Goal: Task Accomplishment & Management: Complete application form

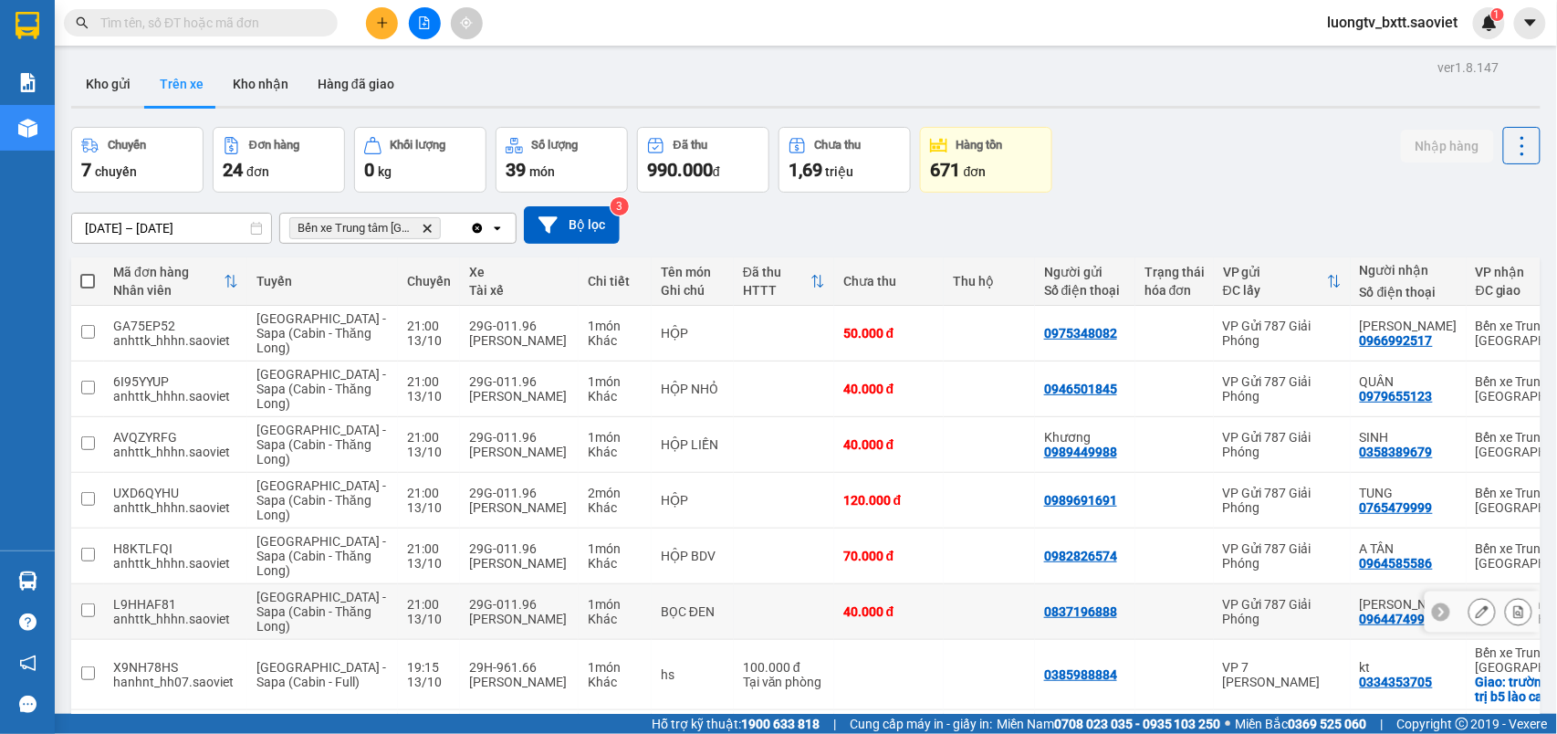
scroll to position [338, 0]
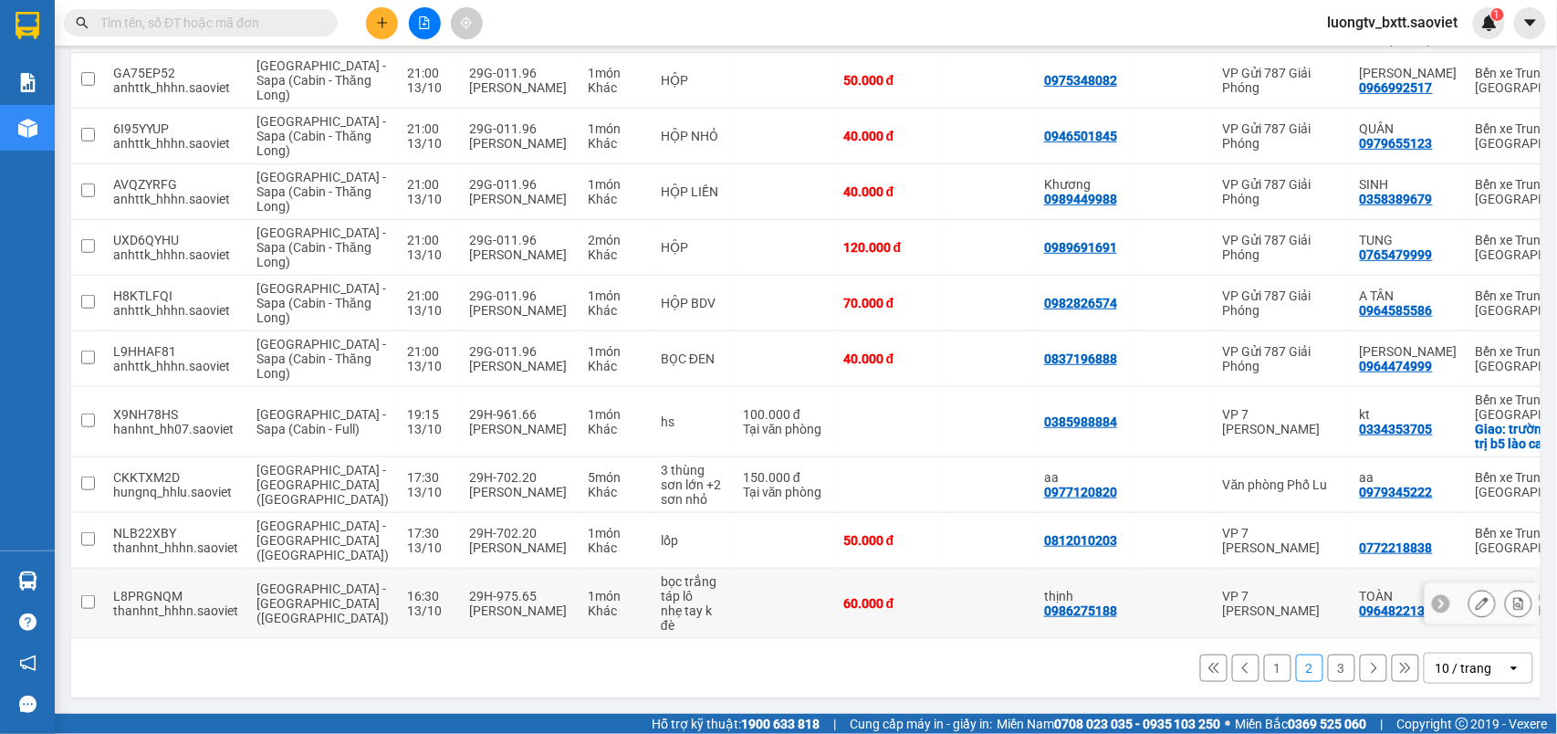
click at [734, 601] on td at bounding box center [784, 604] width 100 height 70
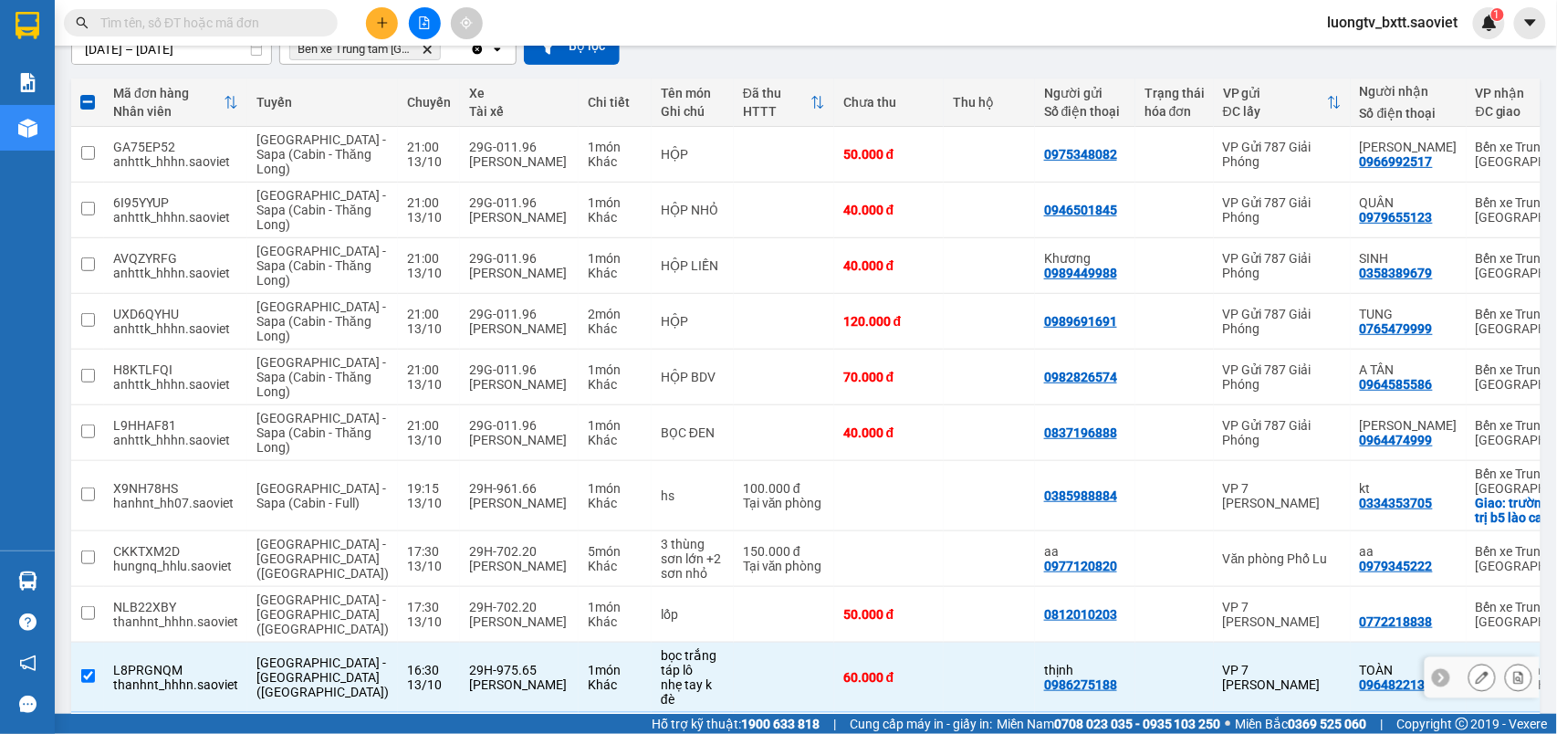
scroll to position [0, 0]
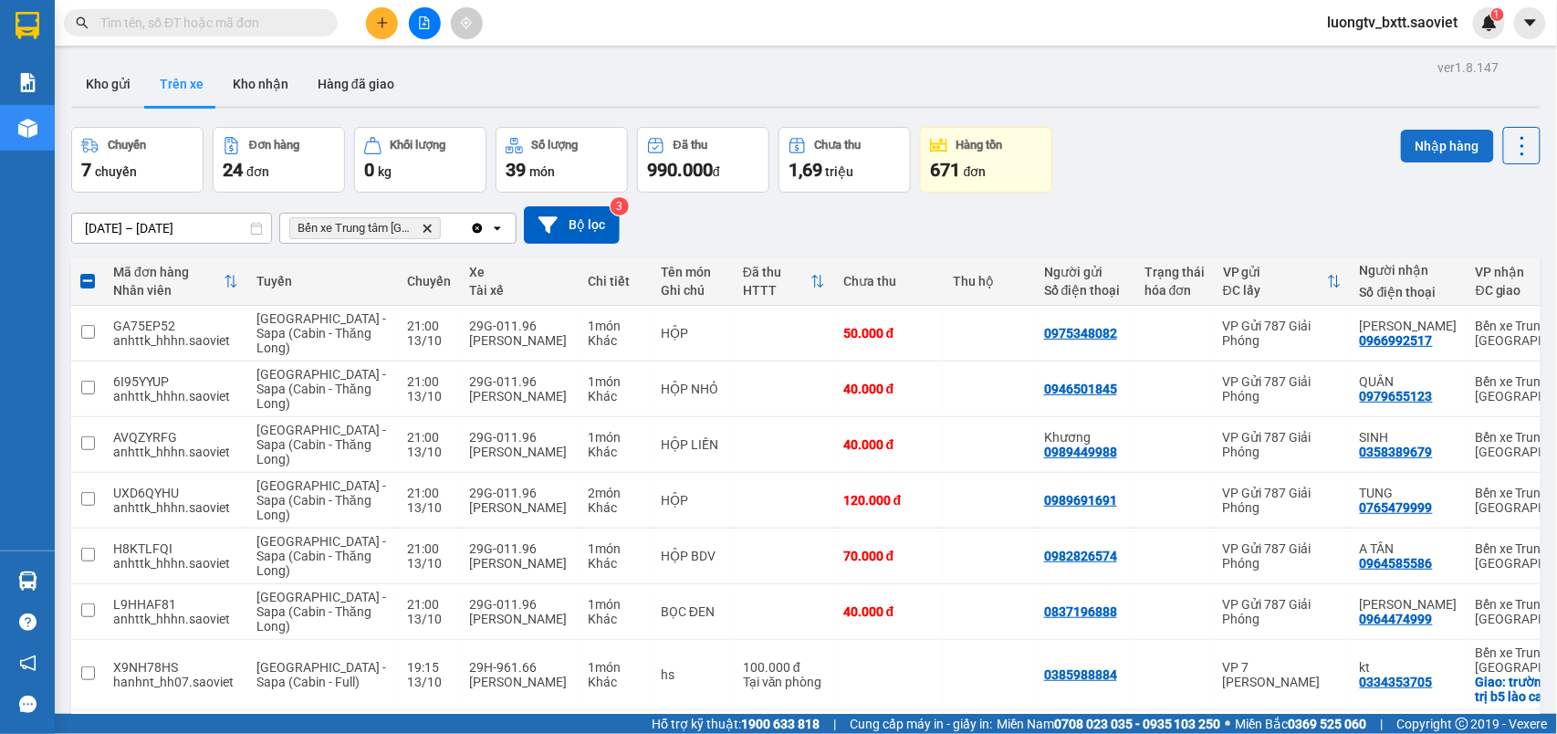
click at [1407, 147] on button "Nhập hàng" at bounding box center [1447, 146] width 93 height 33
checkbox input "false"
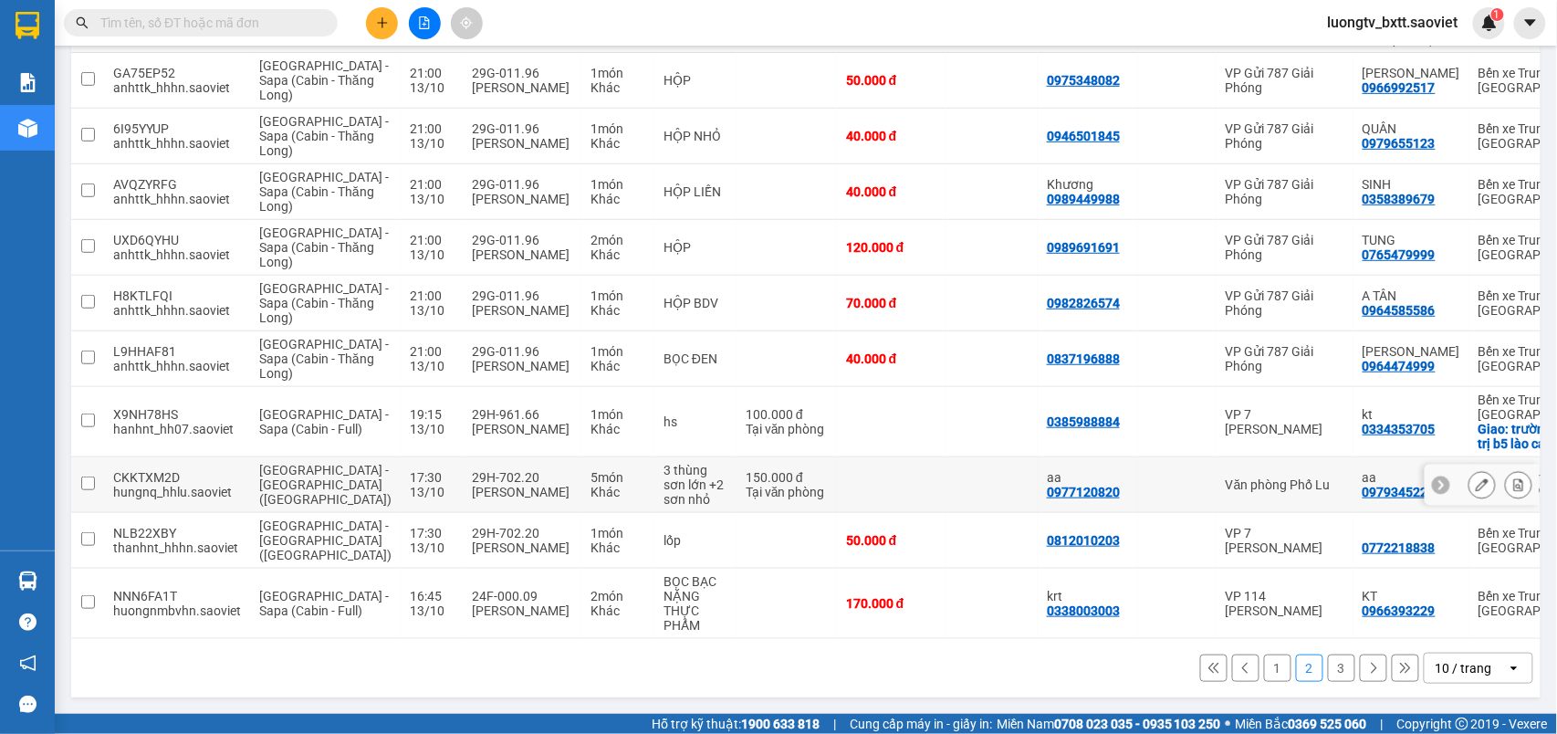
scroll to position [338, 0]
click at [1514, 597] on icon at bounding box center [1519, 603] width 10 height 13
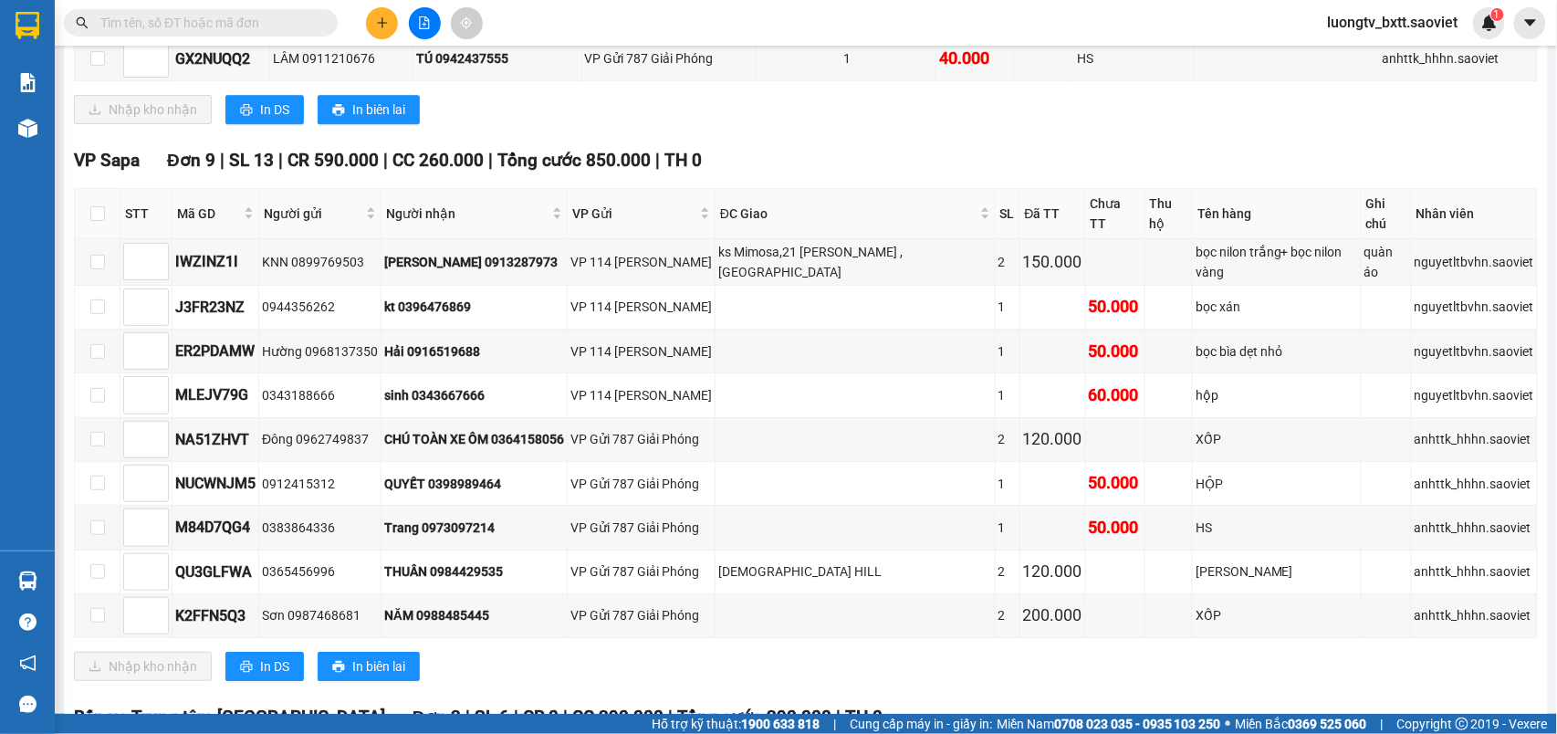
scroll to position [2008, 0]
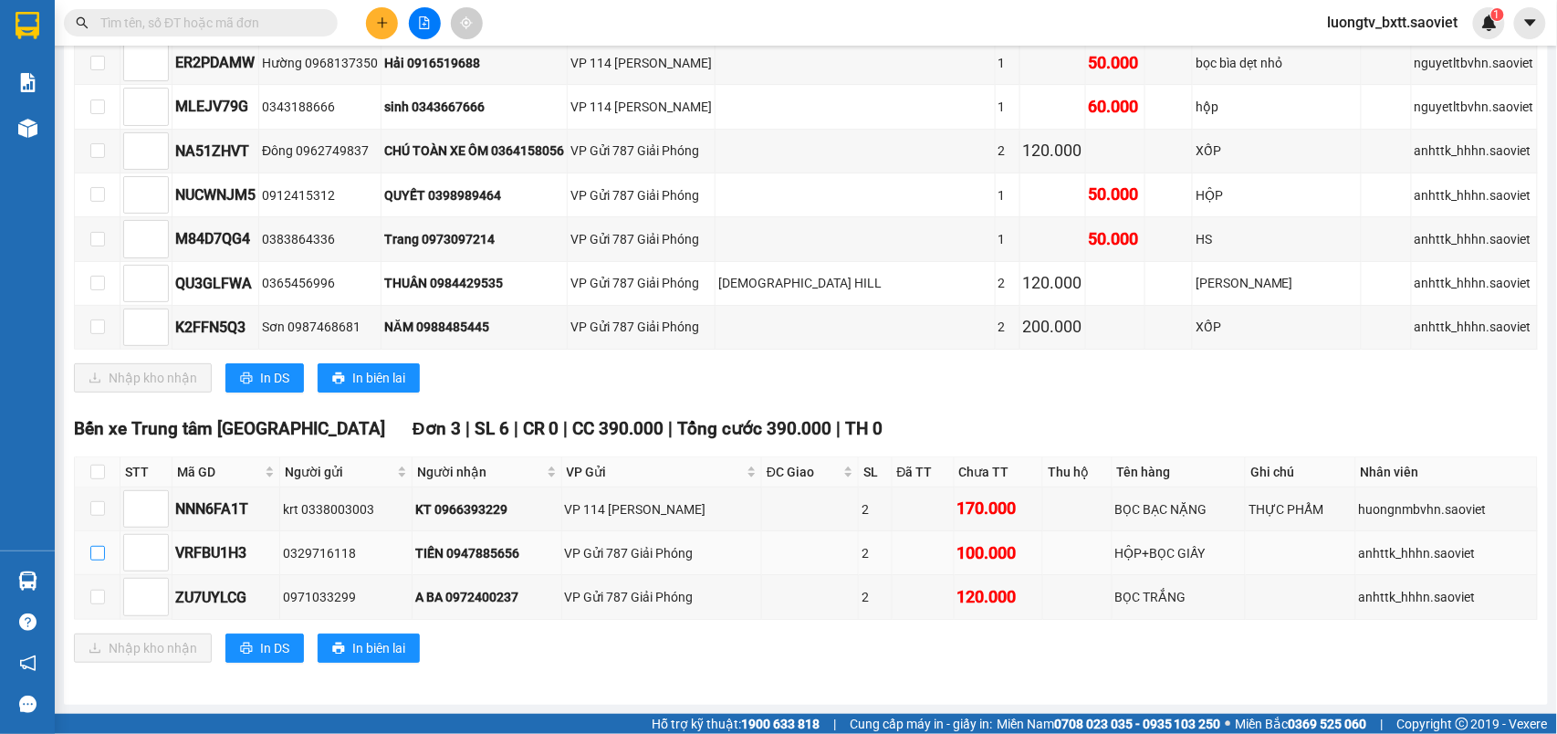
click at [96, 556] on input "checkbox" at bounding box center [97, 553] width 15 height 15
checkbox input "true"
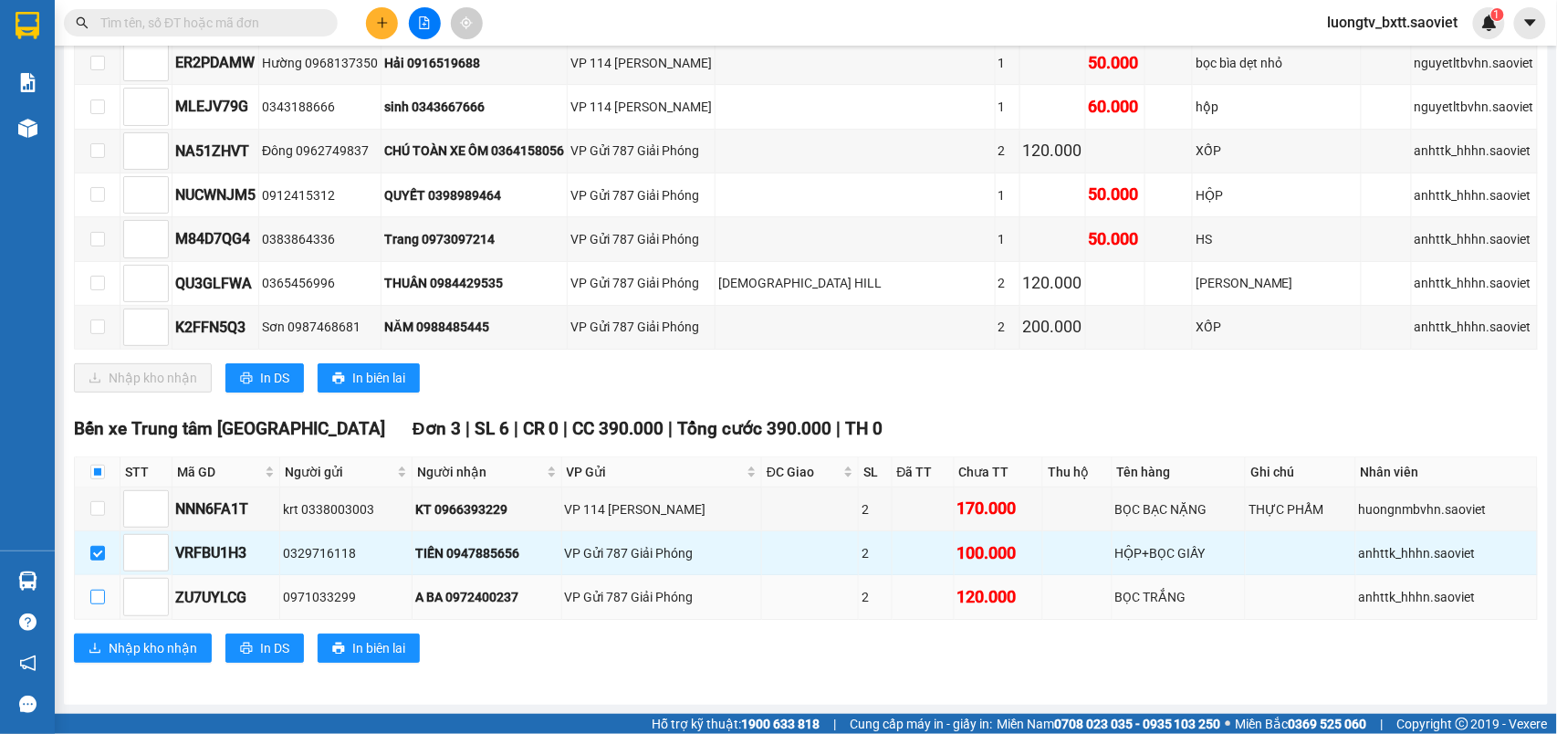
click at [99, 591] on input "checkbox" at bounding box center [97, 597] width 15 height 15
checkbox input "true"
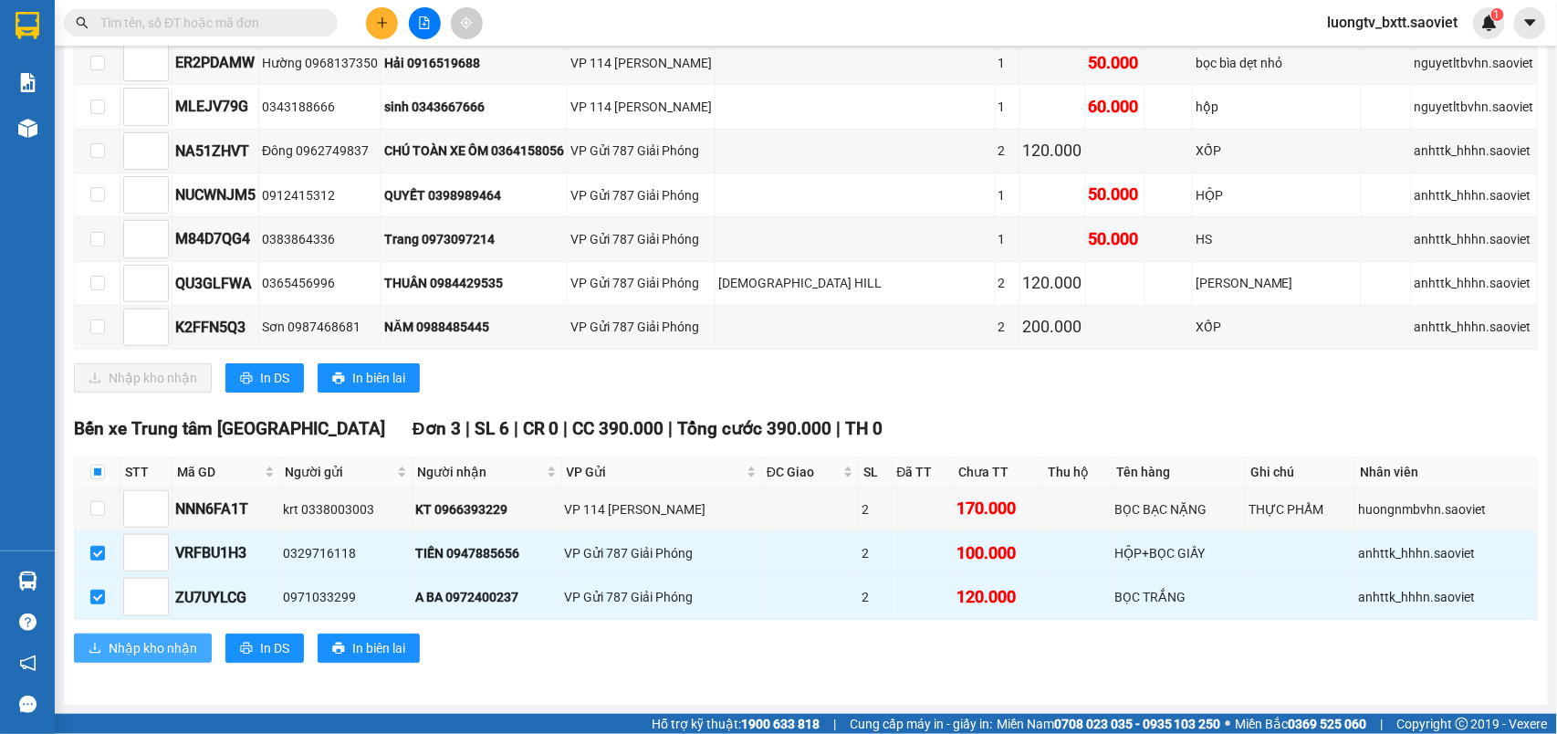
click at [125, 643] on span "Nhập kho nhận" at bounding box center [153, 648] width 89 height 20
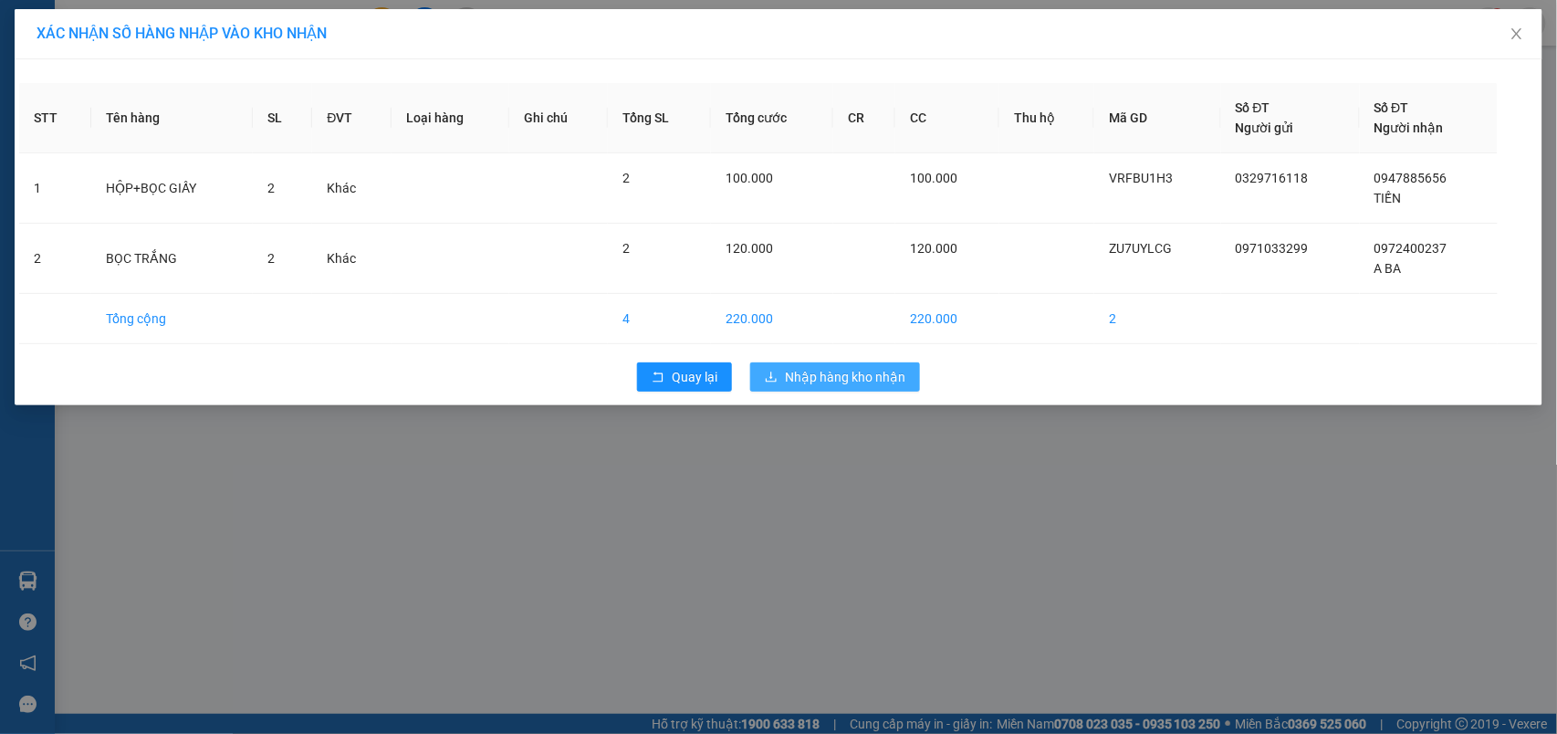
click at [798, 380] on span "Nhập hàng kho nhận" at bounding box center [845, 377] width 120 height 20
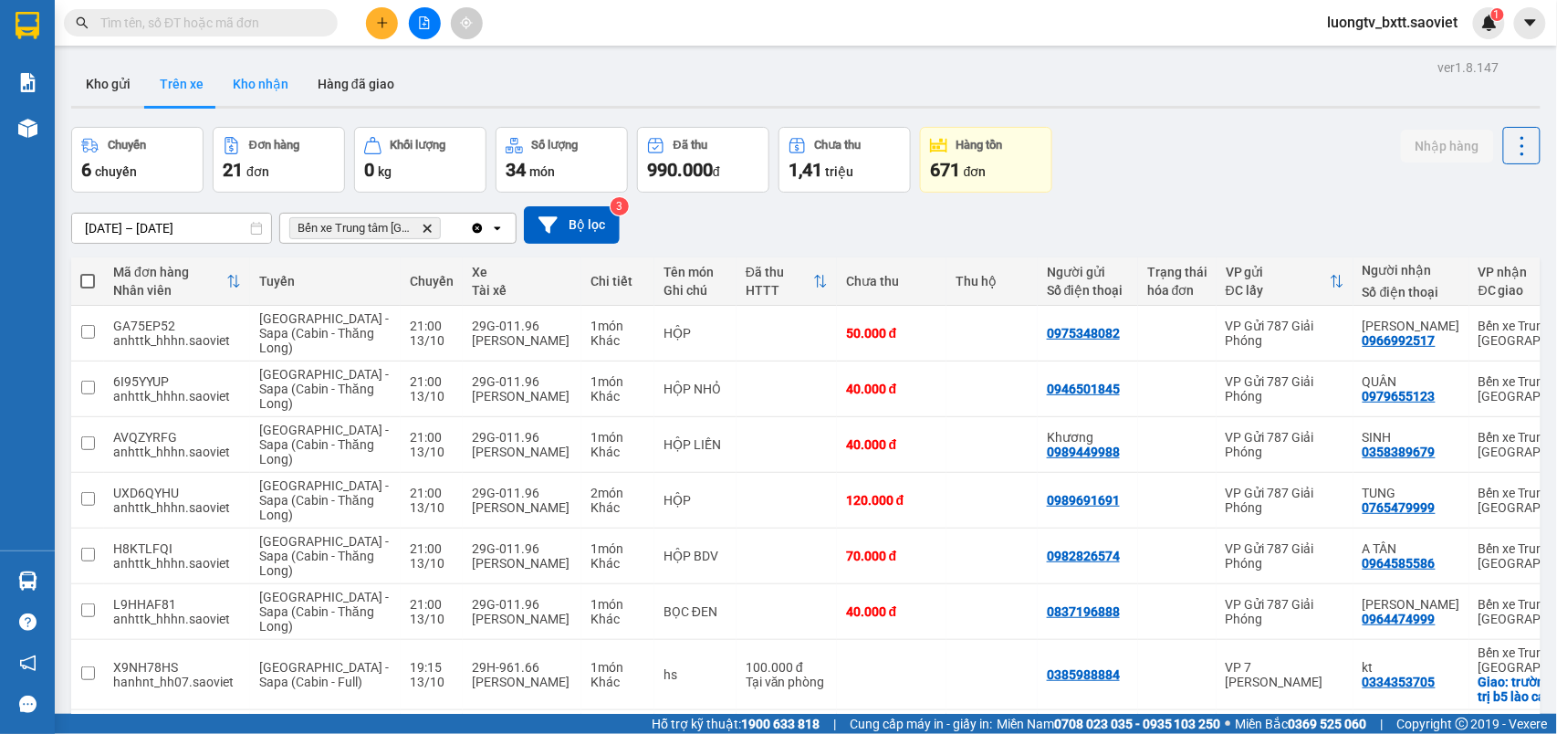
click at [267, 84] on button "Kho nhận" at bounding box center [260, 84] width 85 height 44
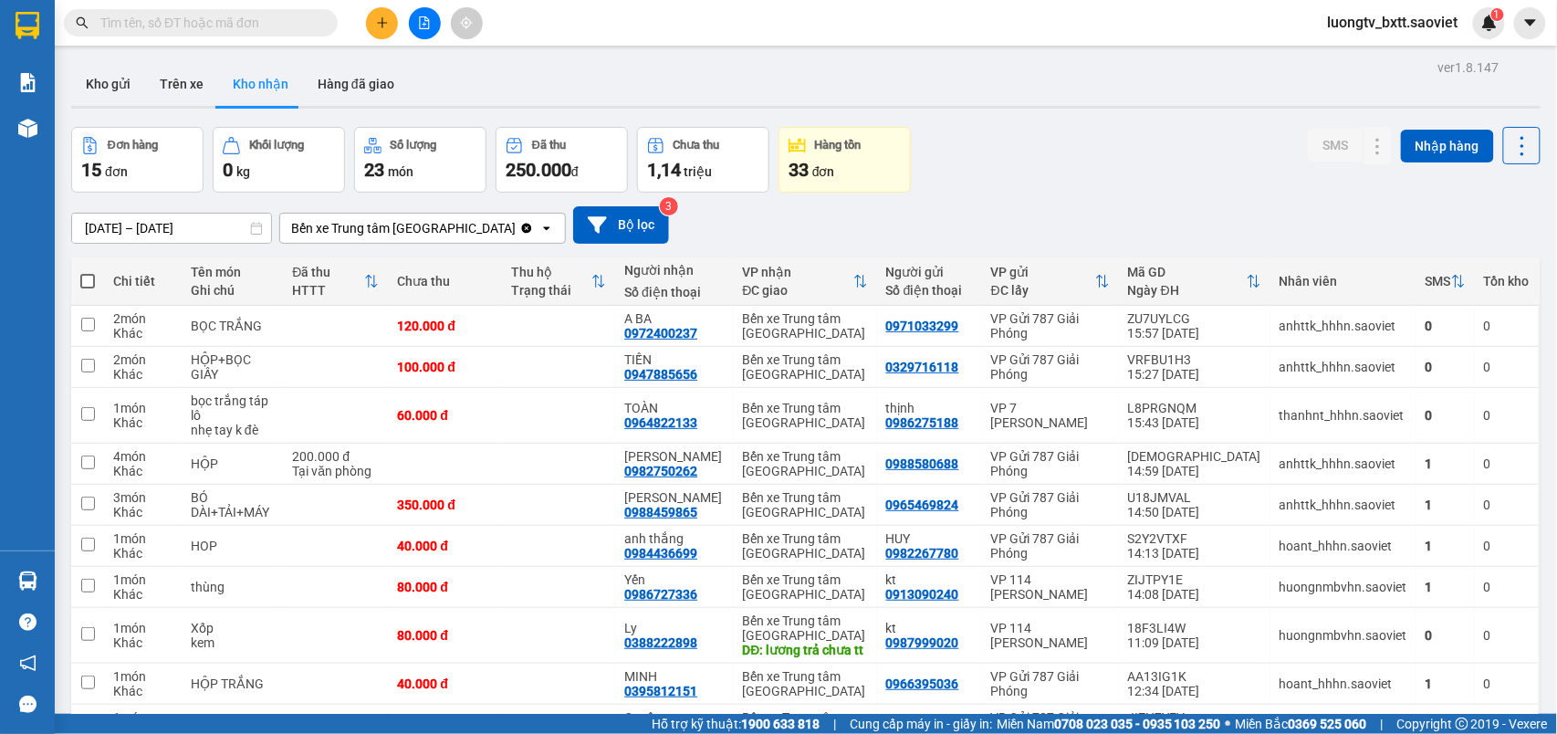
click at [1152, 141] on div "Đơn hàng 15 đơn Khối lượng 0 kg Số lượng 23 món Đã thu 250.000 đ Chưa thu 1,14 …" at bounding box center [806, 160] width 1470 height 66
click at [614, 399] on td at bounding box center [558, 416] width 113 height 56
checkbox input "true"
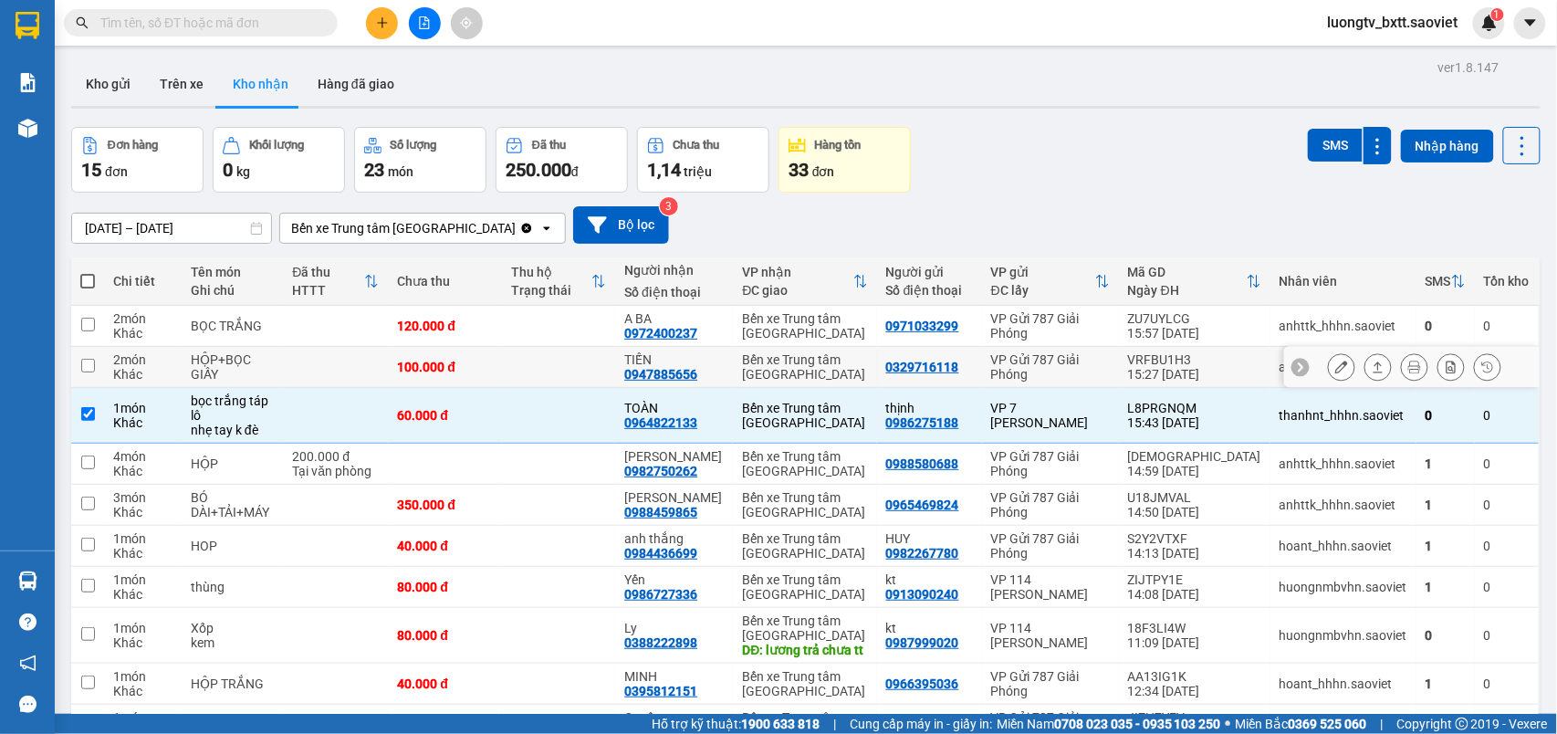
click at [612, 377] on td at bounding box center [558, 367] width 113 height 41
checkbox input "true"
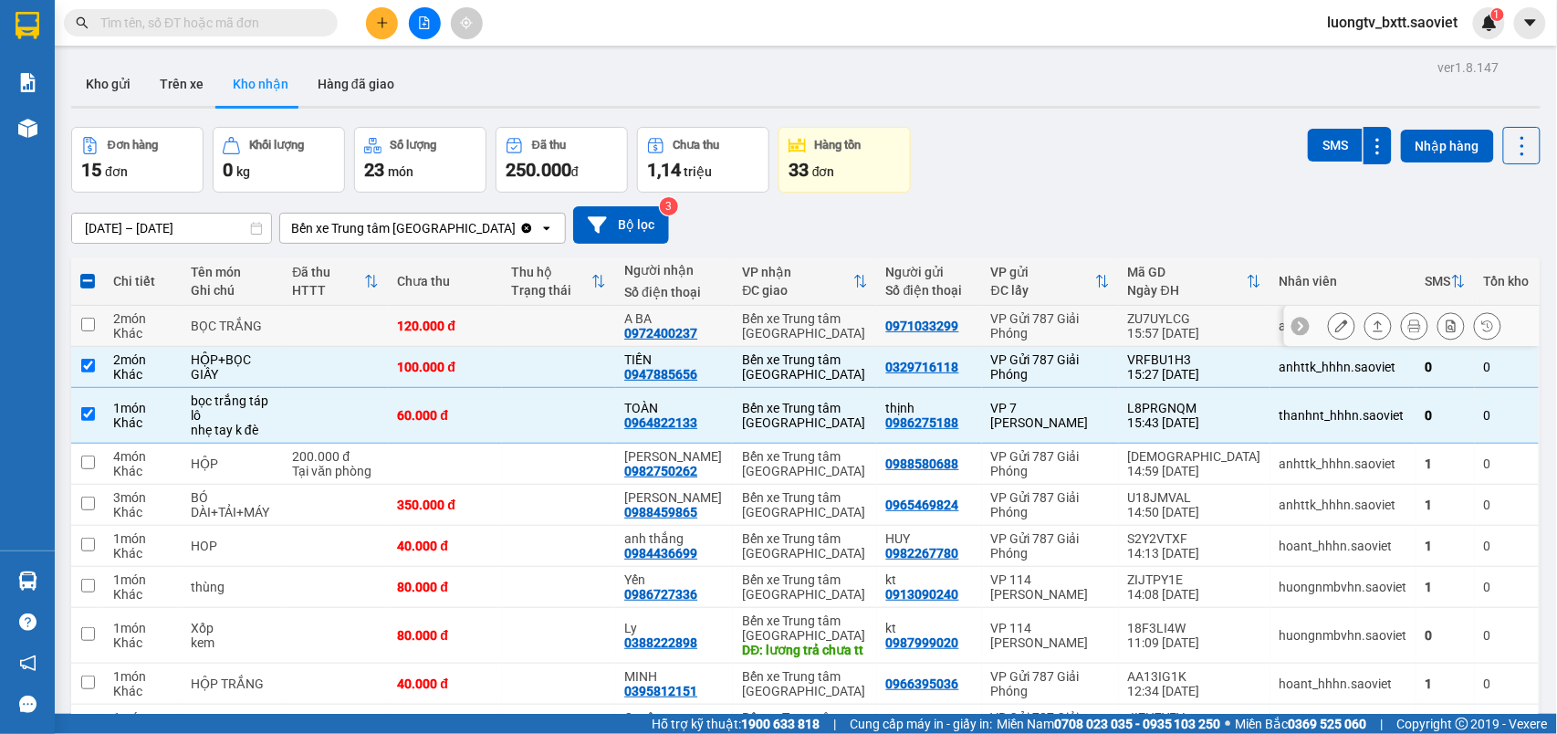
click at [614, 332] on td at bounding box center [558, 326] width 113 height 41
checkbox input "true"
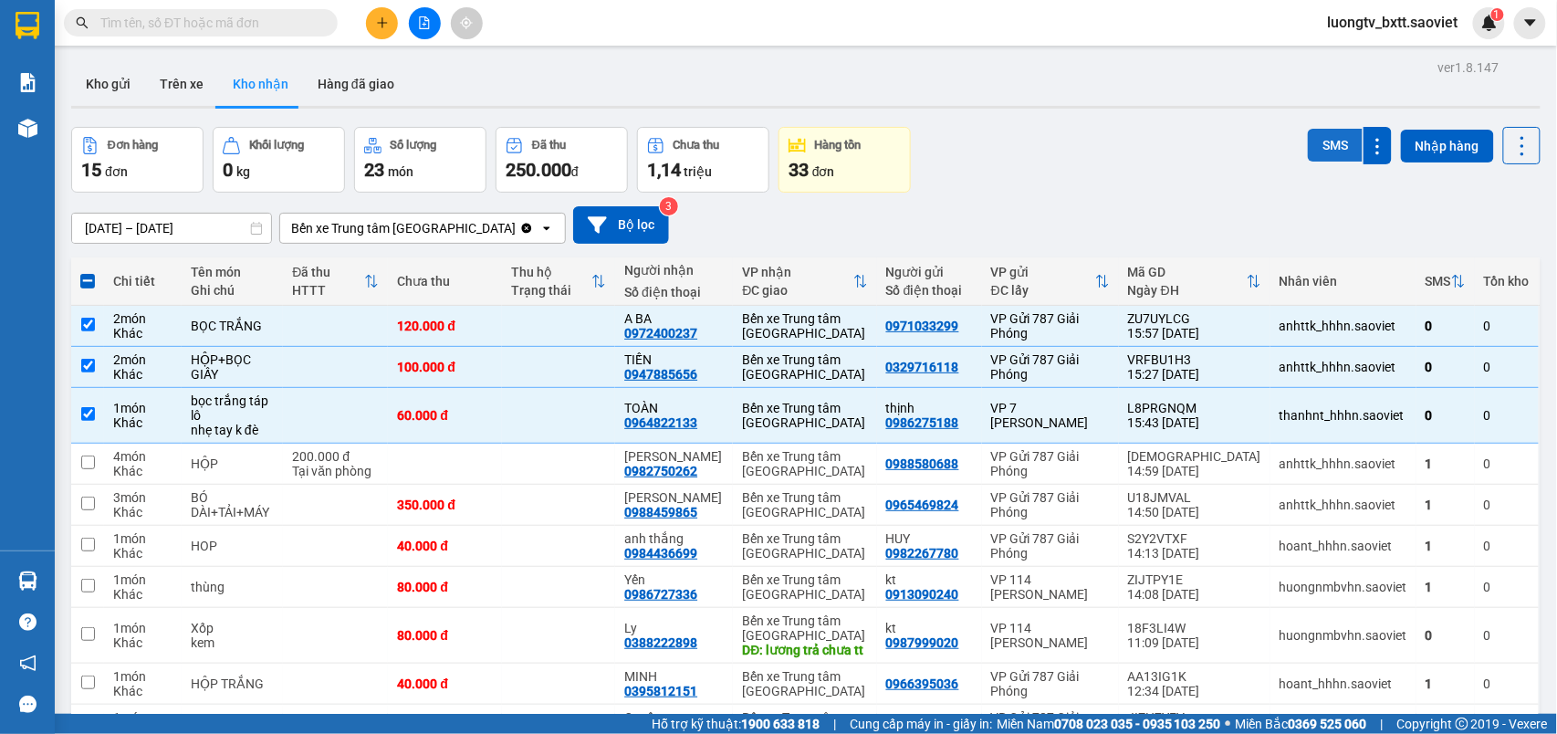
click at [1309, 142] on button "SMS" at bounding box center [1335, 145] width 55 height 33
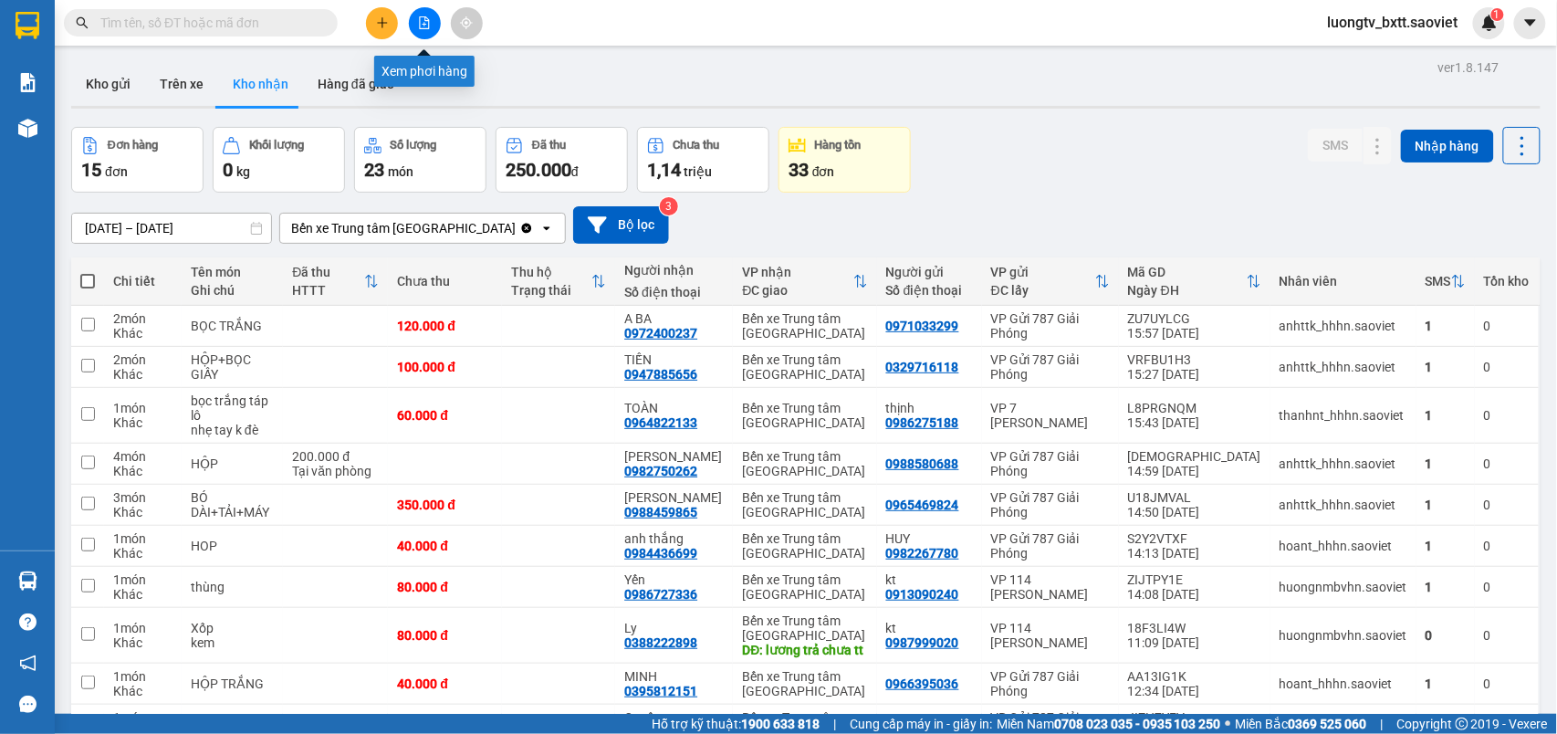
click at [429, 27] on icon "file-add" at bounding box center [424, 22] width 13 height 13
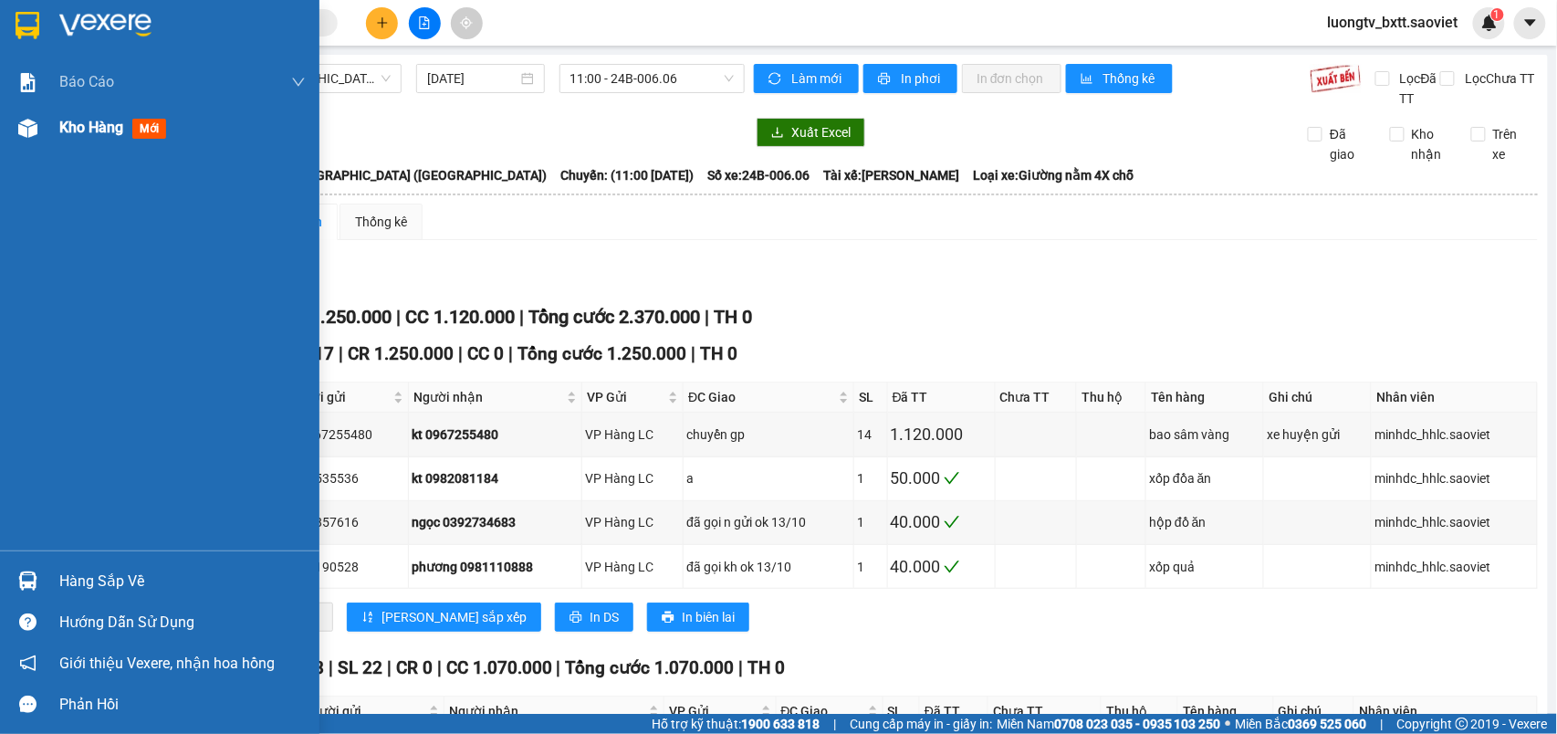
click at [111, 128] on span "Kho hàng" at bounding box center [91, 127] width 64 height 17
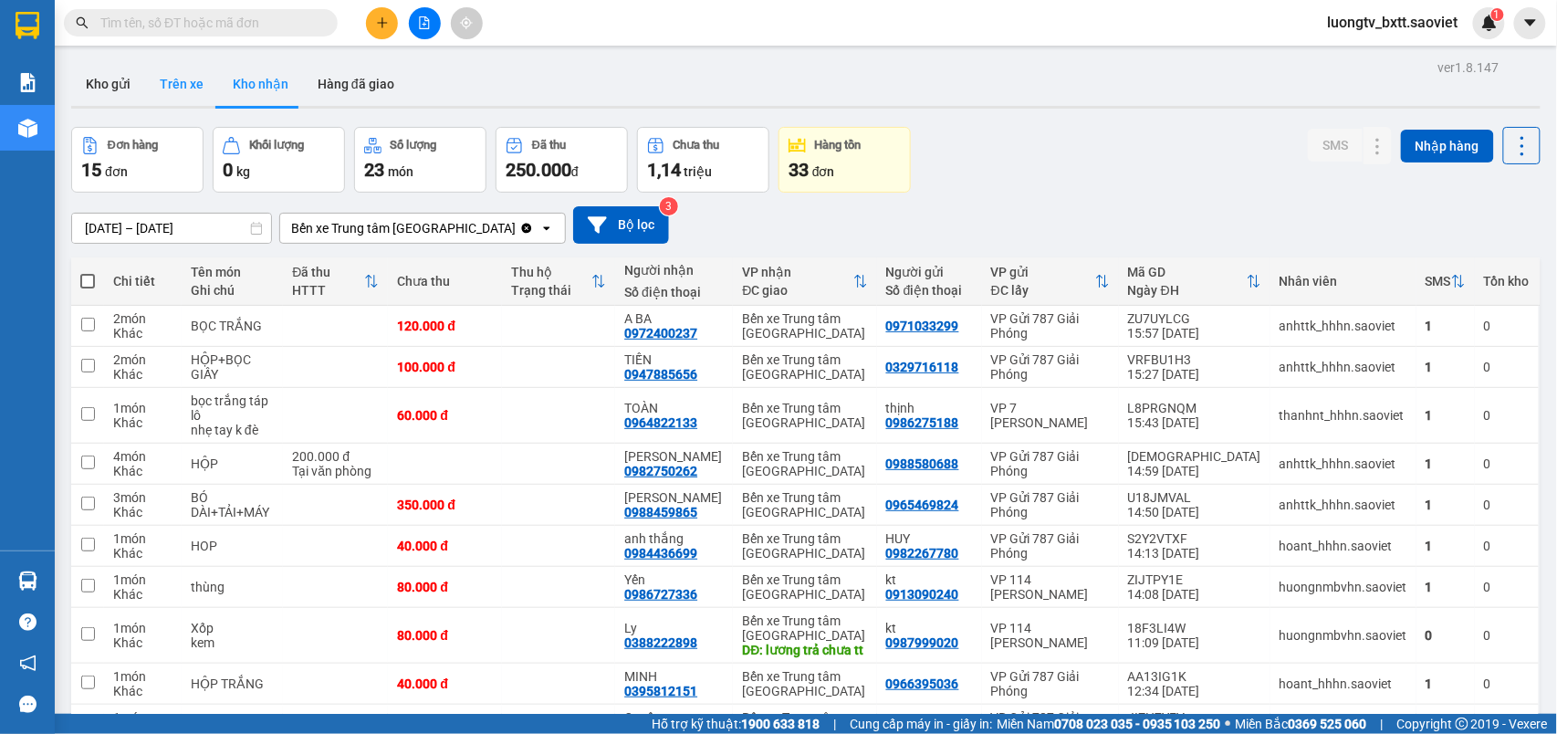
click at [162, 82] on button "Trên xe" at bounding box center [181, 84] width 73 height 44
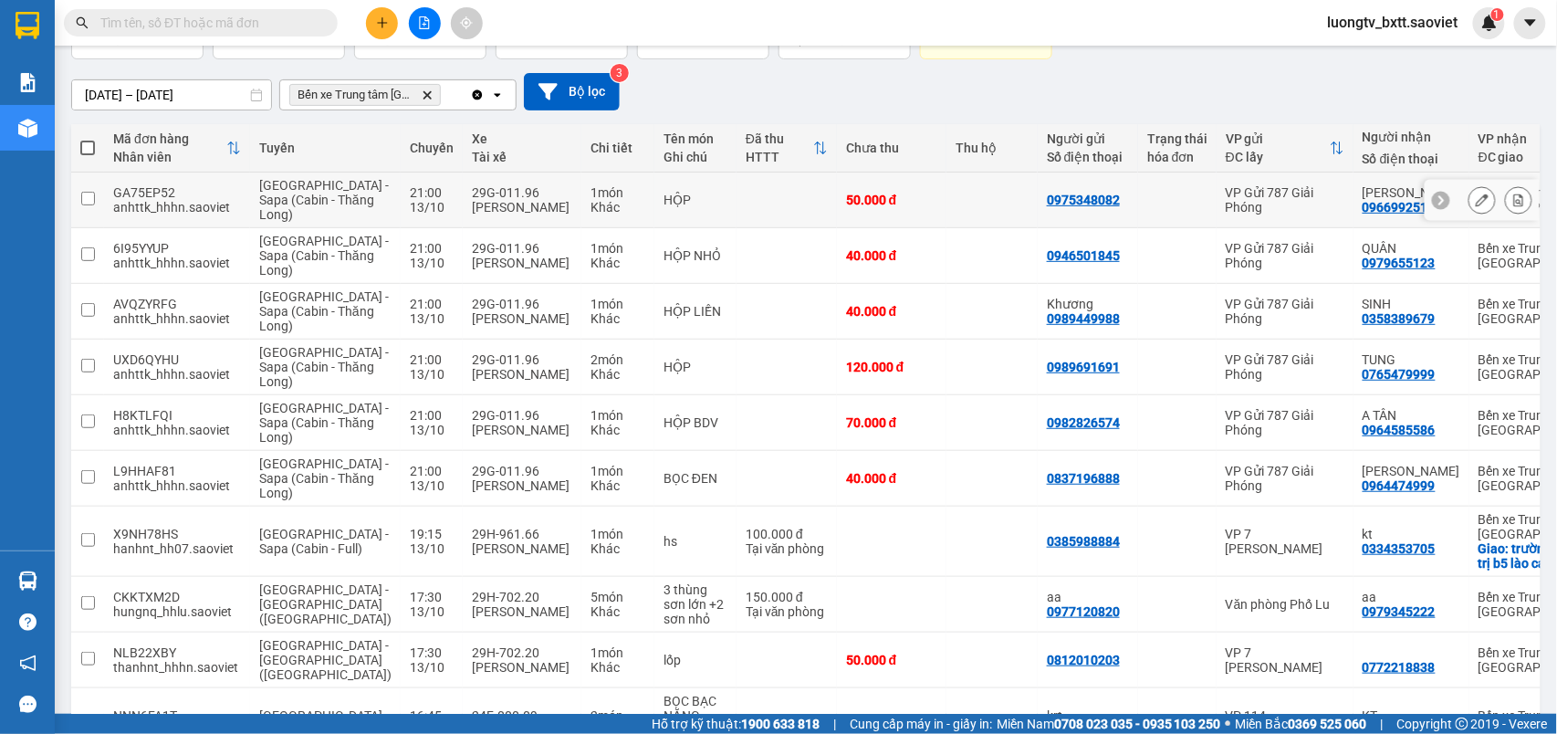
scroll to position [338, 0]
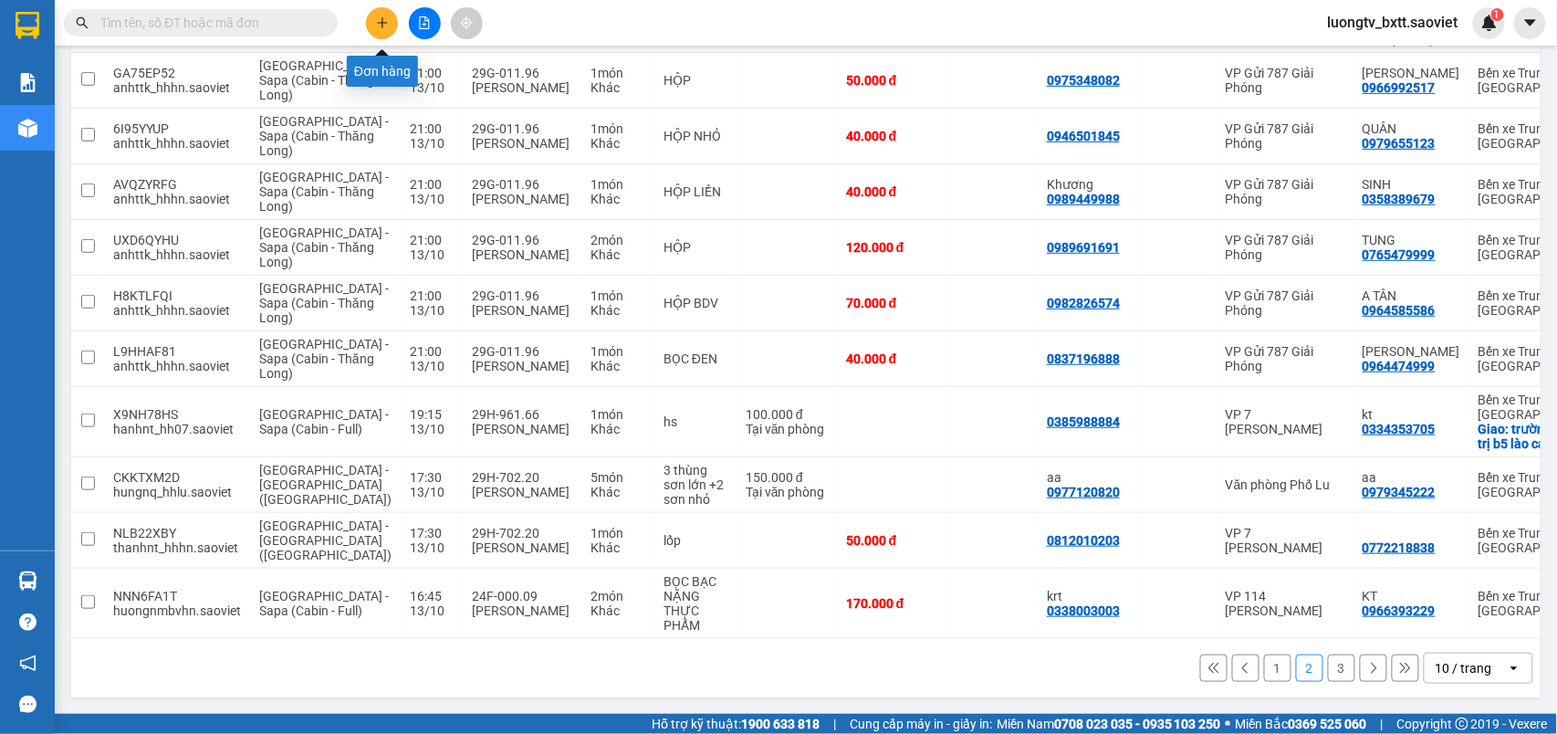
click at [382, 26] on icon "plus" at bounding box center [382, 22] width 1 height 10
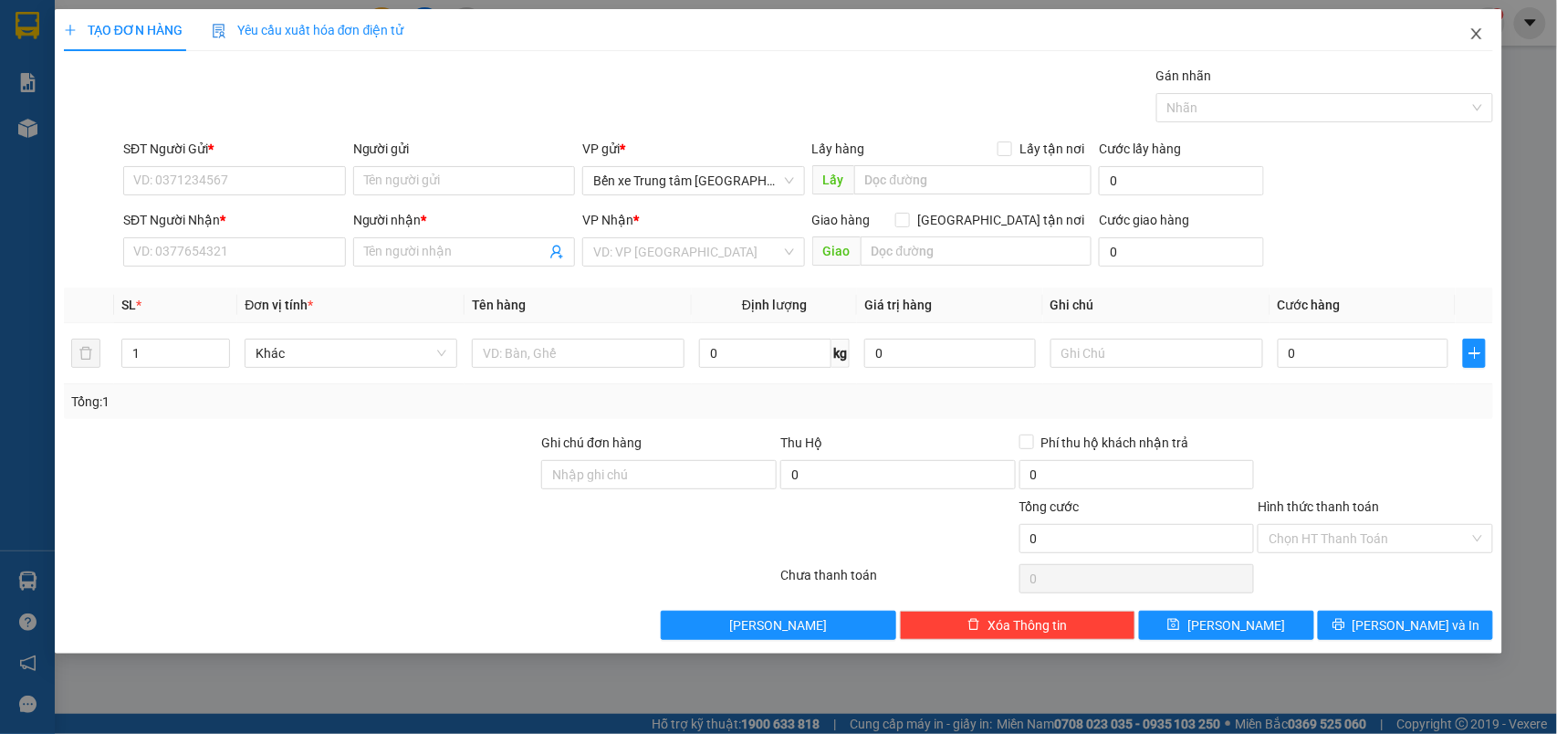
click at [1476, 33] on icon "close" at bounding box center [1477, 33] width 10 height 11
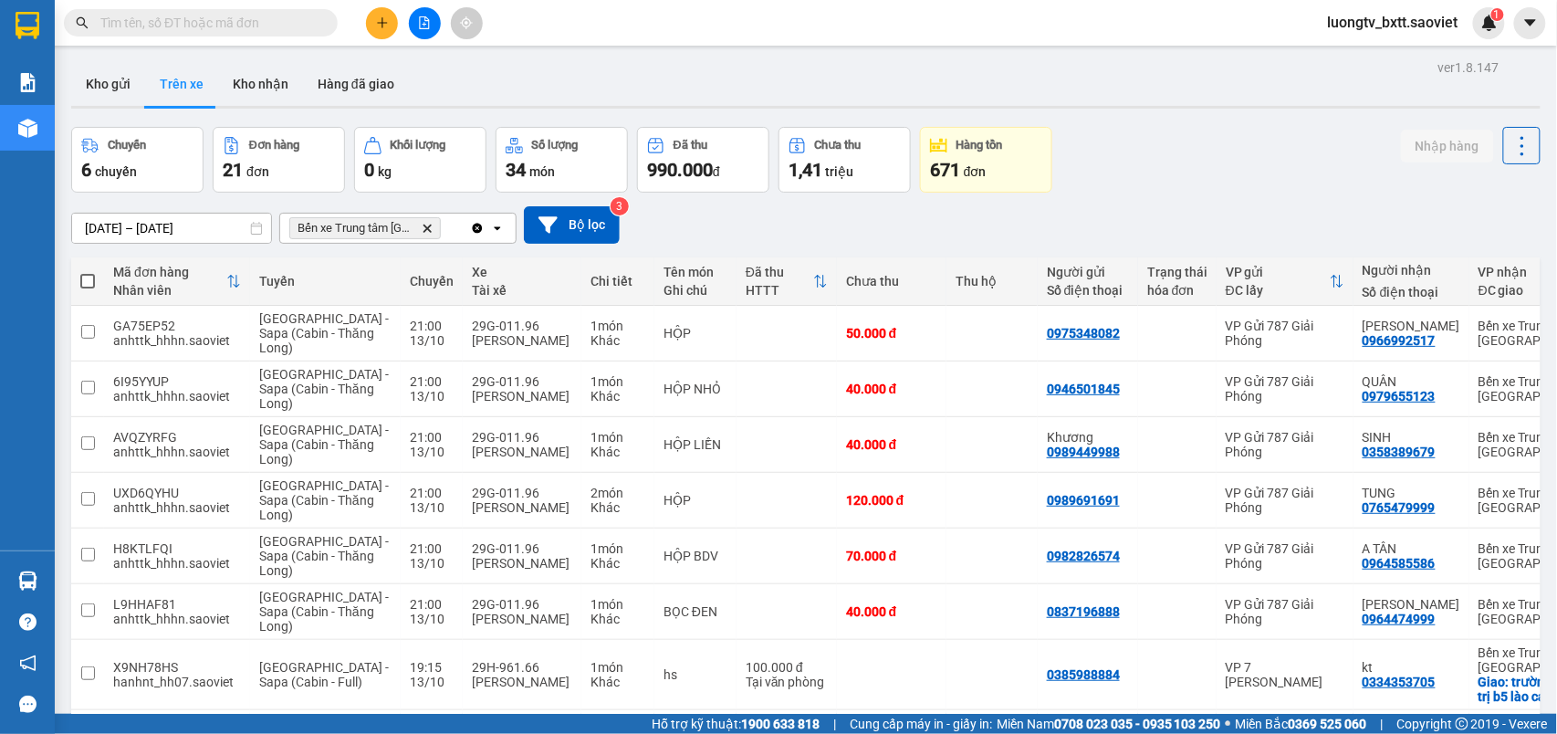
click at [297, 26] on input "text" at bounding box center [207, 23] width 215 height 20
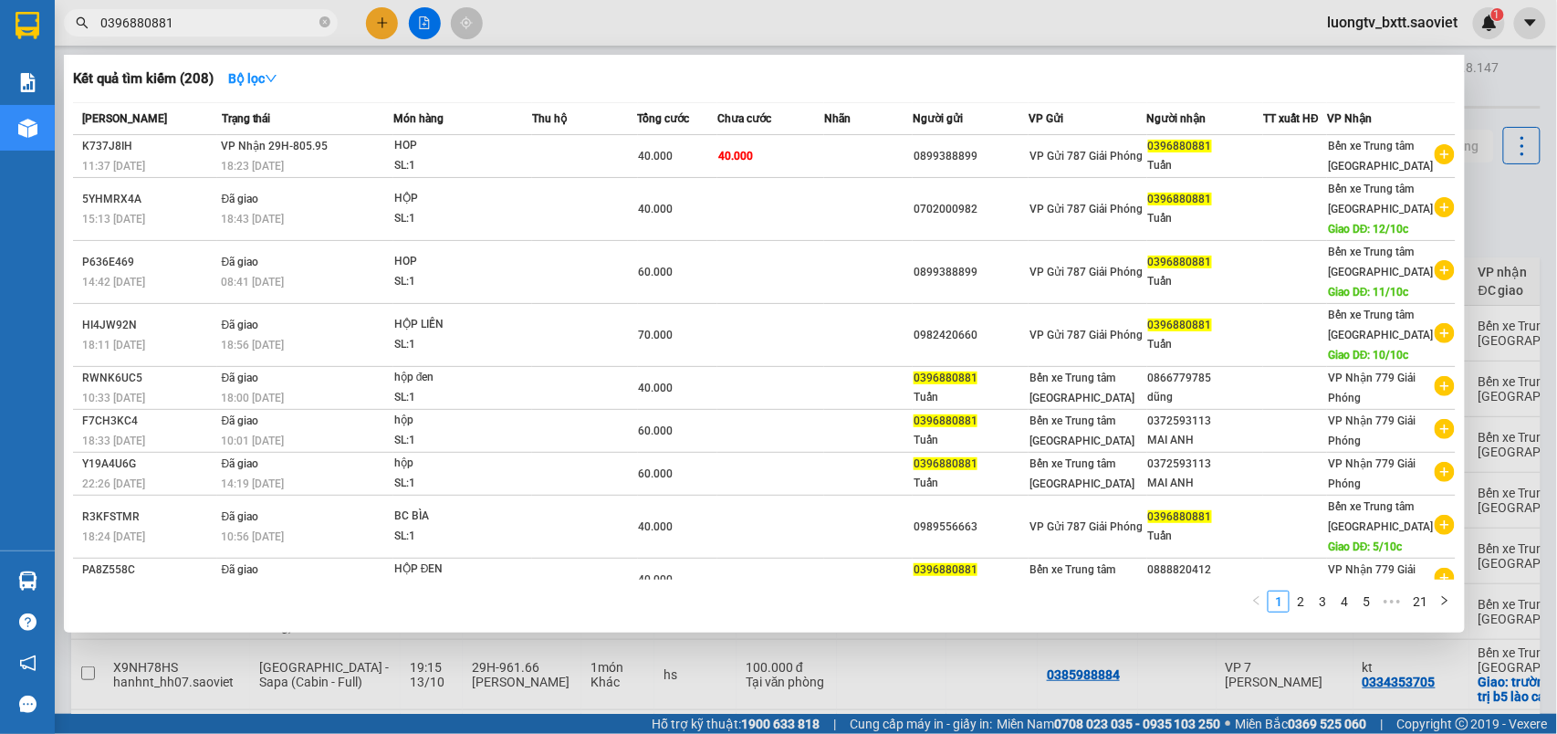
type input "0396880881"
click at [380, 22] on div at bounding box center [778, 367] width 1557 height 734
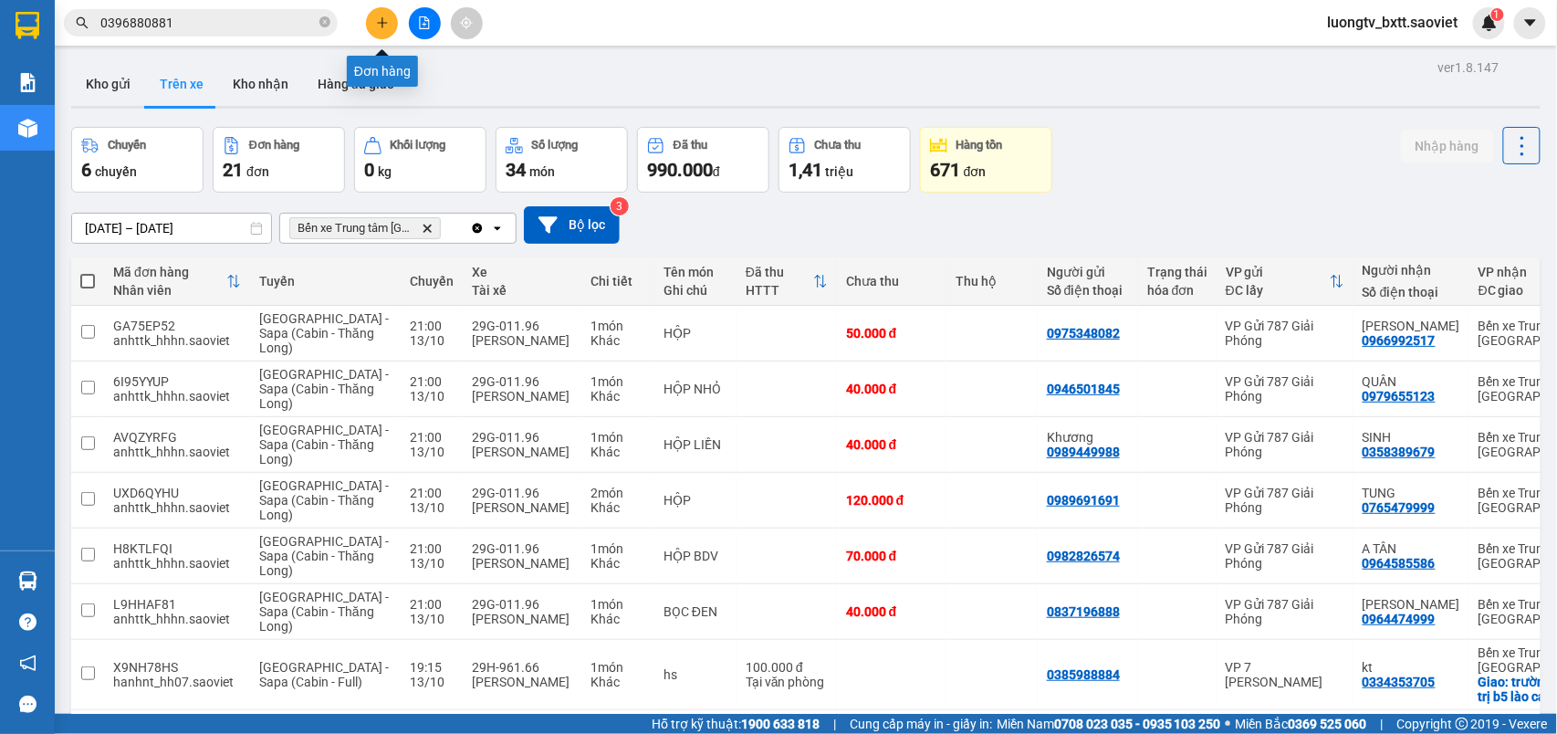
click at [382, 18] on icon "plus" at bounding box center [382, 22] width 1 height 10
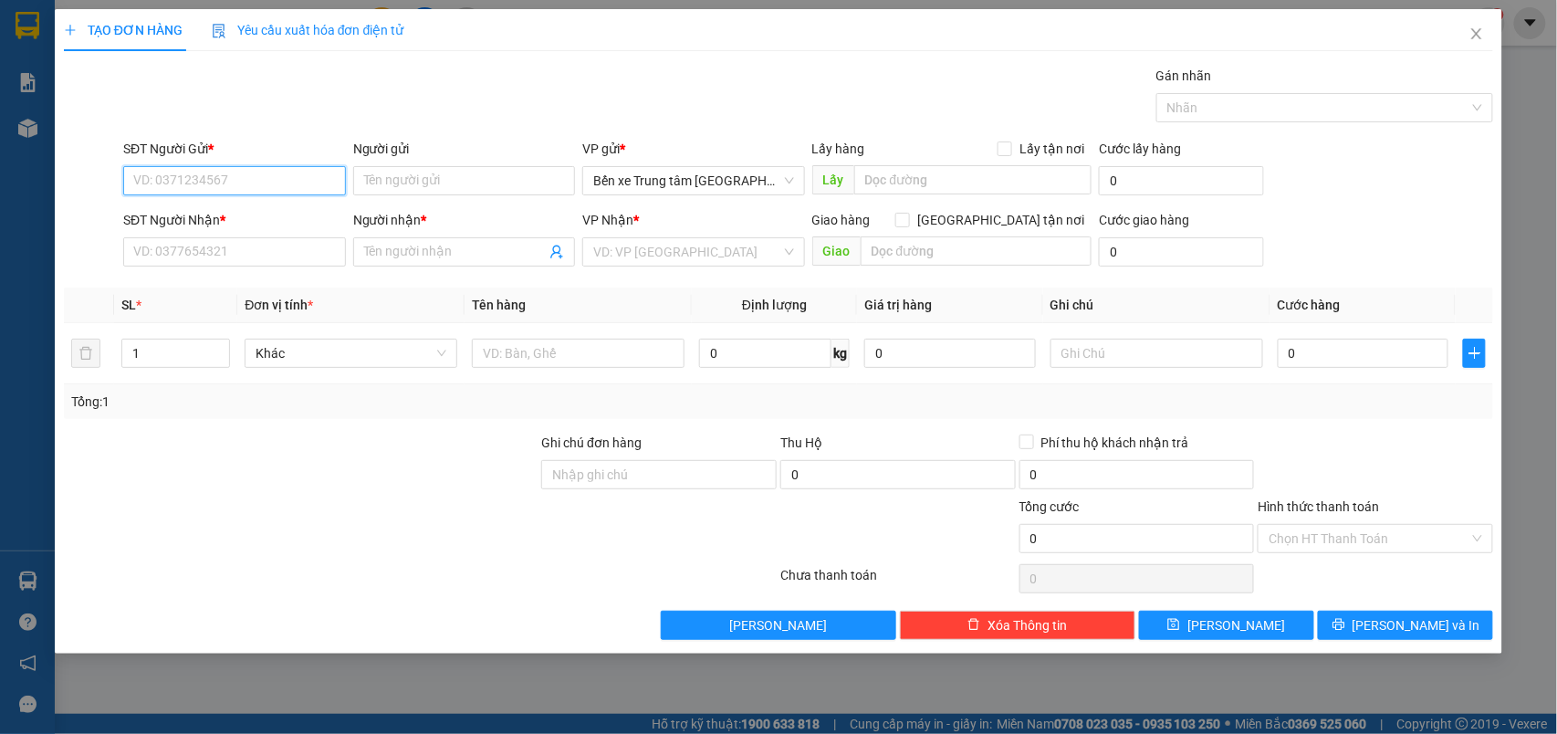
click at [281, 177] on input "SĐT Người Gửi *" at bounding box center [234, 180] width 223 height 29
click at [290, 177] on input "0396850" at bounding box center [234, 180] width 223 height 29
click at [197, 215] on div "0396880881 - Tuấn" at bounding box center [234, 218] width 201 height 20
type input "0396880881"
type input "Tuấn"
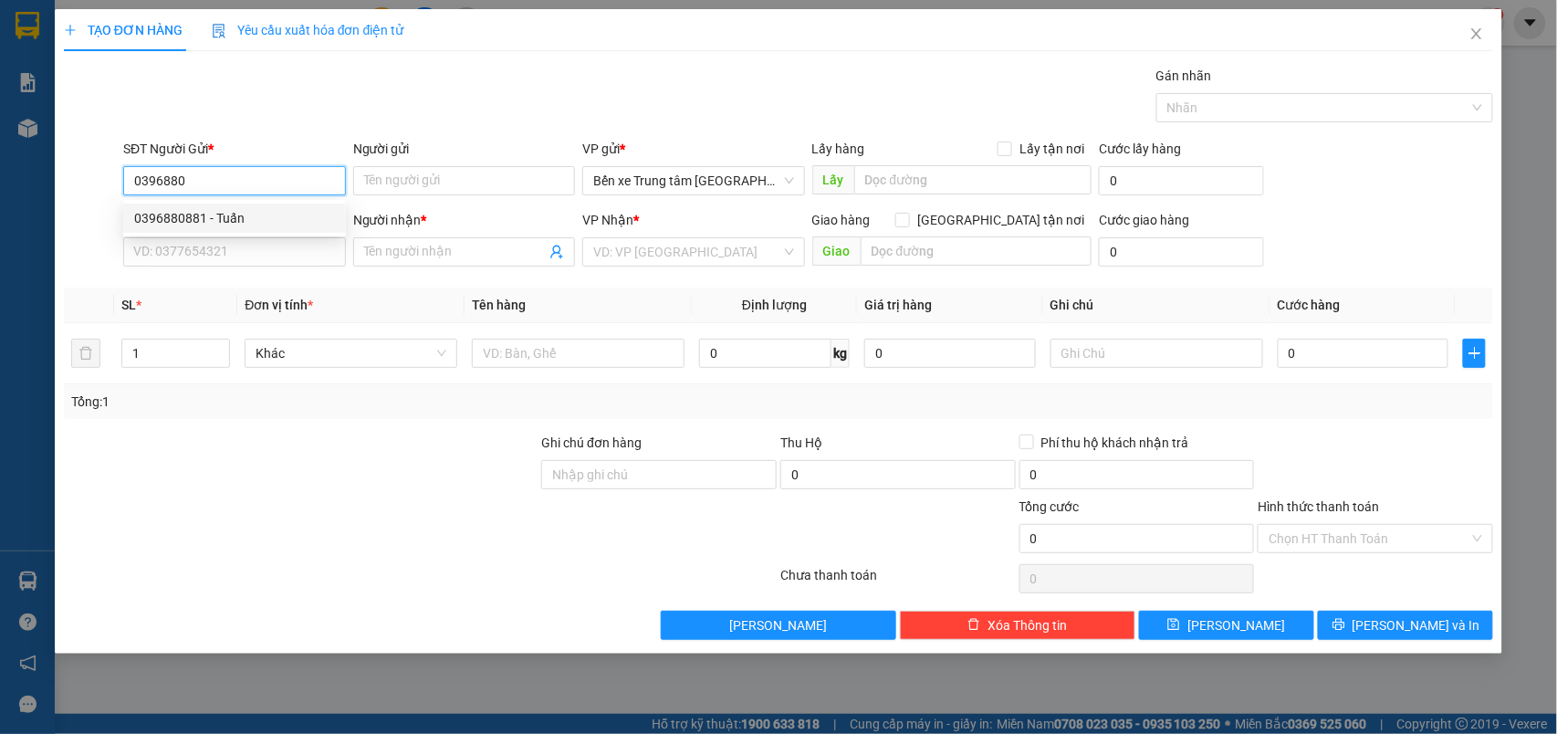
type input "0866779785"
type input "dũng"
type input "0396880881"
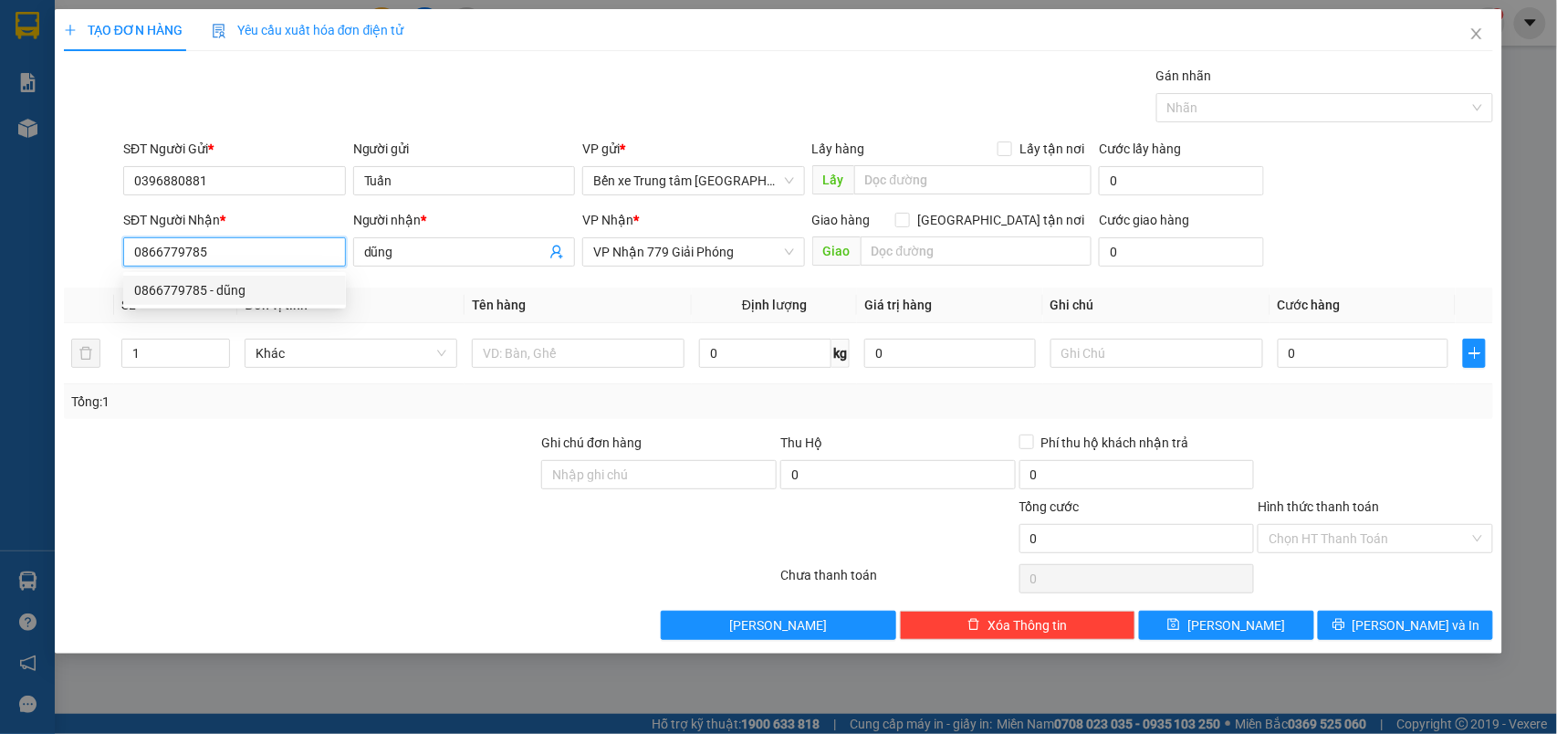
drag, startPoint x: 220, startPoint y: 245, endPoint x: 100, endPoint y: 250, distance: 119.7
click at [100, 250] on div "SĐT Người Nhận * 0866779785 Người nhận * dũng VP Nhận * VP Nhận 779 Giải Phóng …" at bounding box center [779, 242] width 1434 height 64
click at [205, 253] on input "0984146" at bounding box center [234, 251] width 223 height 29
type input "0984146494"
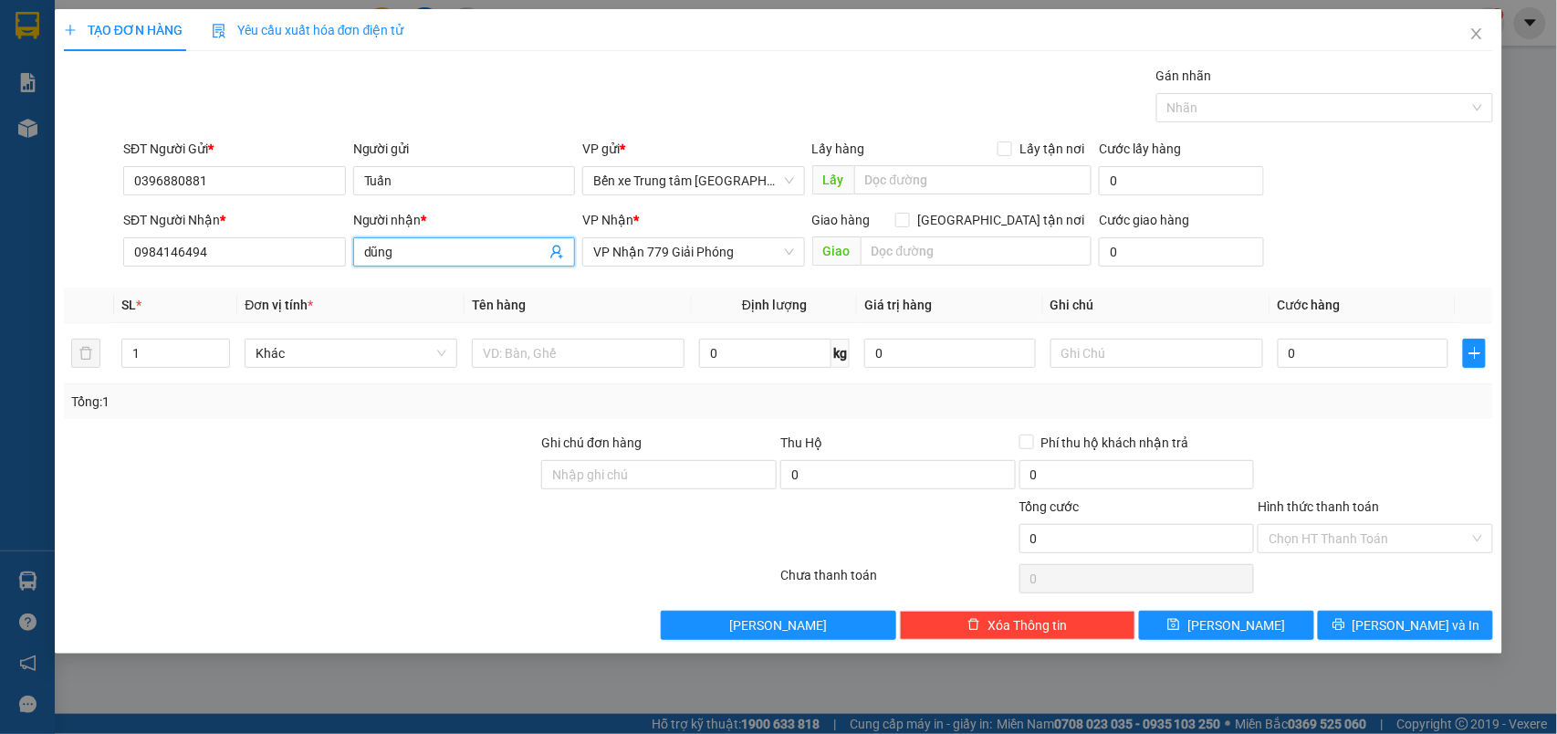
drag, startPoint x: 410, startPoint y: 254, endPoint x: 360, endPoint y: 263, distance: 51.0
click at [360, 263] on span "dũng" at bounding box center [464, 251] width 223 height 29
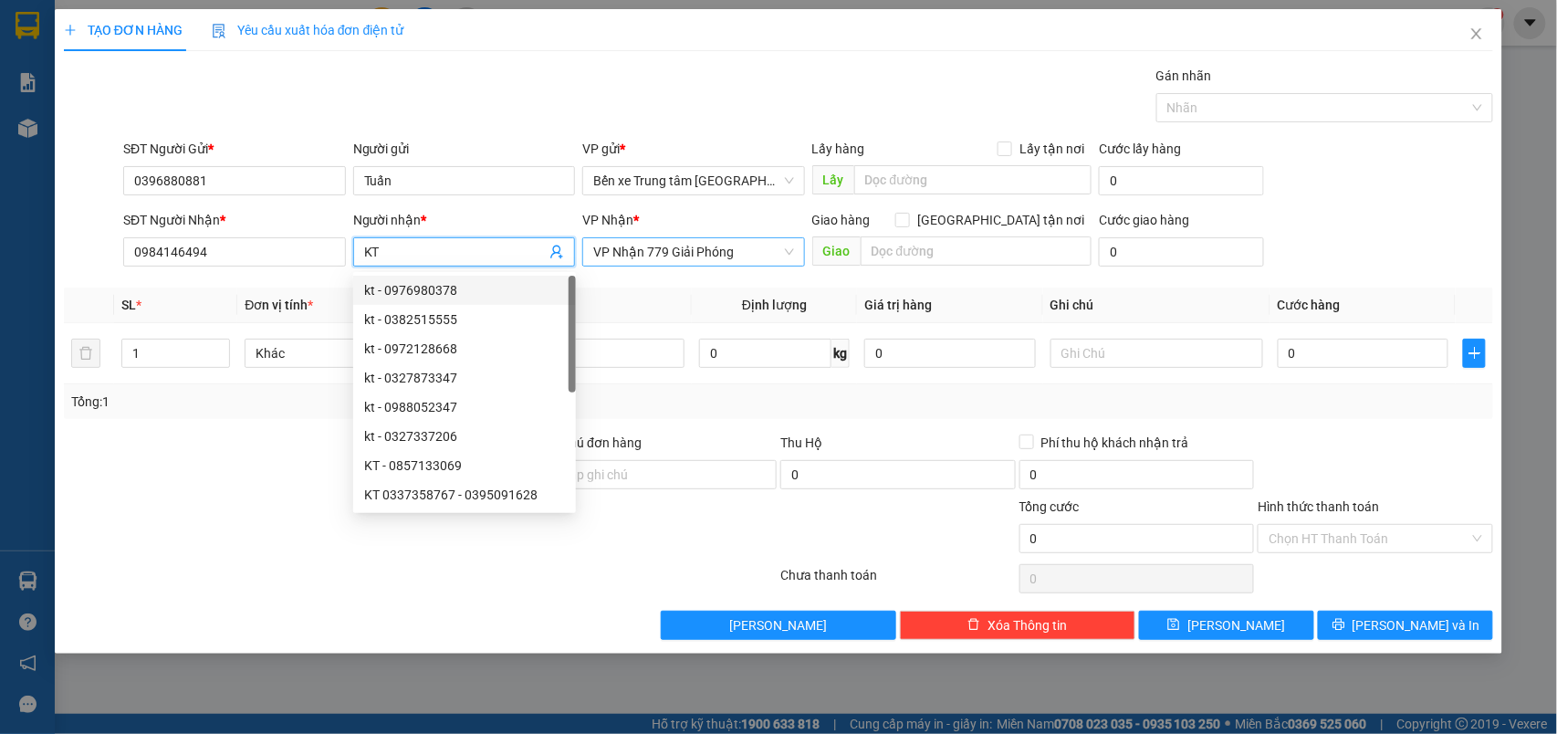
click at [681, 256] on span "VP Nhận 779 Giải Phóng" at bounding box center [693, 251] width 201 height 27
type input "KT"
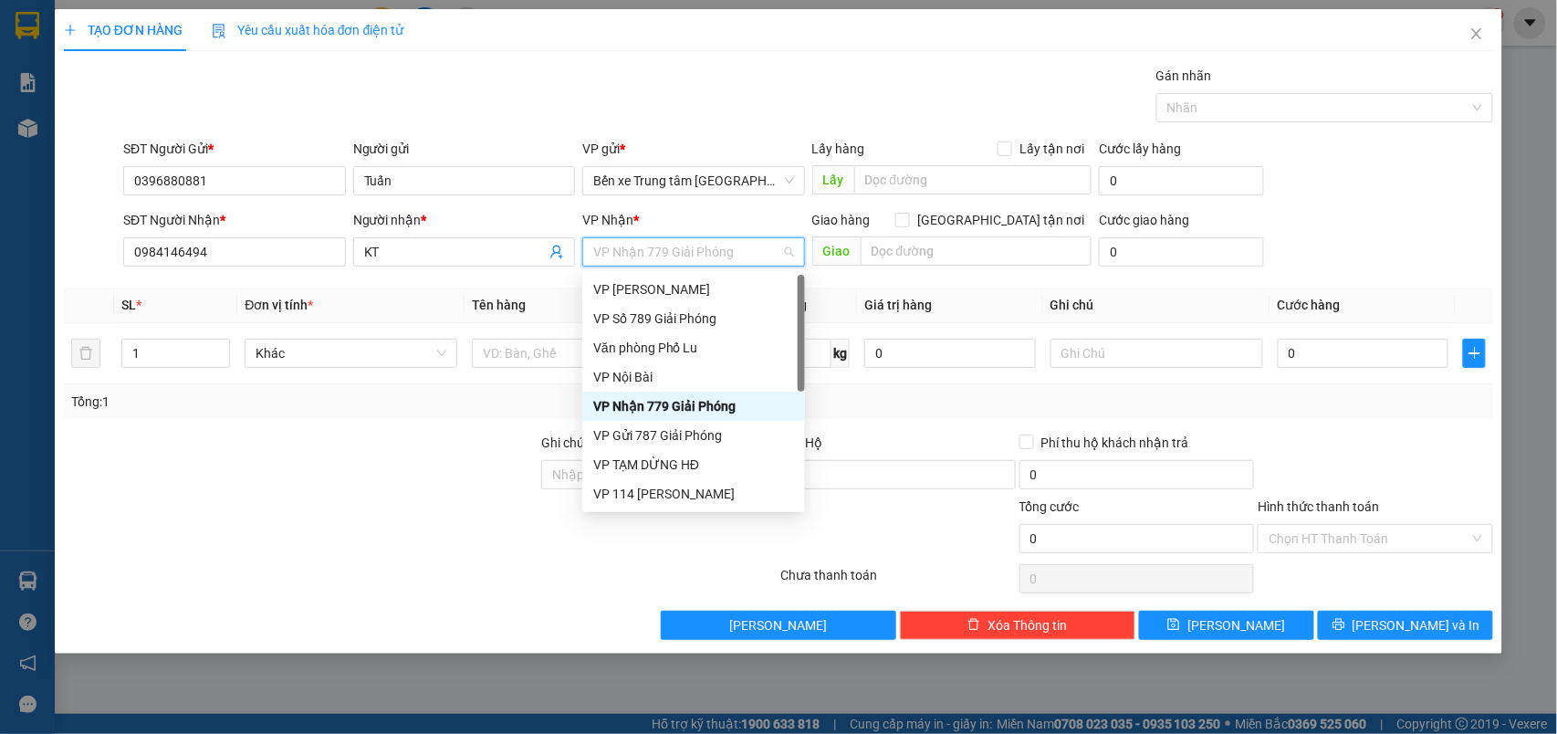
click at [650, 402] on div "VP Nhận 779 Giải Phóng" at bounding box center [693, 406] width 201 height 20
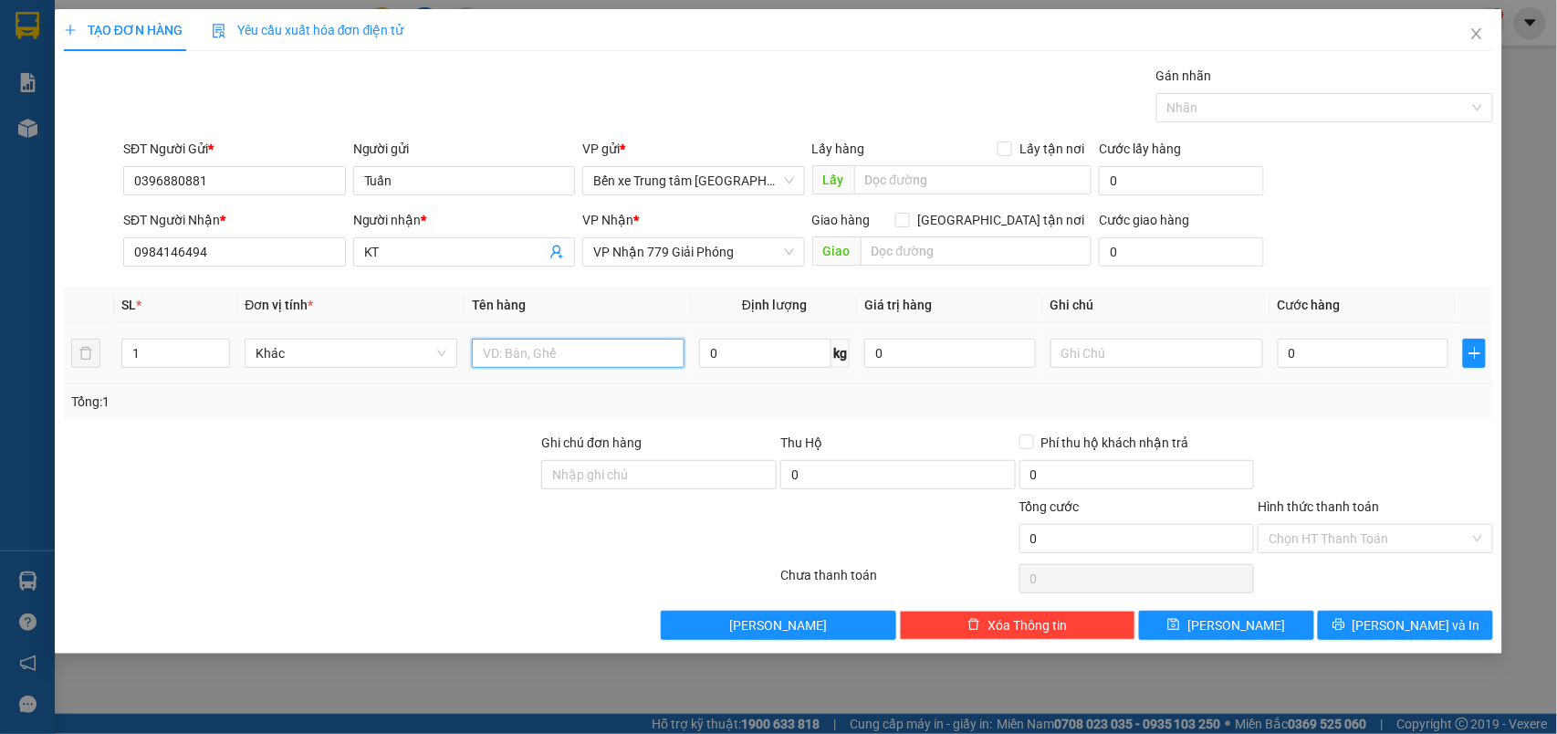
click at [556, 356] on input "text" at bounding box center [578, 353] width 213 height 29
type input "HỘP"
click at [1347, 358] on input "0" at bounding box center [1364, 353] width 172 height 29
type input "6"
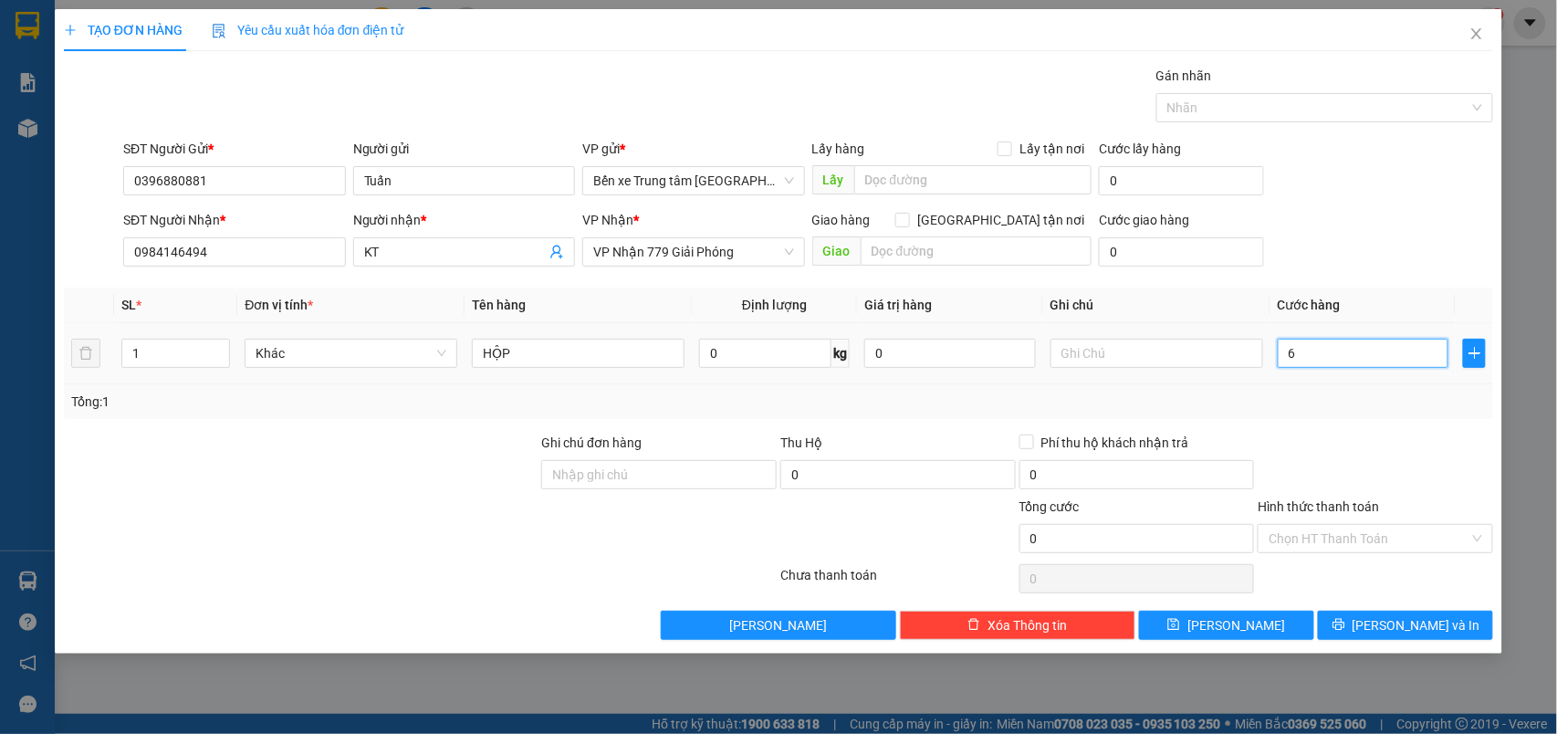
type input "6"
type input "60"
type input "60.000"
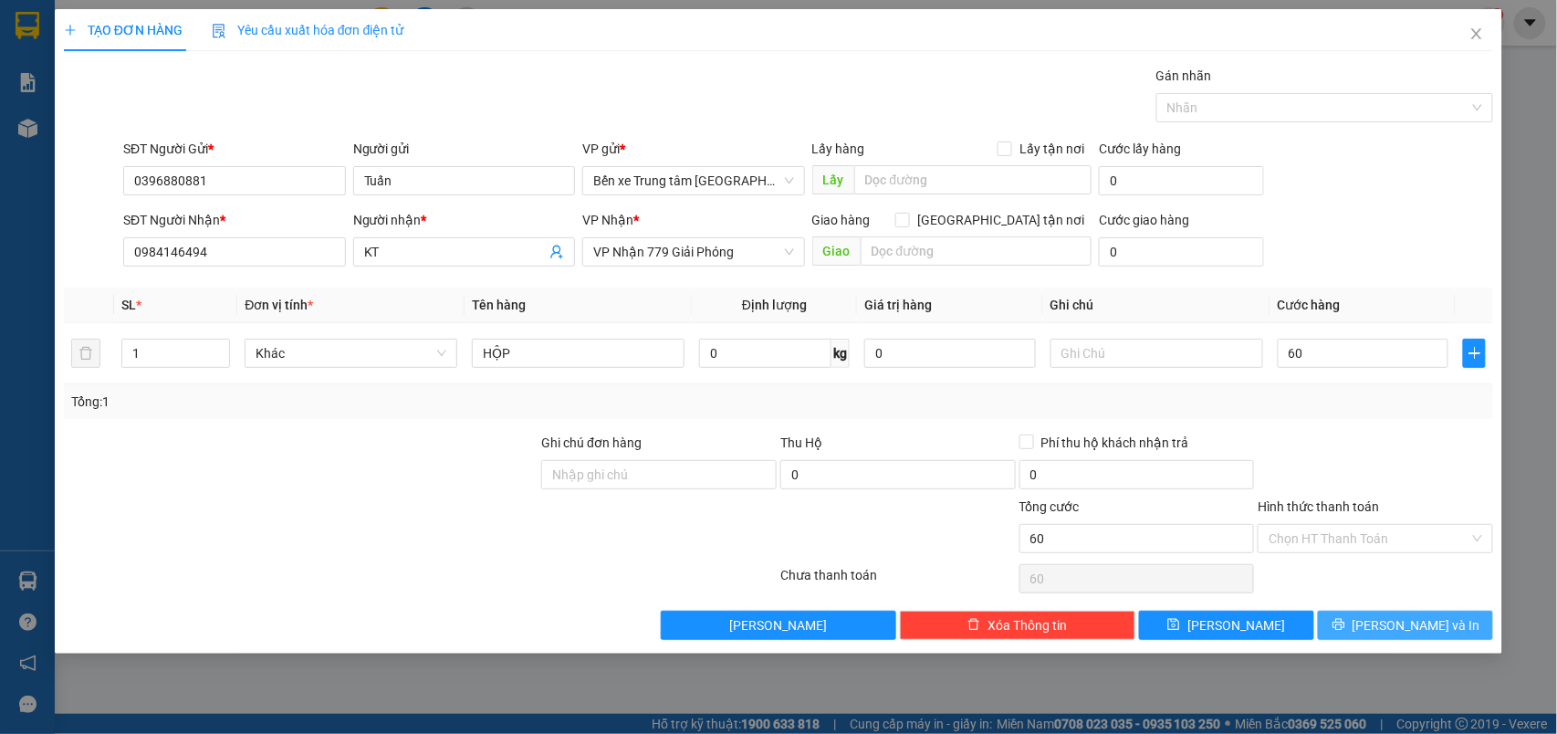
type input "60.000"
click at [1420, 632] on span "Lưu và In" at bounding box center [1417, 625] width 128 height 20
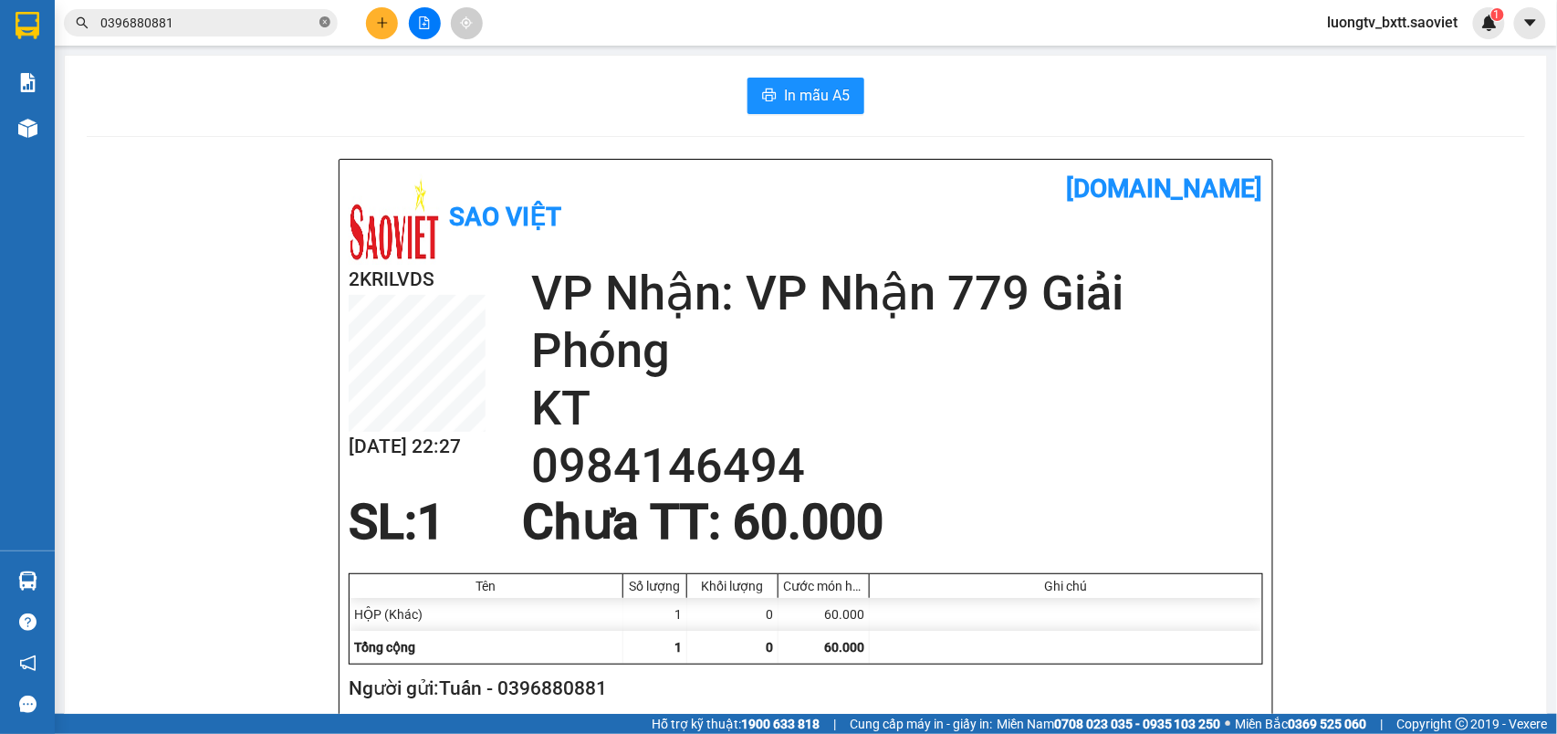
click at [323, 20] on icon "close-circle" at bounding box center [324, 21] width 11 height 11
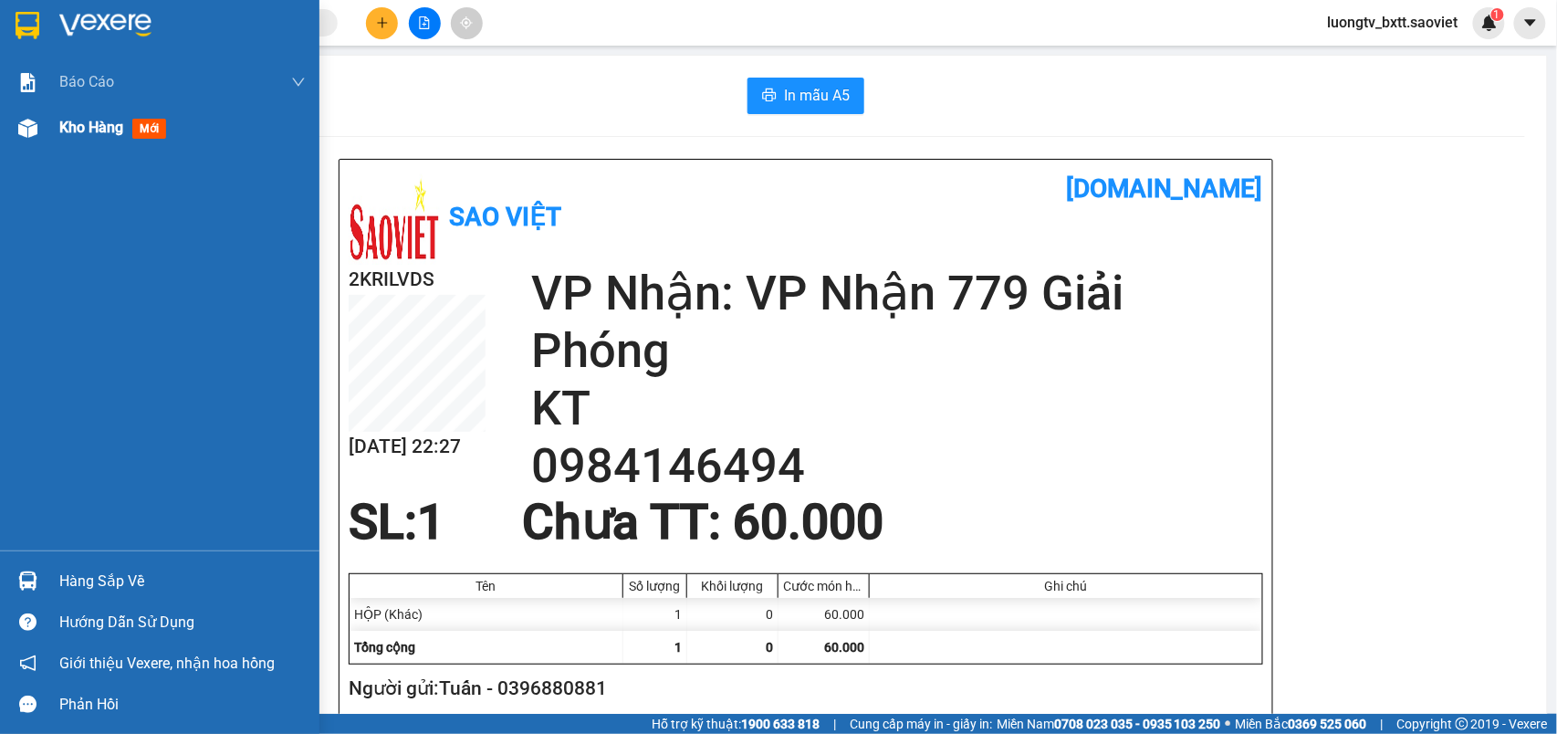
click at [113, 128] on span "Kho hàng" at bounding box center [91, 127] width 64 height 17
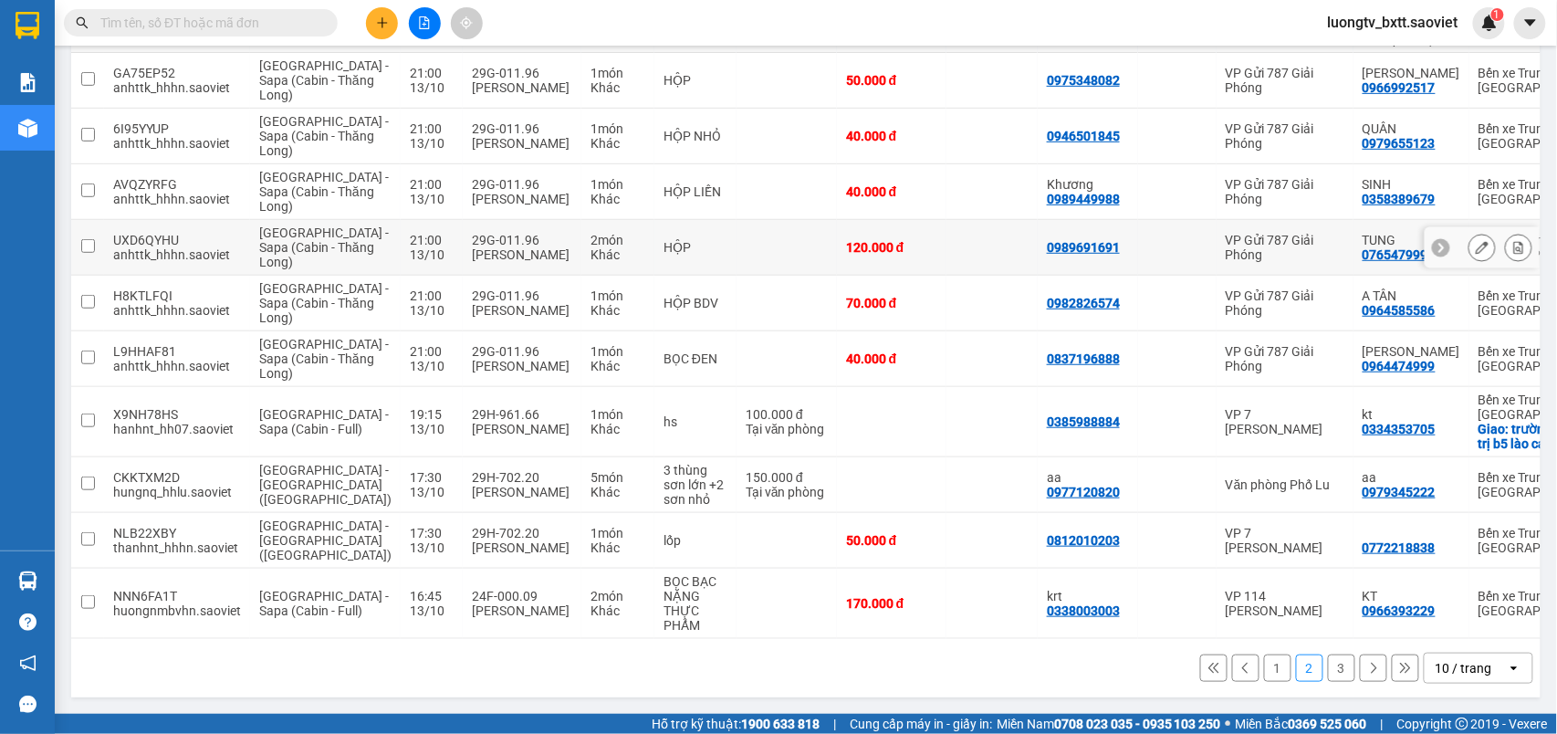
scroll to position [338, 0]
click at [1512, 538] on icon at bounding box center [1518, 540] width 13 height 13
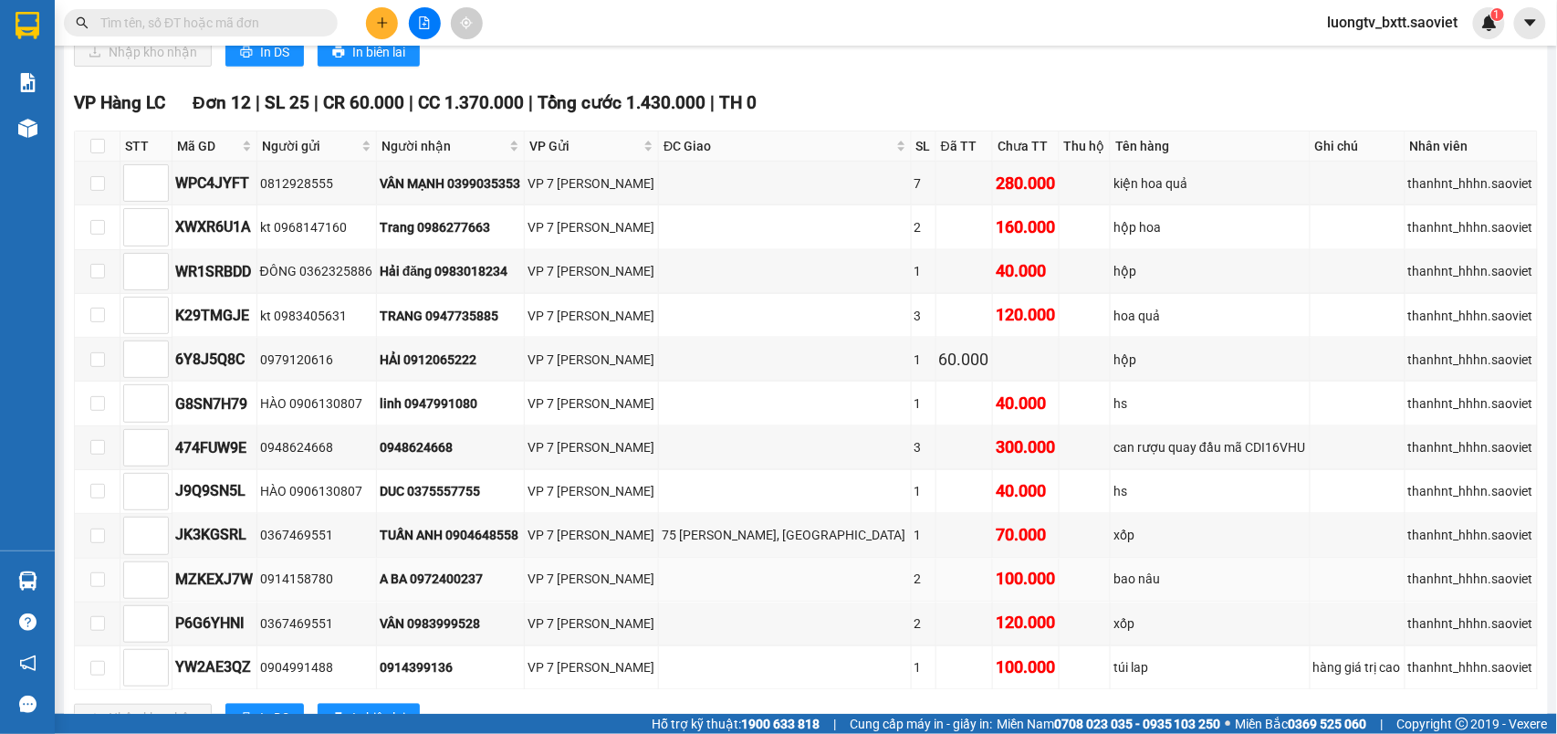
scroll to position [790, 0]
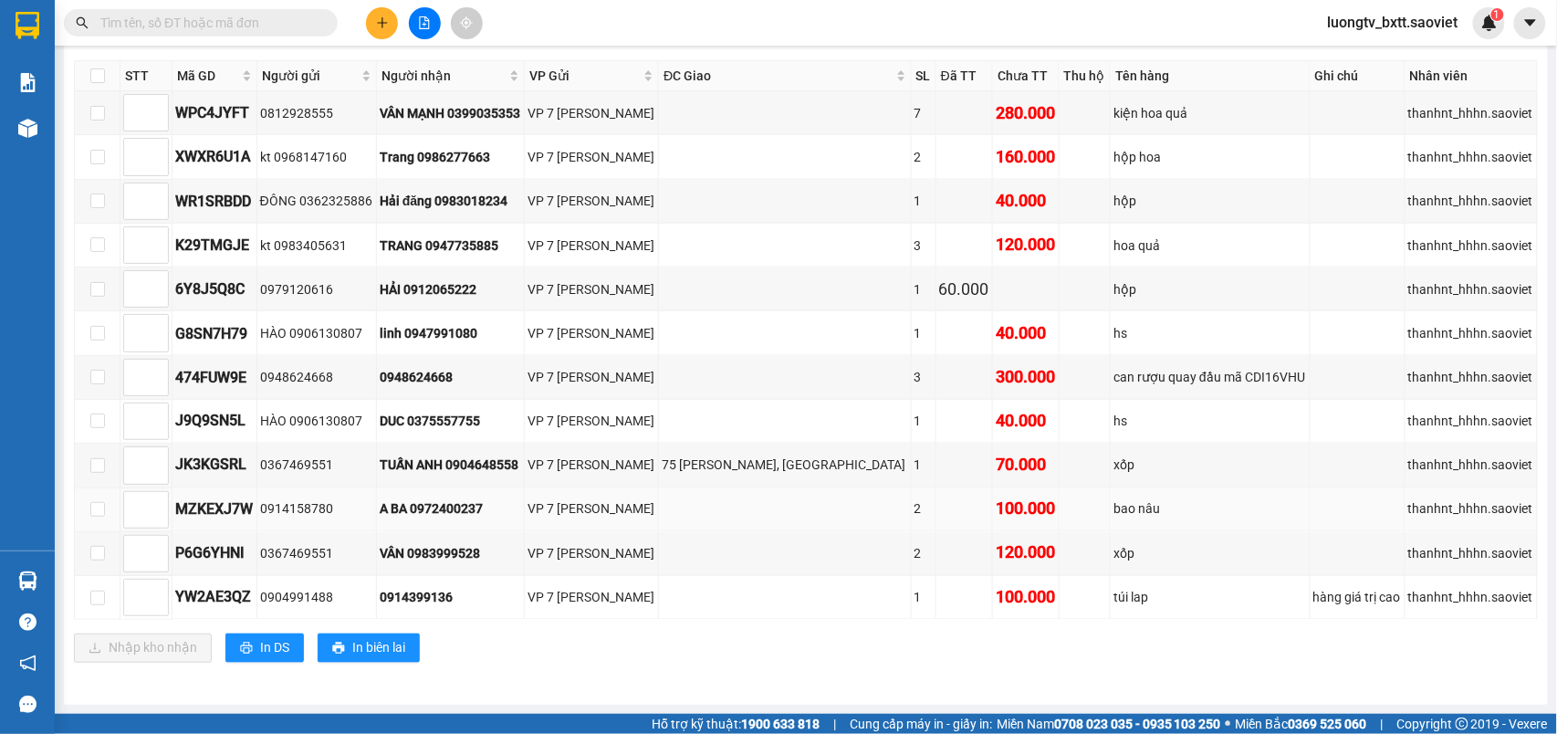
click at [734, 508] on td at bounding box center [785, 510] width 252 height 44
click at [190, 27] on input "text" at bounding box center [207, 23] width 215 height 20
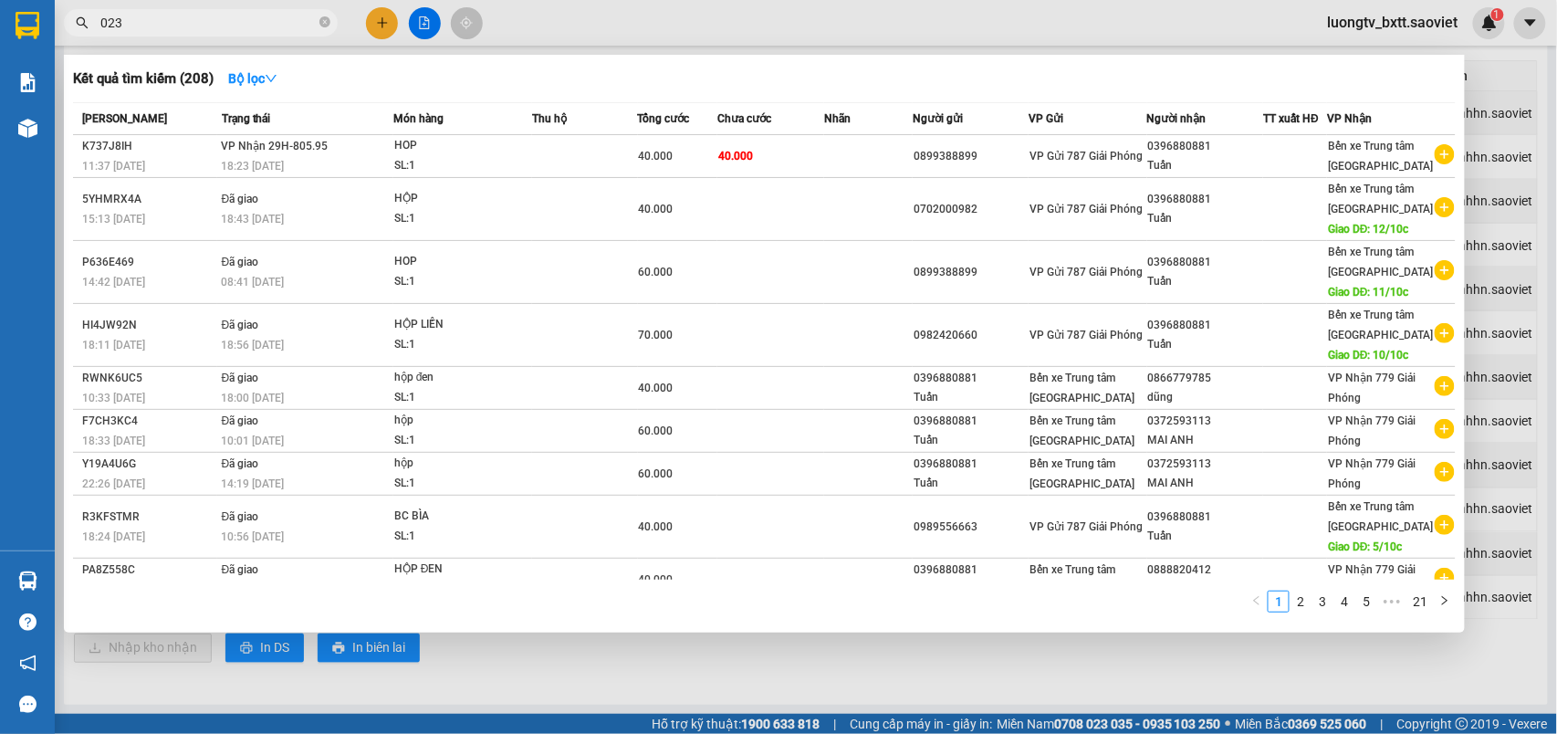
type input "0237"
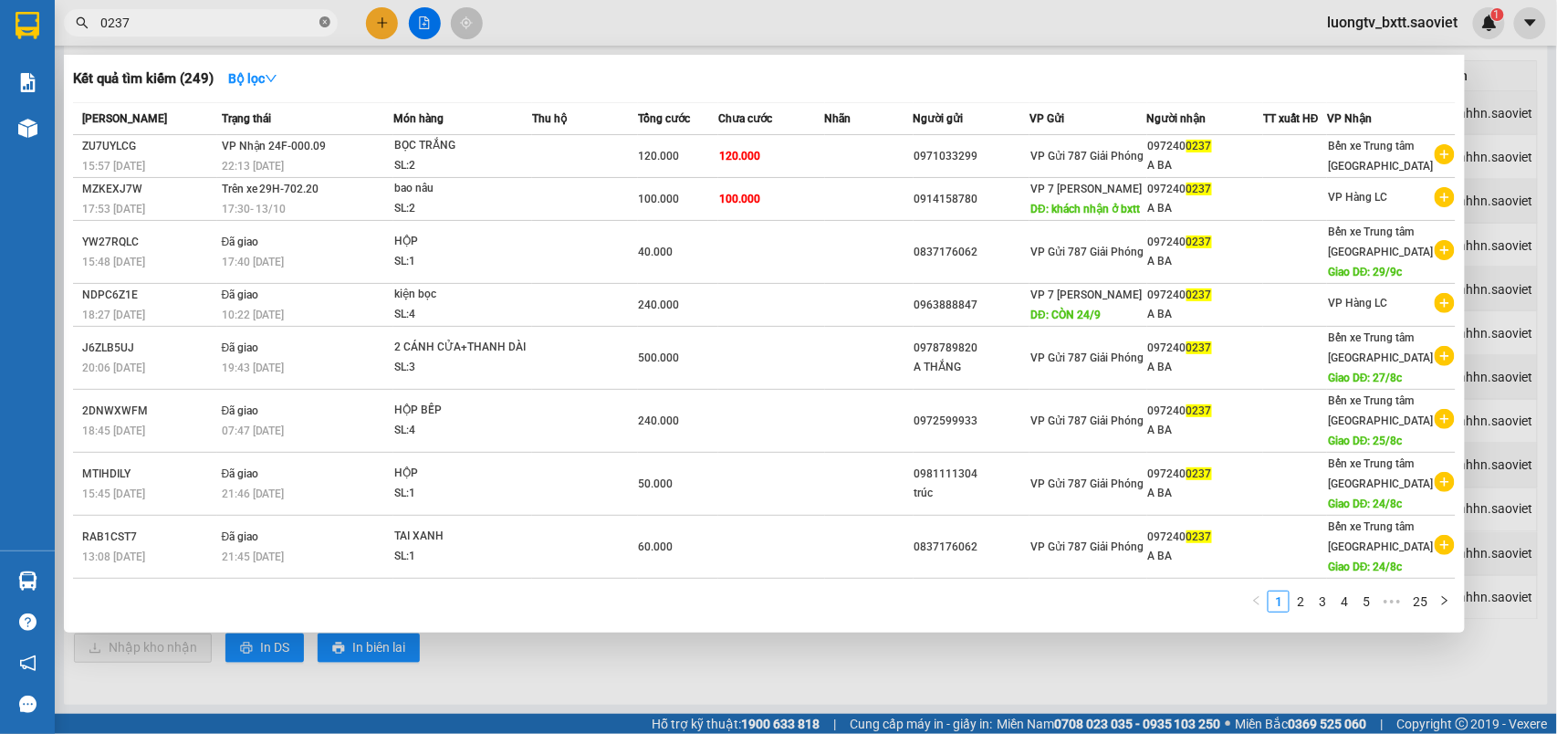
click at [327, 19] on icon "close-circle" at bounding box center [324, 21] width 11 height 11
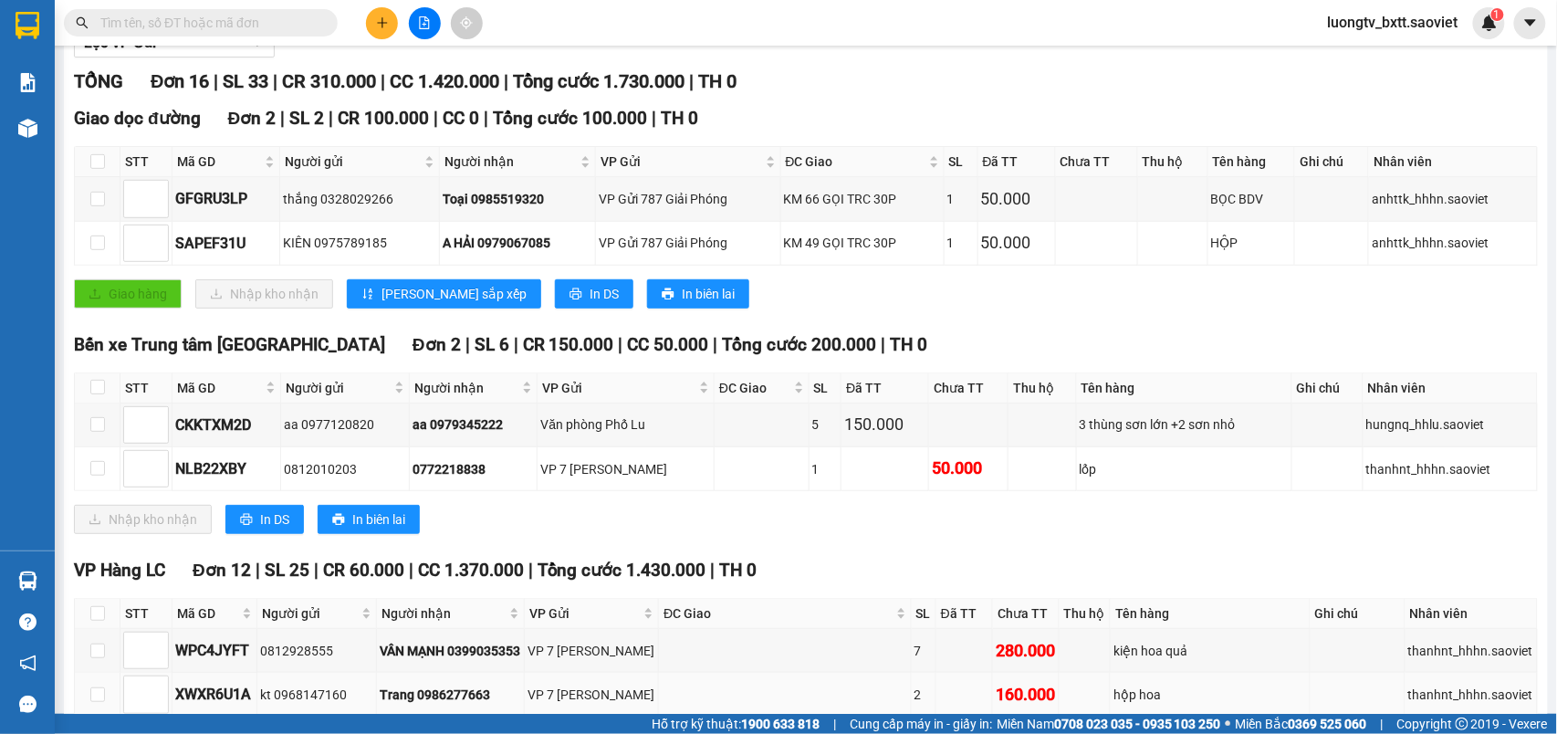
scroll to position [59, 0]
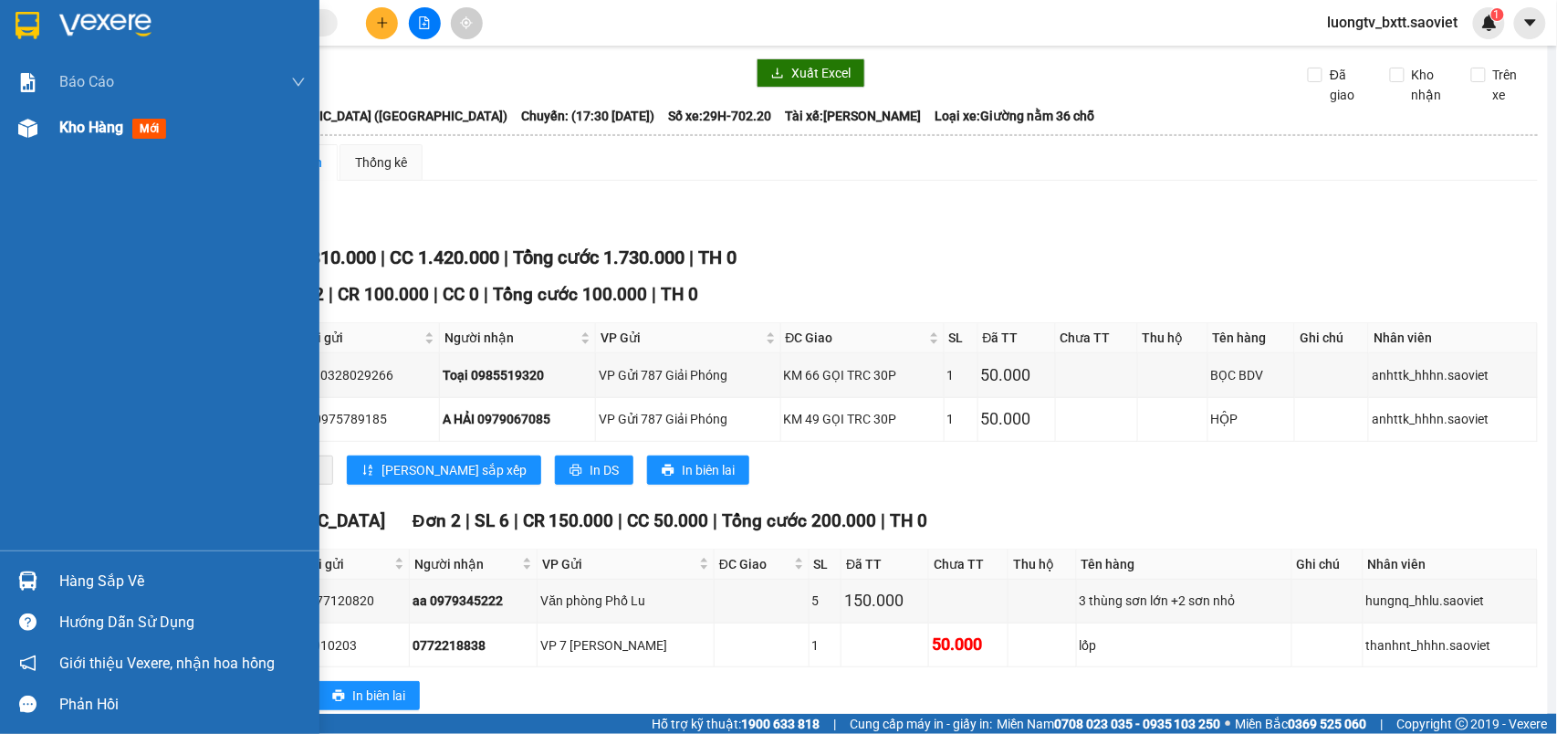
click at [89, 126] on span "Kho hàng" at bounding box center [91, 127] width 64 height 17
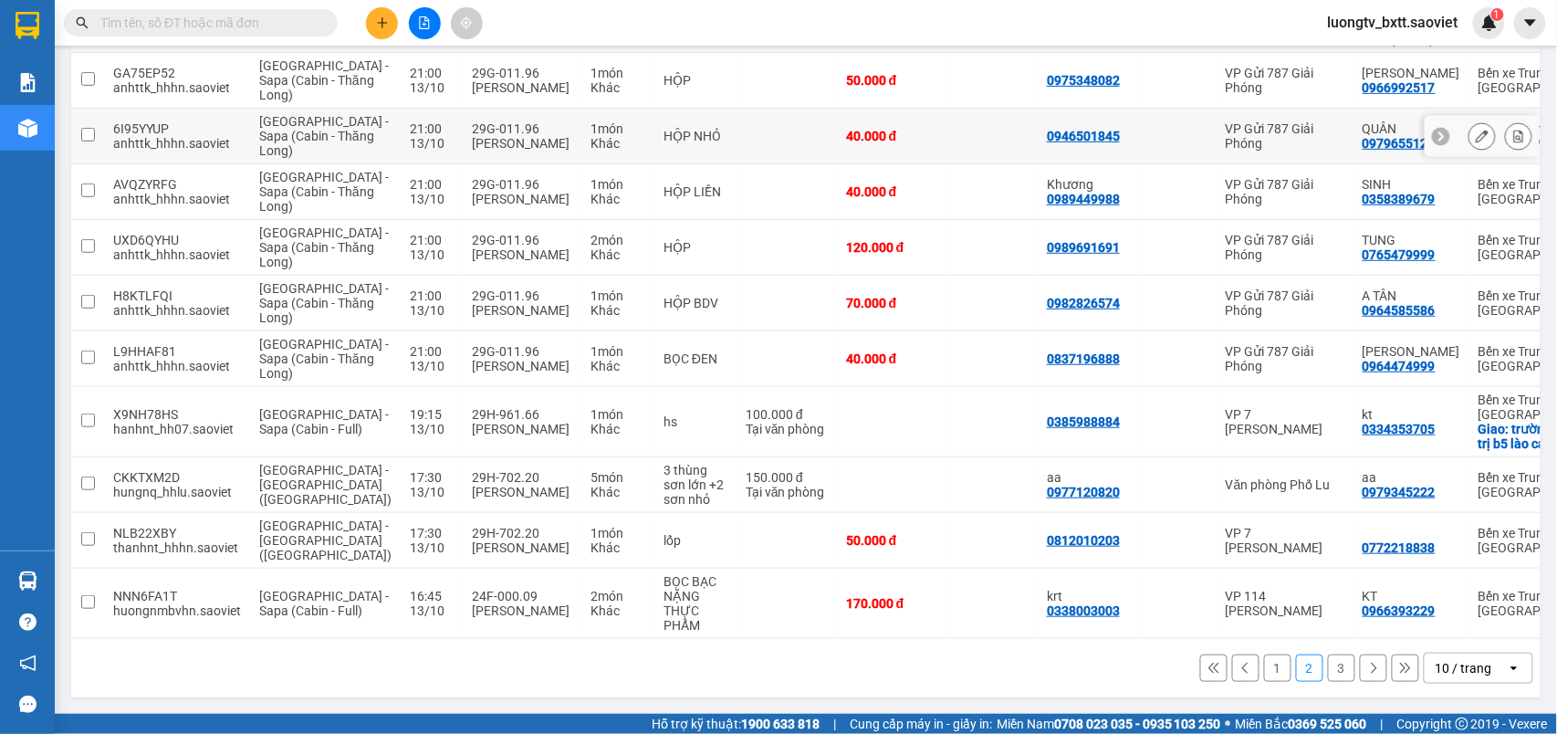
scroll to position [338, 0]
click at [1328, 669] on button "3" at bounding box center [1341, 667] width 27 height 27
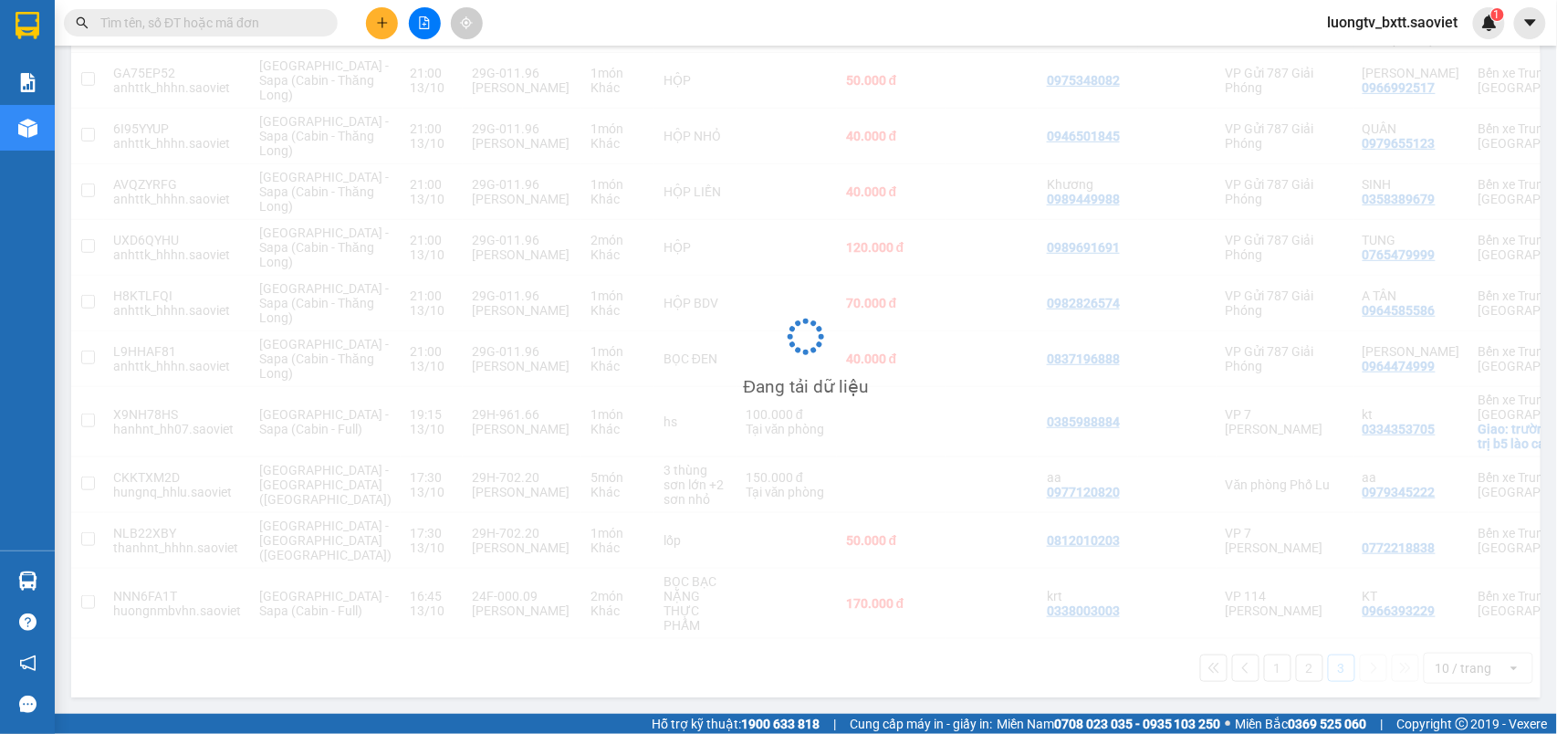
scroll to position [84, 0]
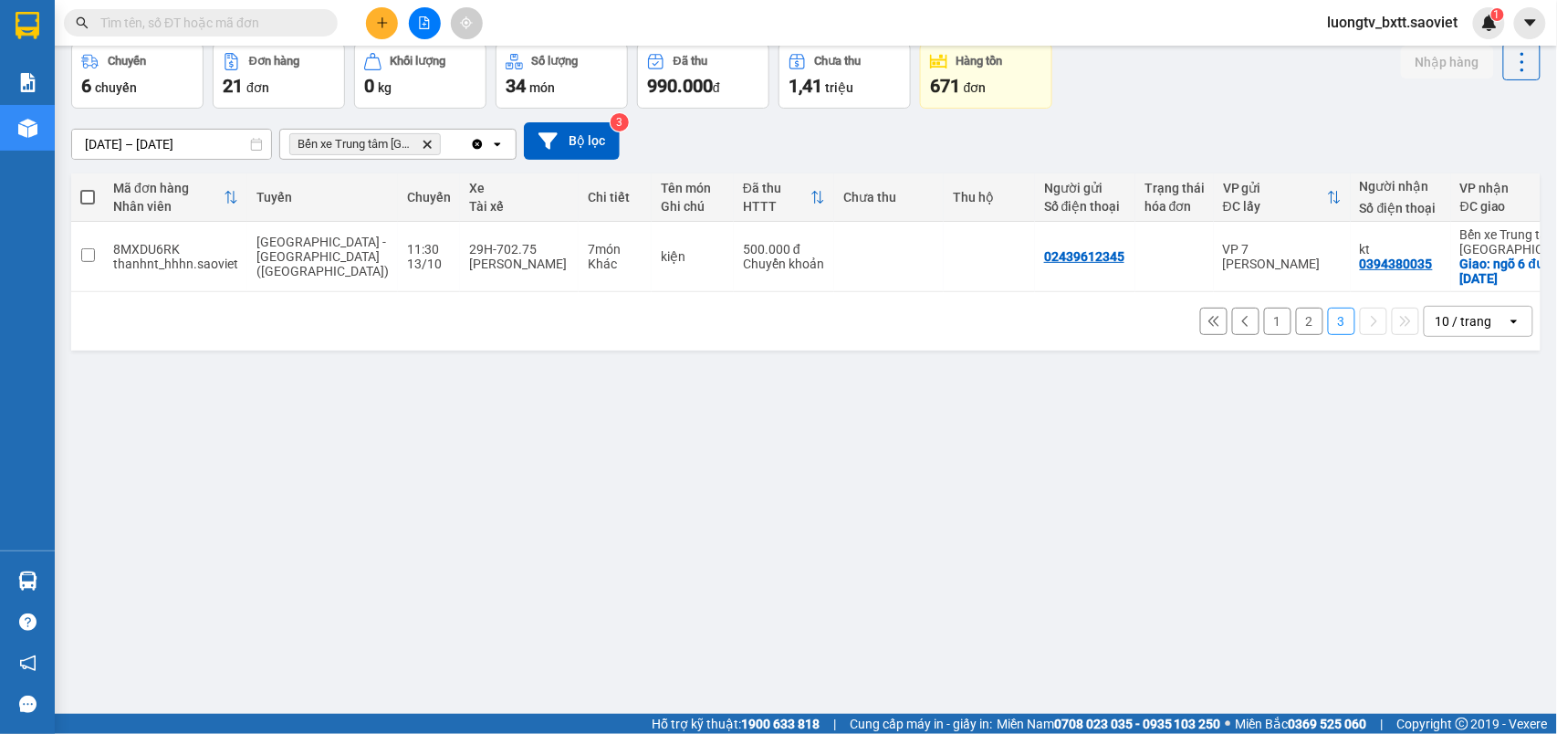
click at [383, 26] on icon "plus" at bounding box center [382, 22] width 13 height 13
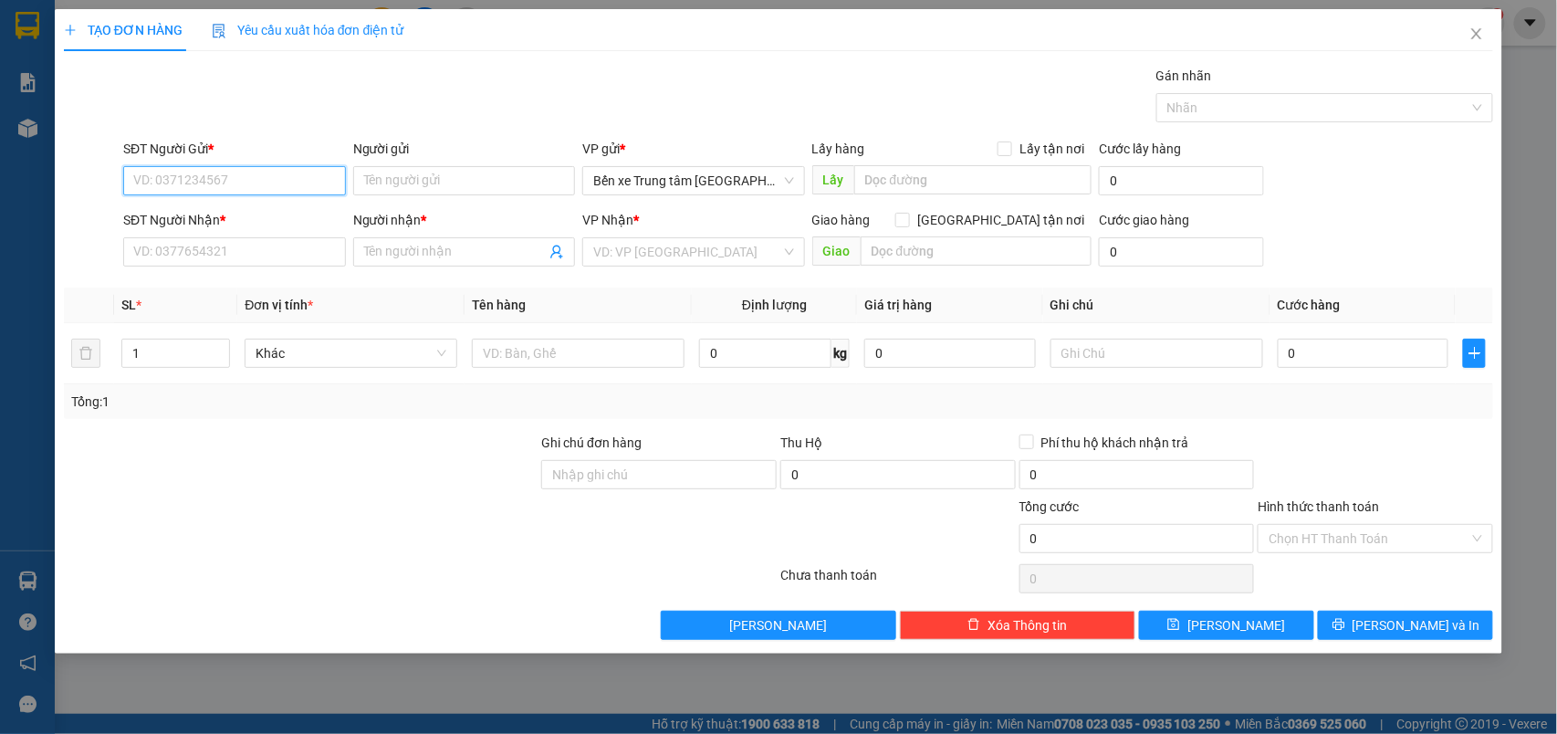
click at [319, 183] on input "SĐT Người Gửi *" at bounding box center [234, 180] width 223 height 29
click at [216, 213] on div "0333072666 - ngọc" at bounding box center [234, 218] width 201 height 20
type input "0333072666"
type input "ngọc"
type input "0333072666"
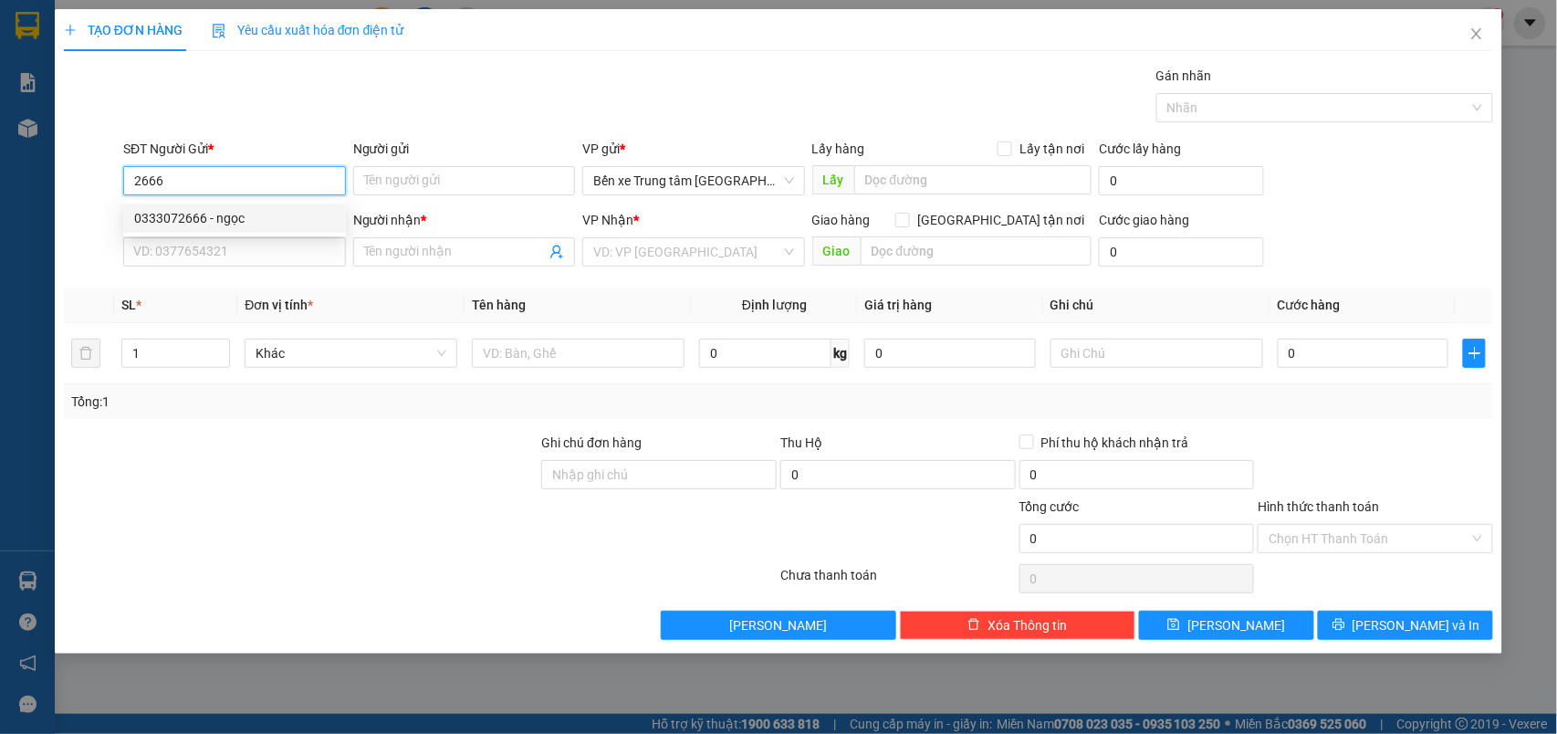
type input "ngọc"
type input "gửi xe 96189"
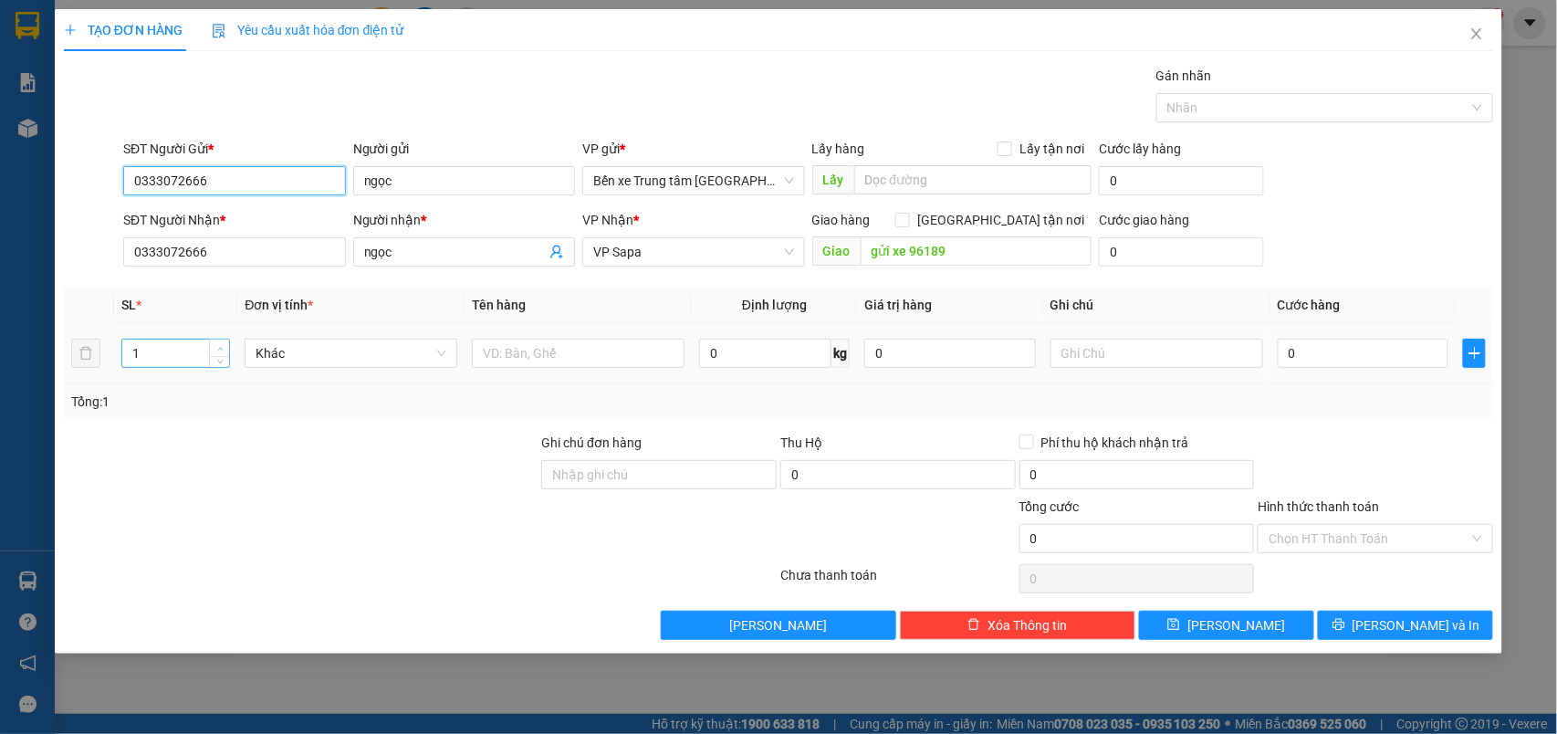
type input "0333072666"
type input "2"
click at [214, 347] on span "up" at bounding box center [219, 348] width 11 height 11
click at [472, 337] on div at bounding box center [578, 353] width 213 height 37
click at [480, 351] on input "text" at bounding box center [578, 353] width 213 height 29
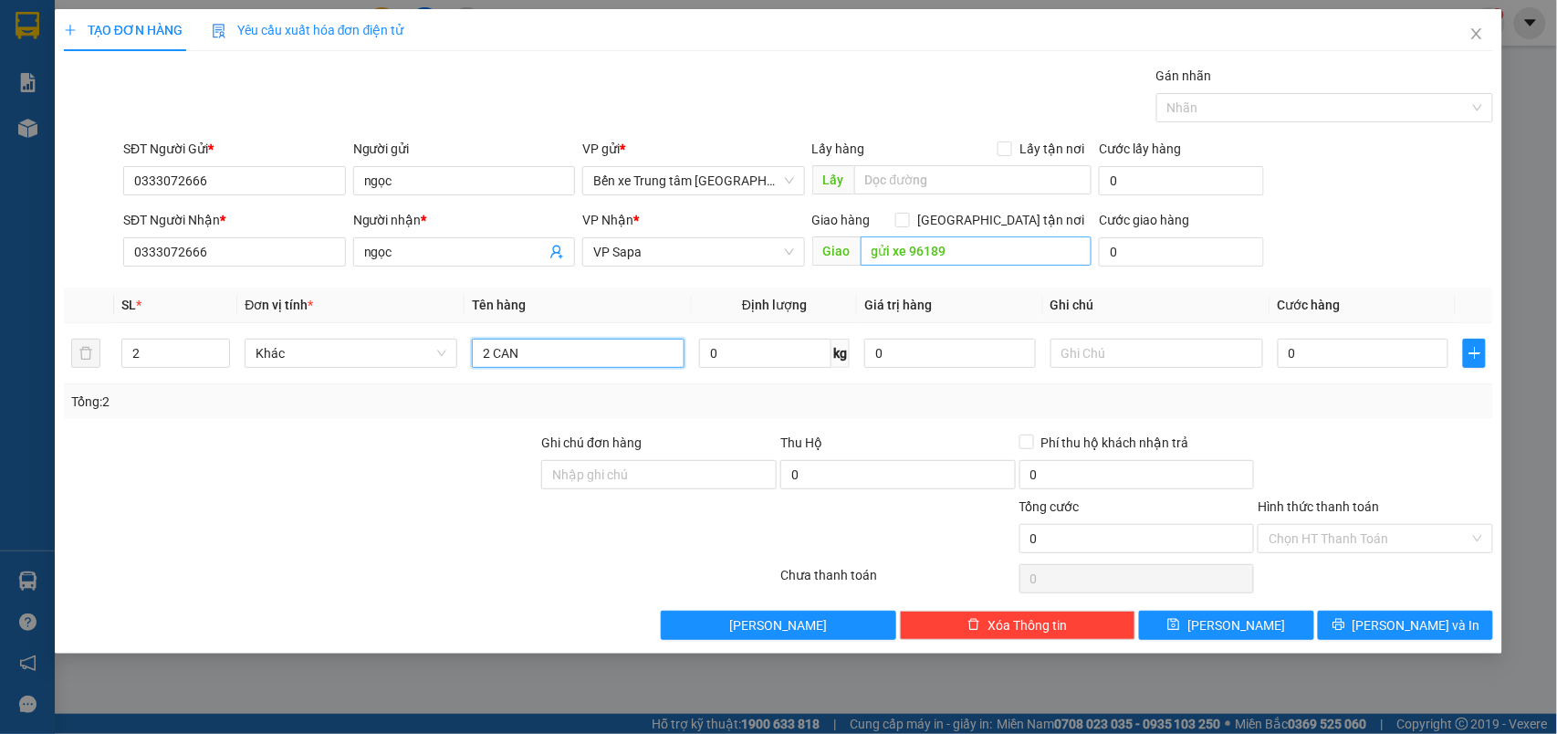
type input "2 CAN"
click at [1012, 261] on input "gửi xe 96189" at bounding box center [976, 250] width 231 height 29
click at [630, 253] on span "VP Sapa" at bounding box center [693, 251] width 201 height 27
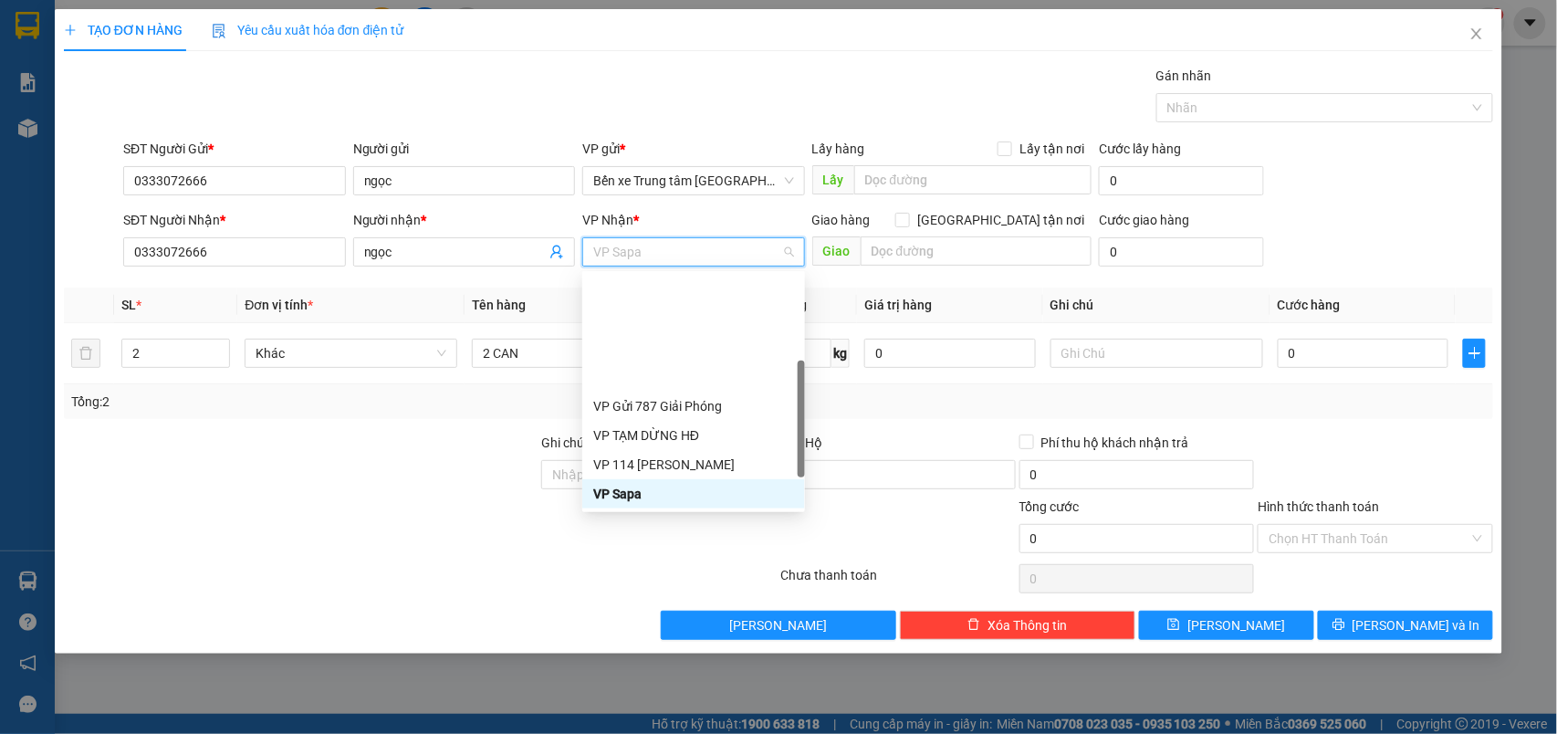
scroll to position [151, 0]
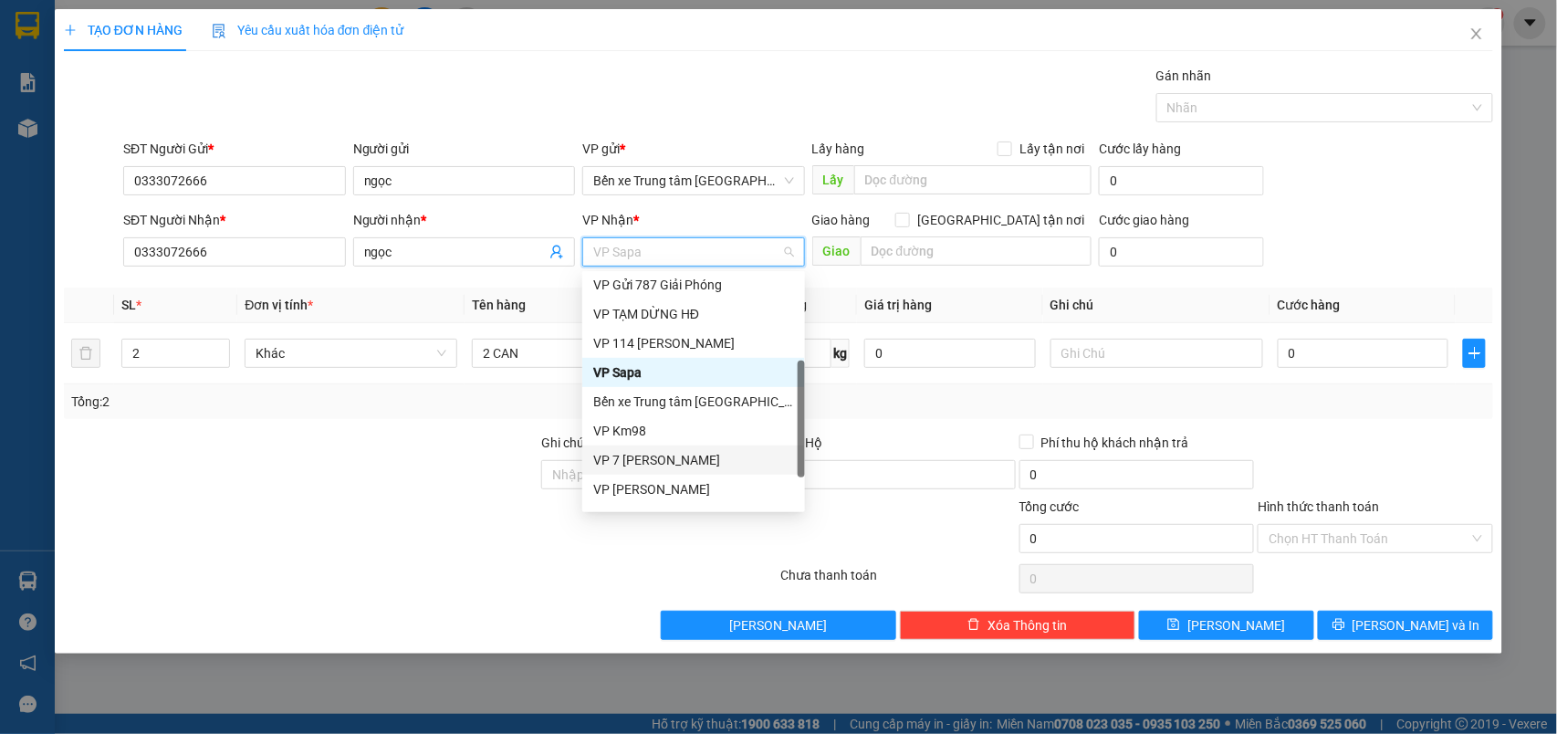
click at [690, 445] on div "VP 7 [PERSON_NAME]" at bounding box center [693, 459] width 223 height 29
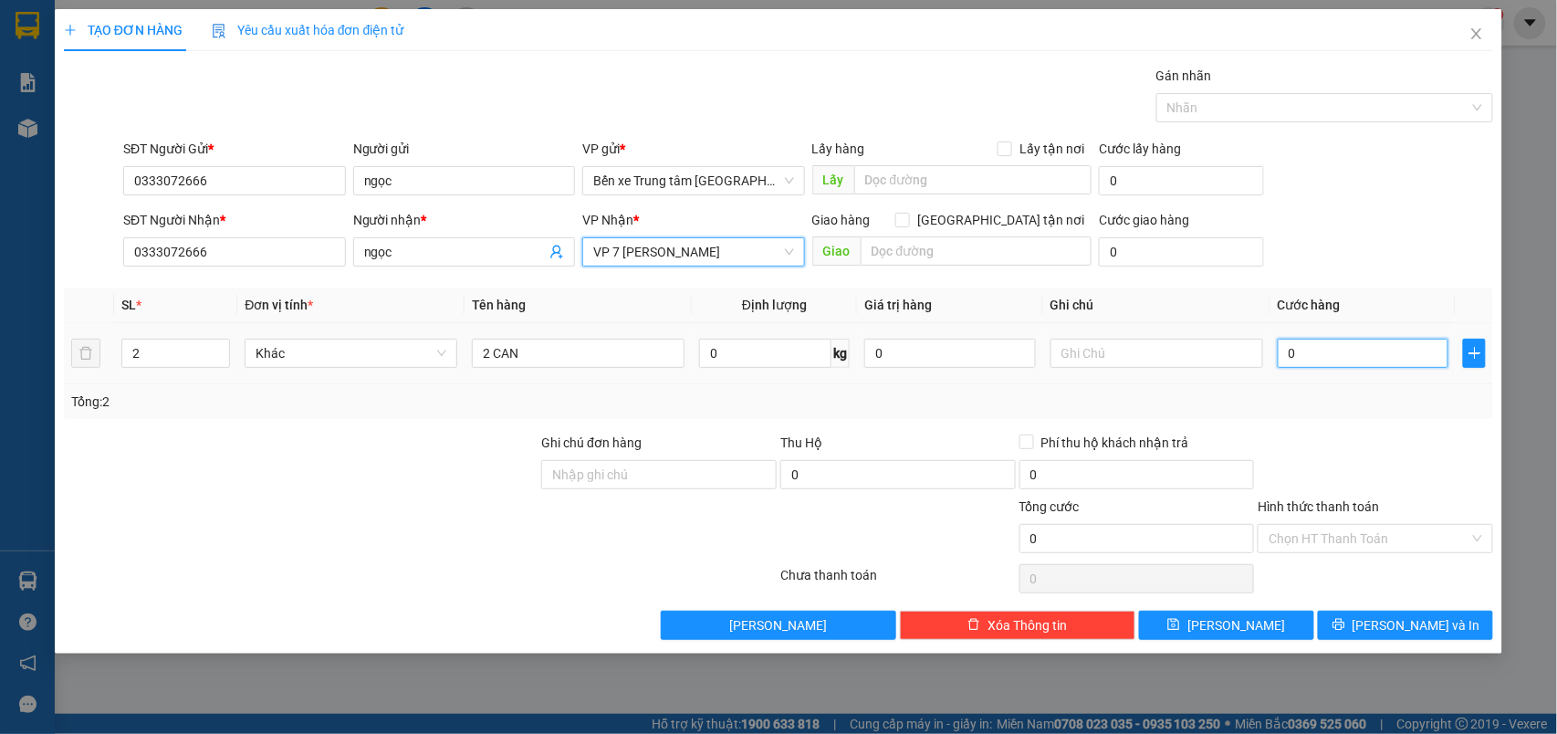
click at [1352, 362] on input "0" at bounding box center [1364, 353] width 172 height 29
type input "1"
type input "10"
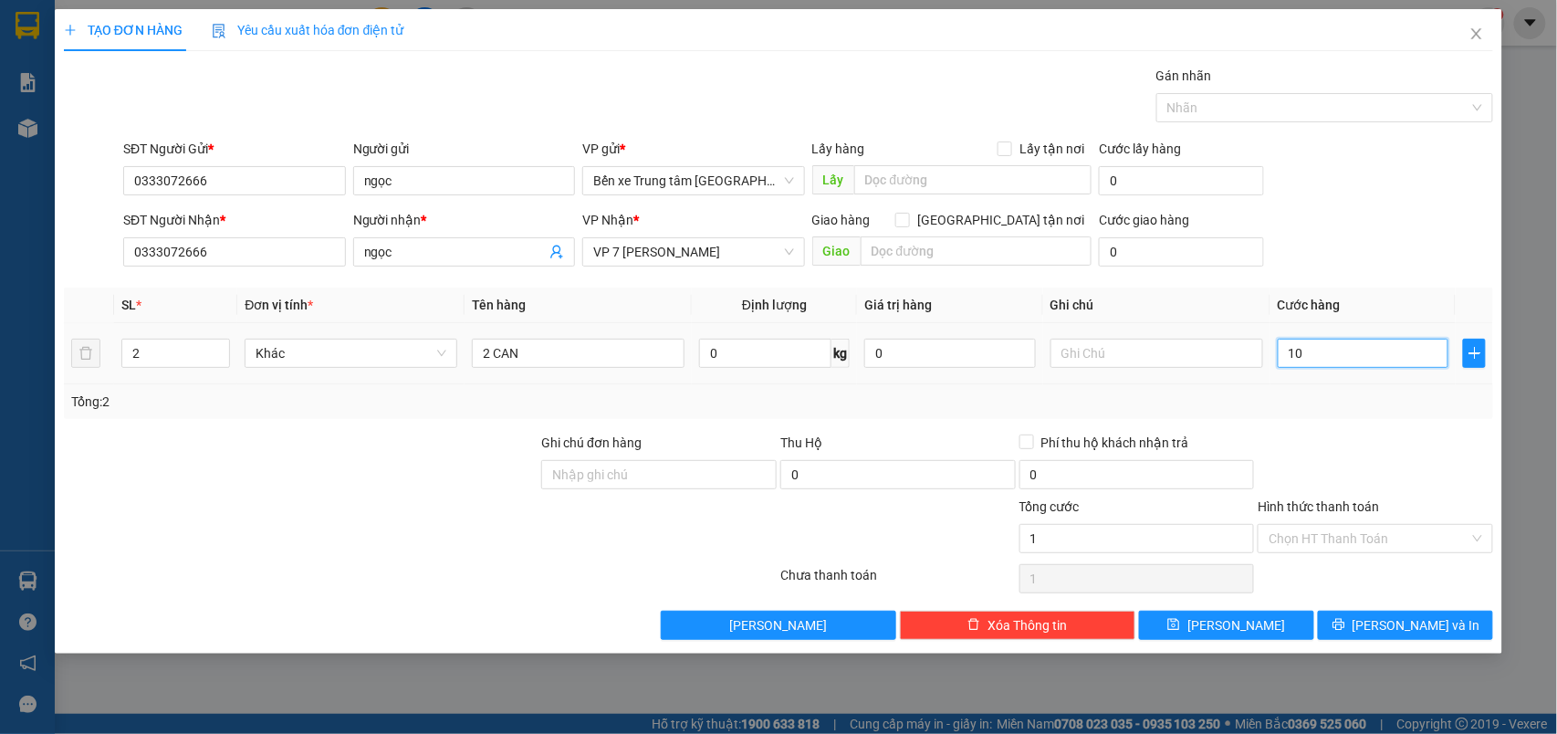
type input "10"
type input "100"
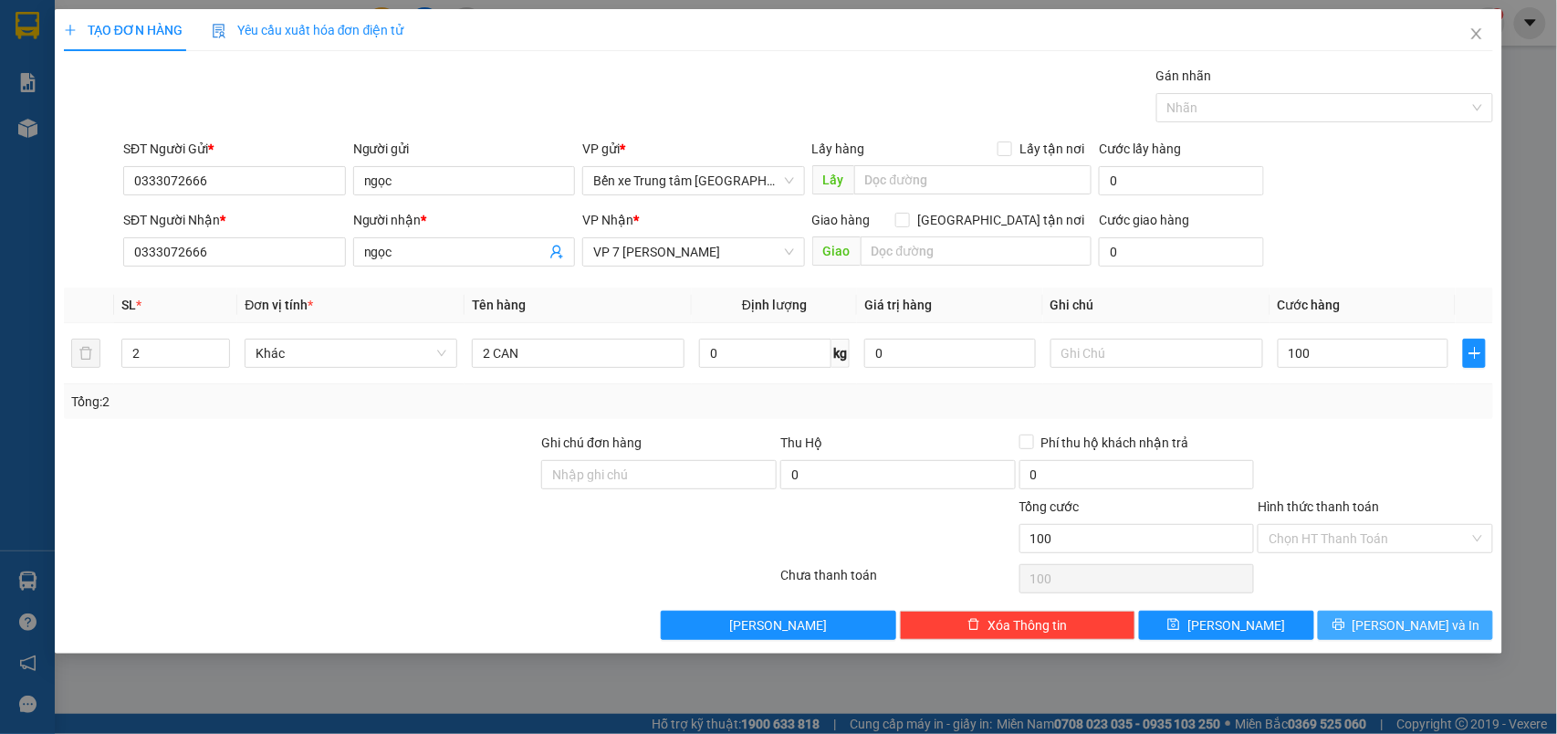
type input "100.000"
click at [1426, 624] on span "Lưu và In" at bounding box center [1417, 625] width 128 height 20
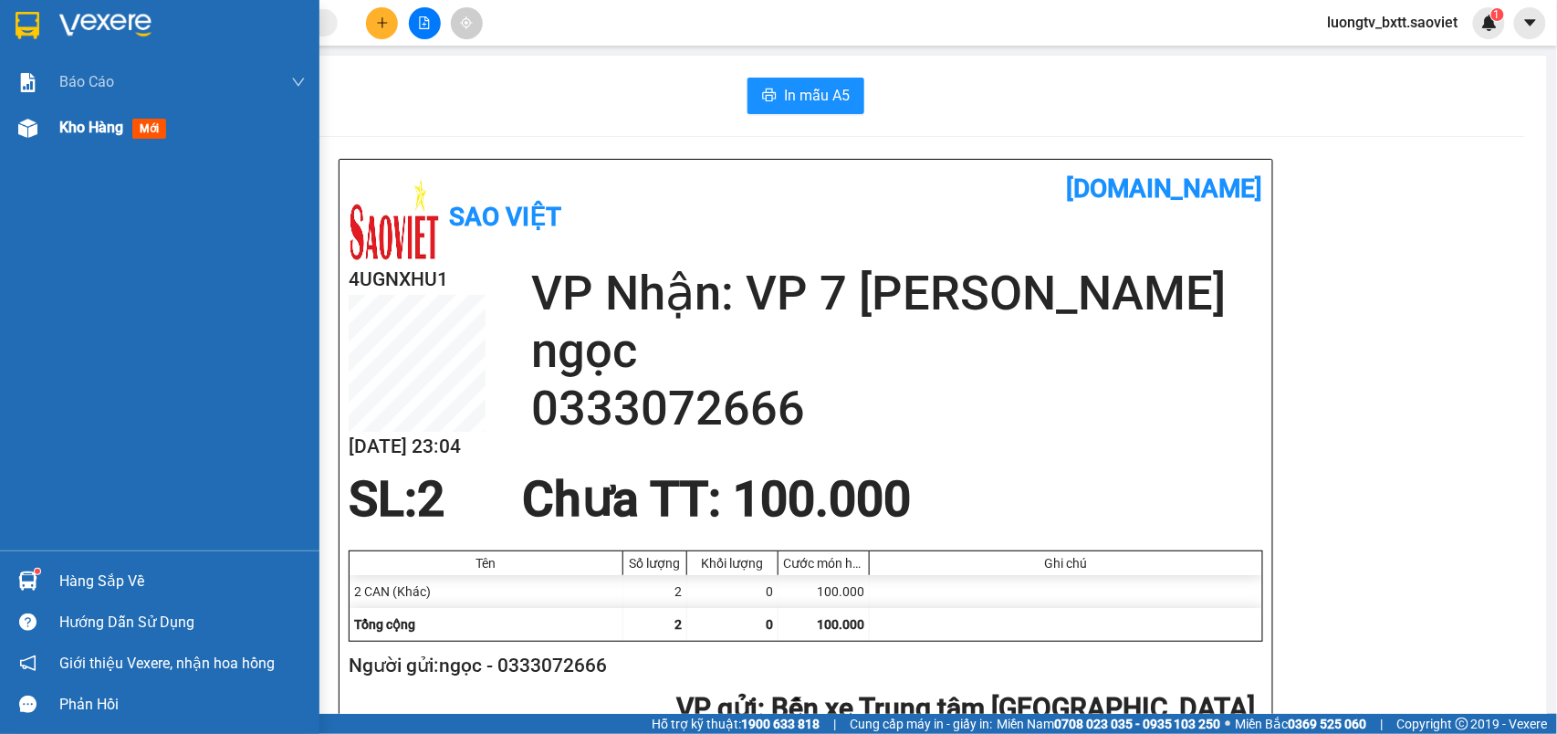
click at [103, 130] on span "Kho hàng" at bounding box center [91, 127] width 64 height 17
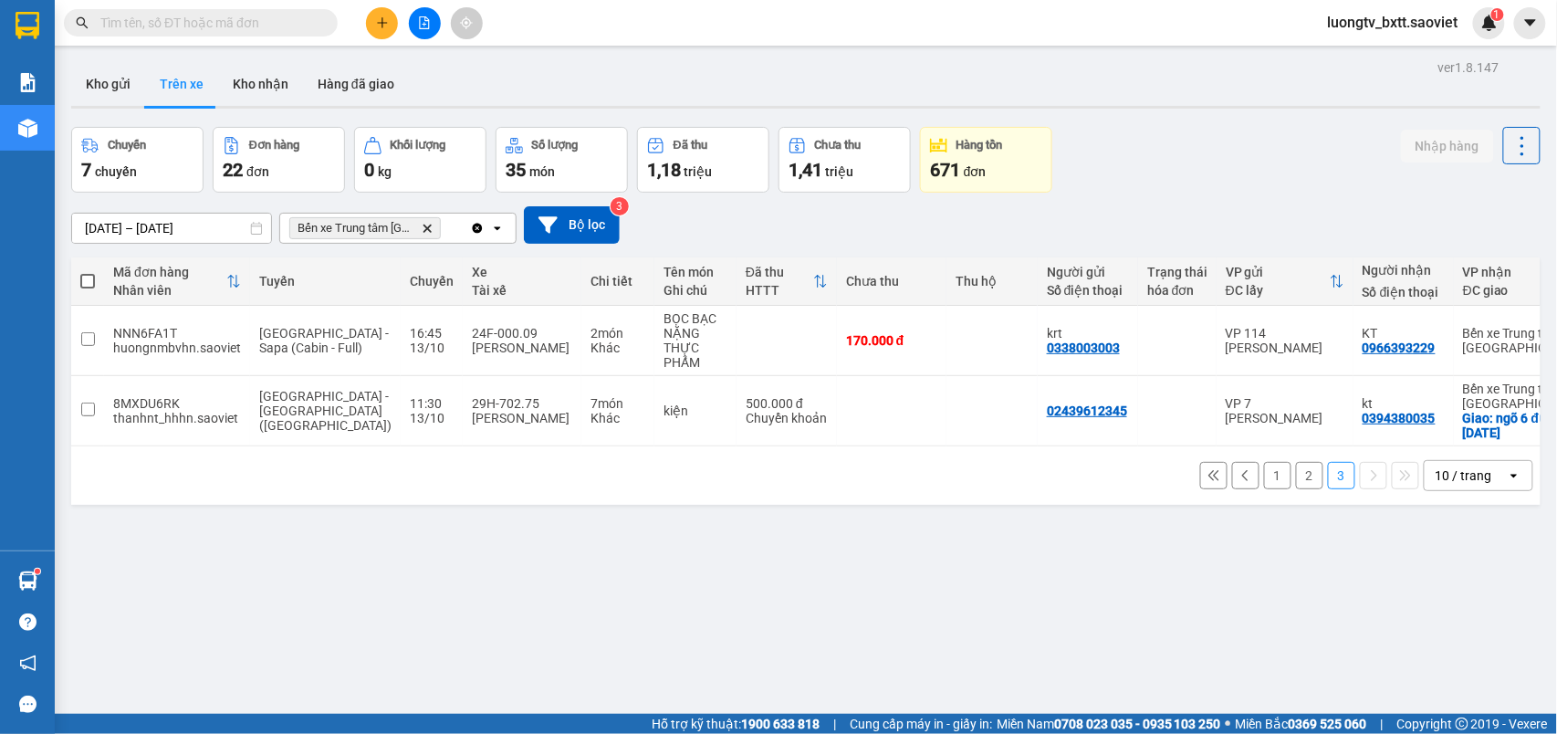
click at [1296, 484] on button "2" at bounding box center [1309, 475] width 27 height 27
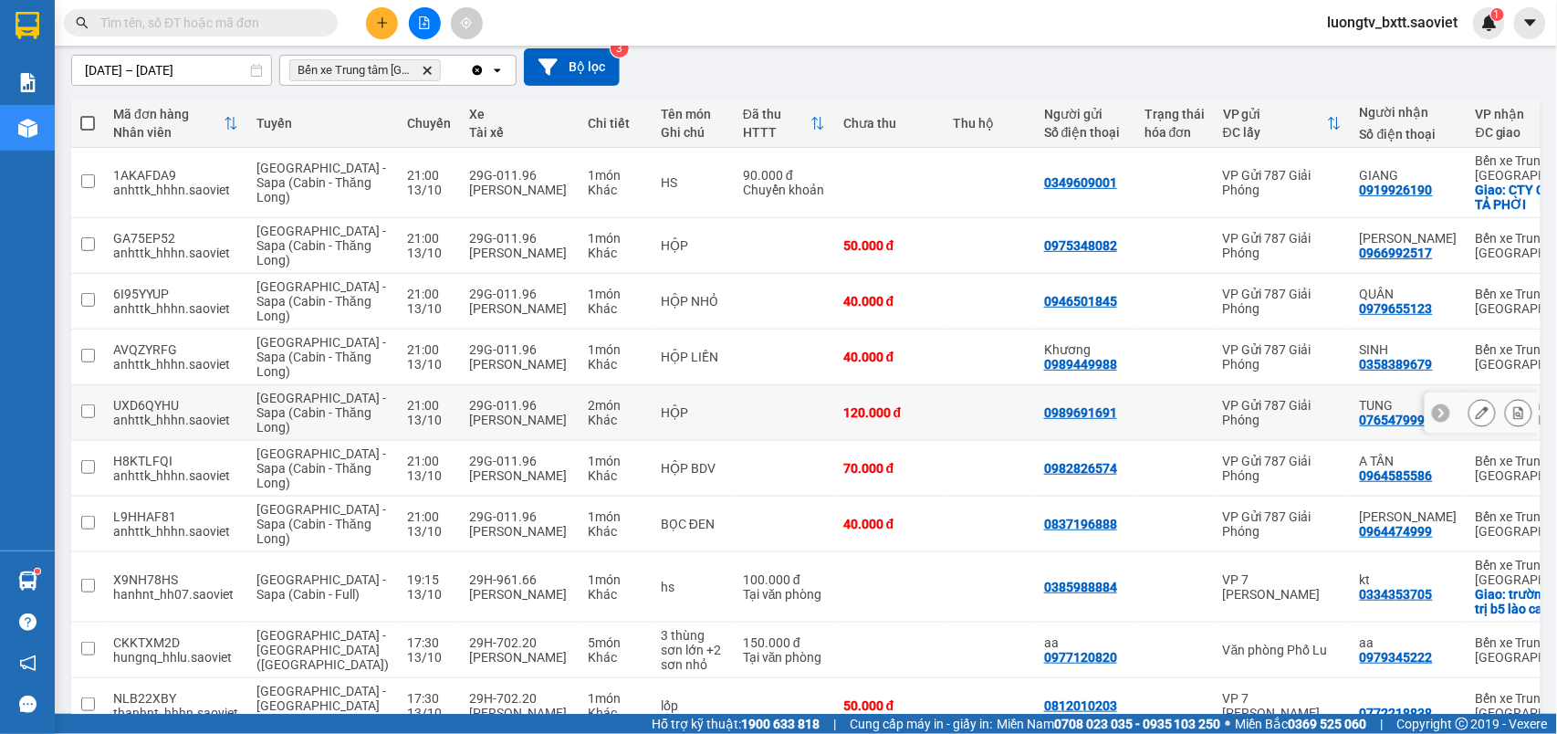
scroll to position [338, 0]
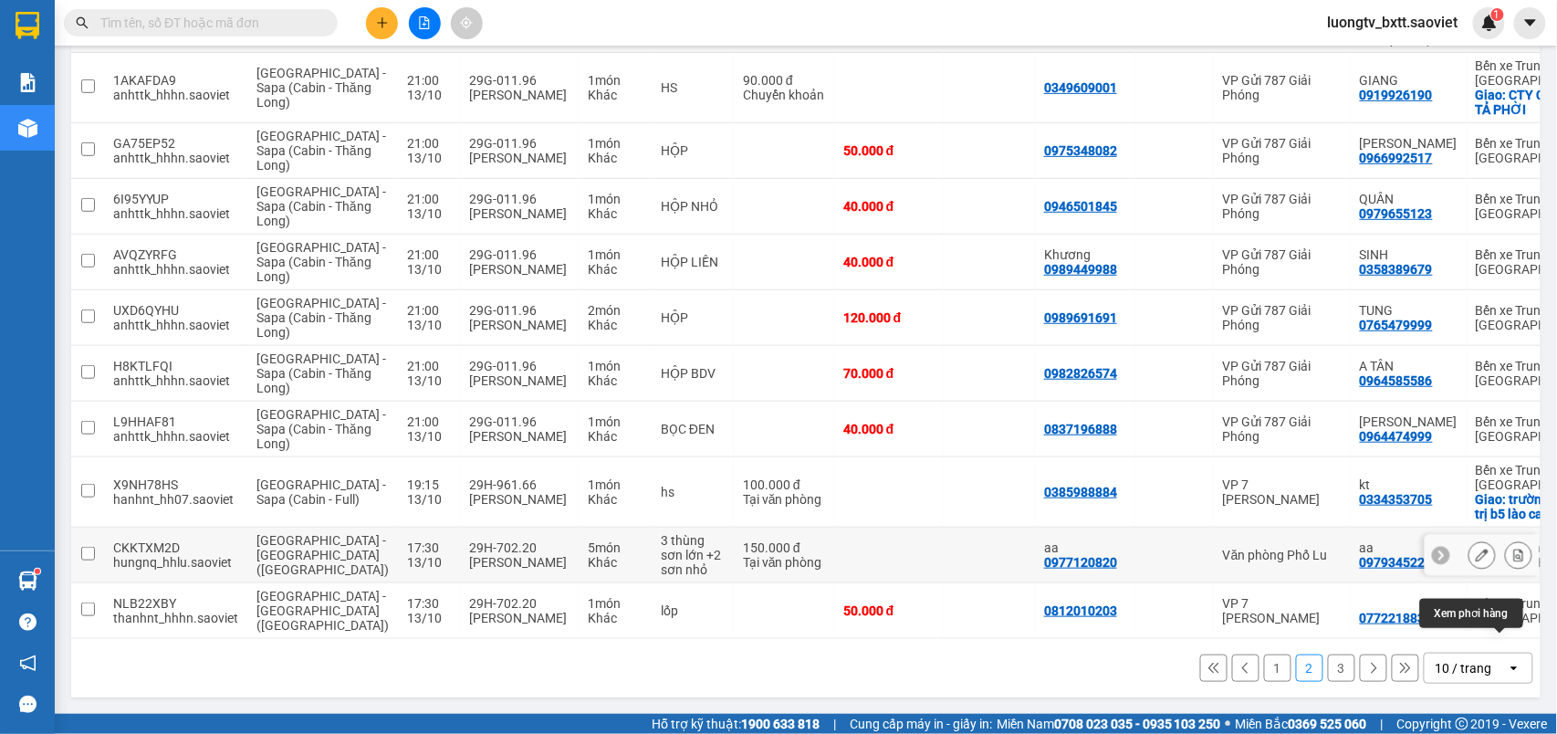
click at [1514, 560] on icon at bounding box center [1519, 555] width 10 height 13
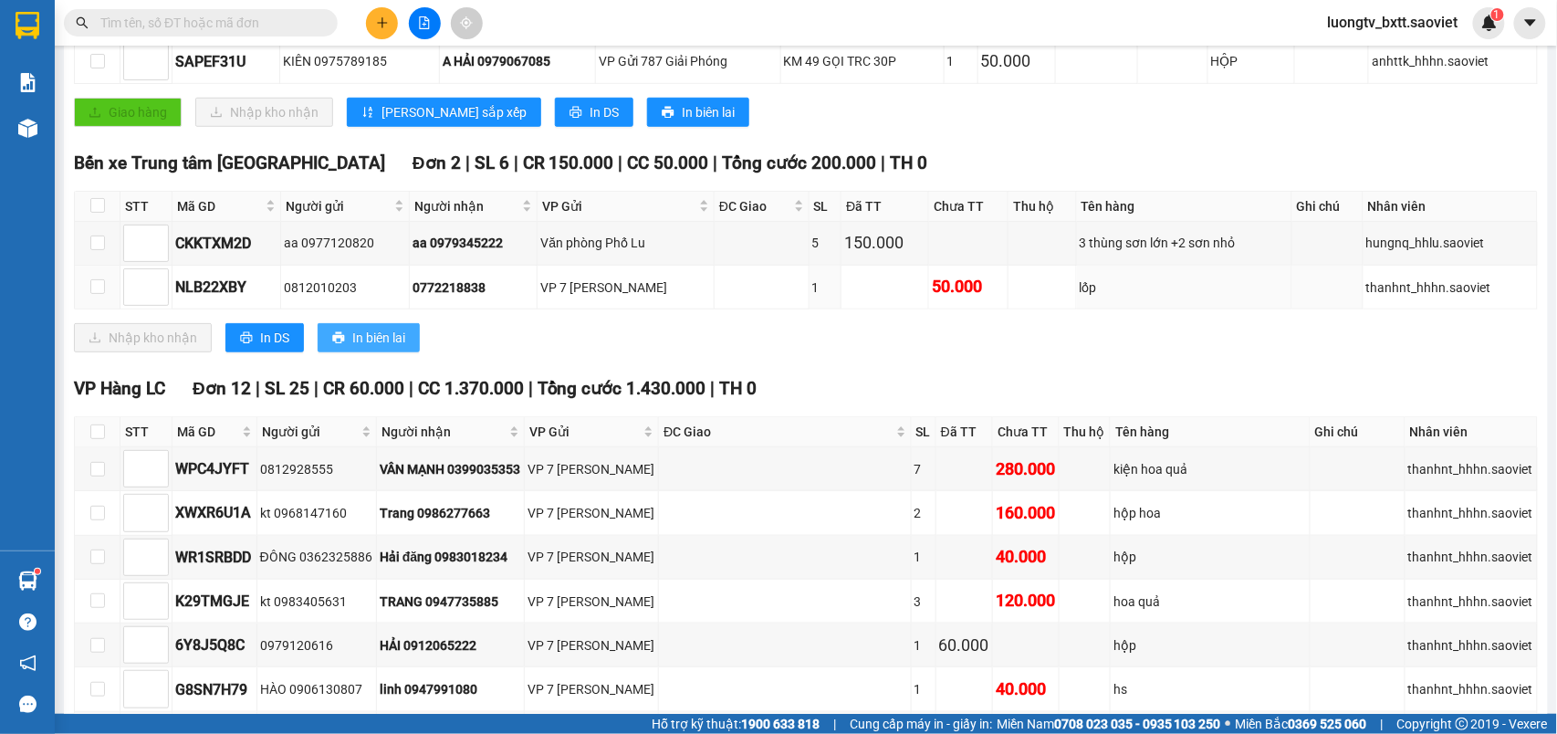
scroll to position [460, 0]
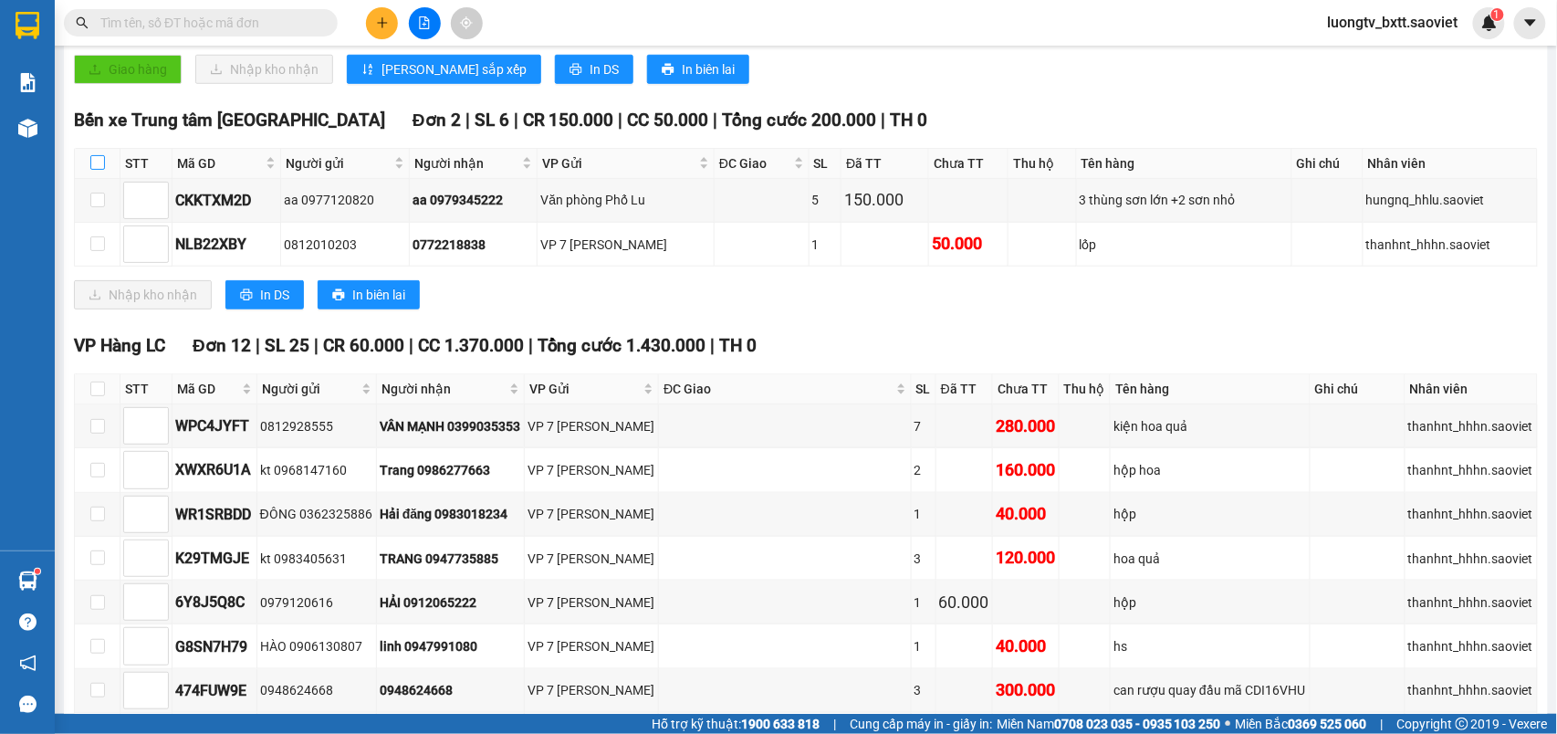
click at [100, 162] on input "checkbox" at bounding box center [97, 162] width 15 height 15
checkbox input "true"
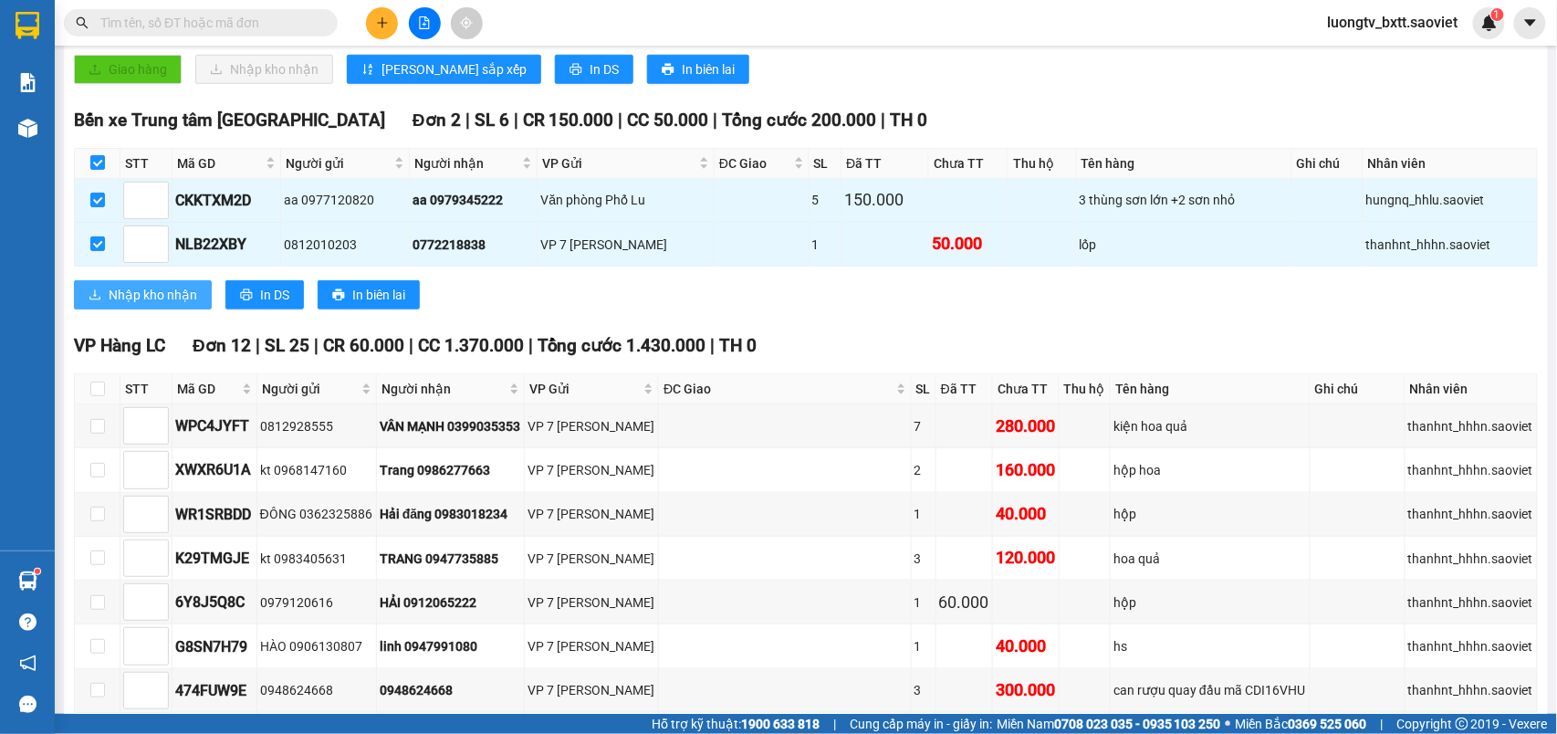
click at [136, 288] on button "Nhập kho nhận" at bounding box center [143, 294] width 138 height 29
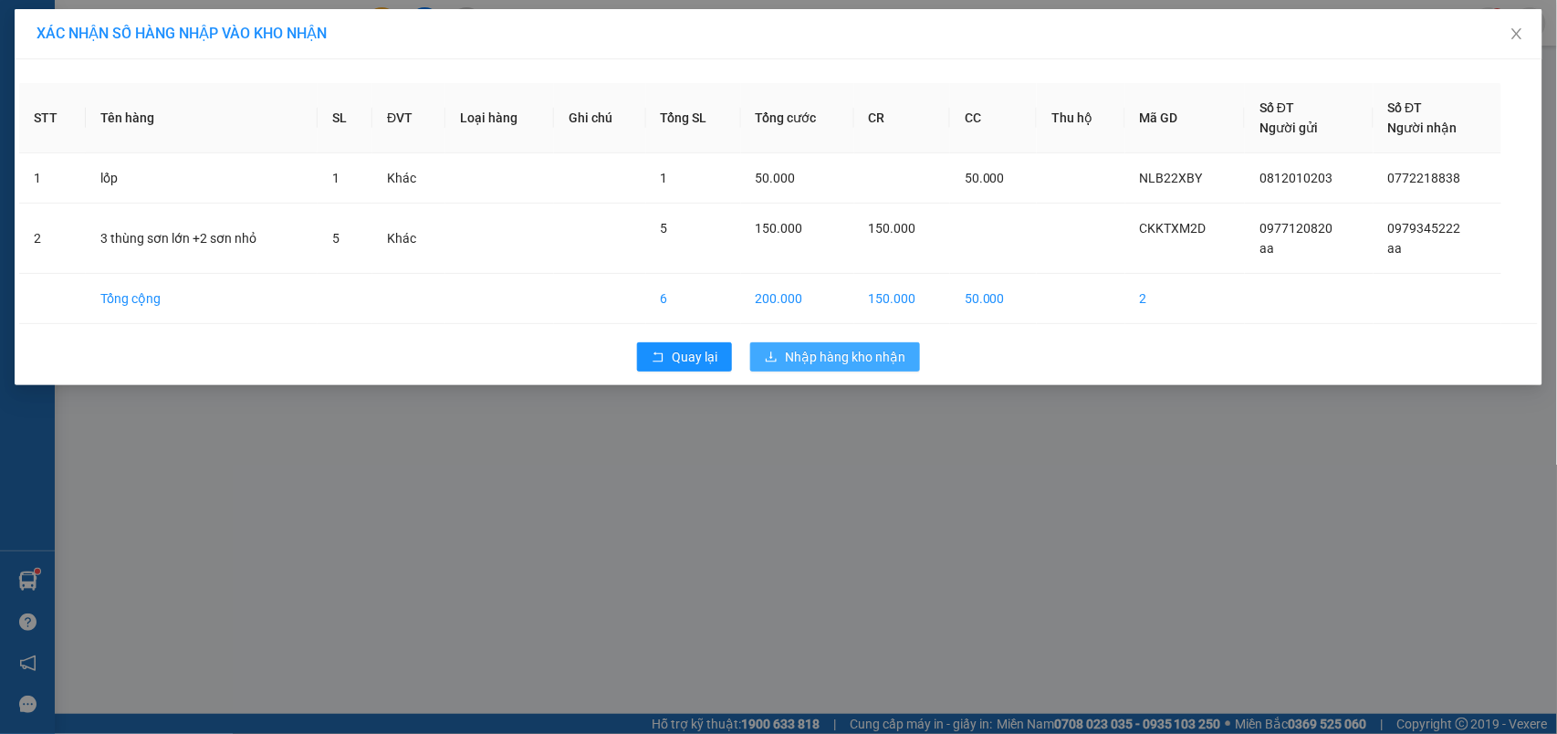
click at [852, 351] on span "Nhập hàng kho nhận" at bounding box center [845, 357] width 120 height 20
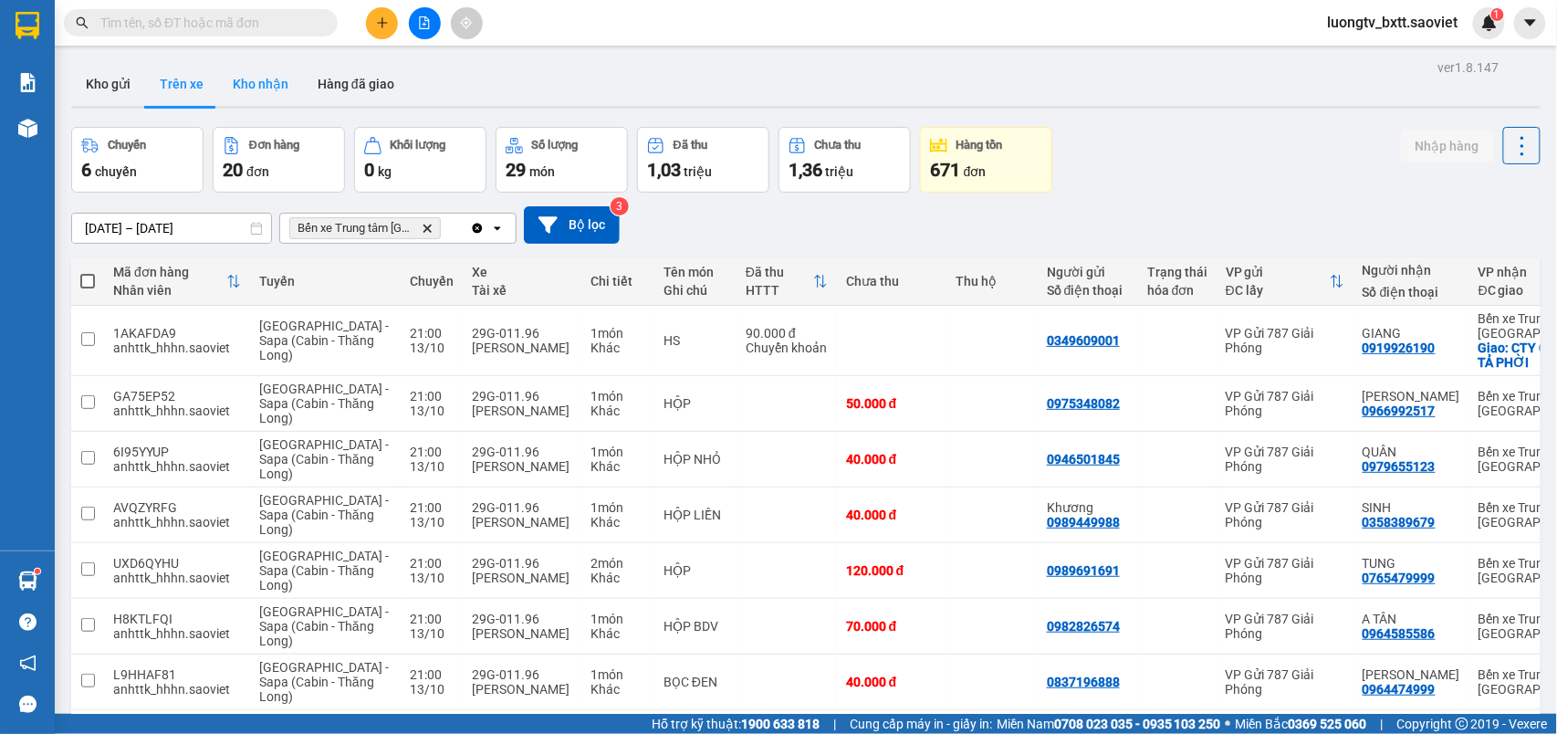
click at [256, 82] on button "Kho nhận" at bounding box center [260, 84] width 85 height 44
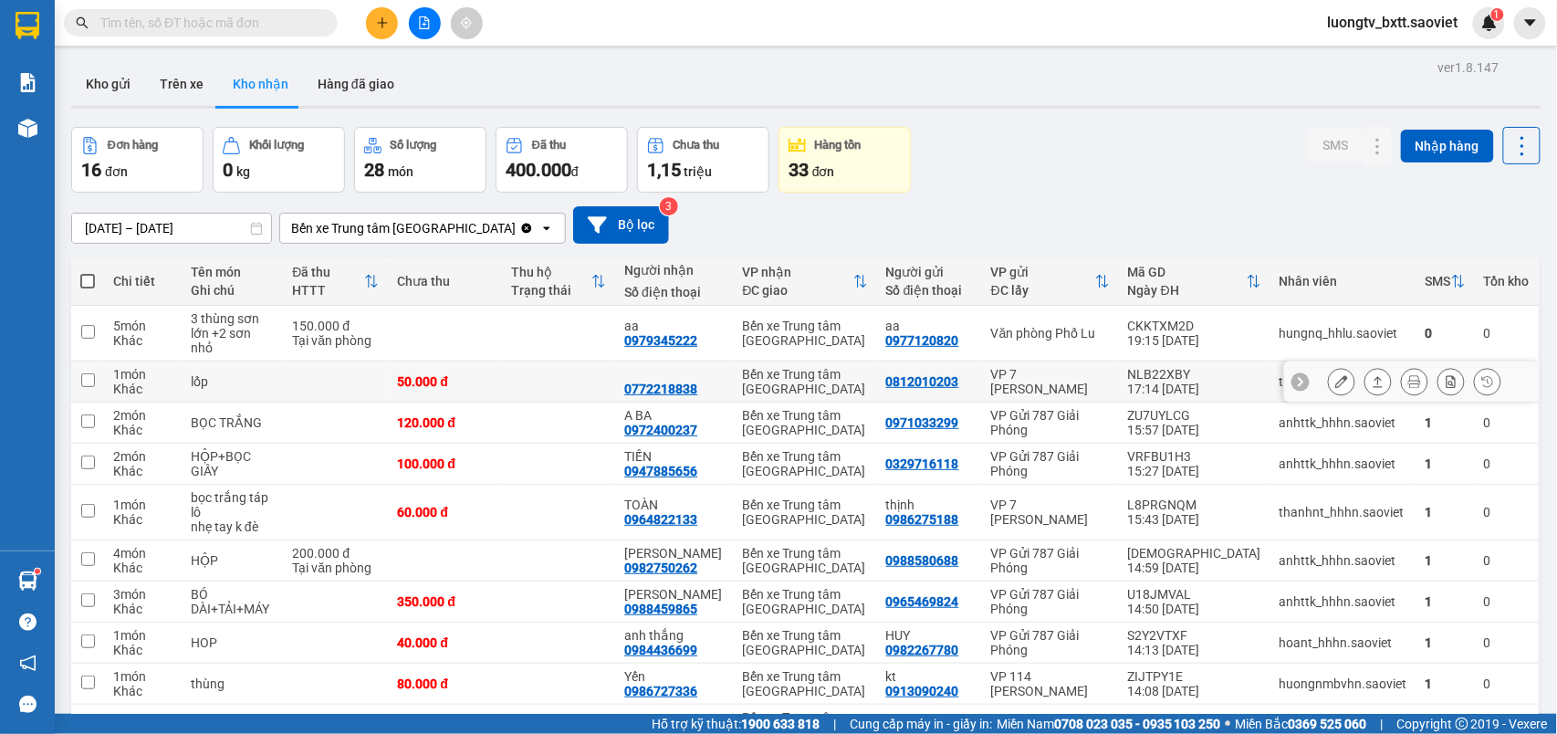
click at [615, 361] on td at bounding box center [558, 381] width 113 height 41
checkbox input "true"
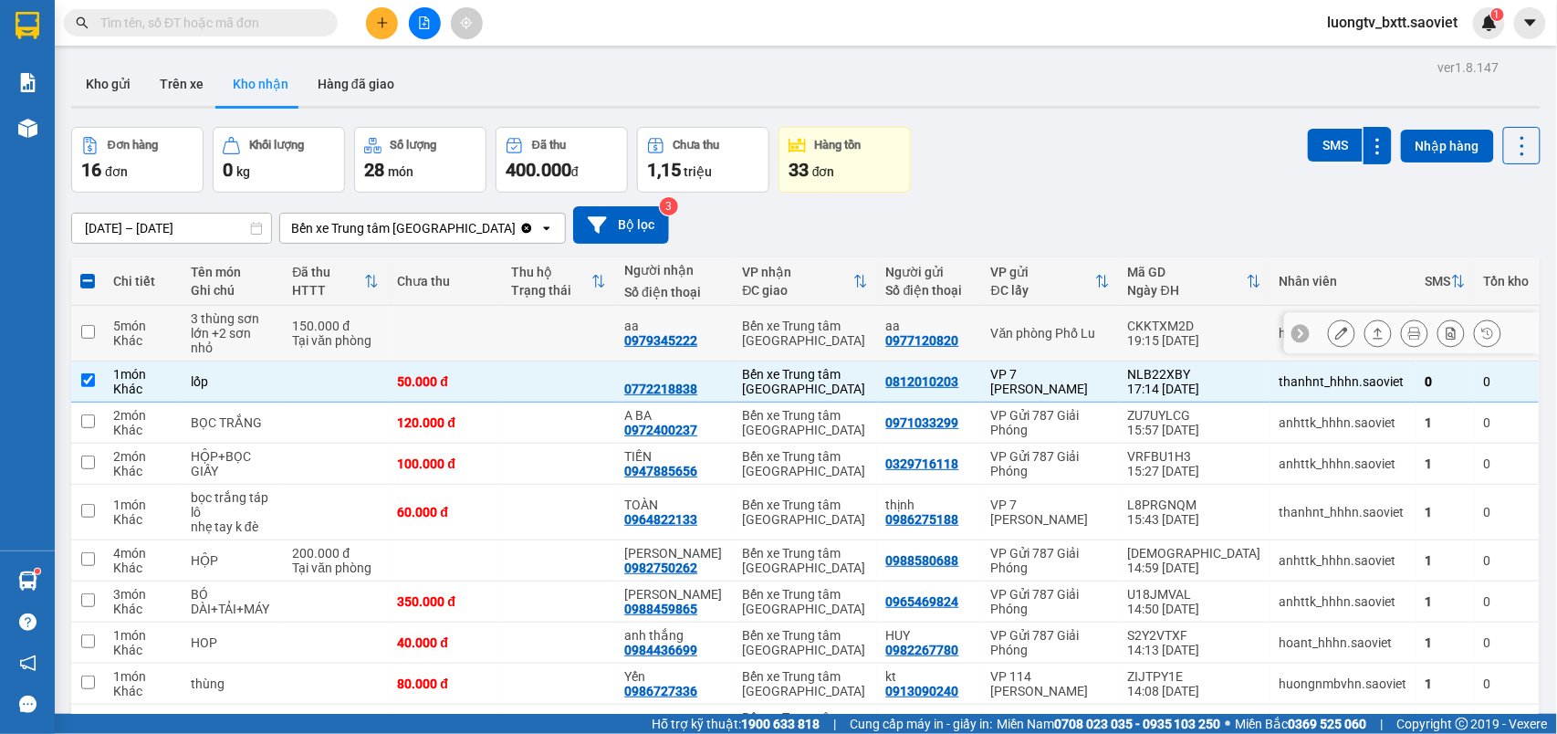
click at [615, 337] on td at bounding box center [558, 334] width 113 height 56
checkbox input "true"
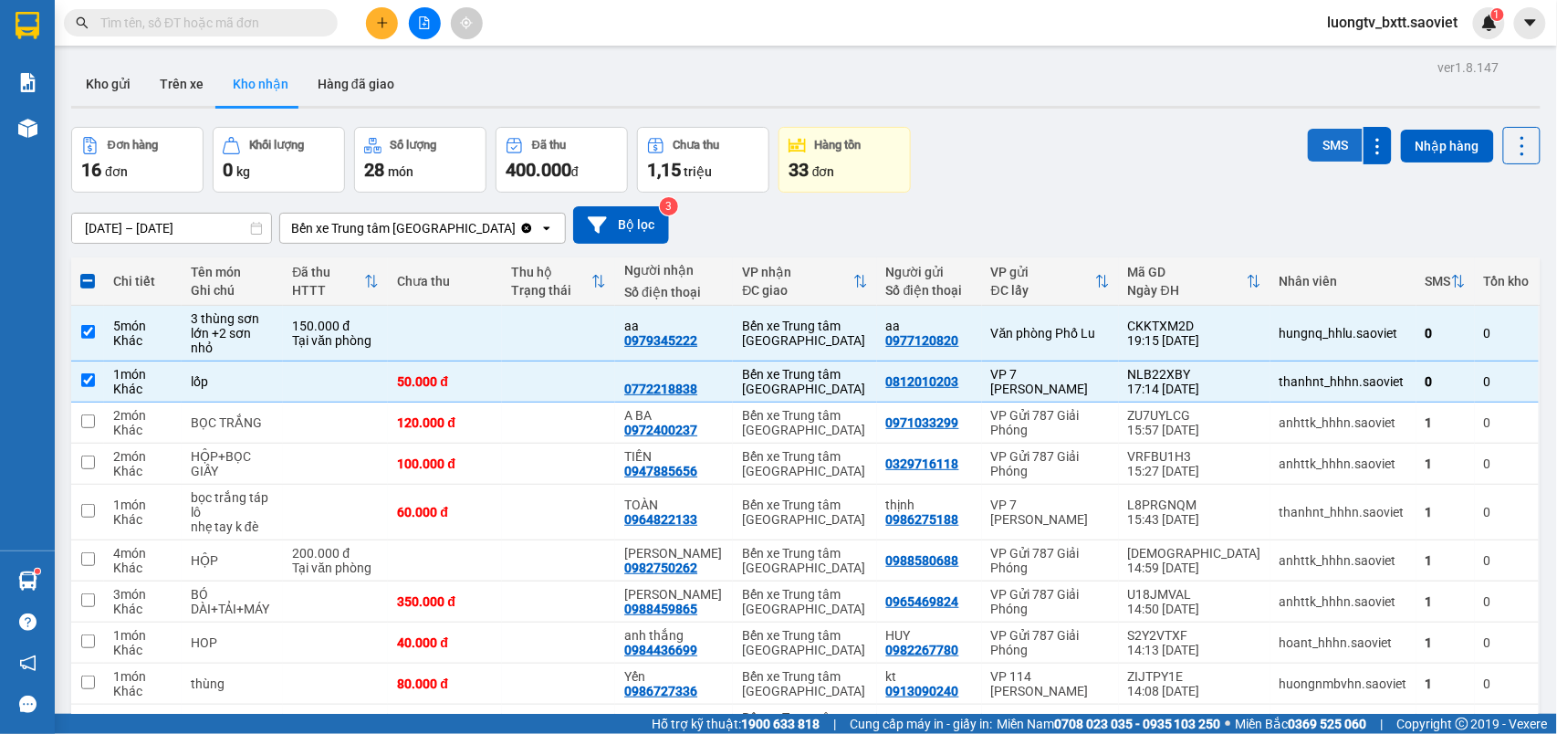
click at [1320, 153] on button "SMS" at bounding box center [1335, 145] width 55 height 33
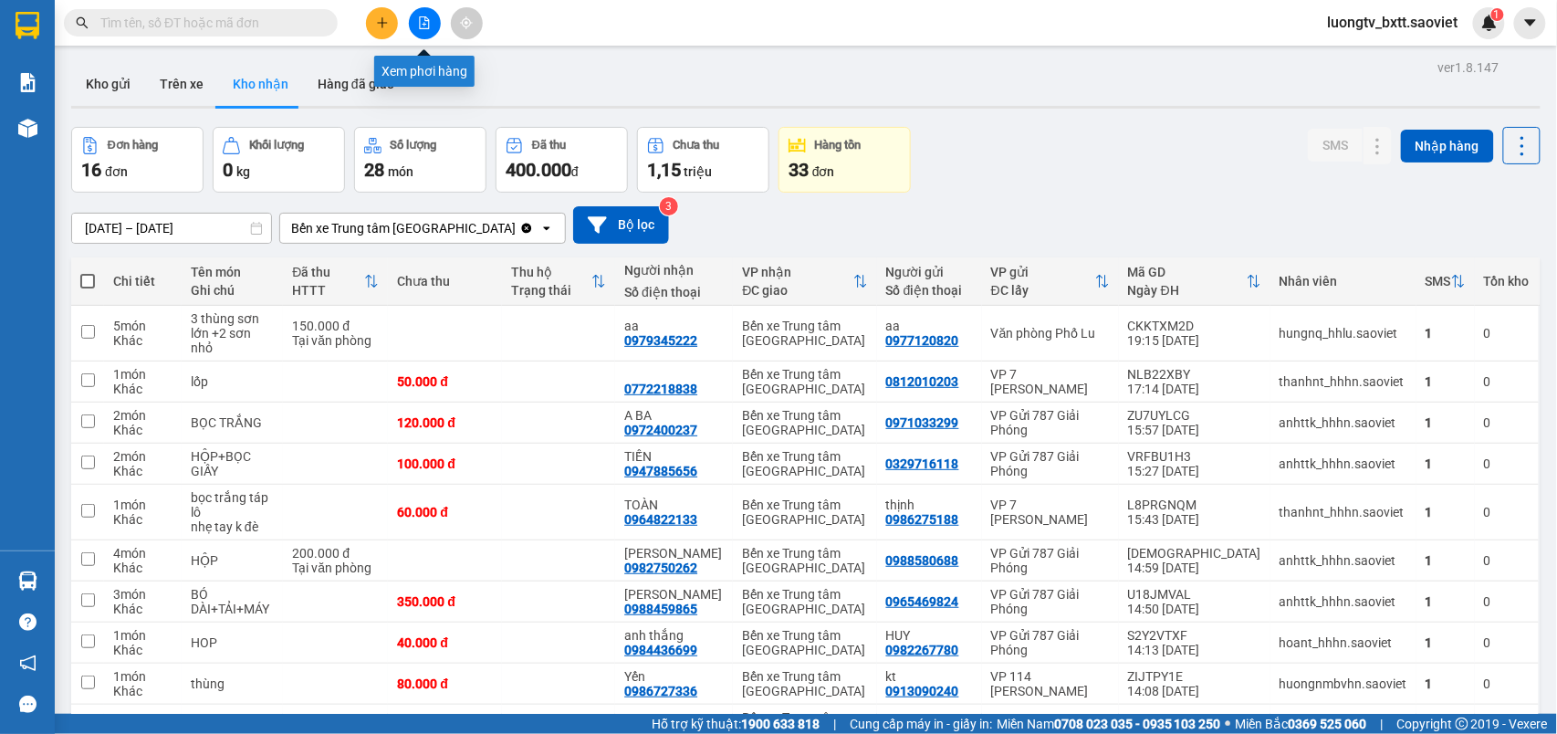
click at [425, 26] on icon "file-add" at bounding box center [424, 22] width 13 height 13
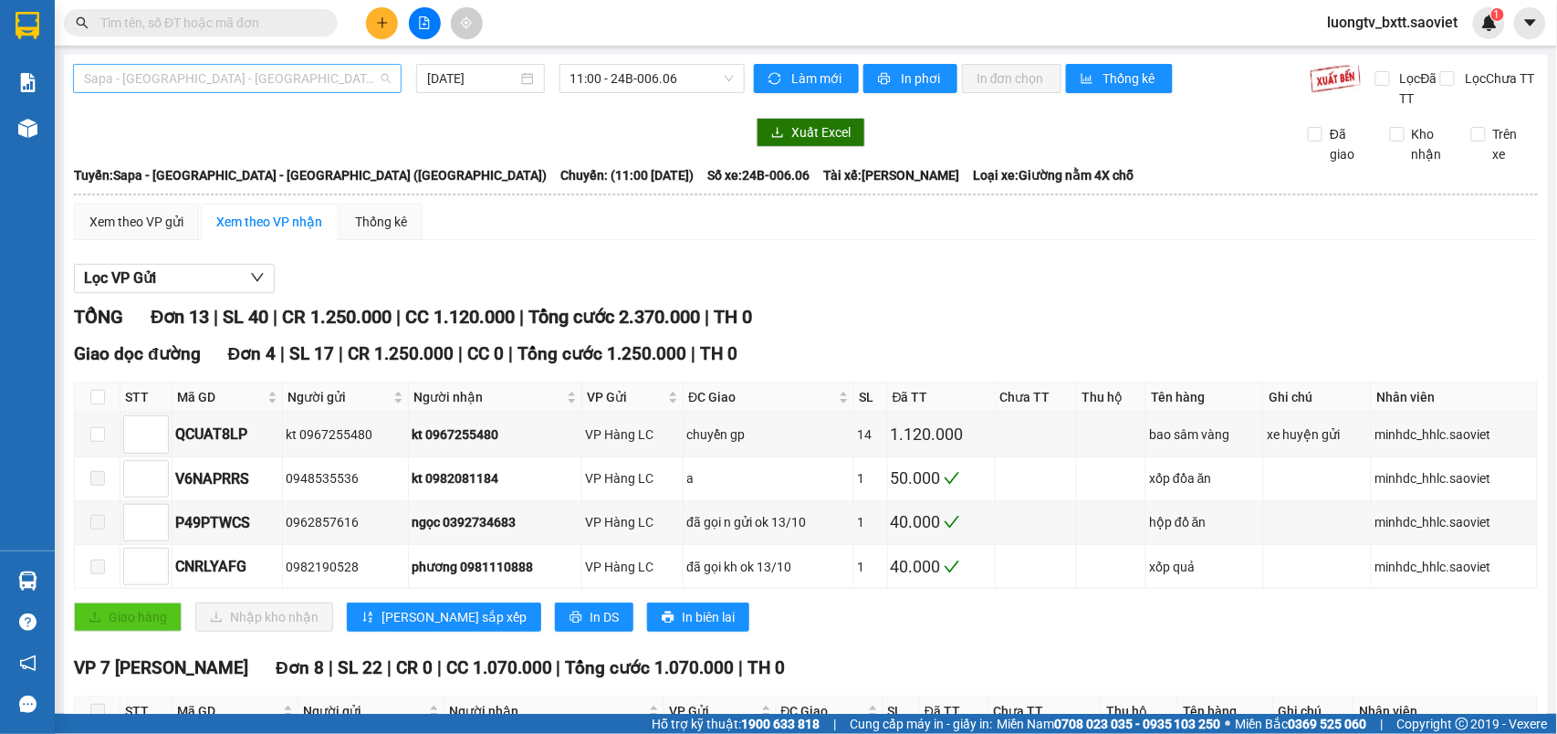
click at [261, 75] on span "Sapa - [GEOGRAPHIC_DATA] - [GEOGRAPHIC_DATA] ([GEOGRAPHIC_DATA])" at bounding box center [237, 78] width 307 height 27
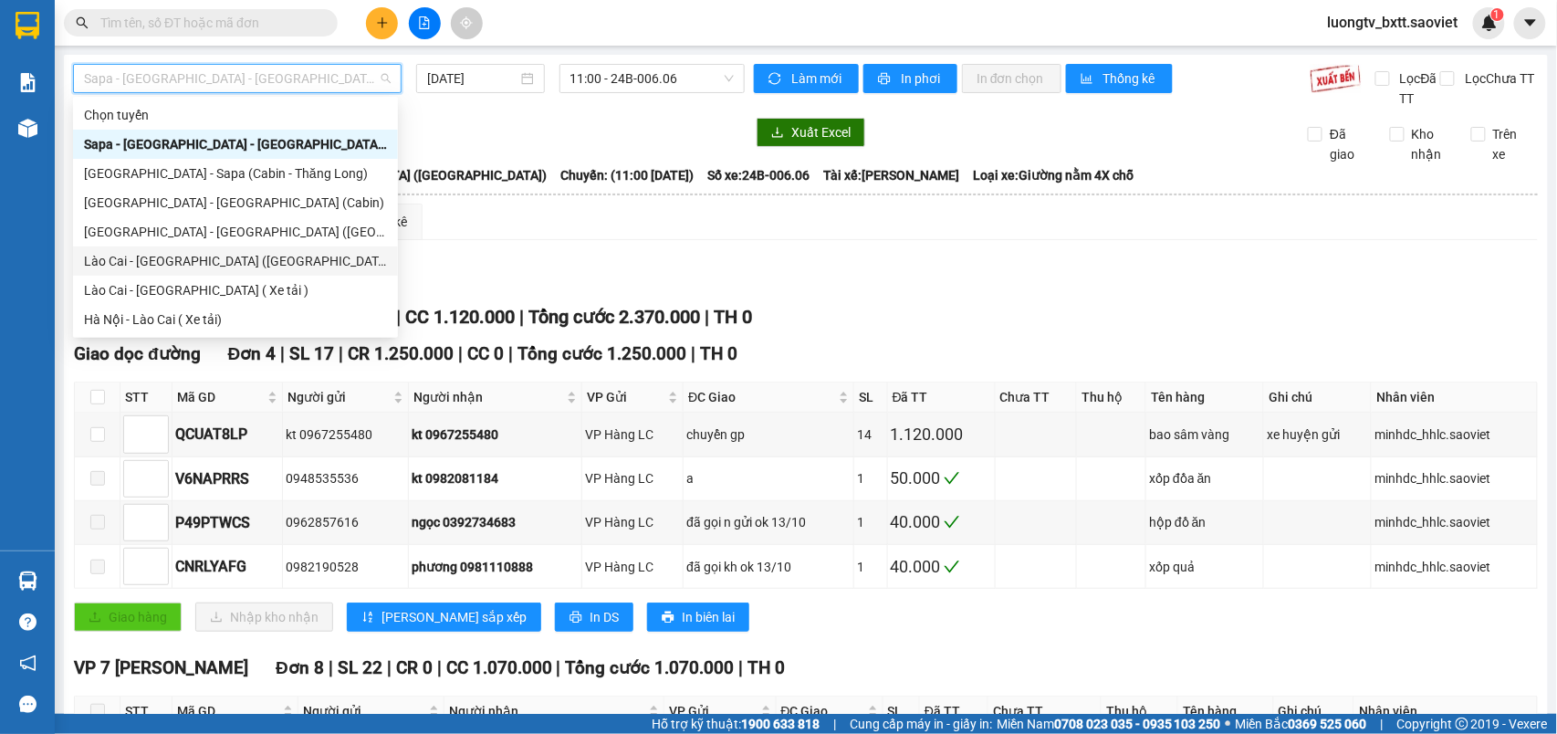
click at [194, 257] on div "Lào Cai - Hà Nội (Giường)" at bounding box center [235, 261] width 303 height 20
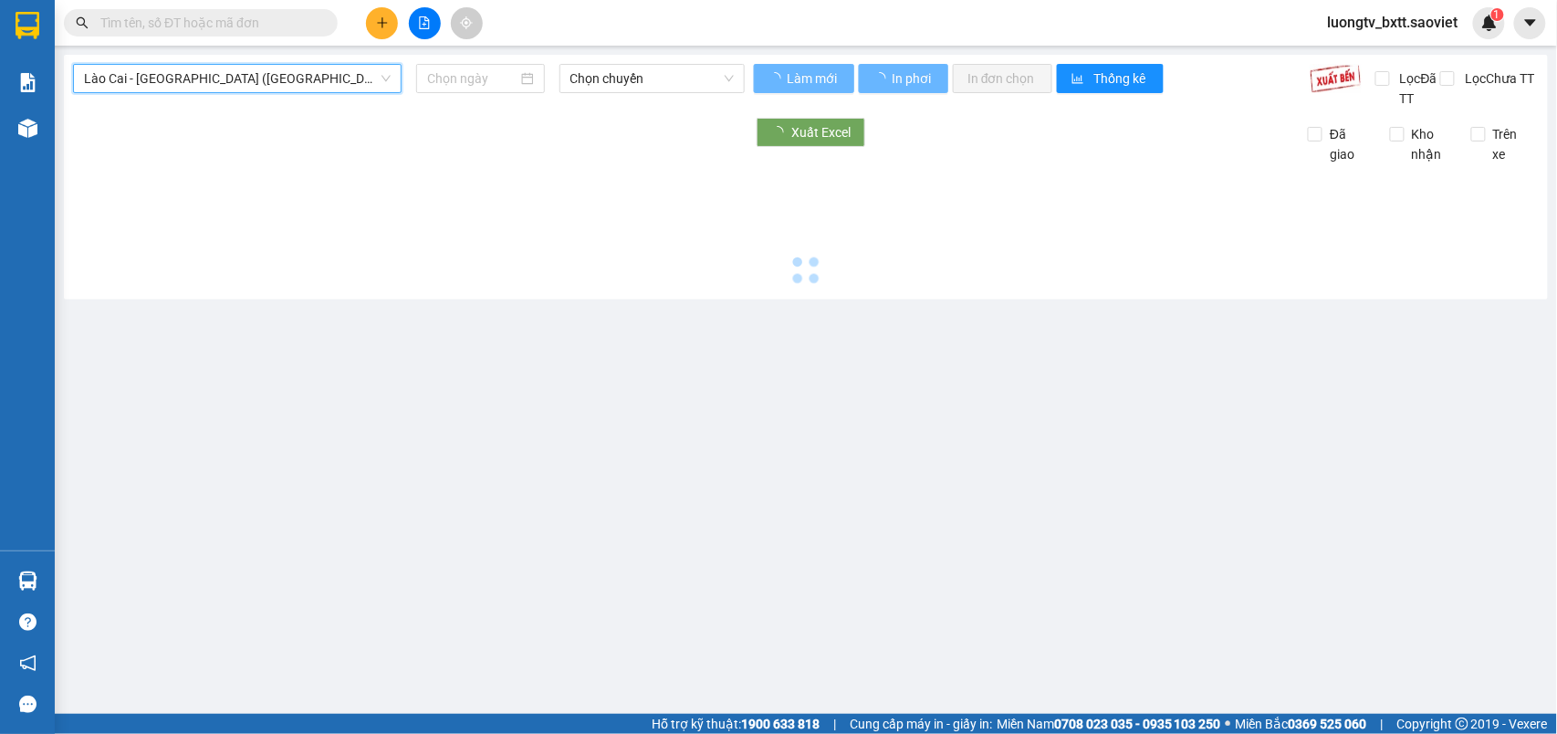
type input "[DATE]"
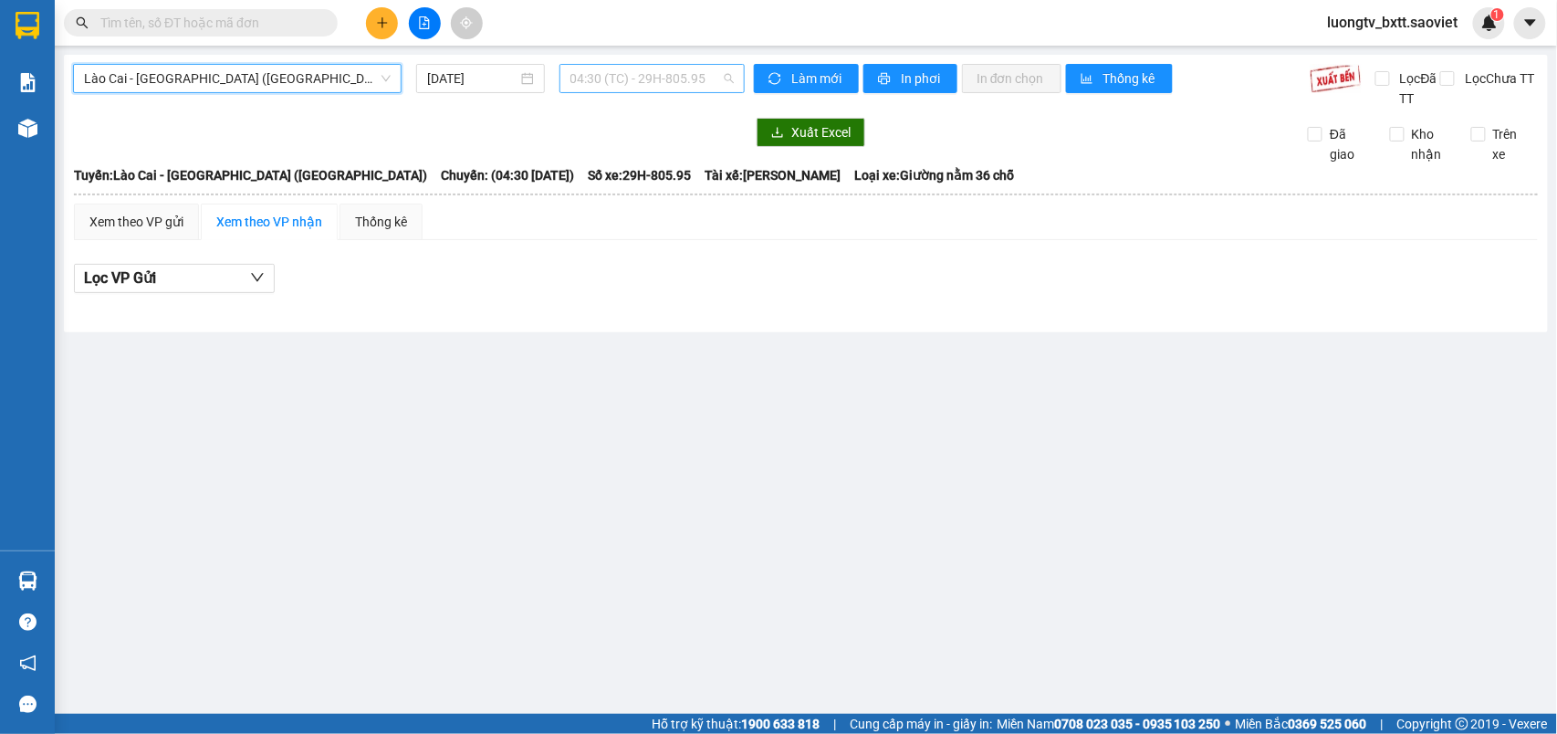
click at [647, 86] on span "04:30 (TC) - 29H-805.95" at bounding box center [651, 78] width 163 height 27
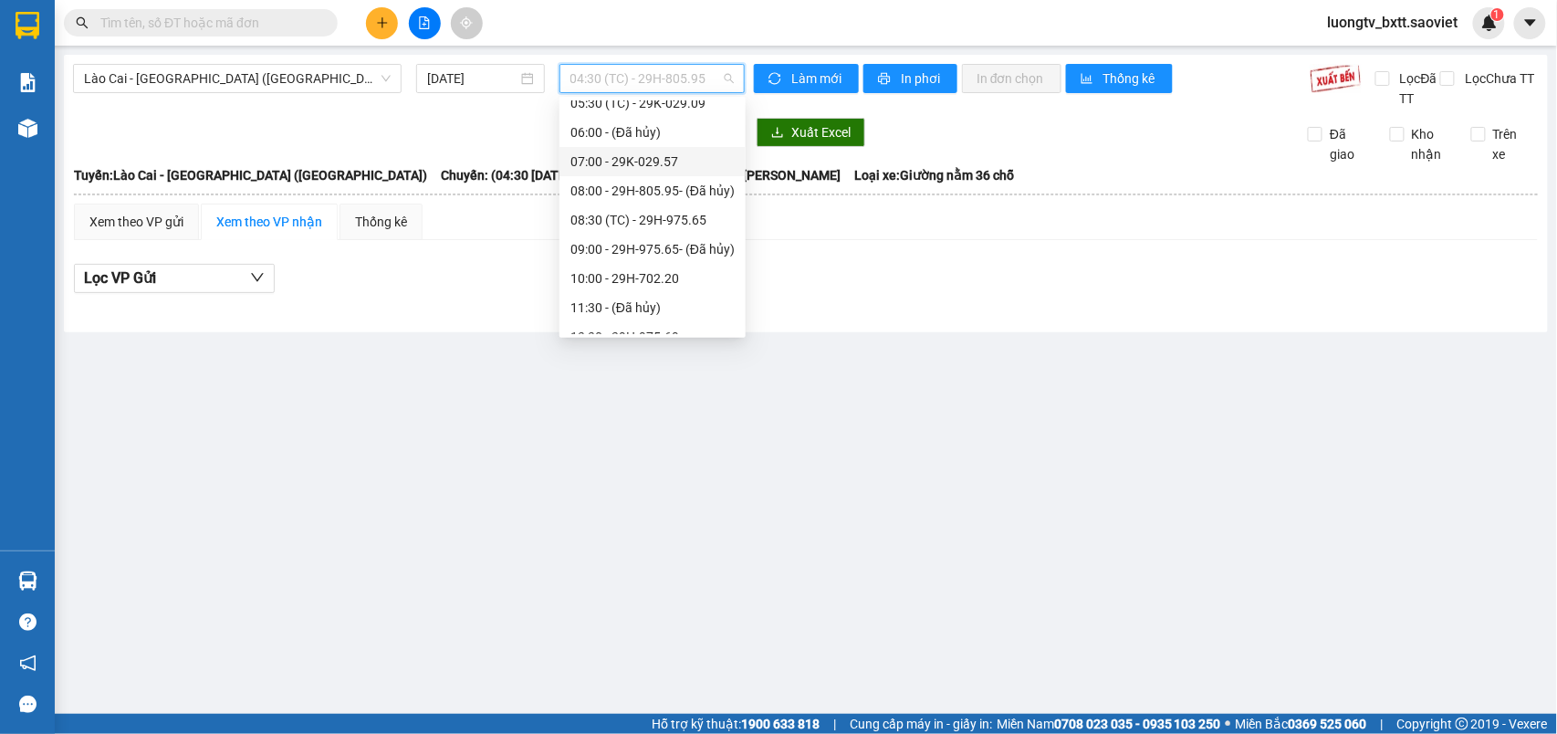
scroll to position [263, 0]
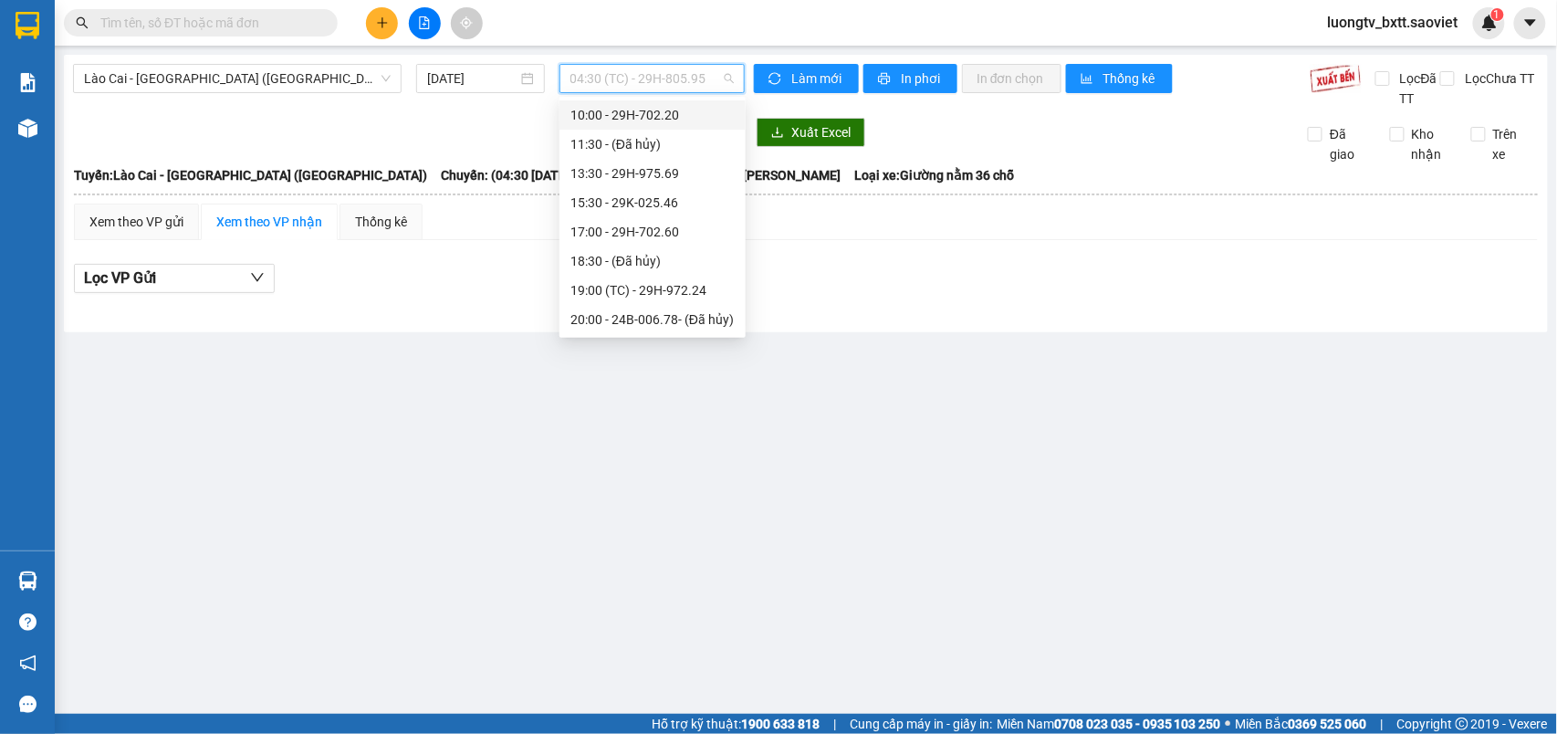
click at [646, 115] on div "10:00 - 29H-702.20" at bounding box center [652, 115] width 164 height 20
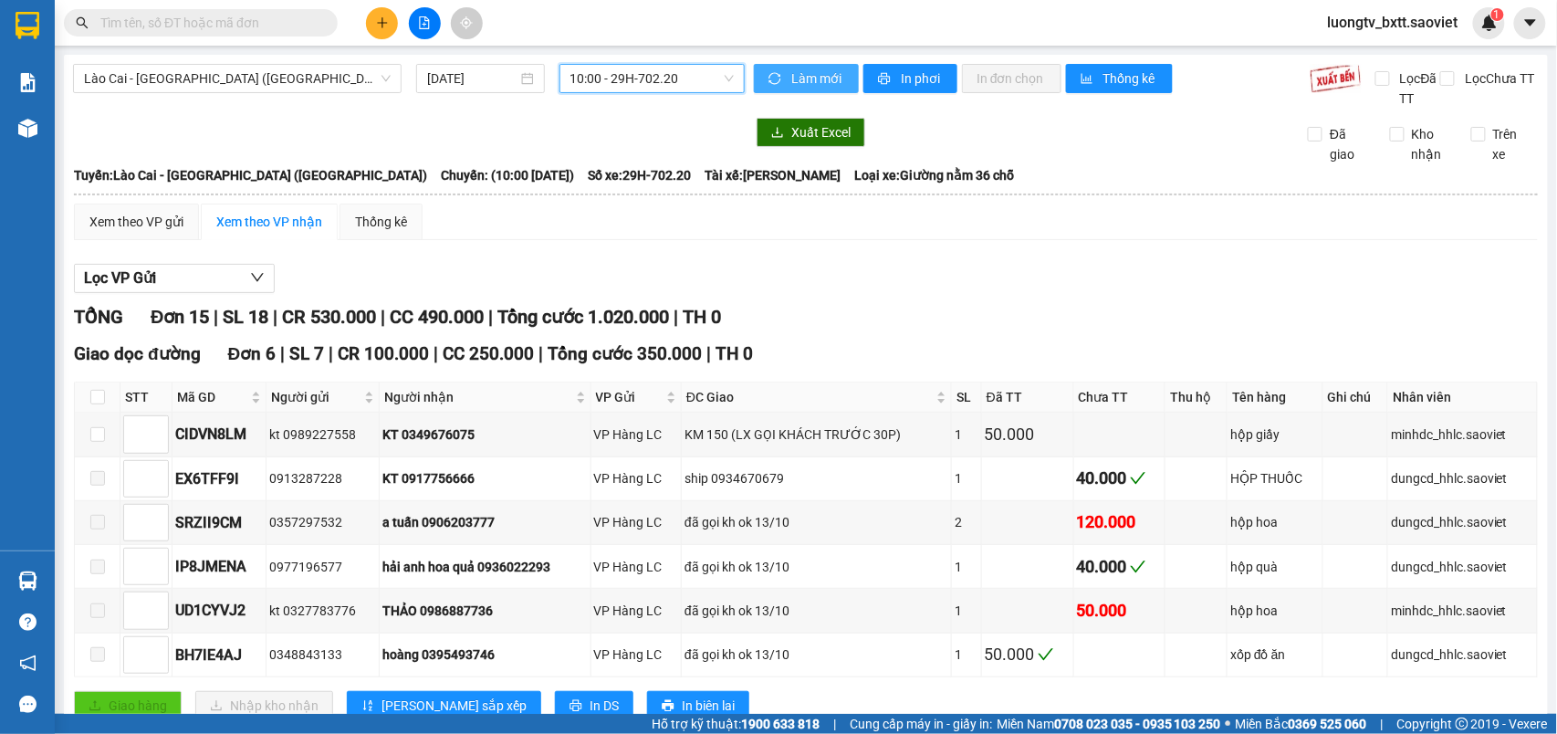
click at [812, 85] on span "Làm mới" at bounding box center [817, 78] width 53 height 20
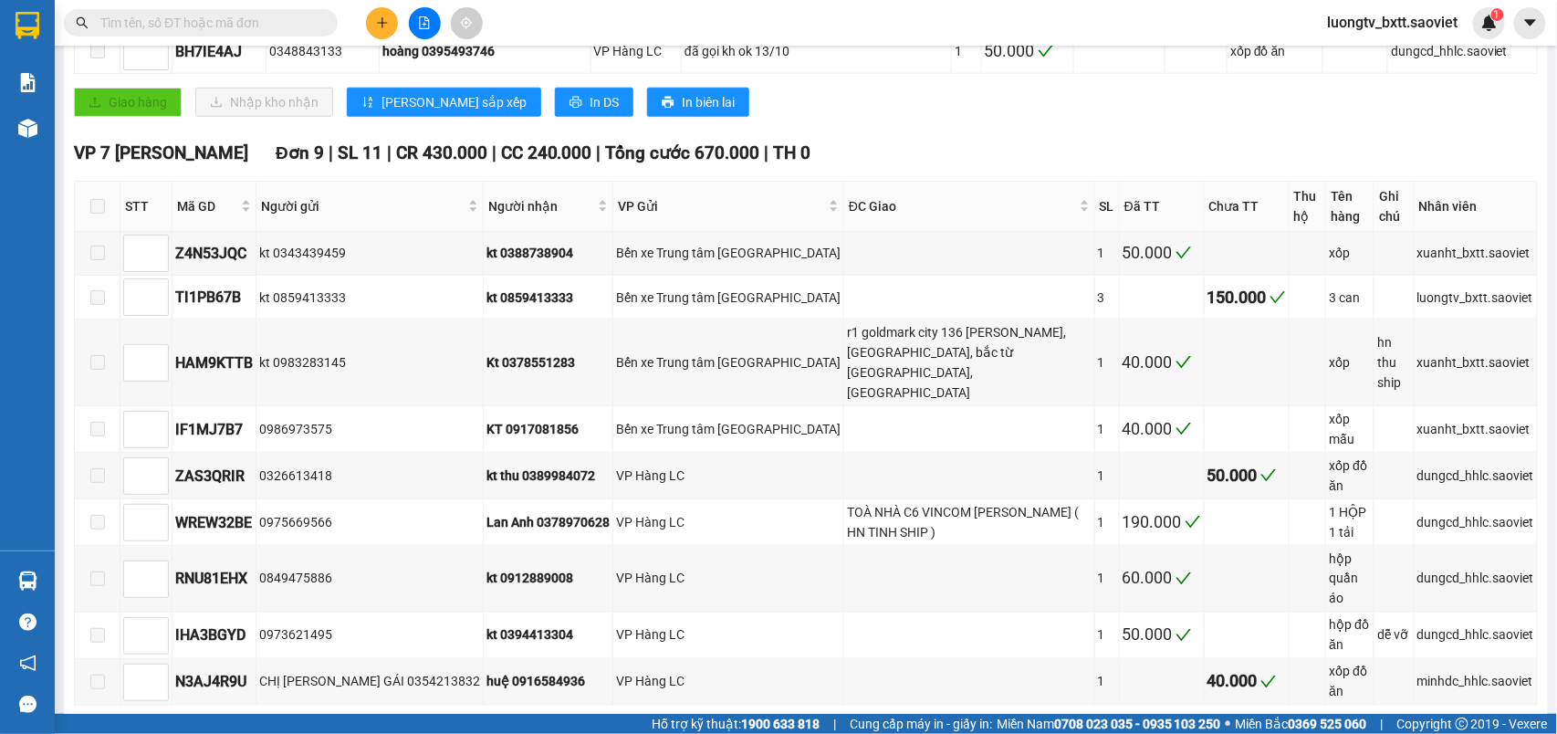
scroll to position [633, 0]
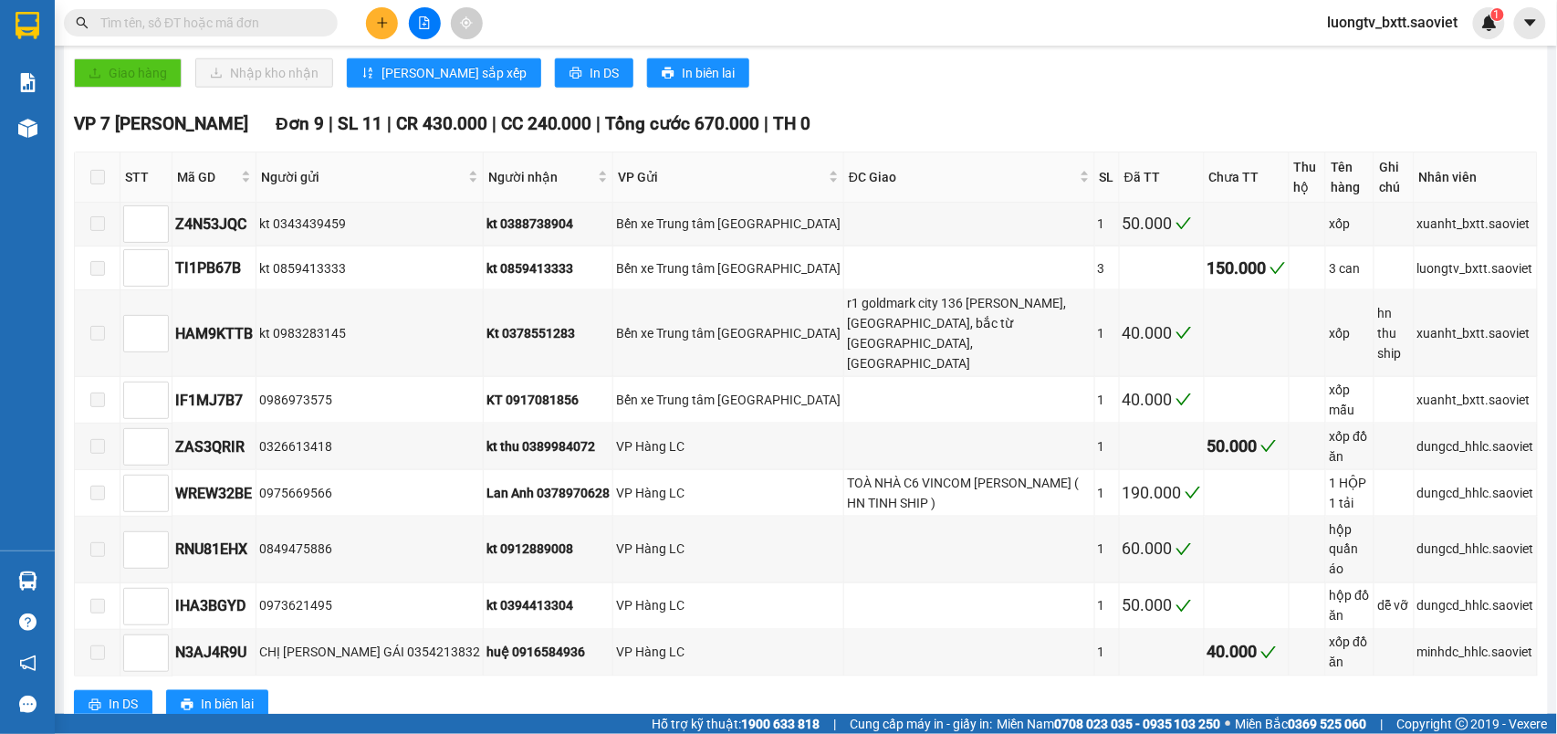
click at [267, 24] on input "text" at bounding box center [207, 23] width 215 height 20
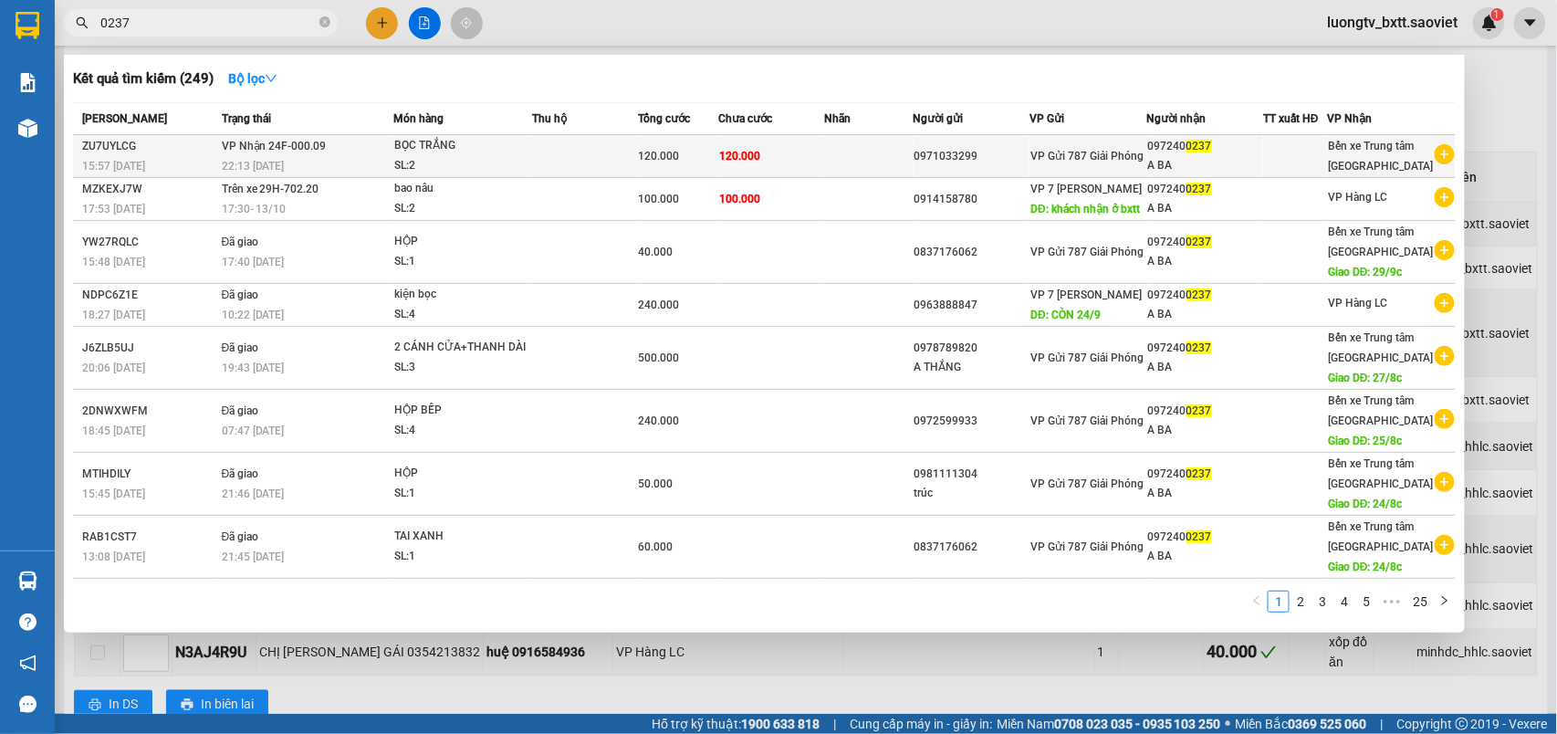
type input "0237"
click at [804, 148] on td "120.000" at bounding box center [771, 156] width 107 height 43
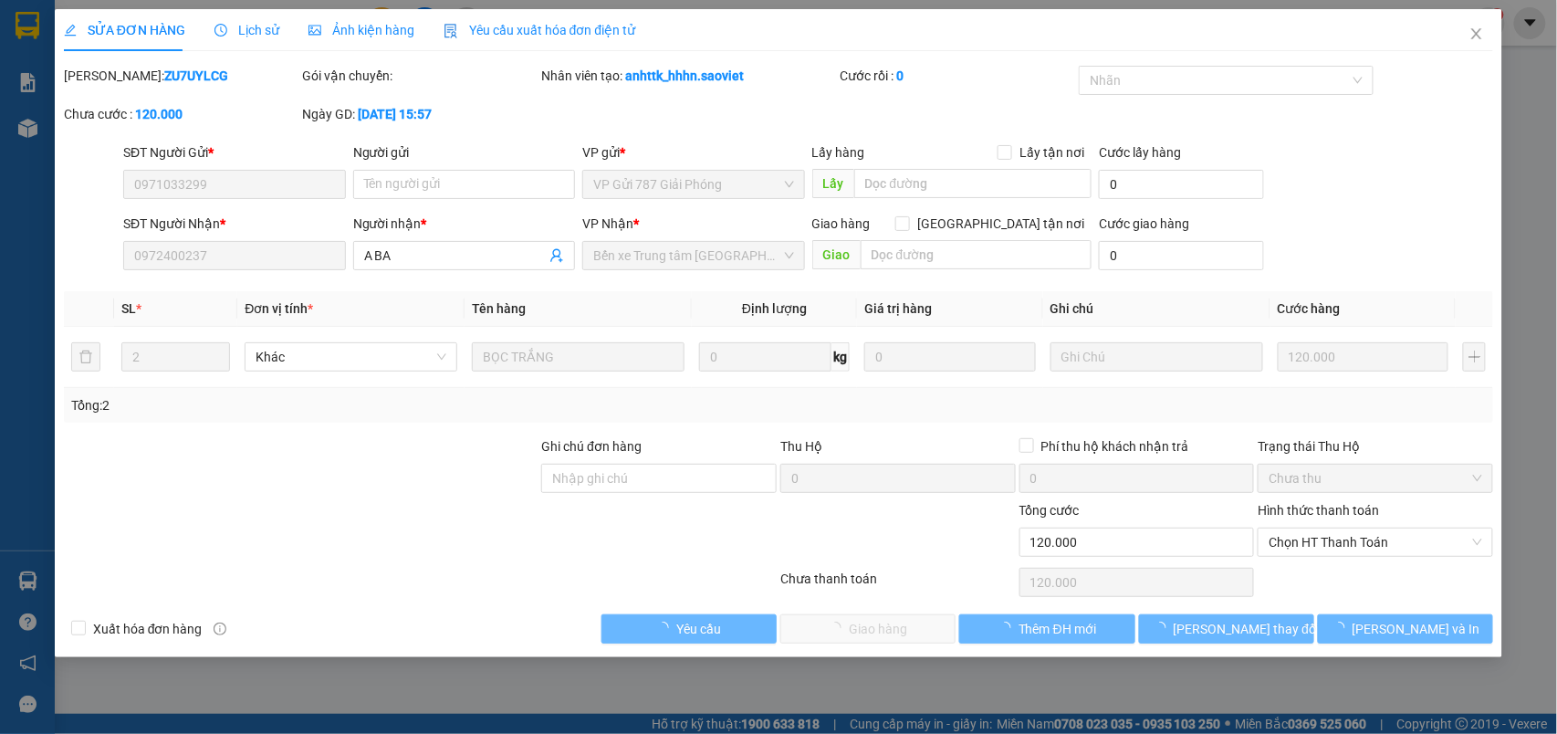
type input "0971033299"
type input "0972400237"
type input "A BA"
type input "0"
type input "120.000"
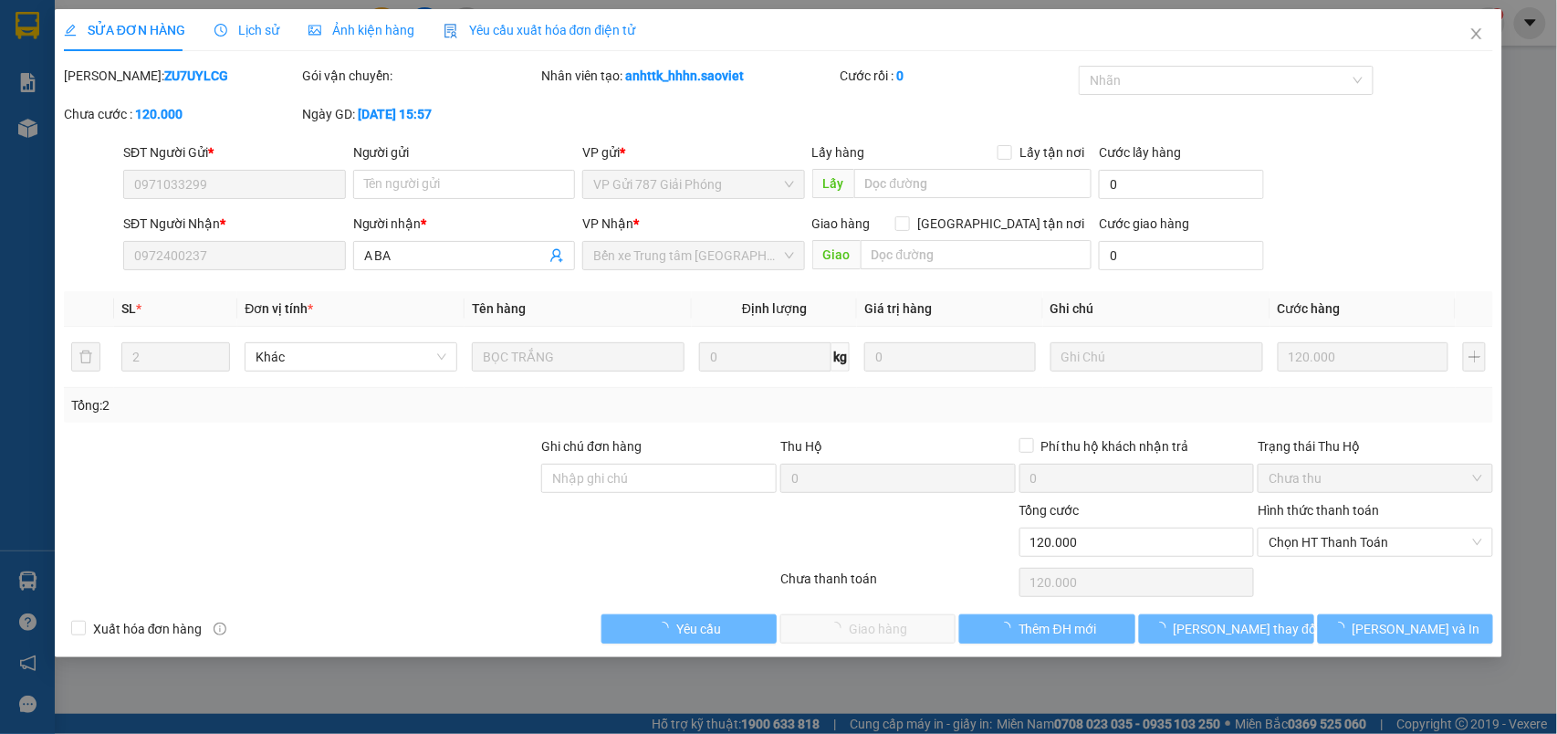
type input "120.000"
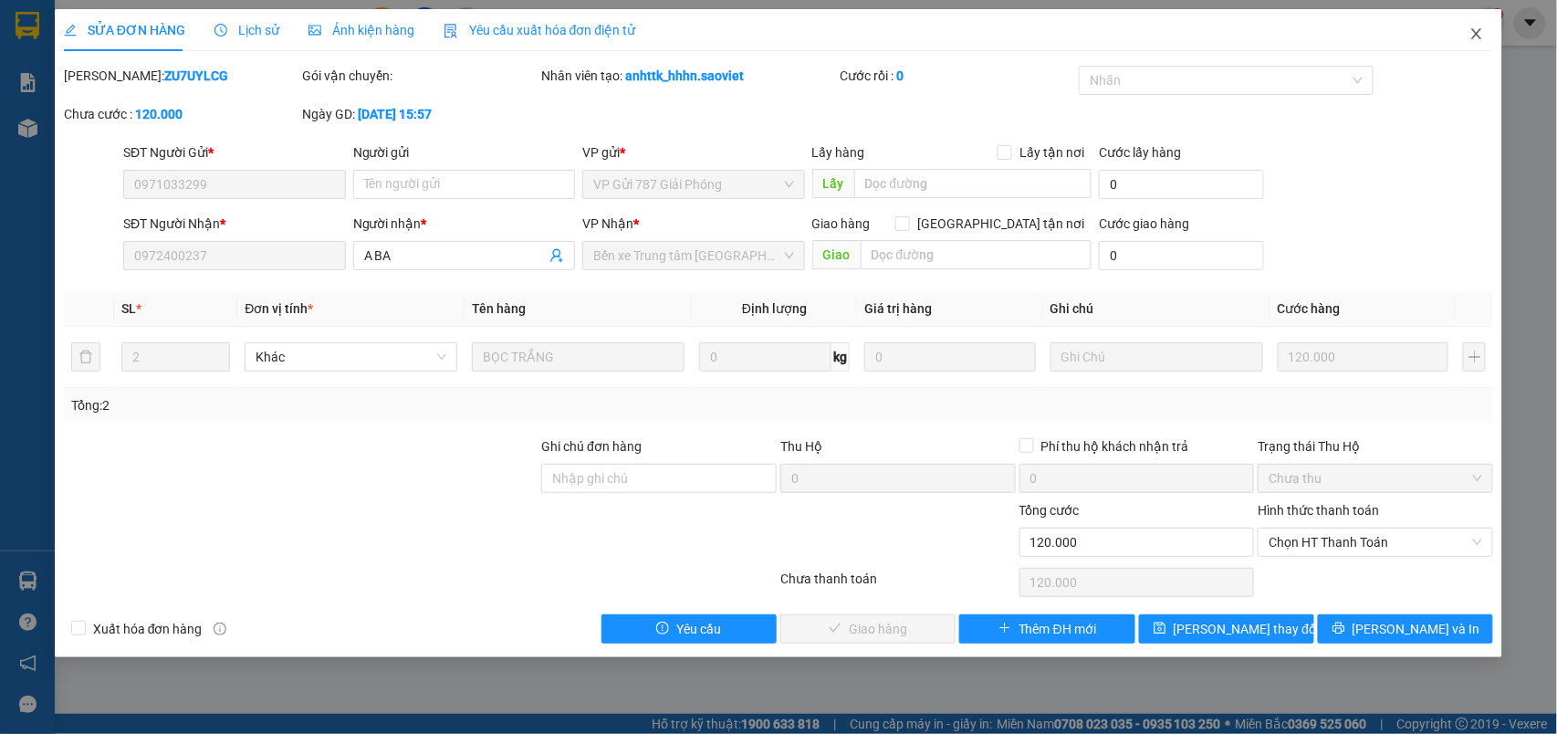
click at [1475, 33] on icon "close" at bounding box center [1477, 33] width 10 height 11
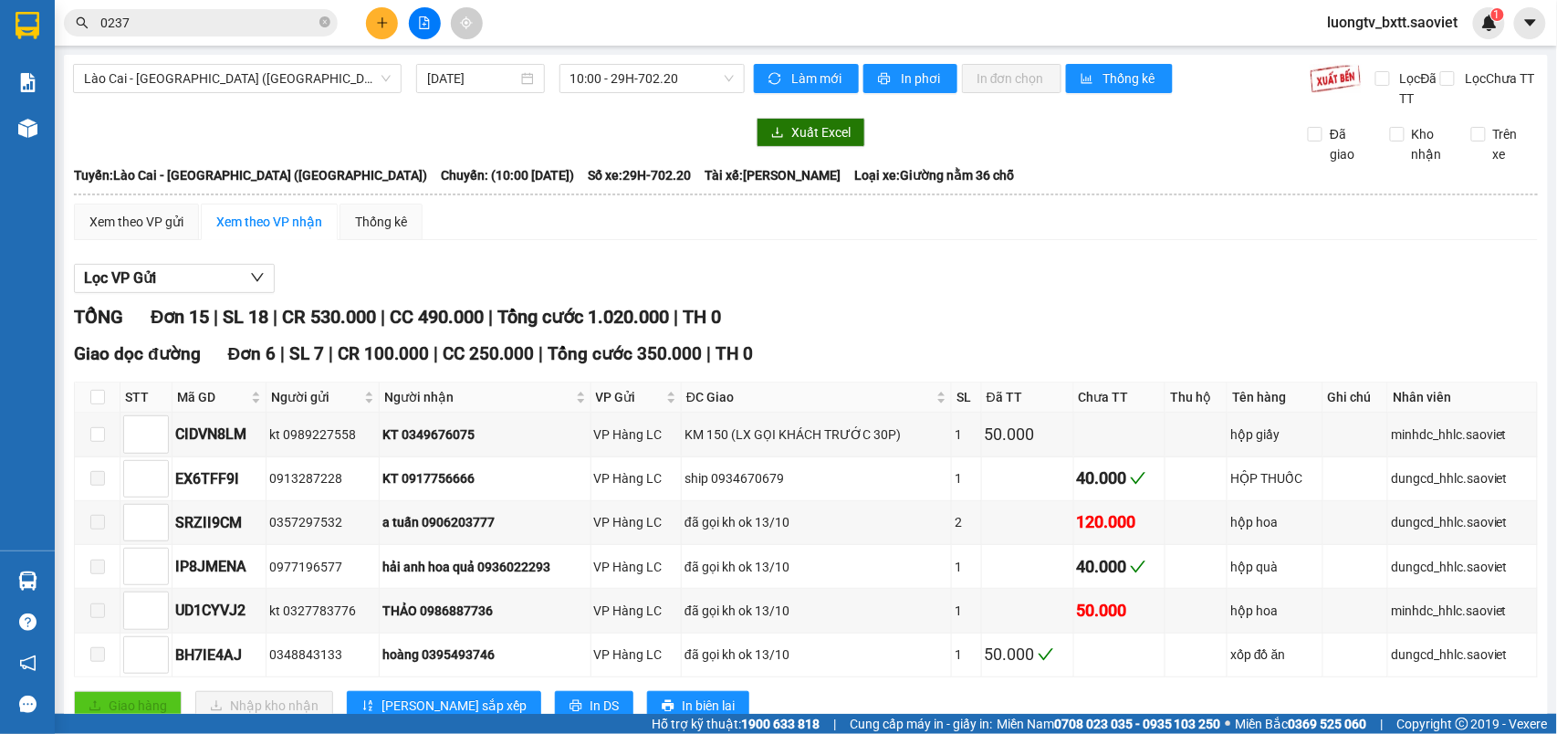
click at [215, 29] on input "0237" at bounding box center [207, 23] width 215 height 20
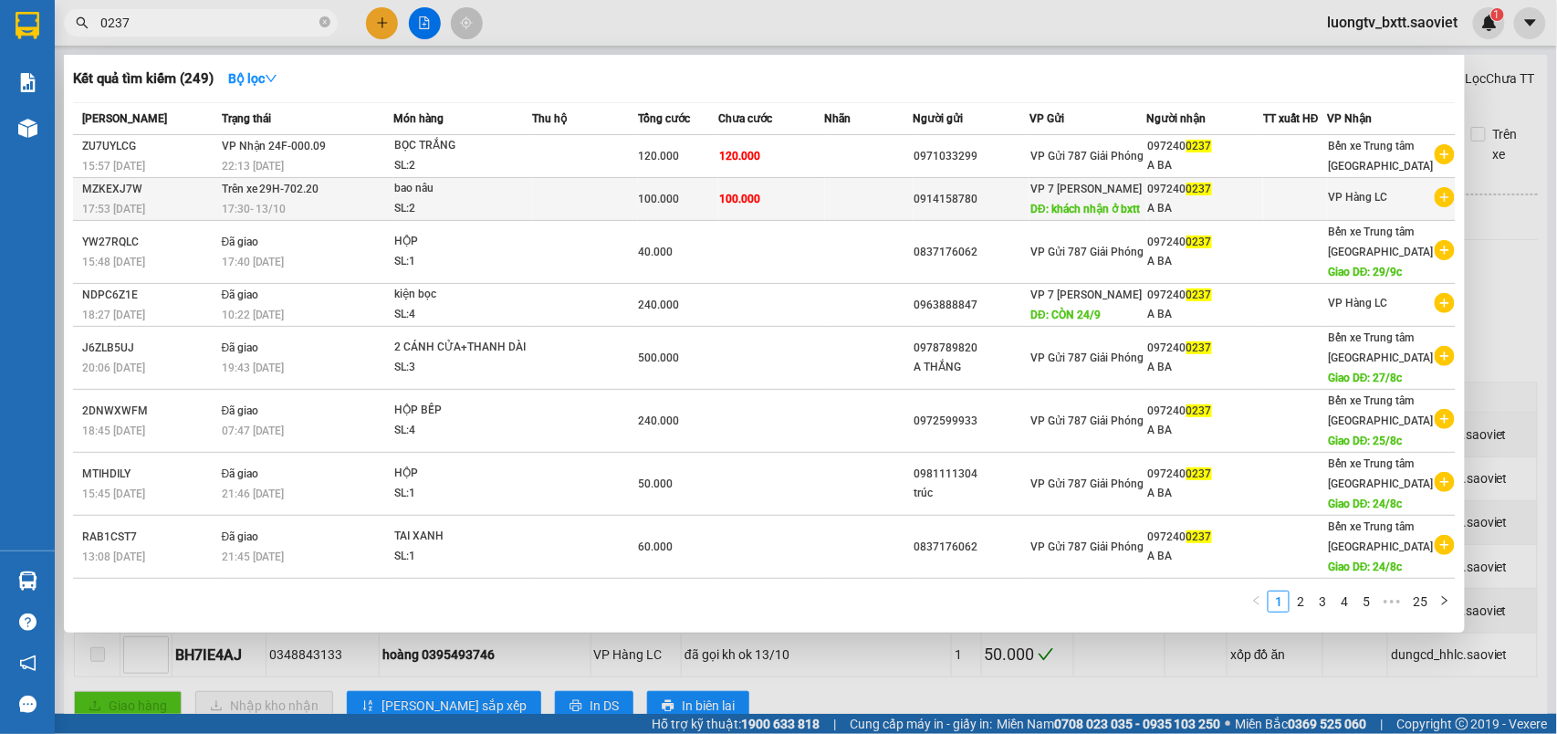
click at [1239, 194] on div "097240 0237" at bounding box center [1205, 189] width 115 height 19
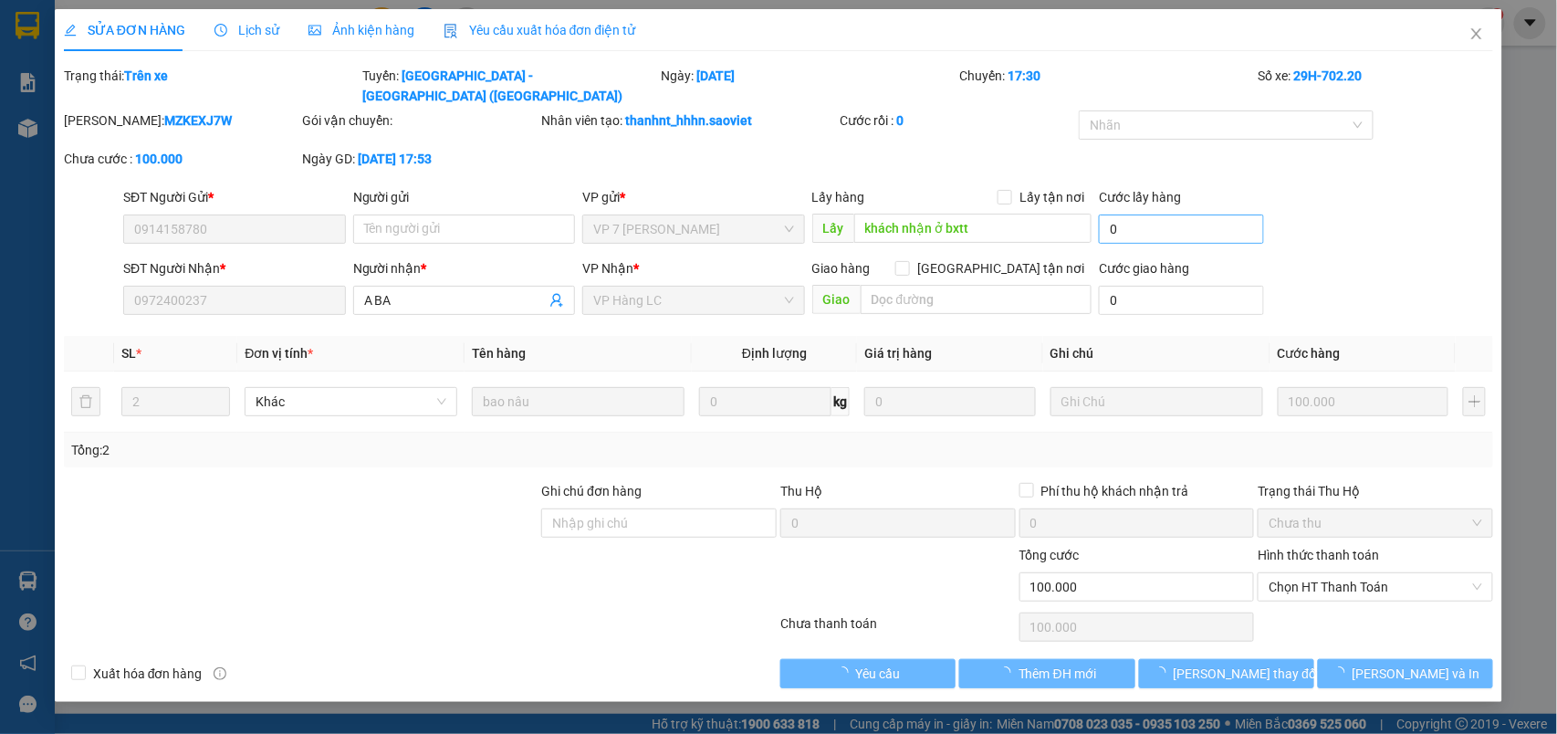
type input "0914158780"
type input "khách nhận ở bxtt"
type input "0972400237"
type input "A BA"
type input "0"
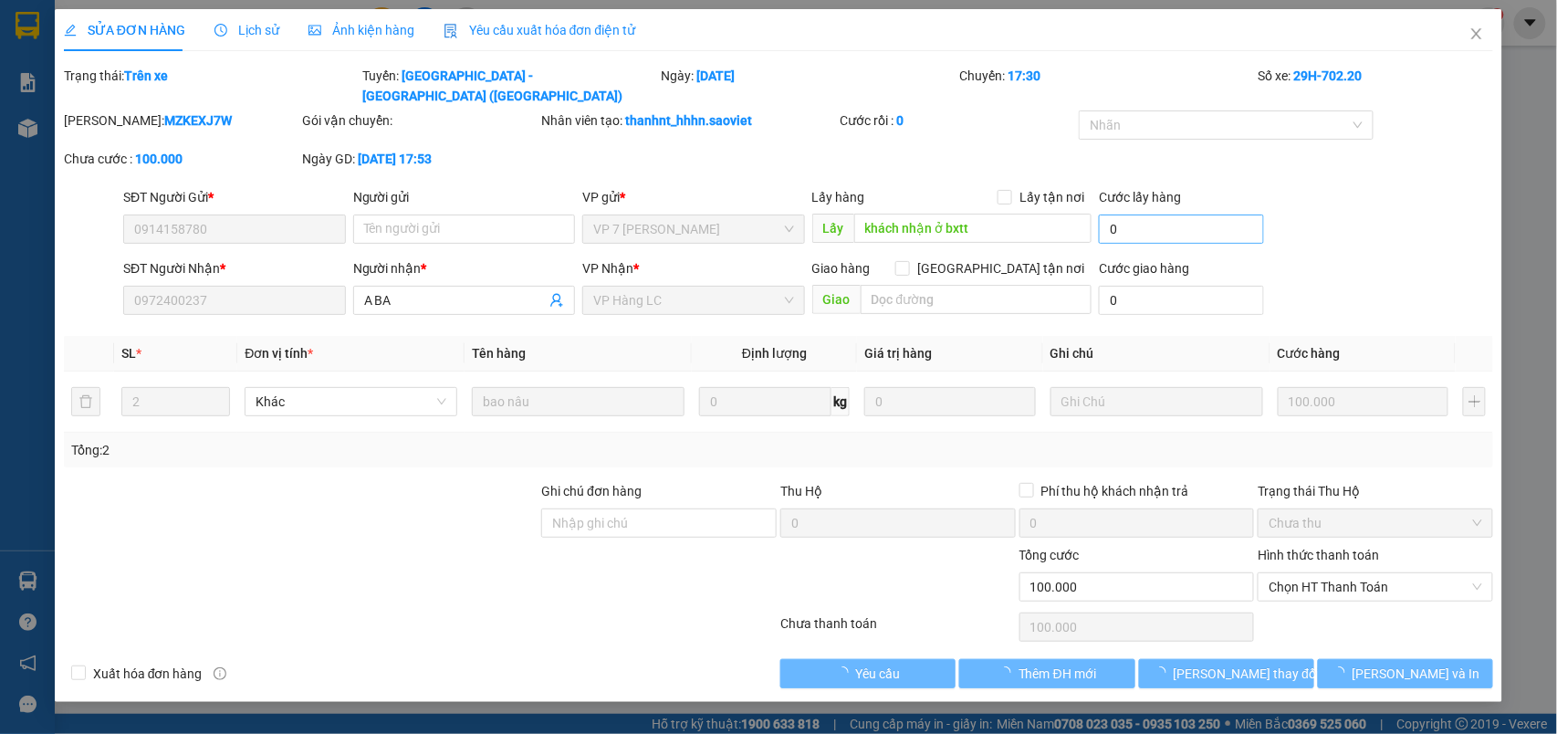
type input "100.000"
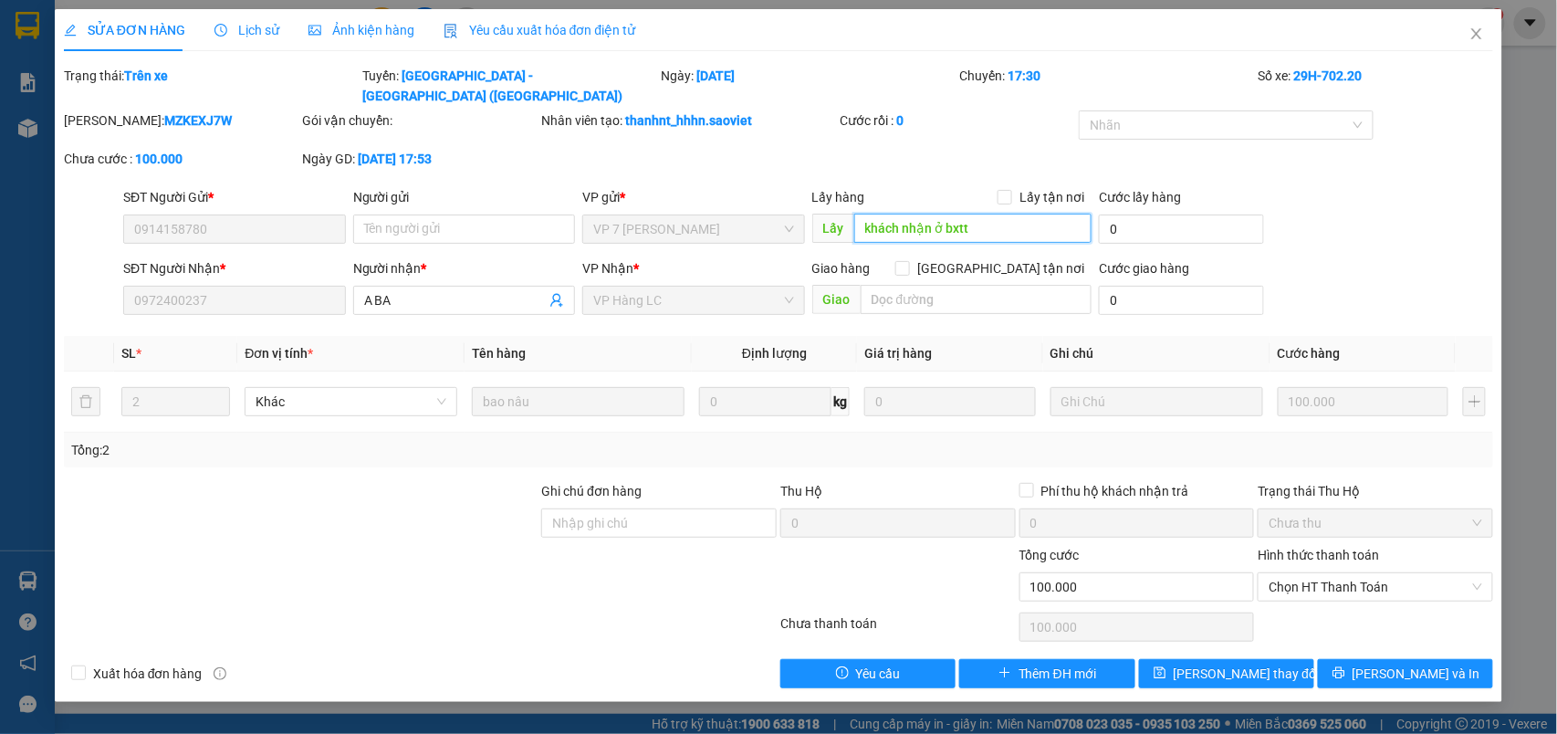
click at [983, 214] on input "khách nhận ở bxtt" at bounding box center [972, 228] width 237 height 29
click at [926, 214] on input "khách nhận ở bxtt" at bounding box center [972, 228] width 237 height 29
click at [929, 214] on input "khách nhận ở bxtt" at bounding box center [972, 228] width 237 height 29
type input "ĐÃ HẠ ở bxtt"
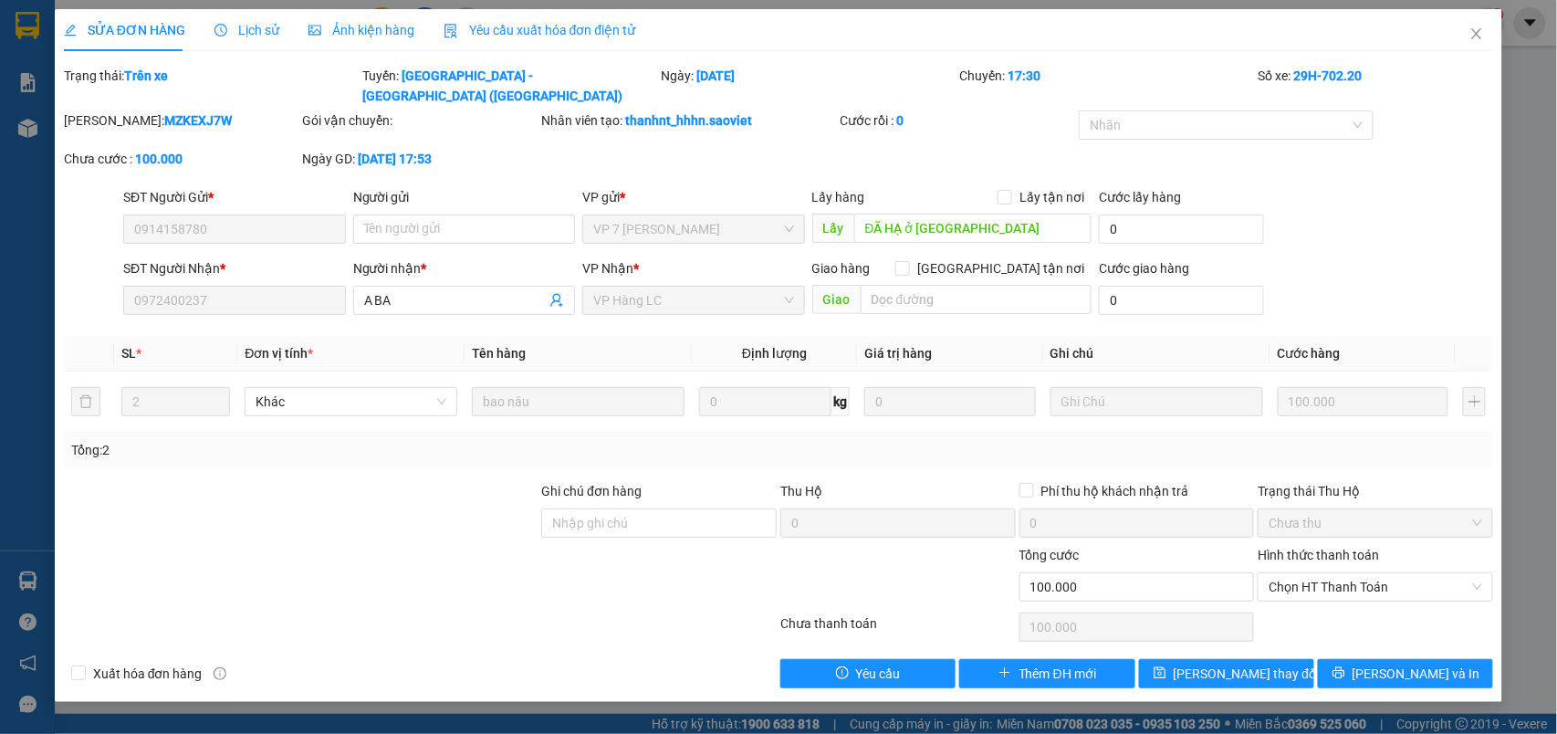
click at [1384, 227] on div "SĐT Người Gửi * 0914158780 Người gửi Tên người gửi VP gửi * VP 7 Phạm Văn Đồng …" at bounding box center [808, 219] width 1377 height 64
click at [1235, 664] on span "Lưu thay đổi" at bounding box center [1247, 674] width 146 height 20
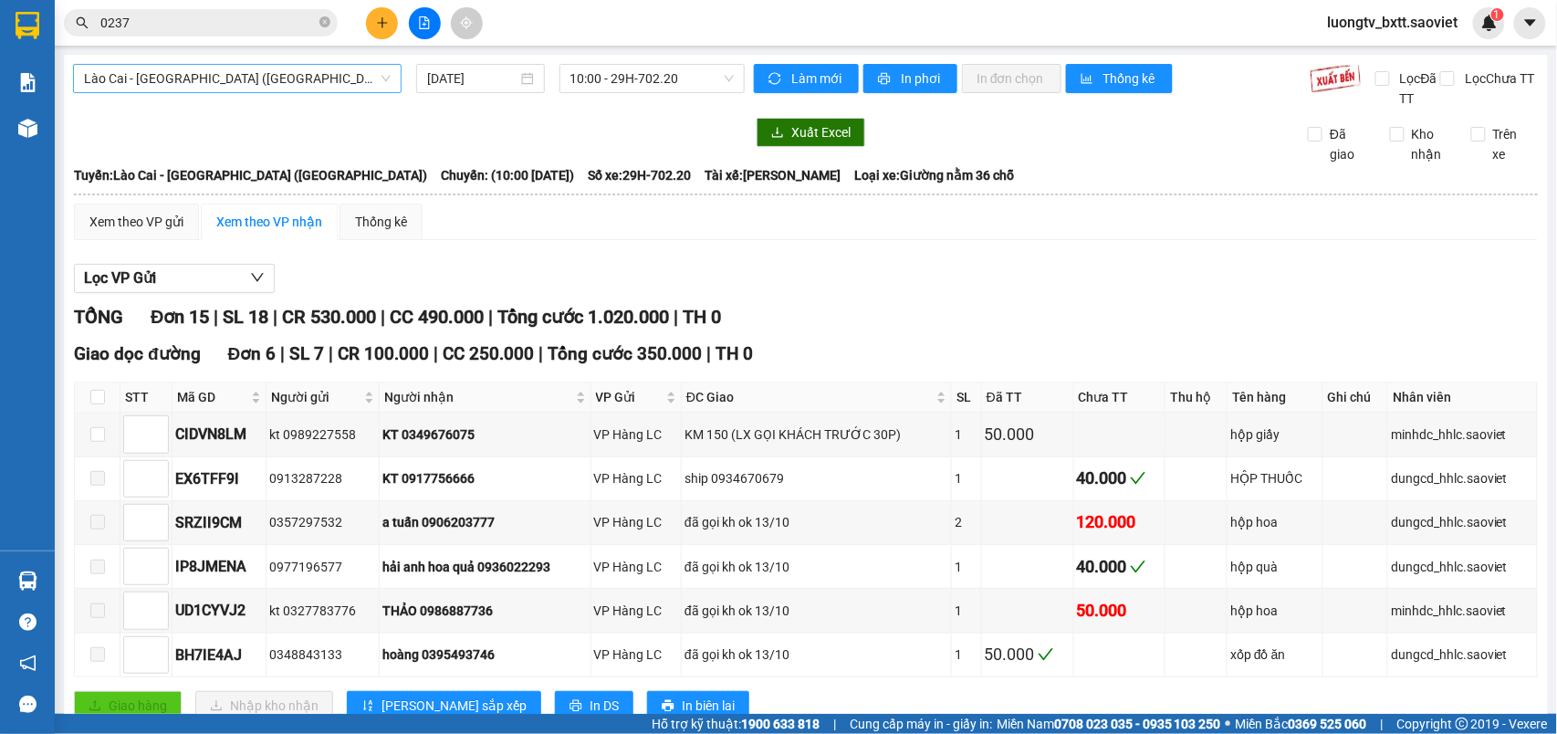
click at [282, 78] on span "Lào Cai - Hà Nội (Giường)" at bounding box center [237, 78] width 307 height 27
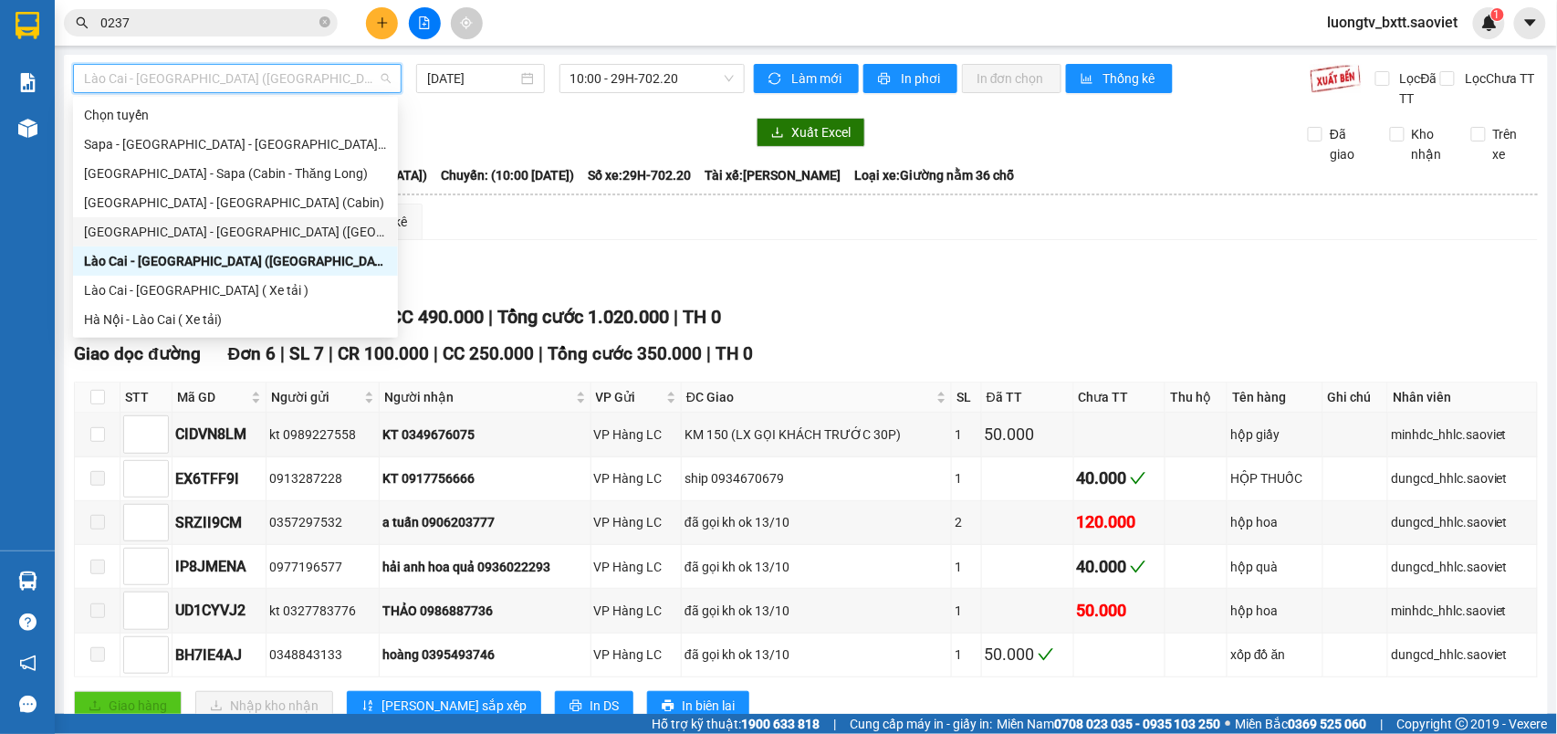
click at [220, 227] on div "[GEOGRAPHIC_DATA] - [GEOGRAPHIC_DATA] ([GEOGRAPHIC_DATA])" at bounding box center [235, 232] width 303 height 20
type input "[DATE]"
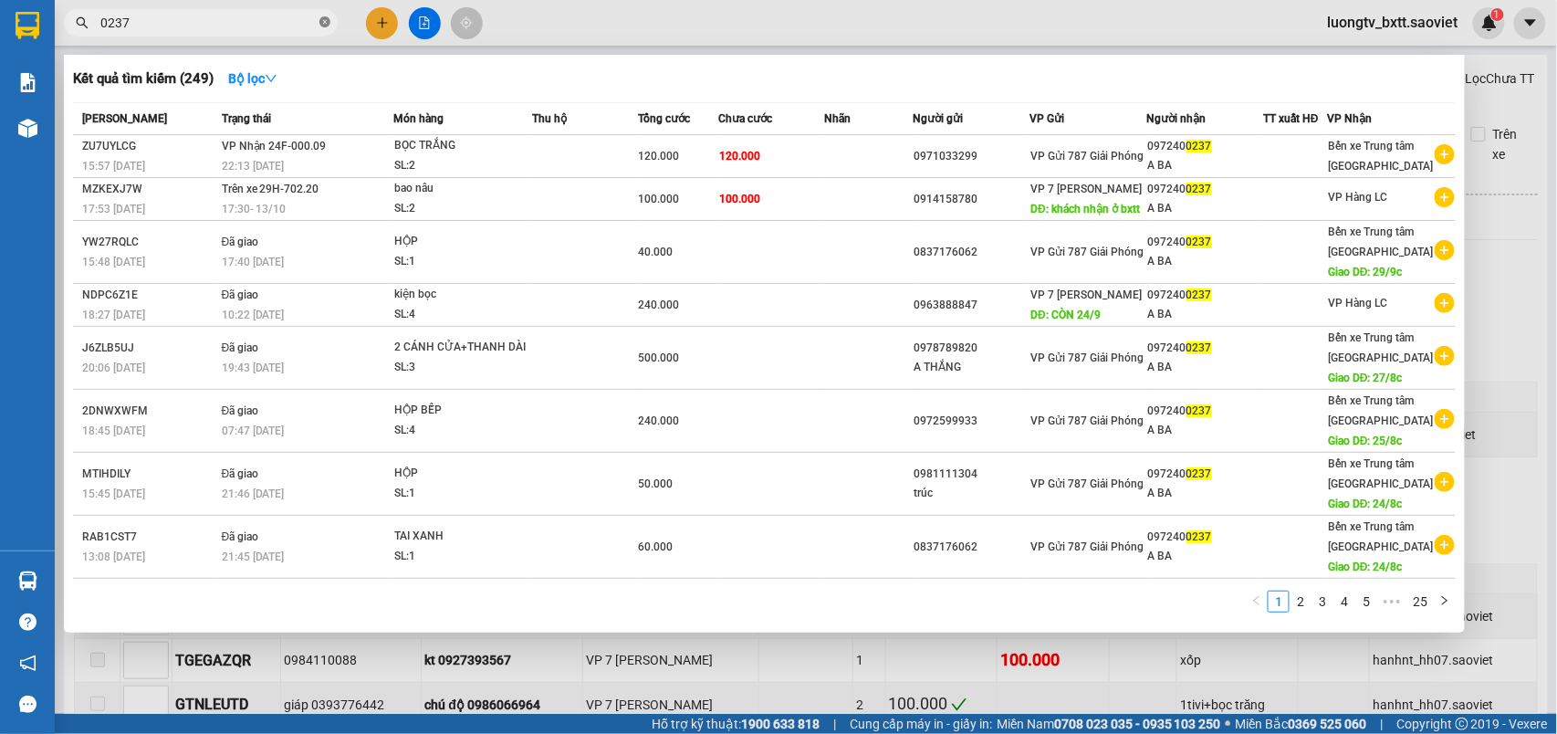
click at [322, 18] on icon "close-circle" at bounding box center [324, 21] width 11 height 11
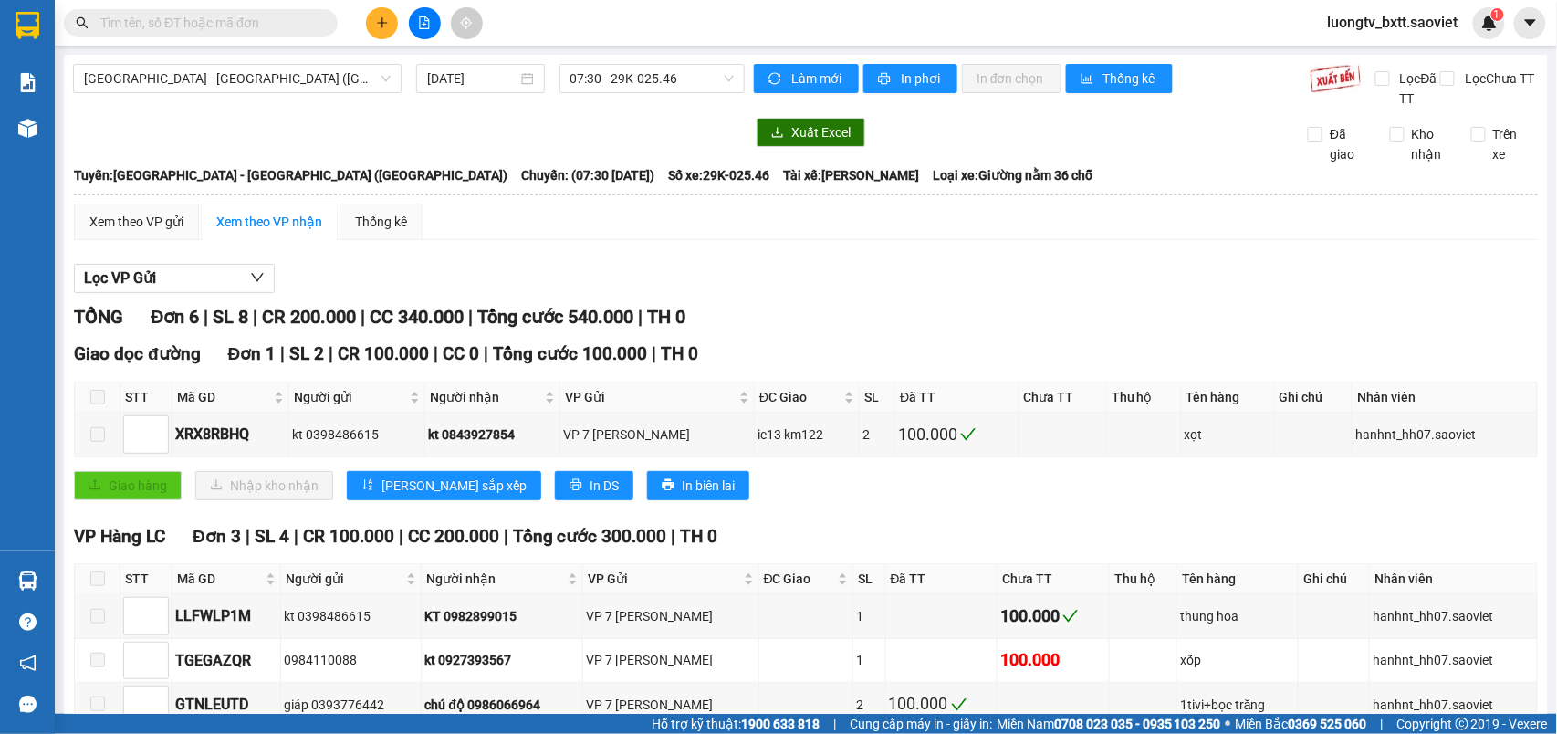
click at [1097, 168] on div "Tuyến: Hà Nội - Lào Cai (Giường) Chuyến: (07:30 - 13/10/2025) Số xe: 29K-025.46…" at bounding box center [806, 175] width 1464 height 20
click at [654, 78] on span "07:30 - 29K-025.46" at bounding box center [651, 78] width 163 height 27
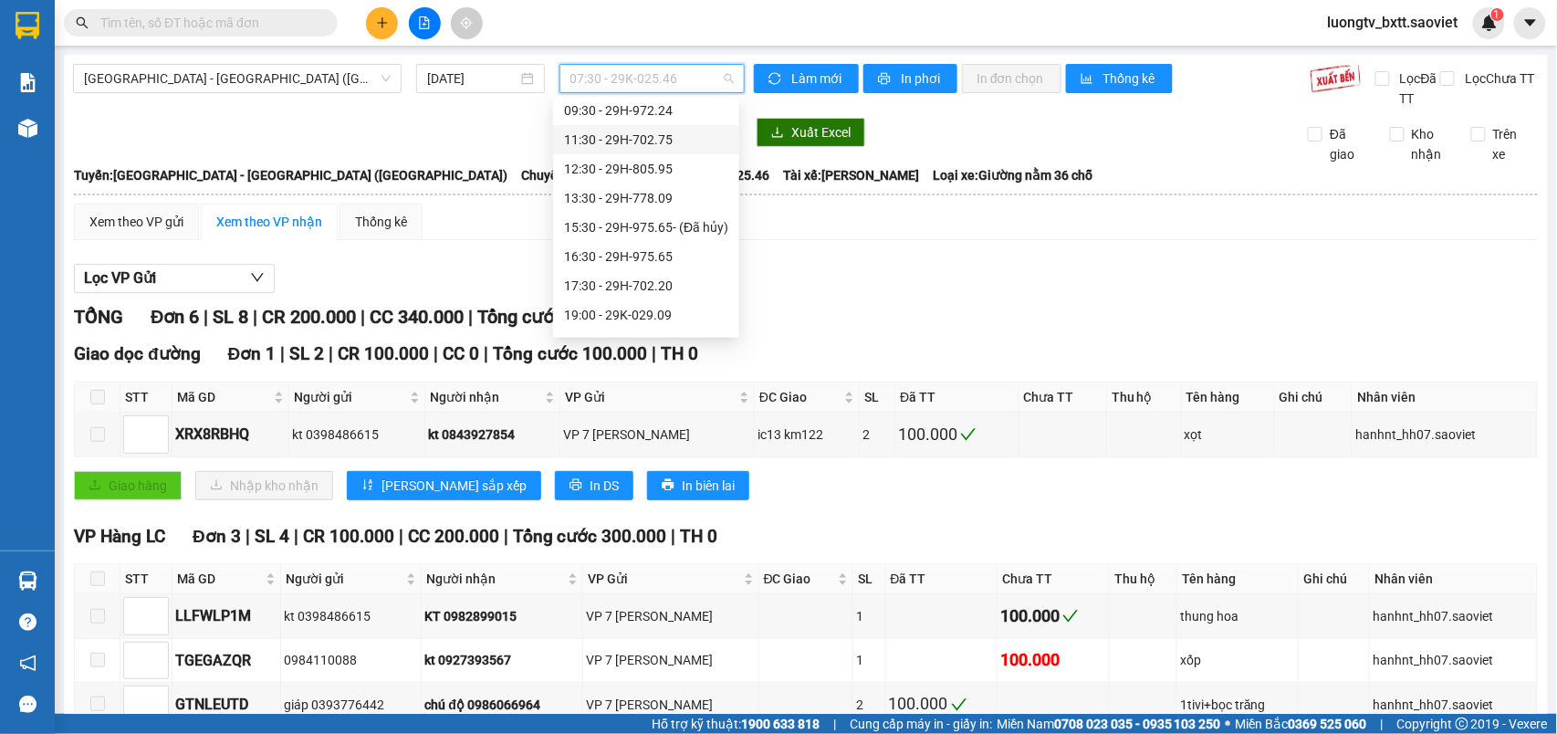
scroll to position [146, 0]
click at [646, 235] on div "17:30 - 29H-702.20" at bounding box center [646, 232] width 164 height 20
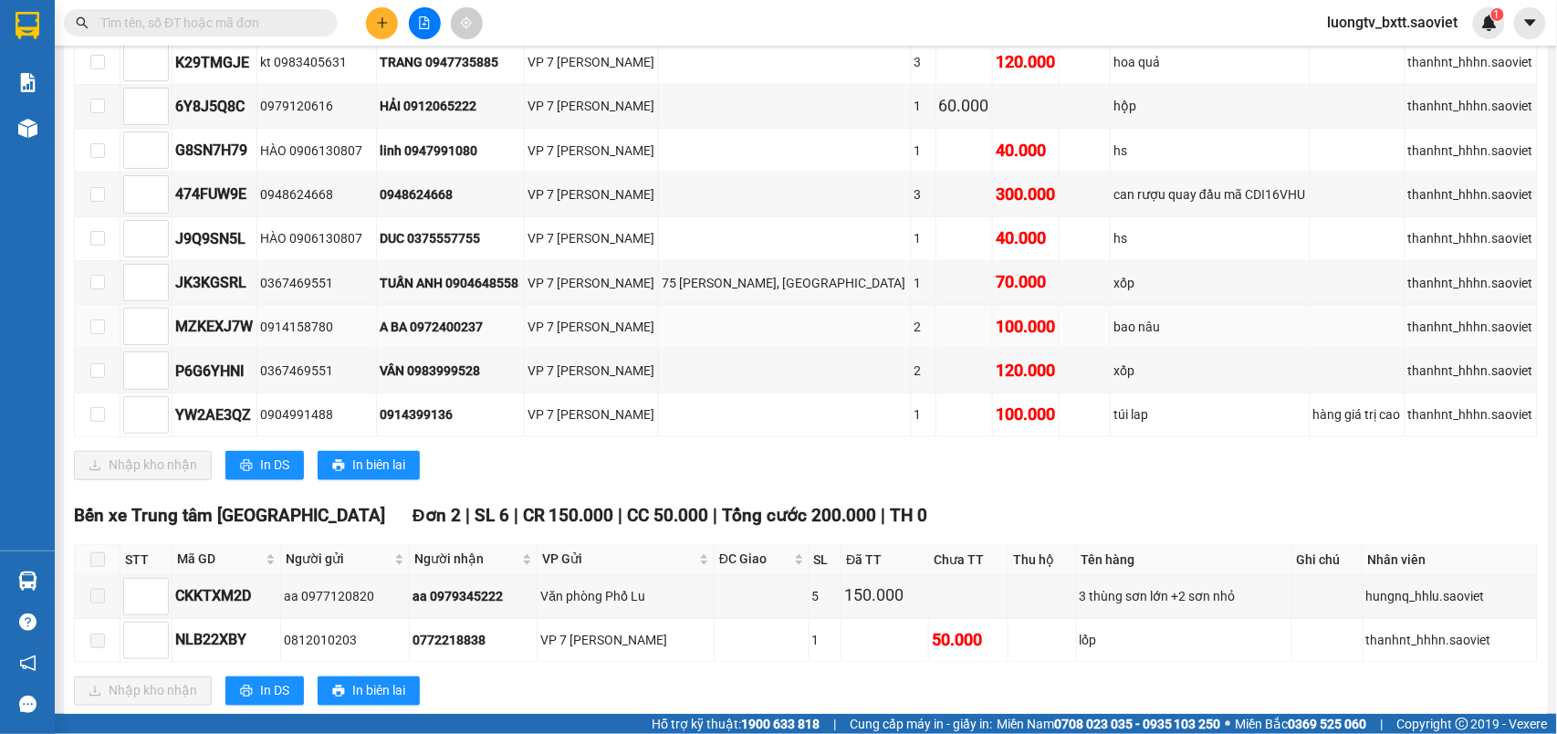
scroll to position [790, 0]
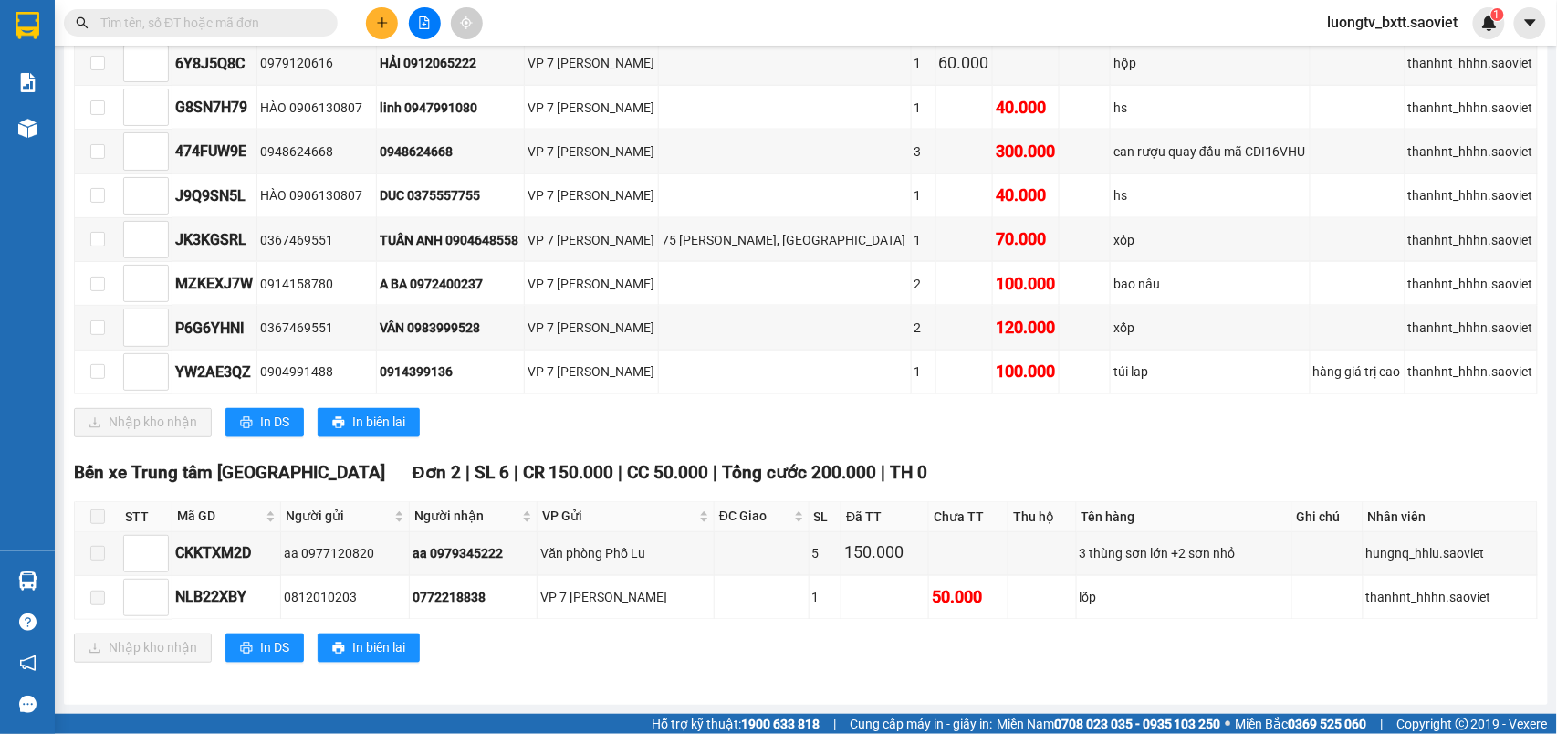
click at [926, 433] on div "Nhập kho nhận In DS In biên lai" at bounding box center [806, 422] width 1464 height 29
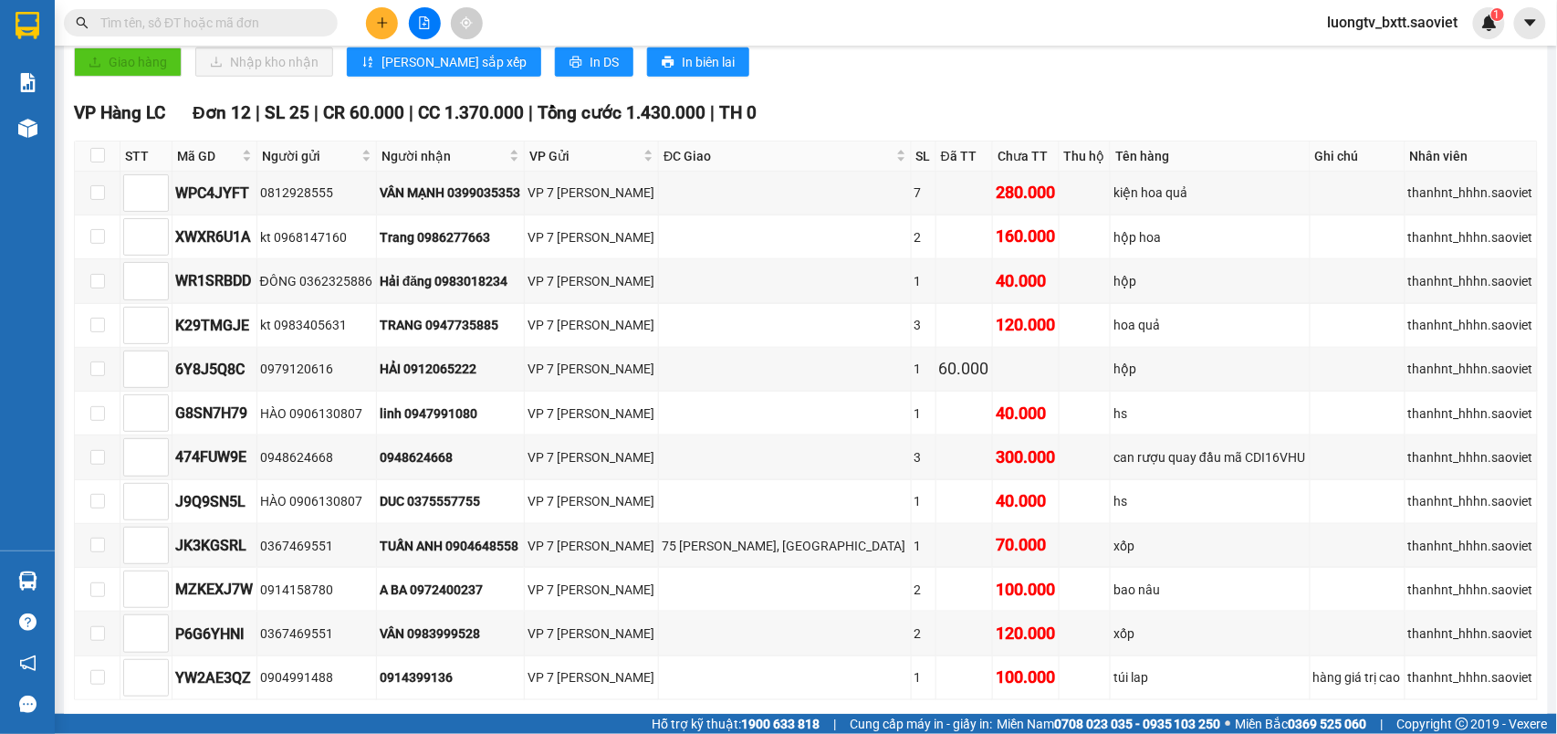
scroll to position [424, 0]
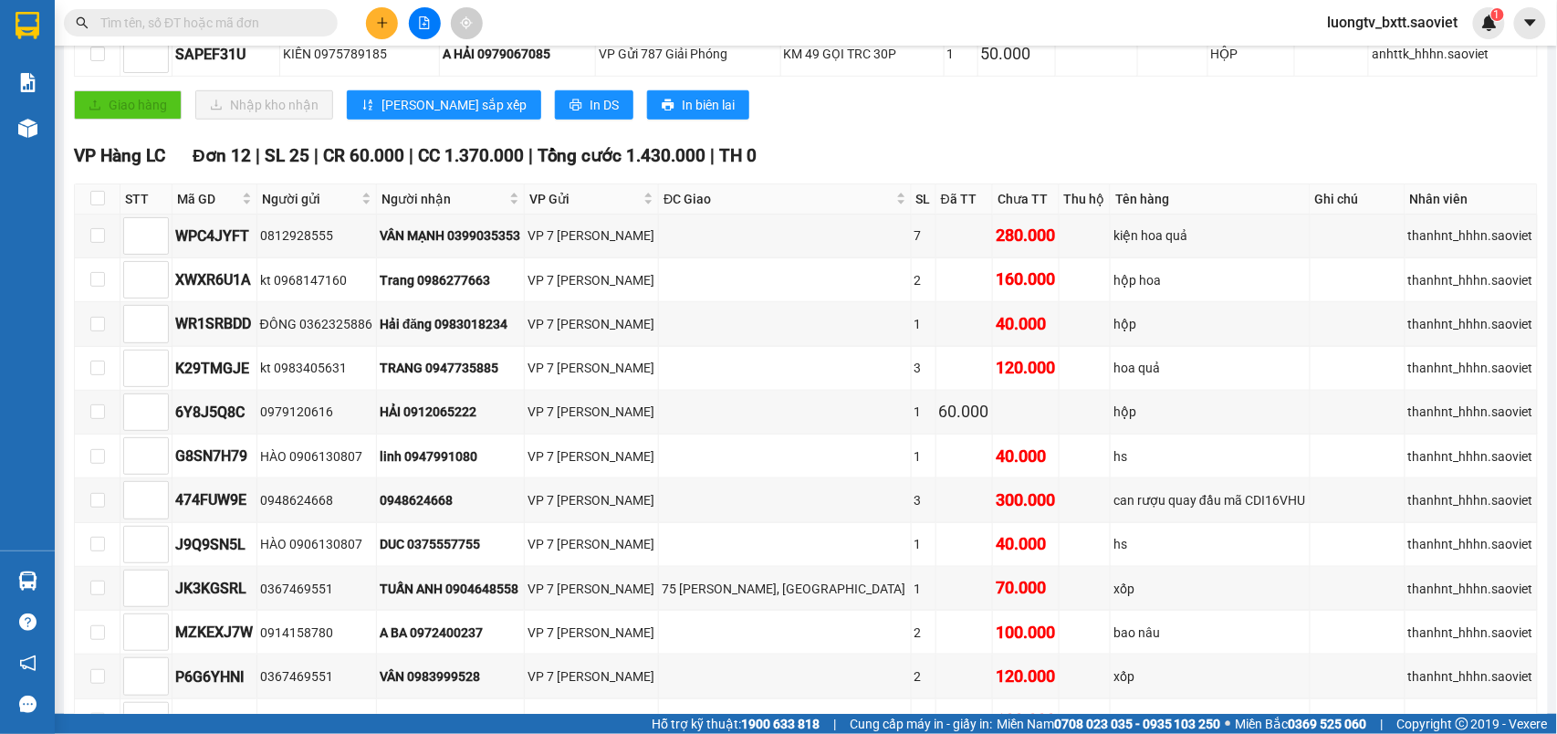
click at [260, 22] on input "text" at bounding box center [207, 23] width 215 height 20
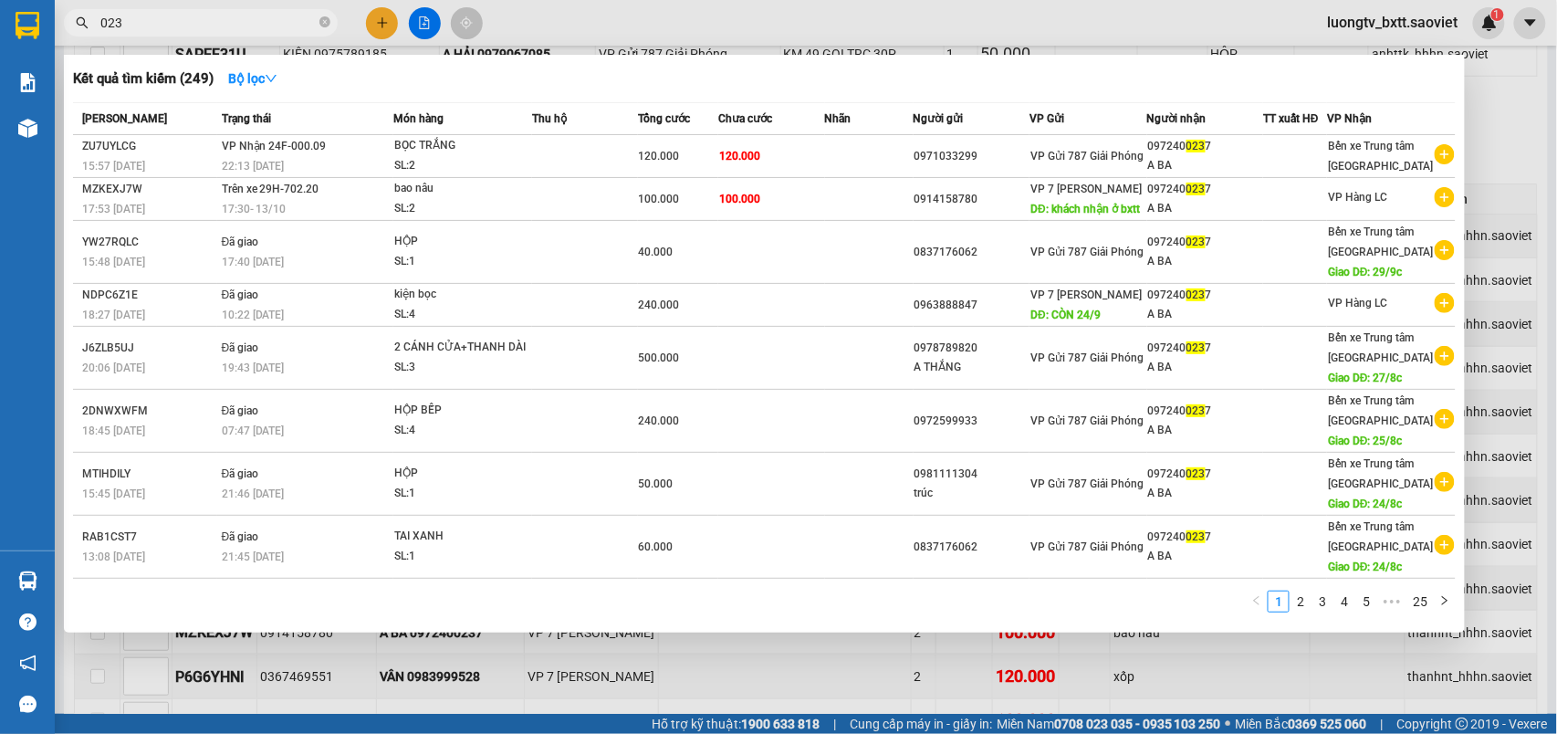
type input "0237"
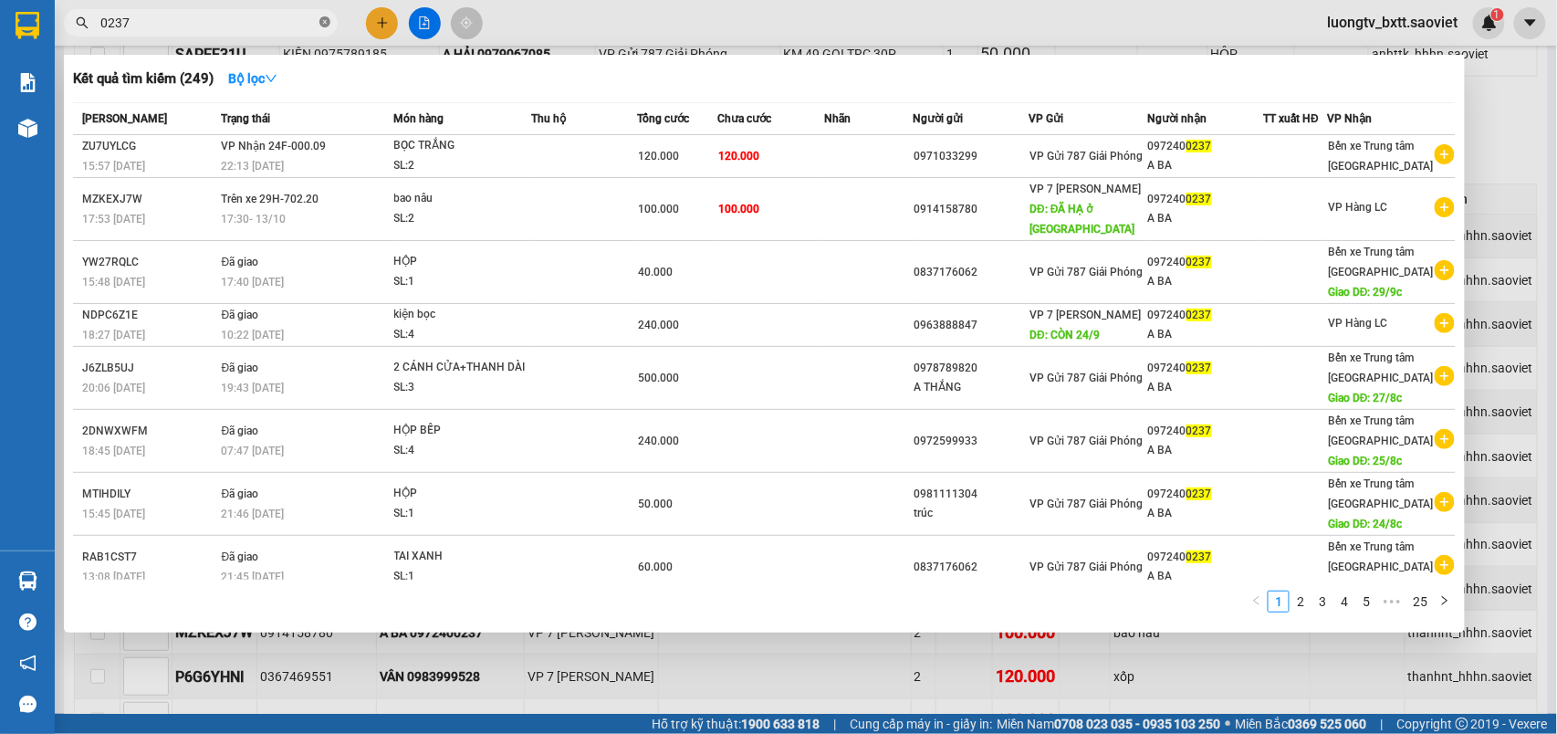
click at [322, 26] on icon "close-circle" at bounding box center [324, 21] width 11 height 11
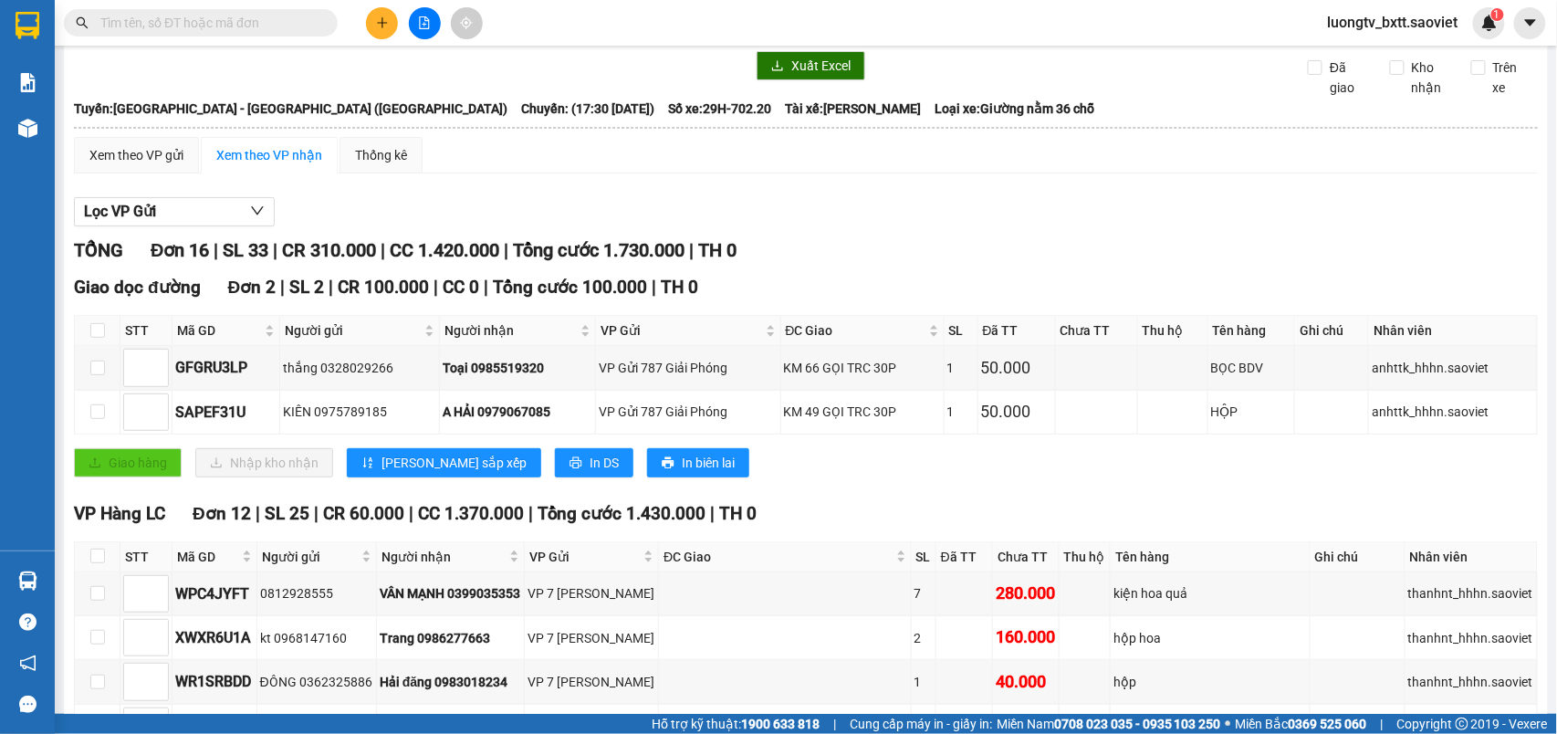
scroll to position [59, 0]
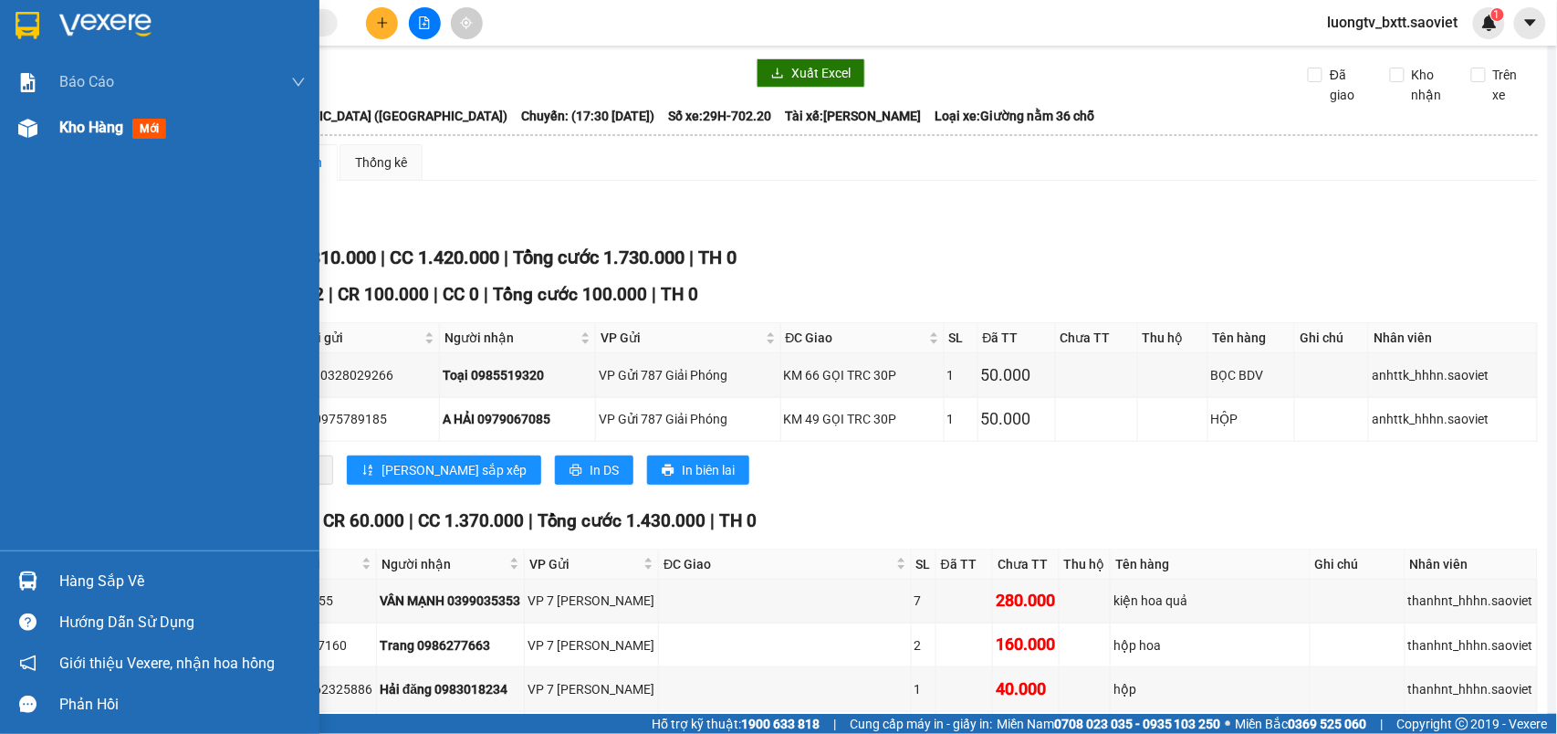
click at [88, 122] on span "Kho hàng" at bounding box center [91, 127] width 64 height 17
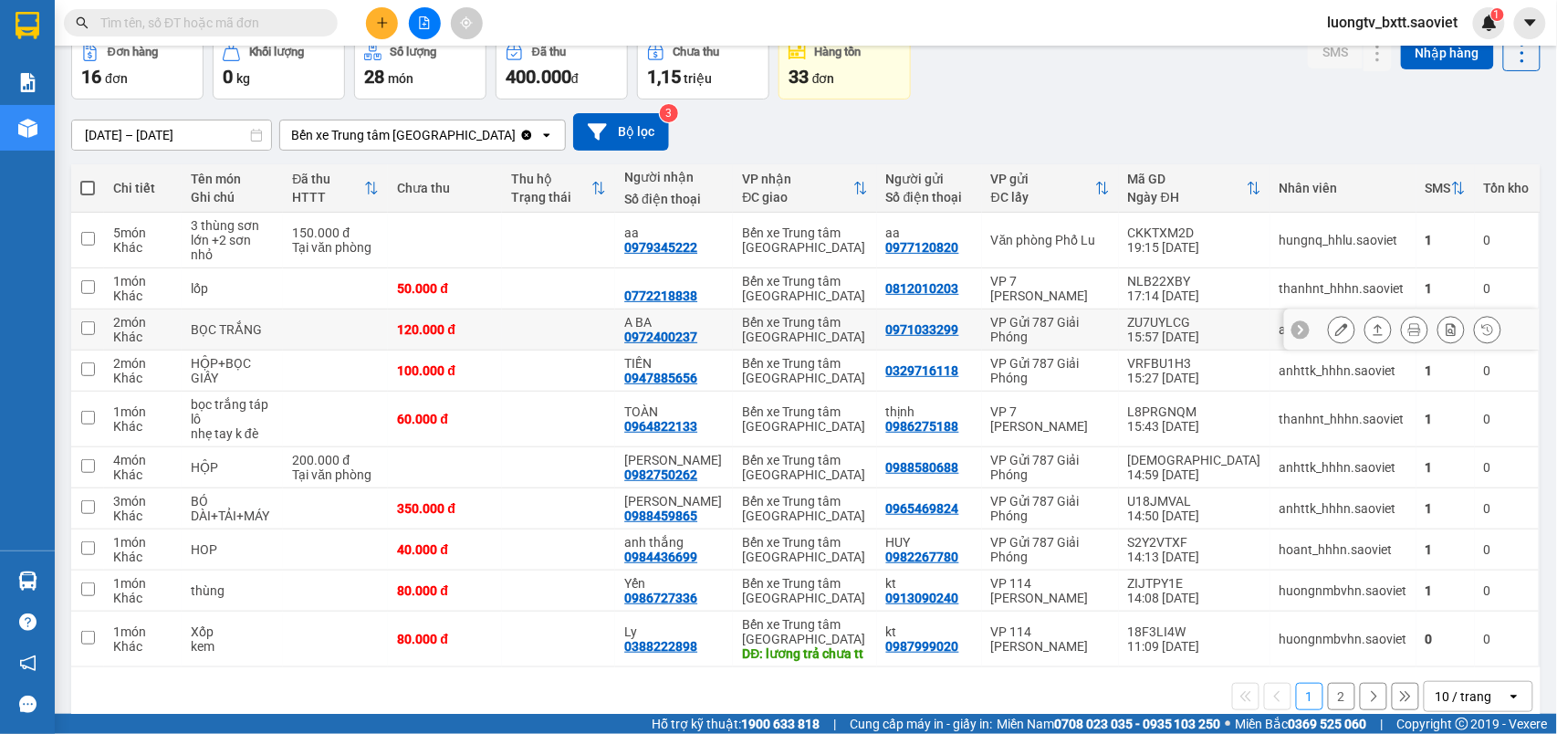
scroll to position [111, 0]
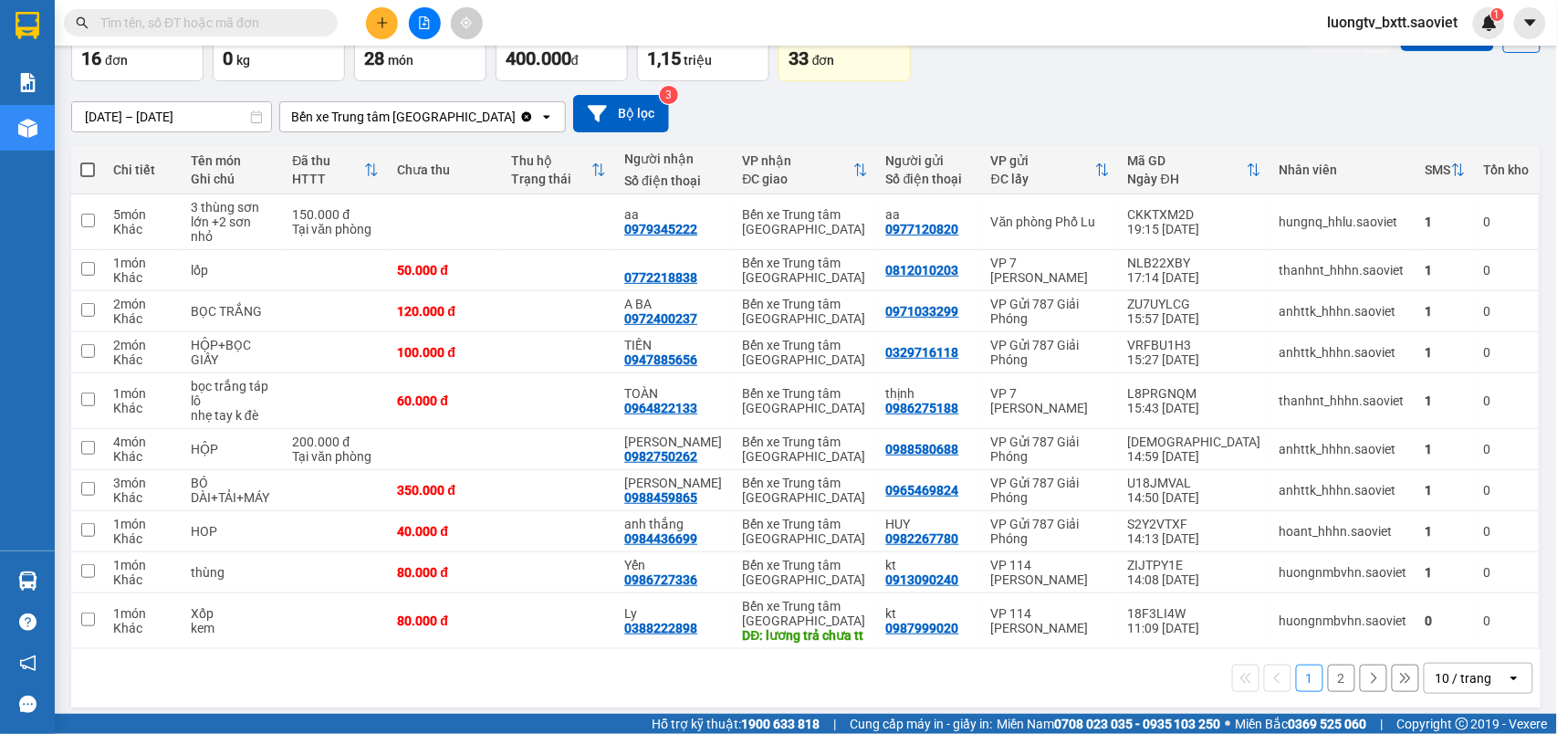
click at [1328, 664] on button "2" at bounding box center [1341, 677] width 27 height 27
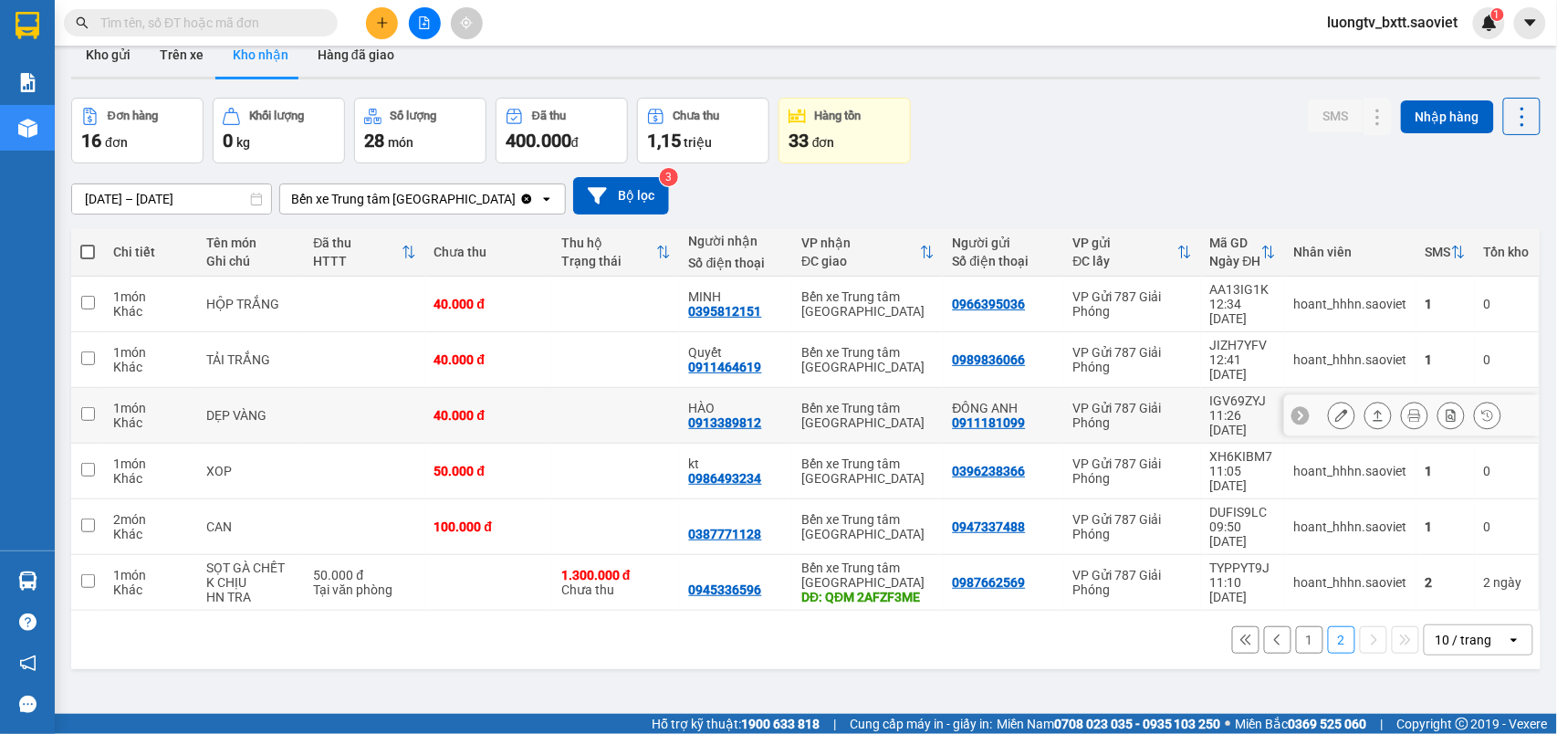
scroll to position [0, 0]
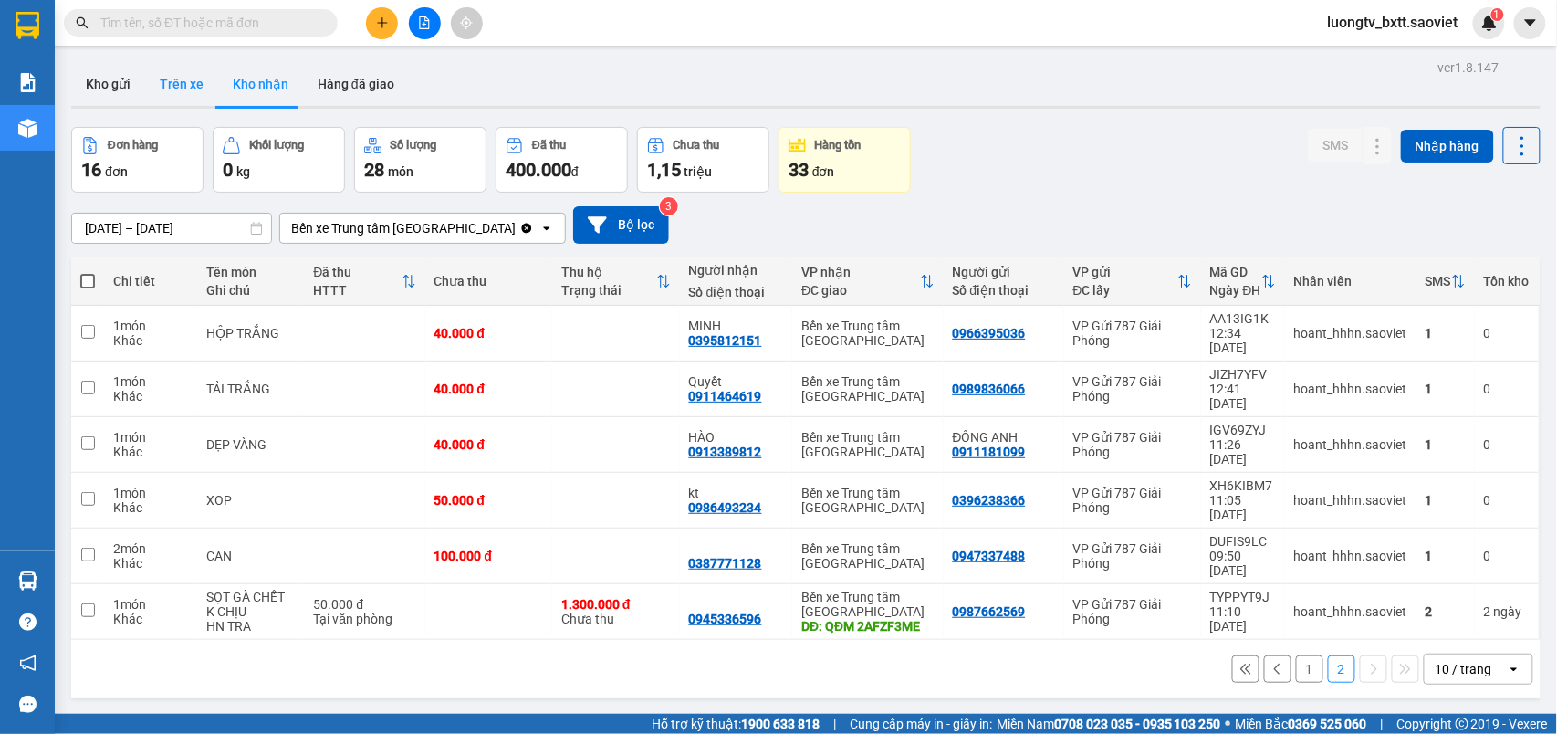
click at [179, 78] on button "Trên xe" at bounding box center [181, 84] width 73 height 44
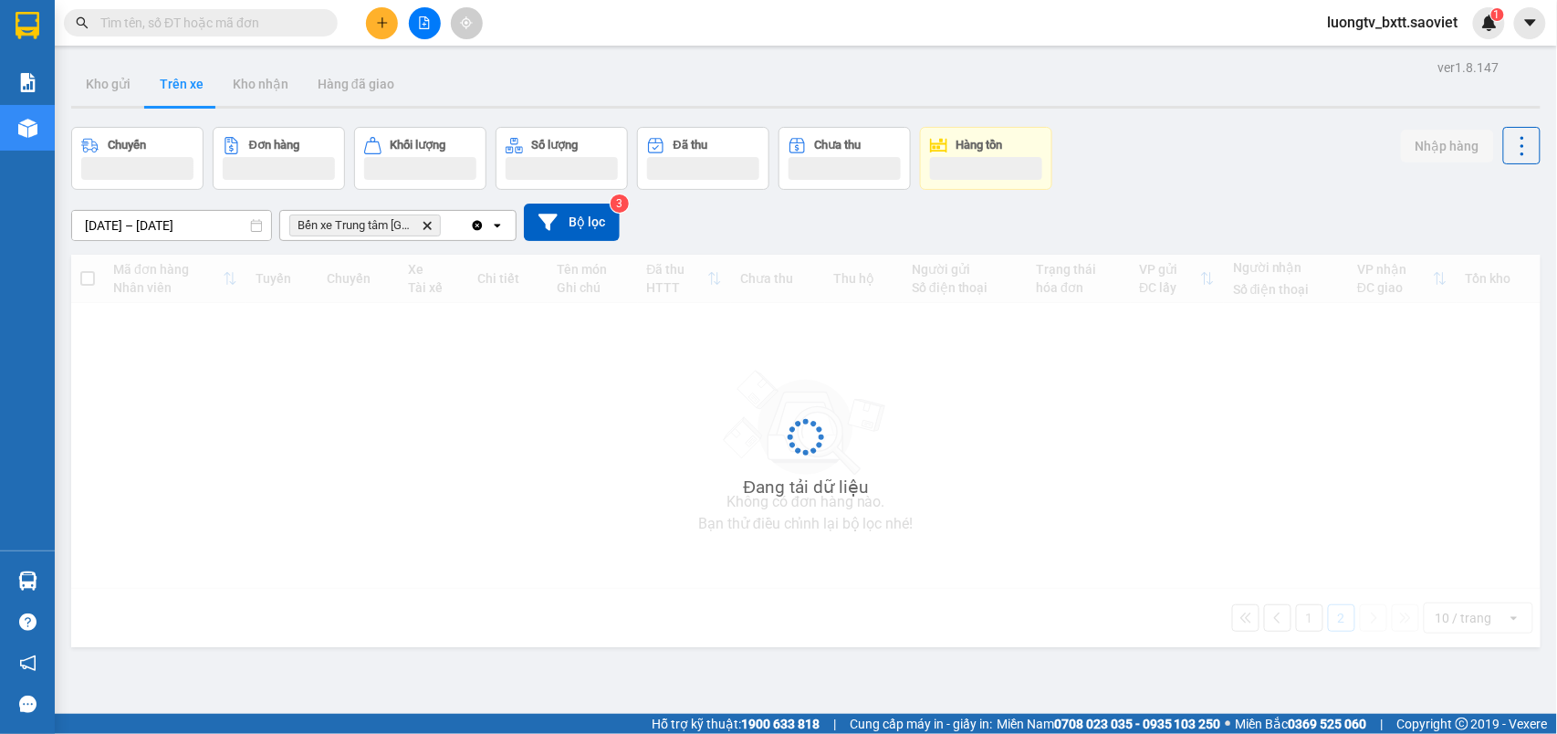
click at [179, 78] on button "Trên xe" at bounding box center [181, 84] width 73 height 44
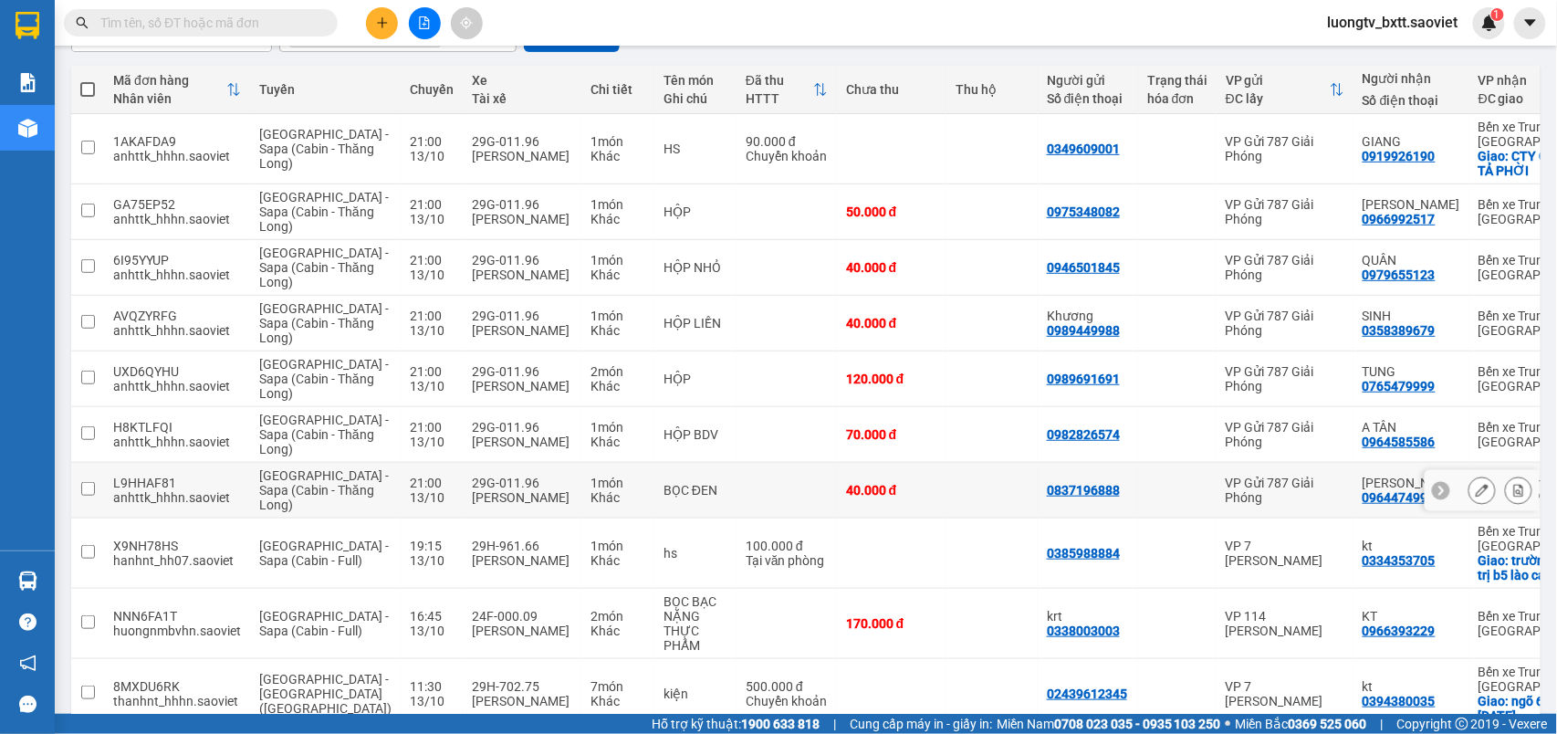
scroll to position [382, 0]
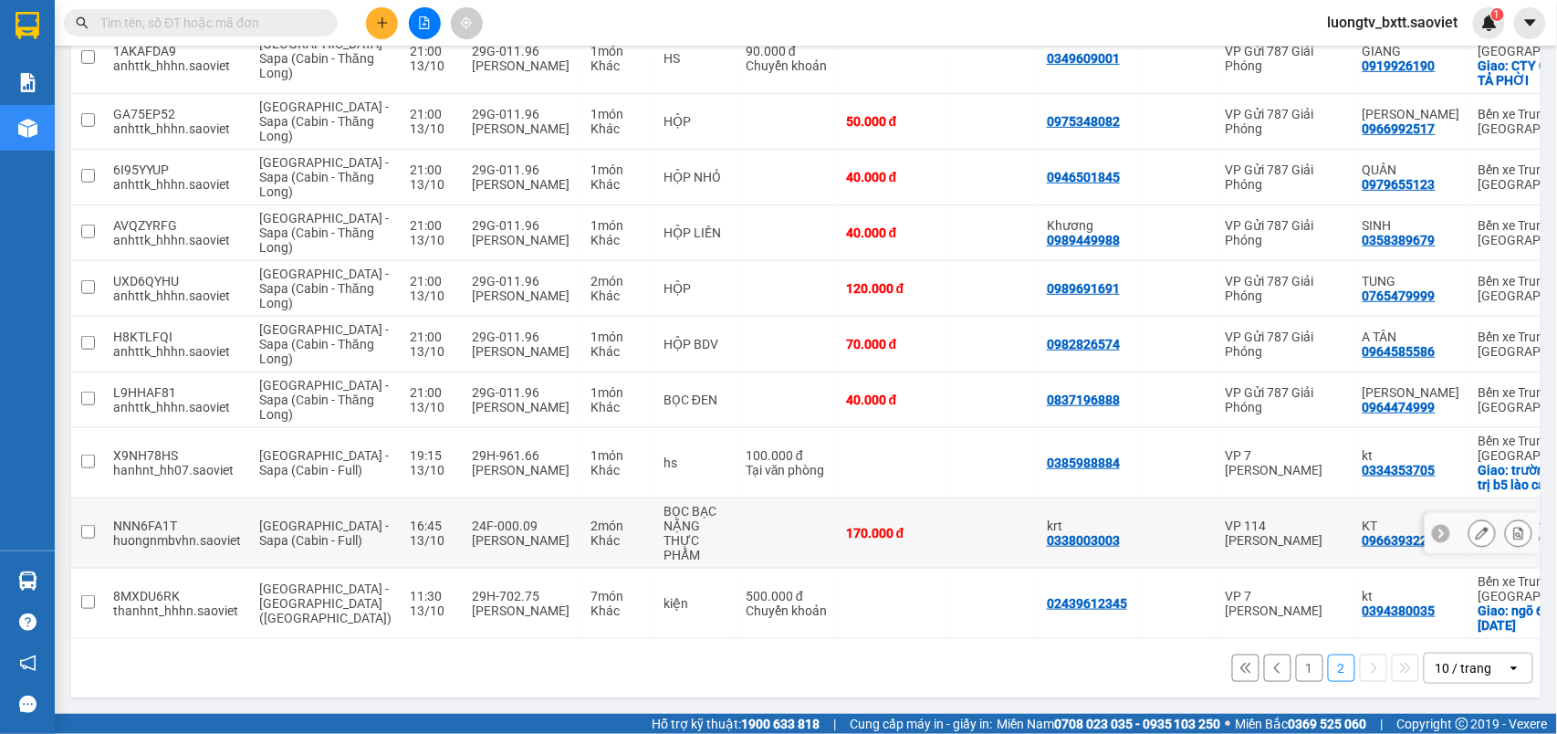
click at [882, 528] on td "170.000 đ" at bounding box center [892, 533] width 110 height 70
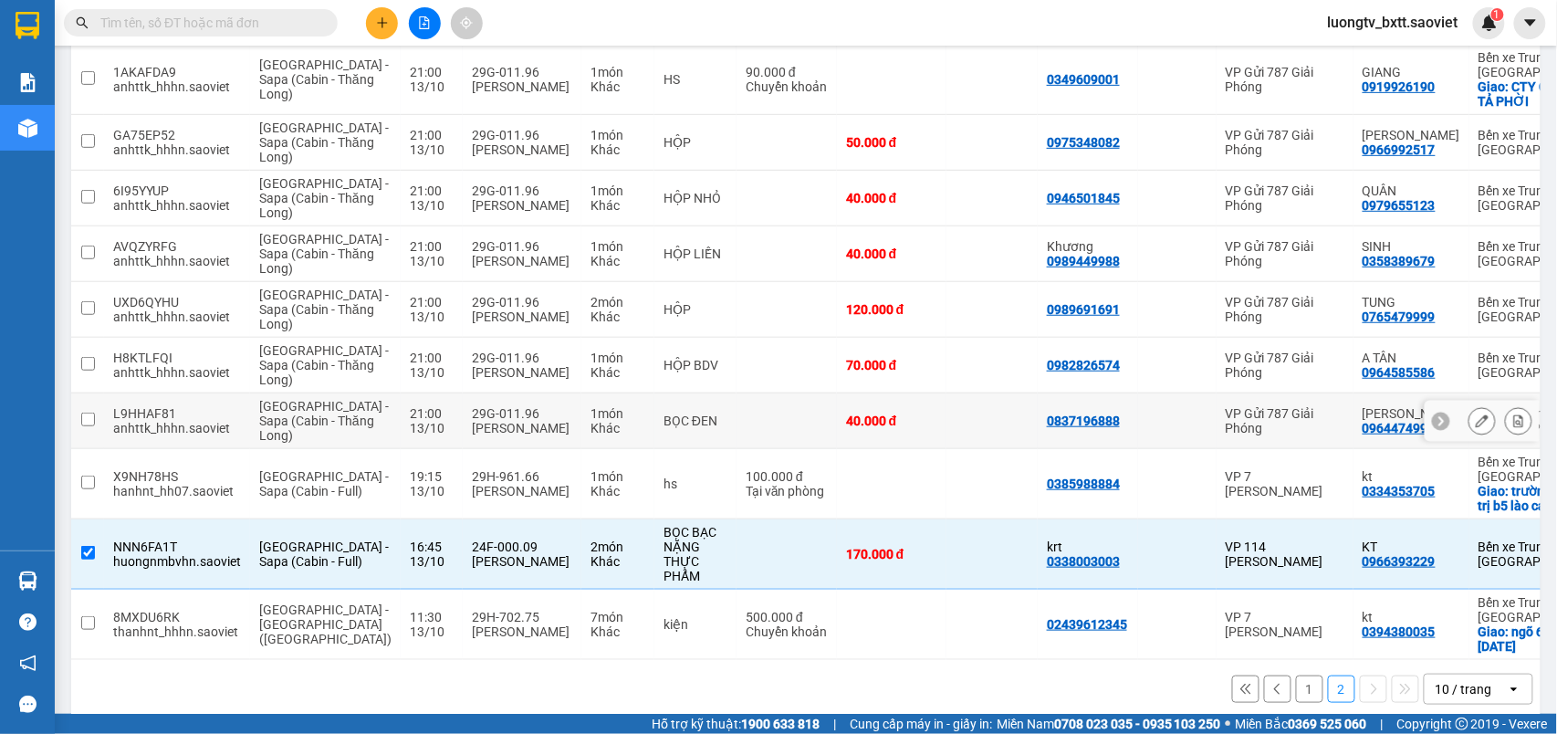
scroll to position [0, 0]
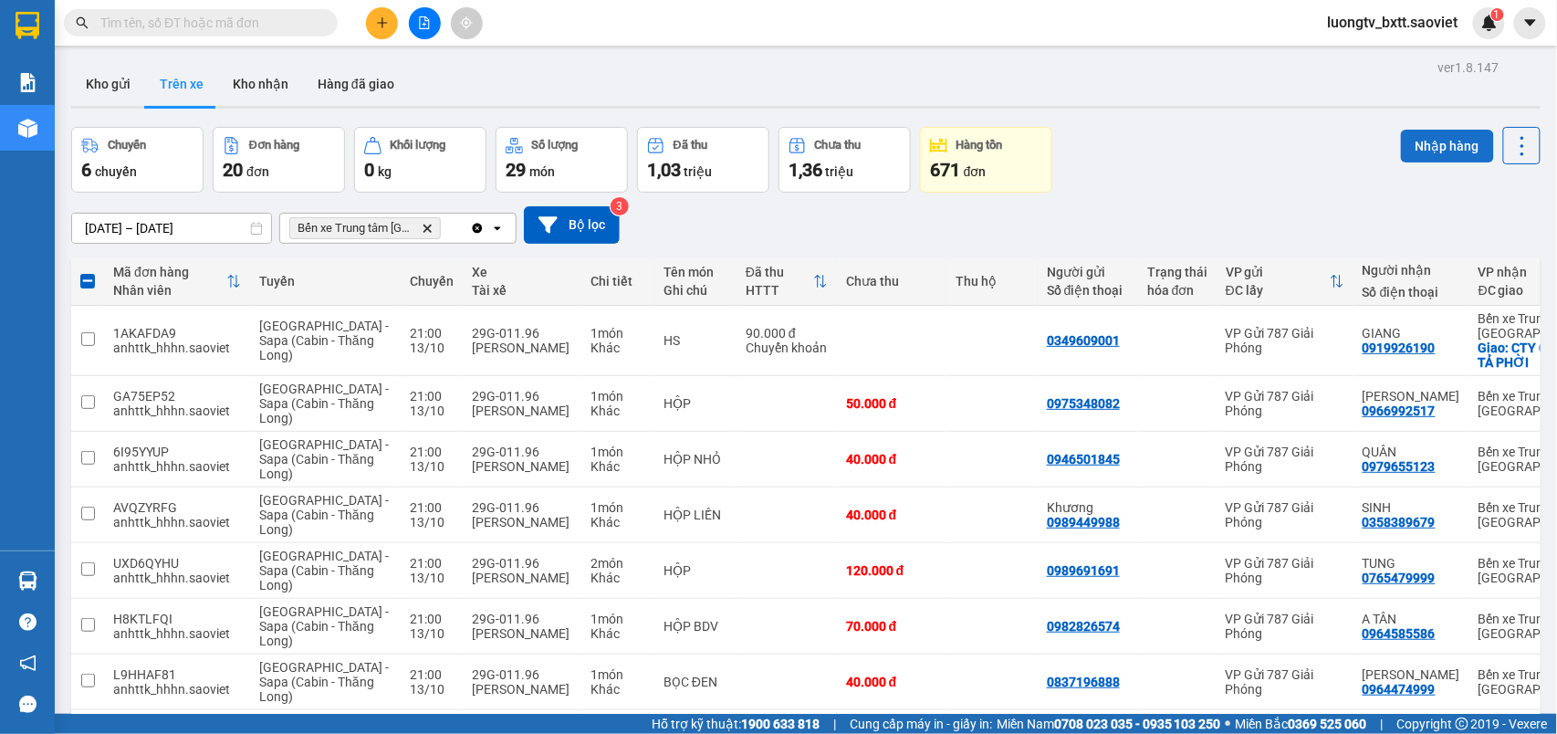
click at [1401, 141] on button "Nhập hàng" at bounding box center [1447, 146] width 93 height 33
checkbox input "false"
click at [252, 82] on button "Kho nhận" at bounding box center [260, 84] width 85 height 44
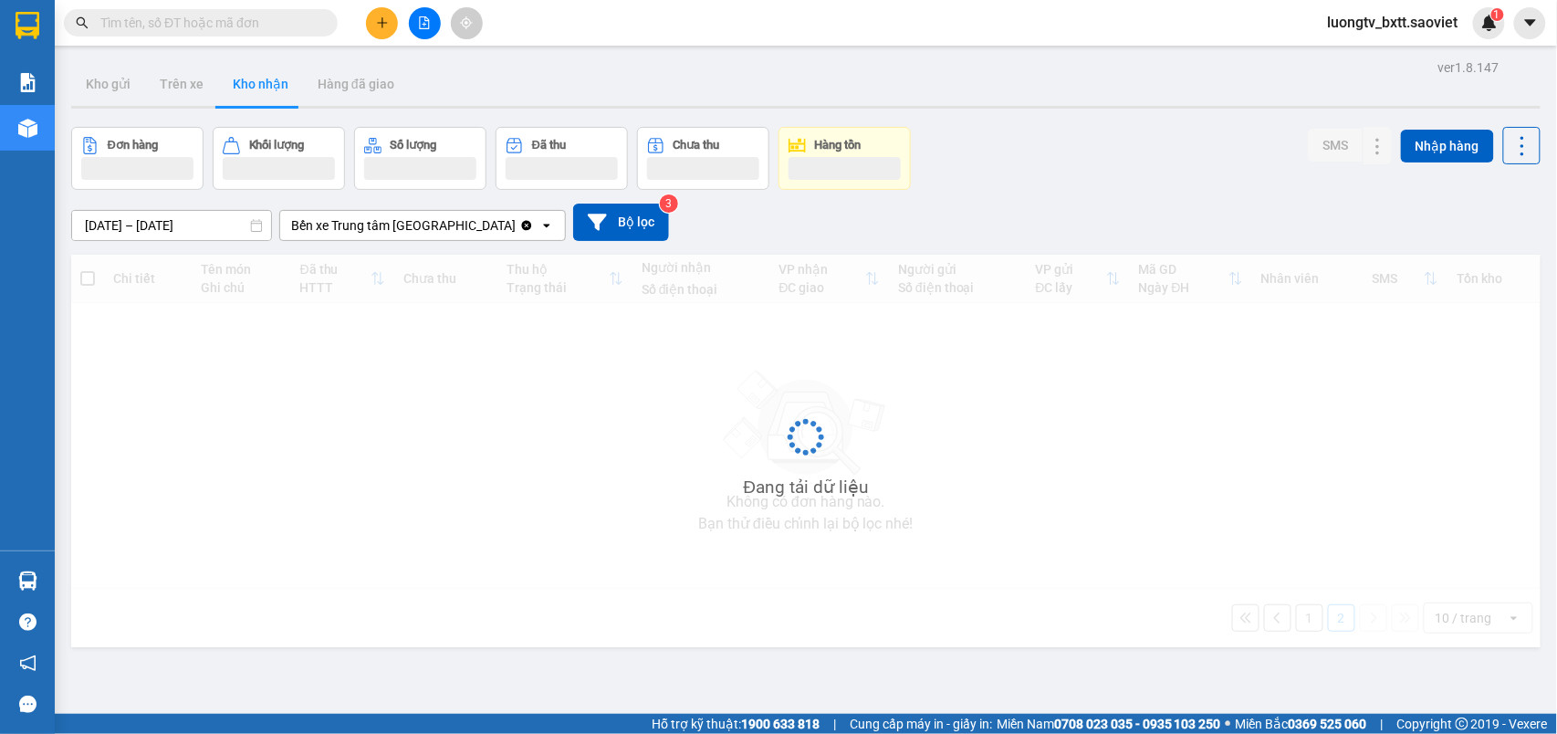
click at [252, 82] on button "Kho nhận" at bounding box center [260, 84] width 85 height 44
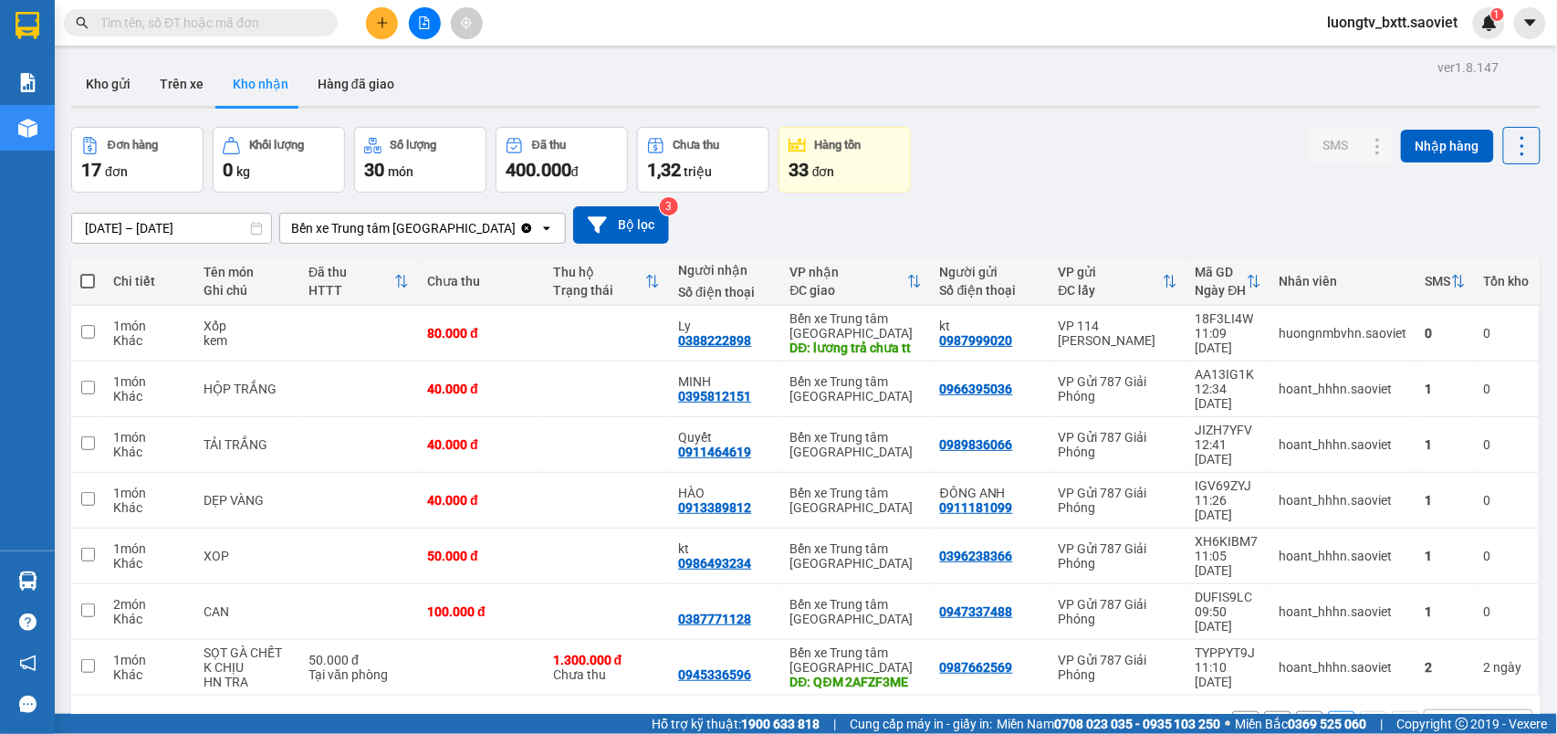
click at [1296, 711] on button "1" at bounding box center [1309, 724] width 27 height 27
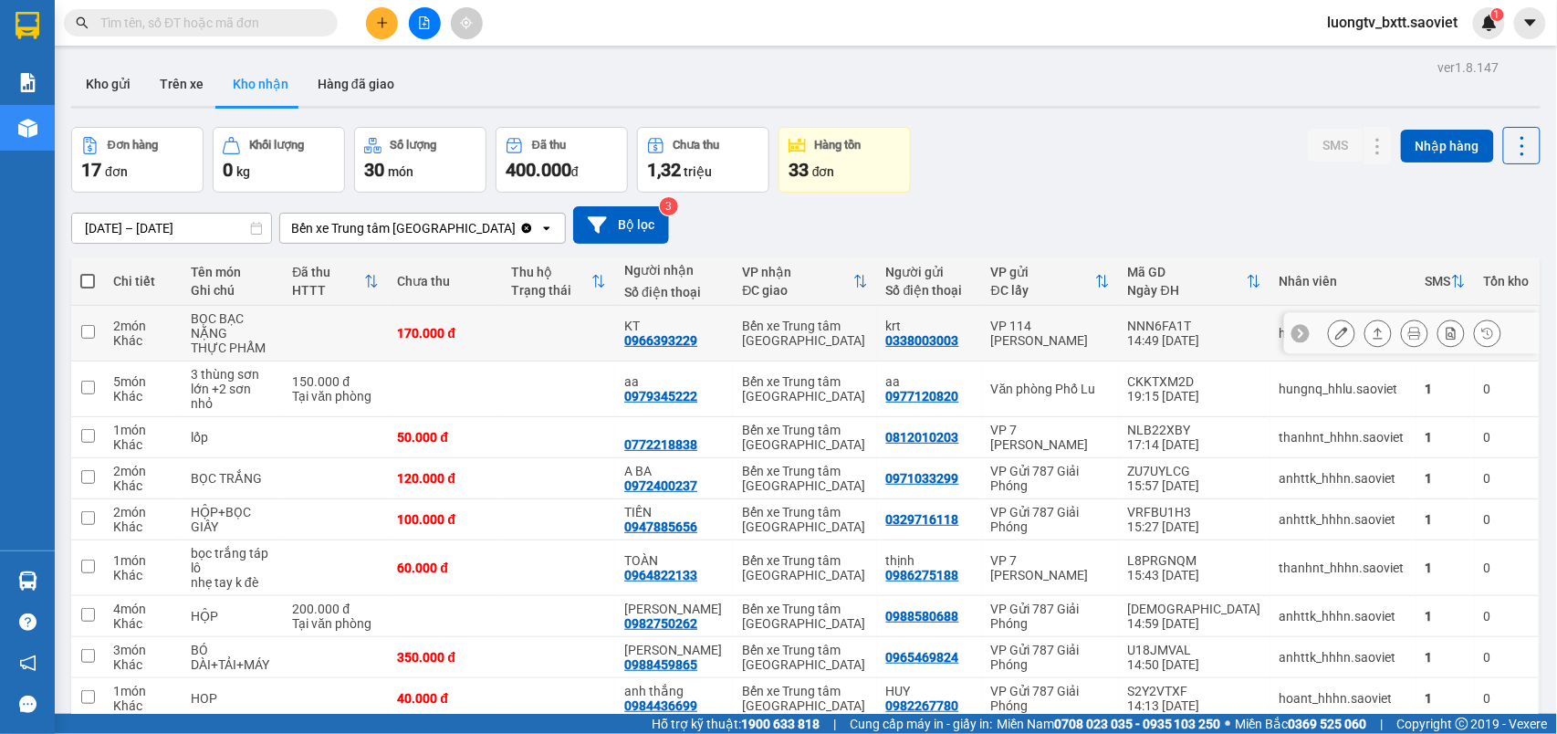
click at [1110, 336] on div "VP 114 [PERSON_NAME]" at bounding box center [1050, 333] width 119 height 29
checkbox input "true"
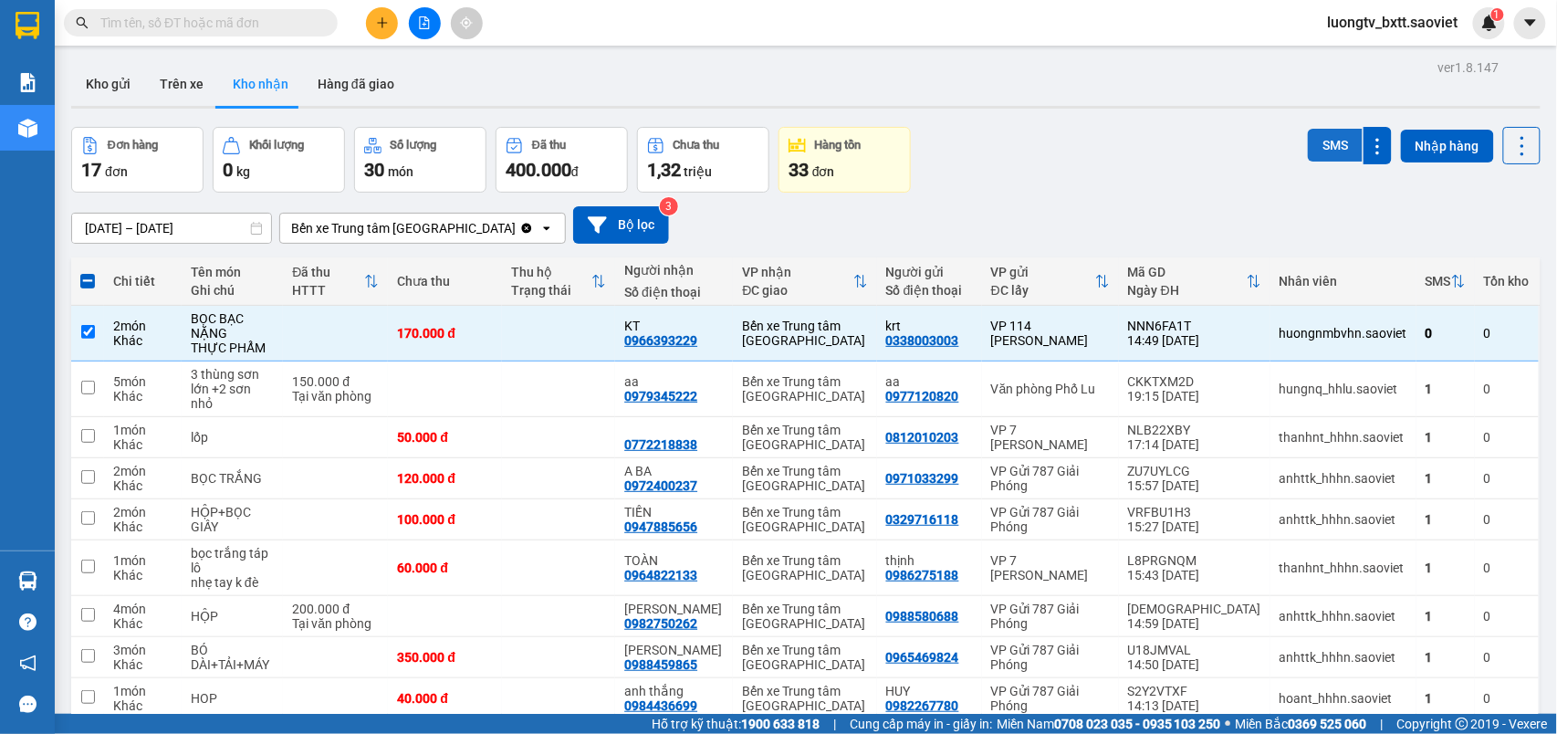
click at [1315, 159] on button "SMS" at bounding box center [1335, 145] width 55 height 33
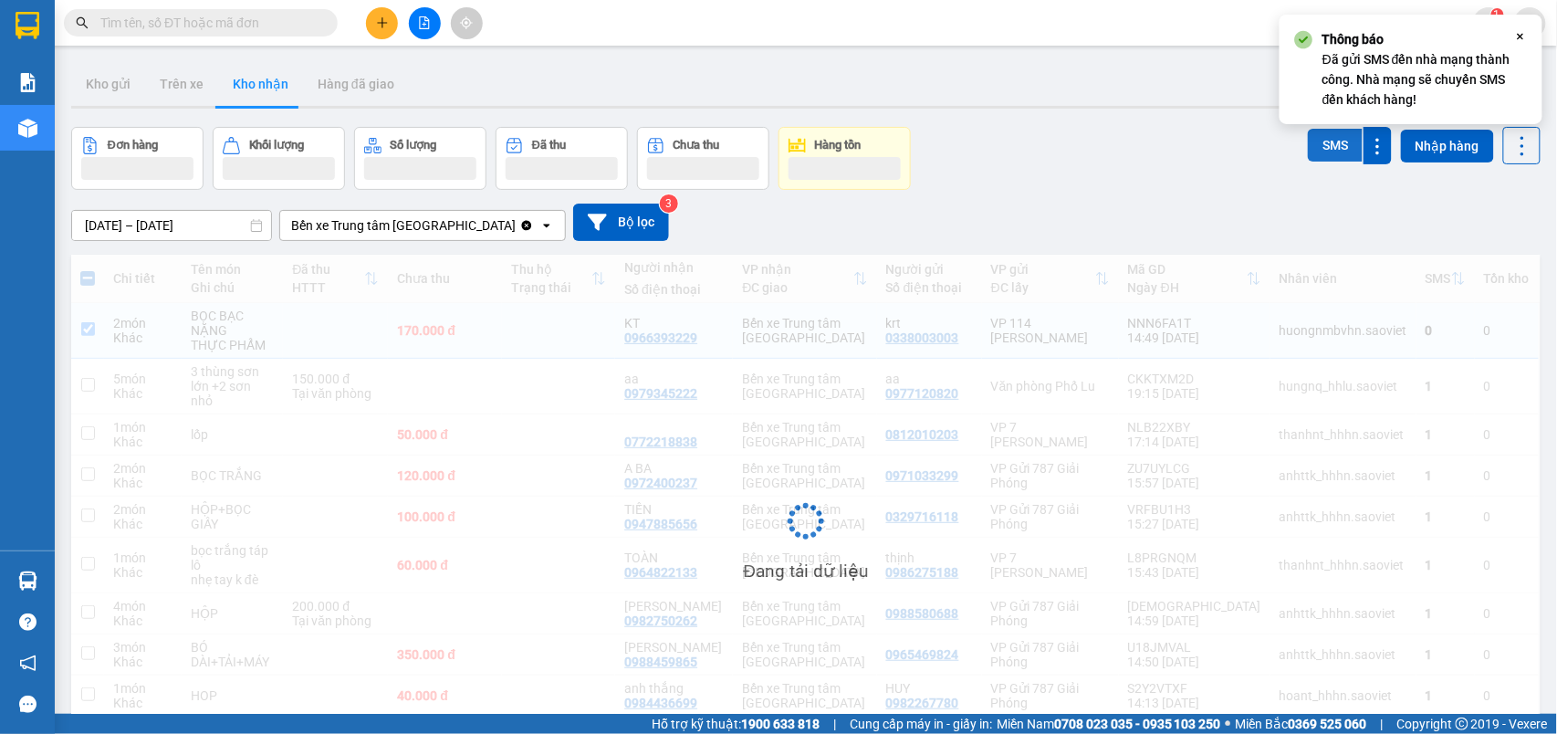
click at [1315, 159] on button "SMS" at bounding box center [1335, 145] width 55 height 33
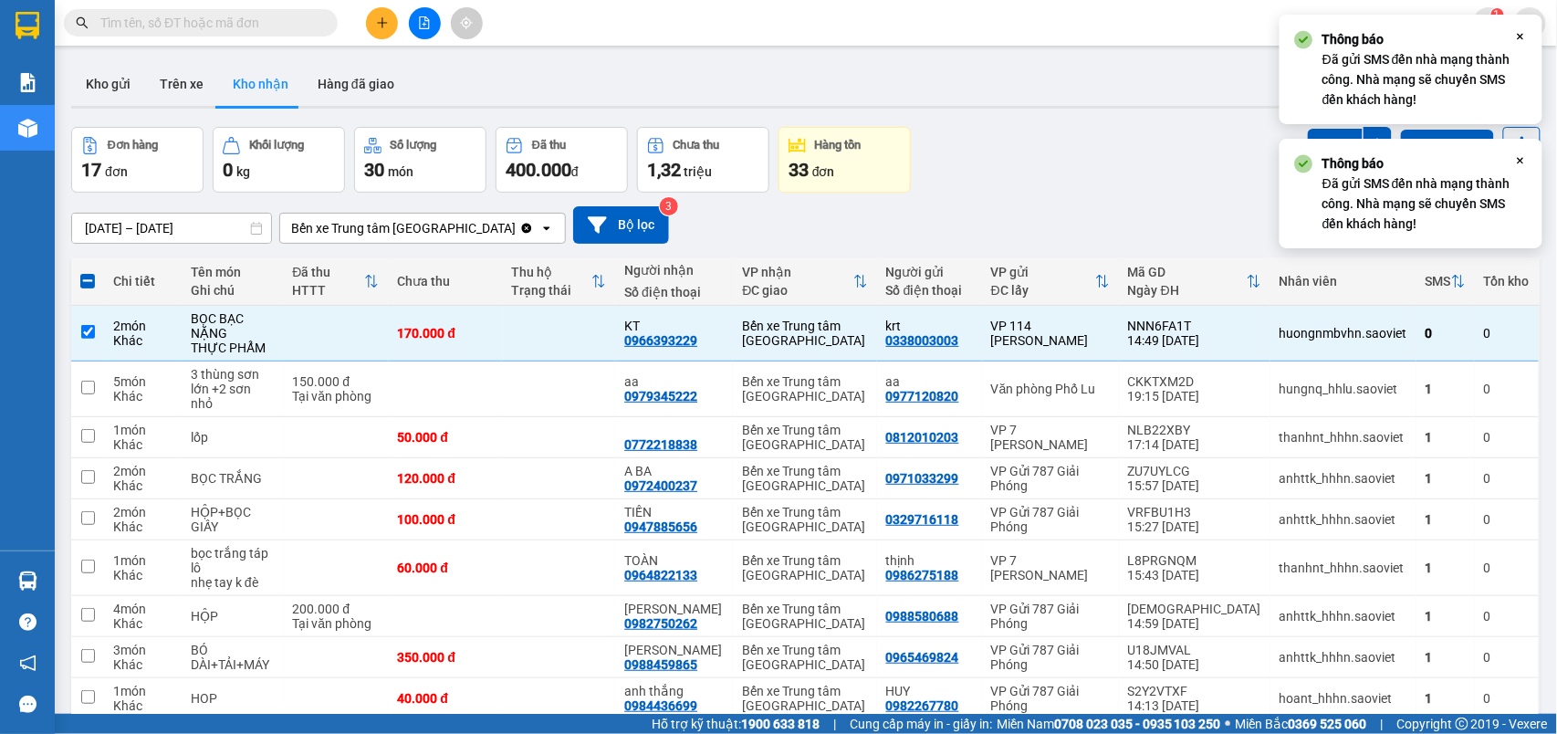
click at [1129, 194] on div "11/10/2025 – 13/10/2025 Press the down arrow key to interact with the calendar …" at bounding box center [806, 225] width 1470 height 65
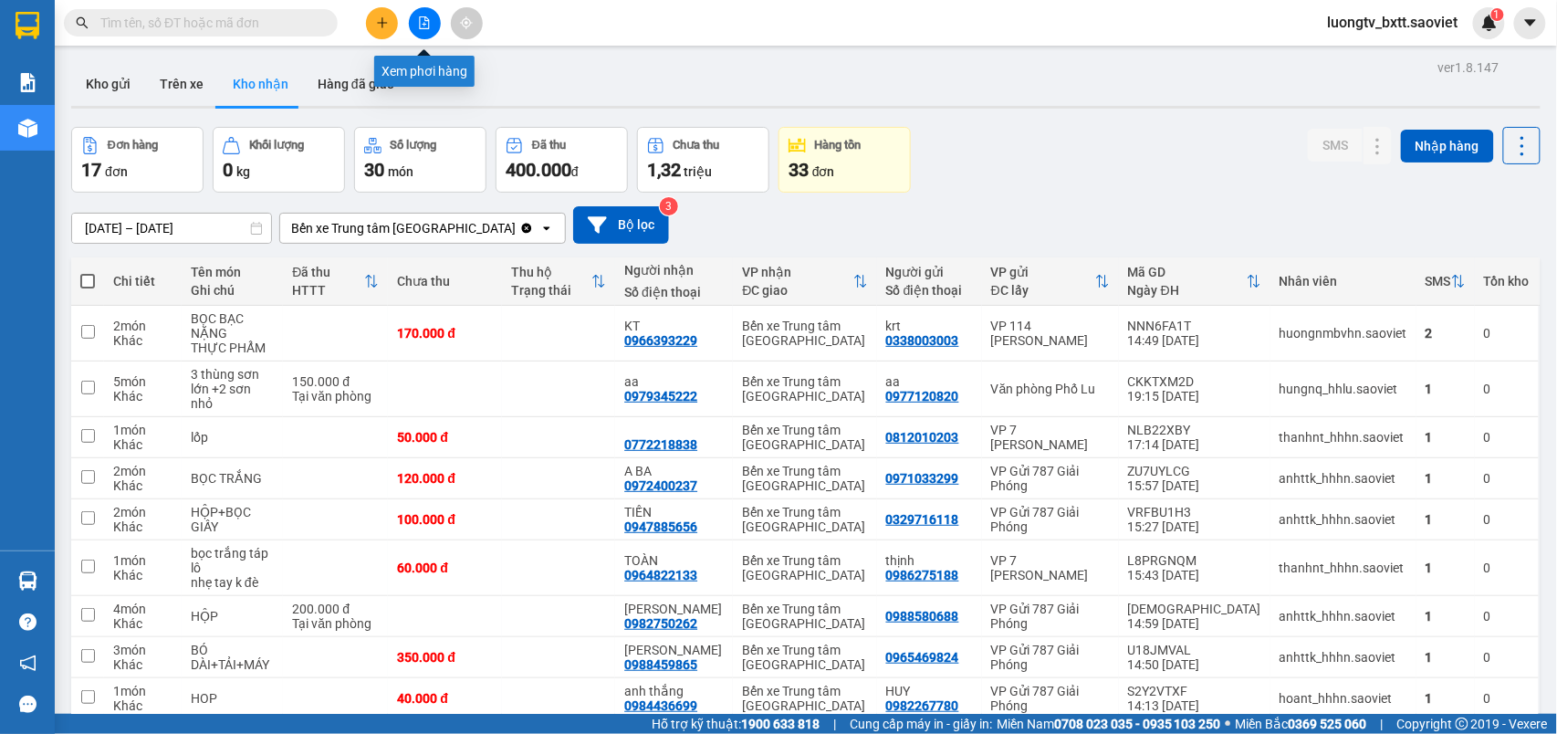
click at [421, 27] on icon "file-add" at bounding box center [424, 22] width 13 height 13
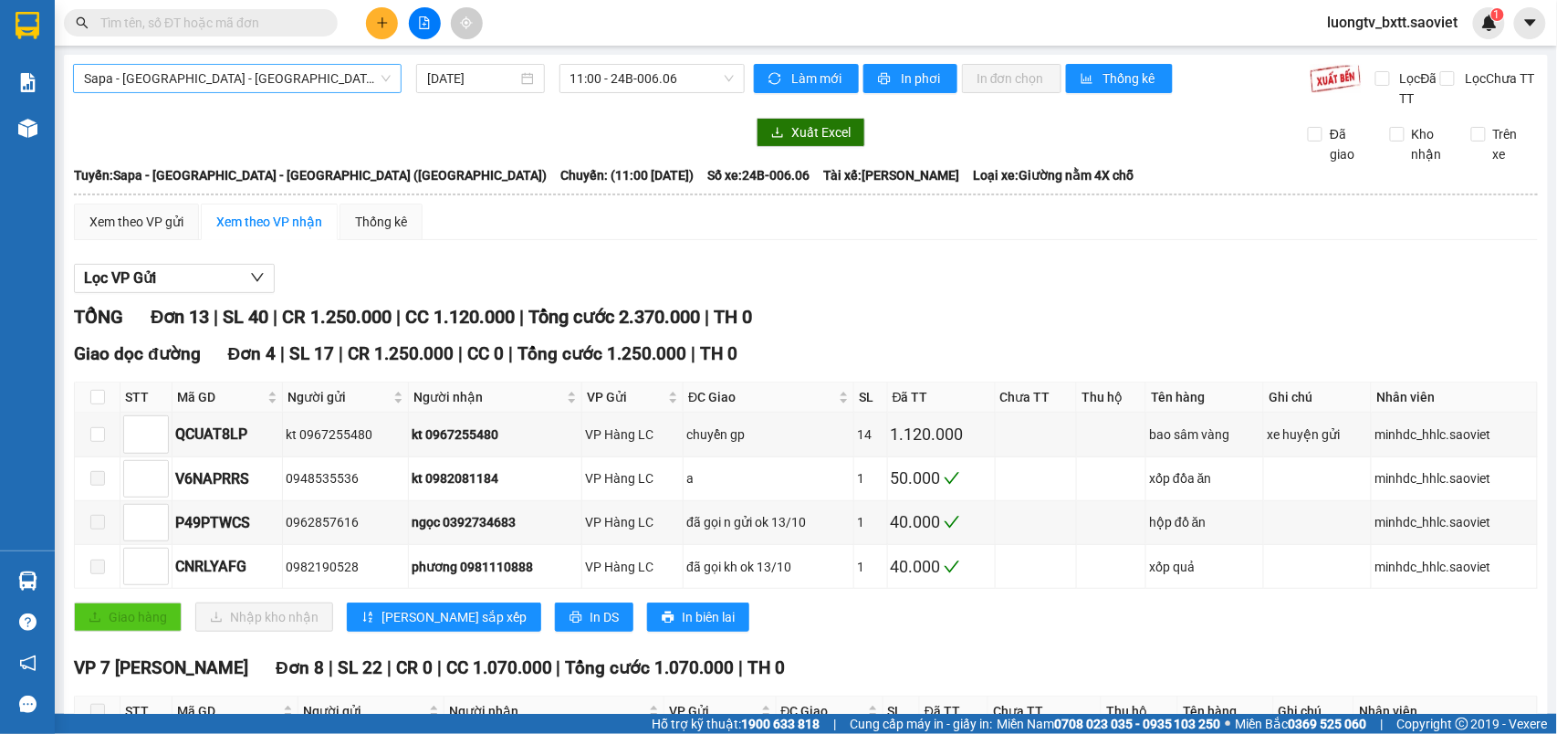
click at [316, 78] on span "Sapa - [GEOGRAPHIC_DATA] - [GEOGRAPHIC_DATA] ([GEOGRAPHIC_DATA])" at bounding box center [237, 78] width 307 height 27
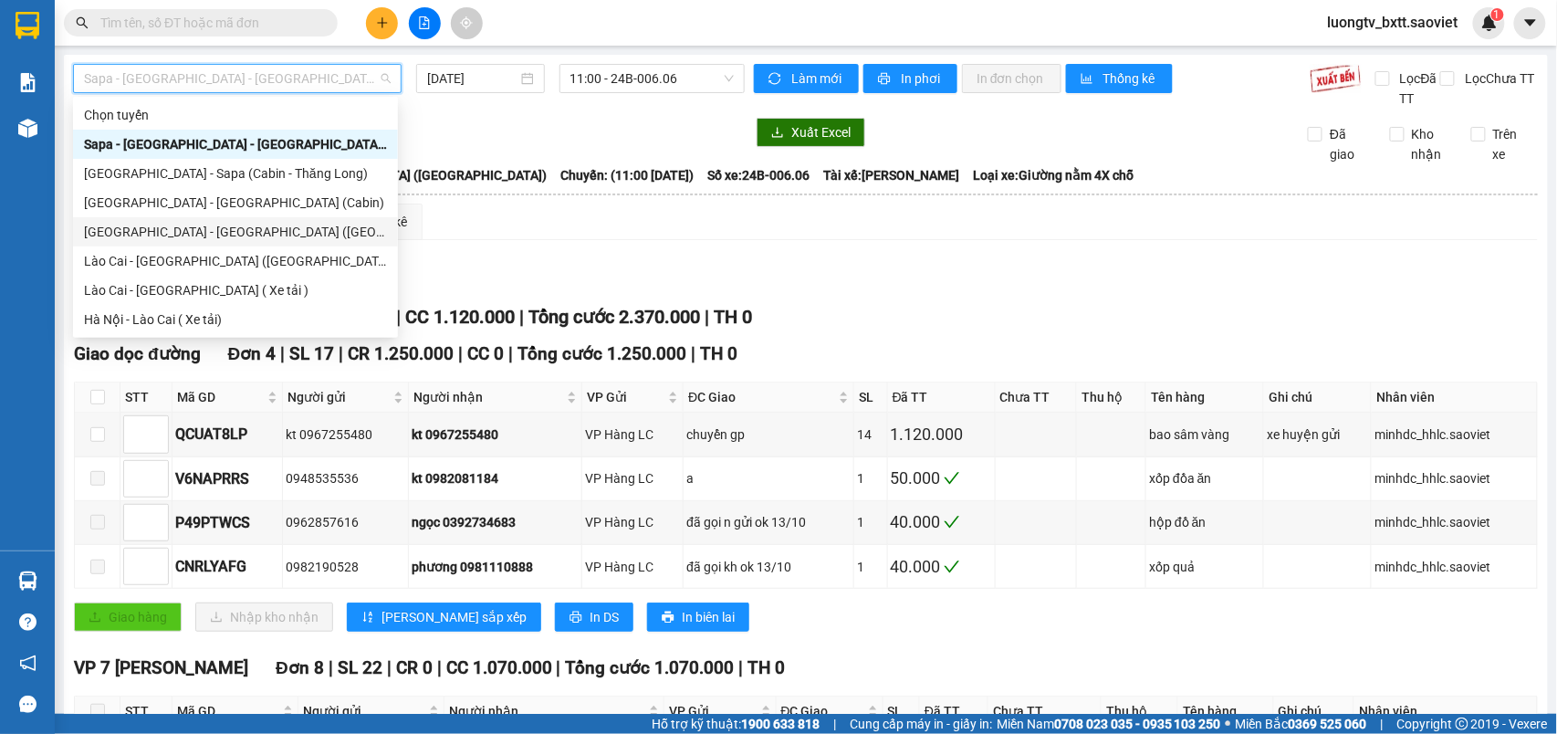
click at [155, 232] on div "[GEOGRAPHIC_DATA] - [GEOGRAPHIC_DATA] ([GEOGRAPHIC_DATA])" at bounding box center [235, 232] width 303 height 20
type input "[DATE]"
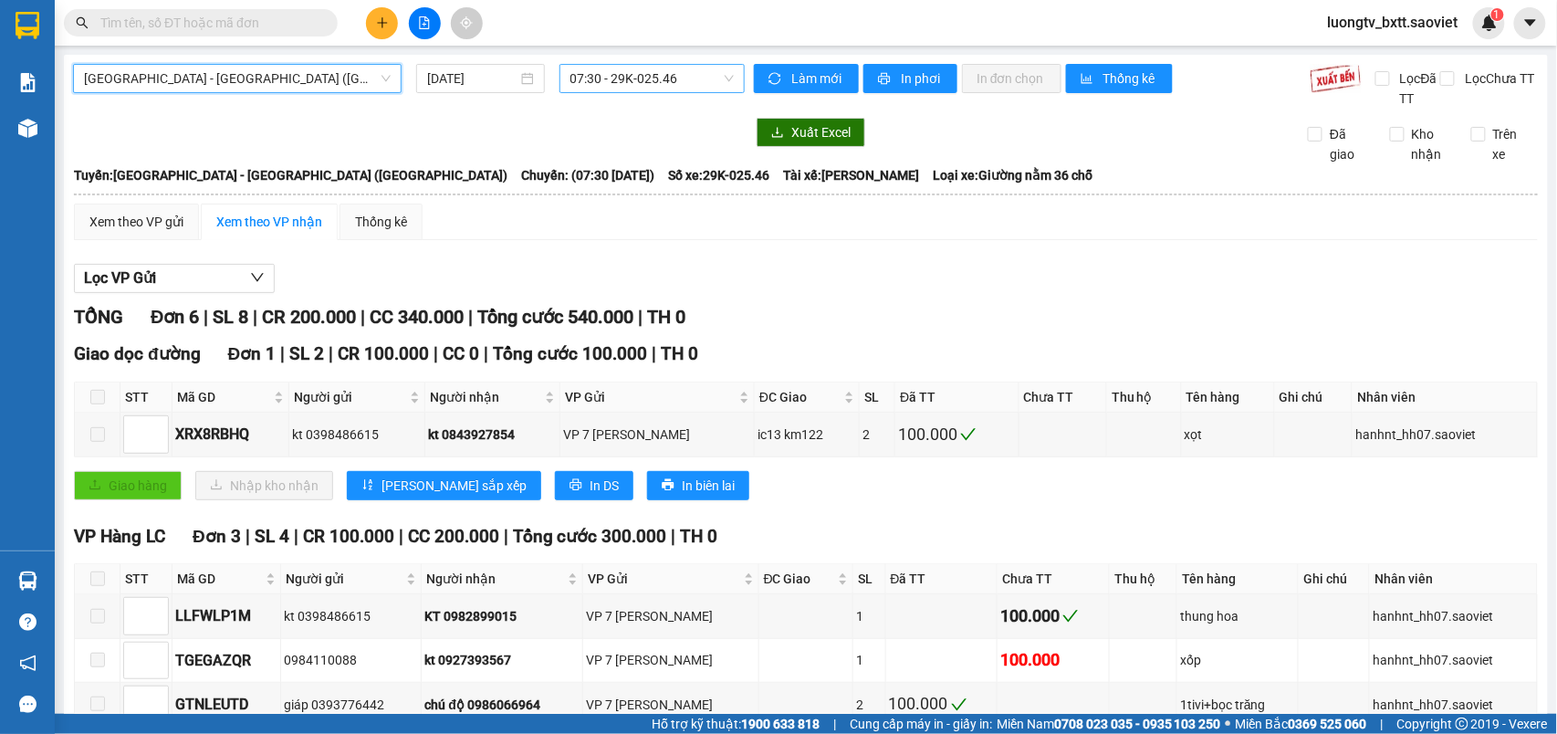
click at [608, 78] on span "07:30 - 29K-025.46" at bounding box center [651, 78] width 163 height 27
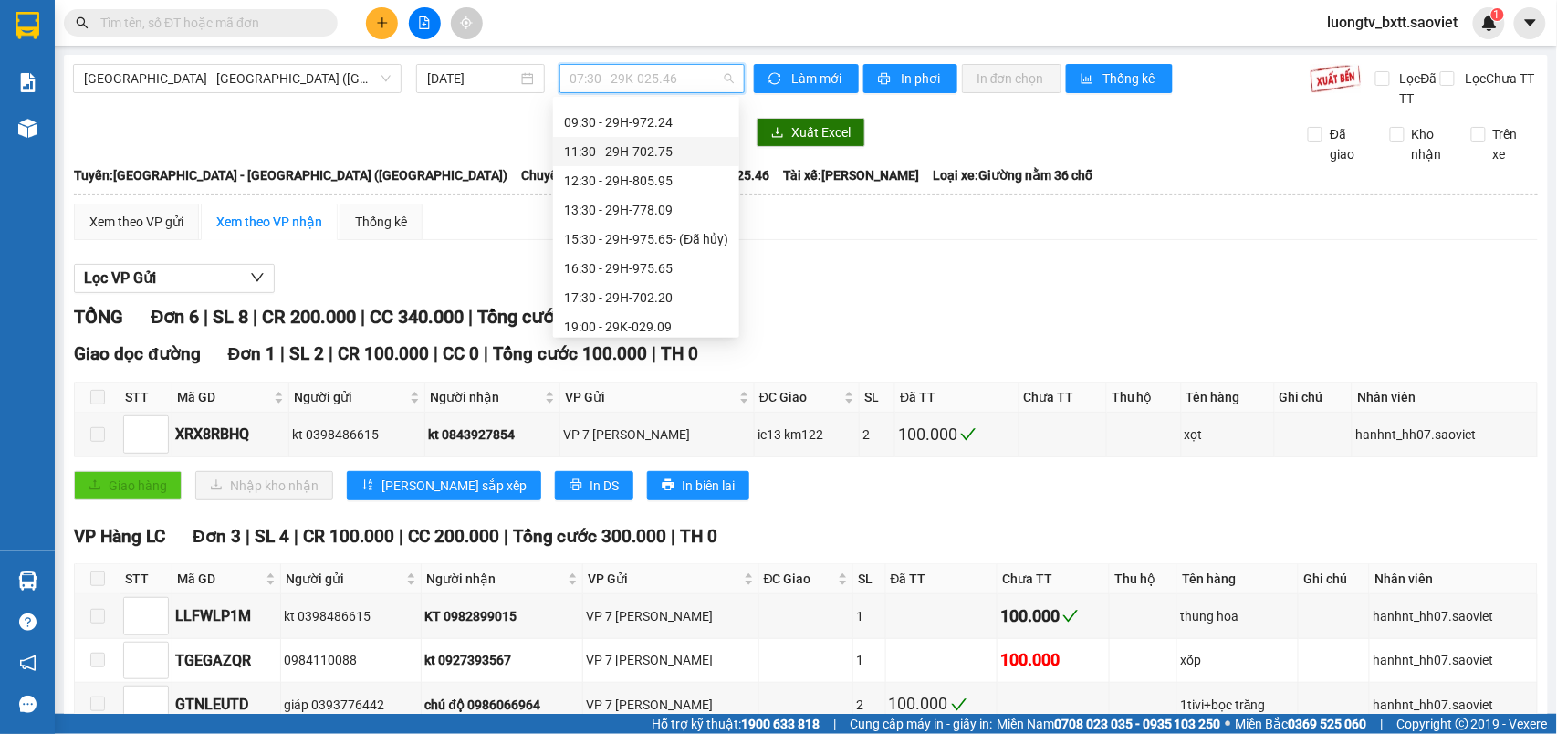
scroll to position [121, 0]
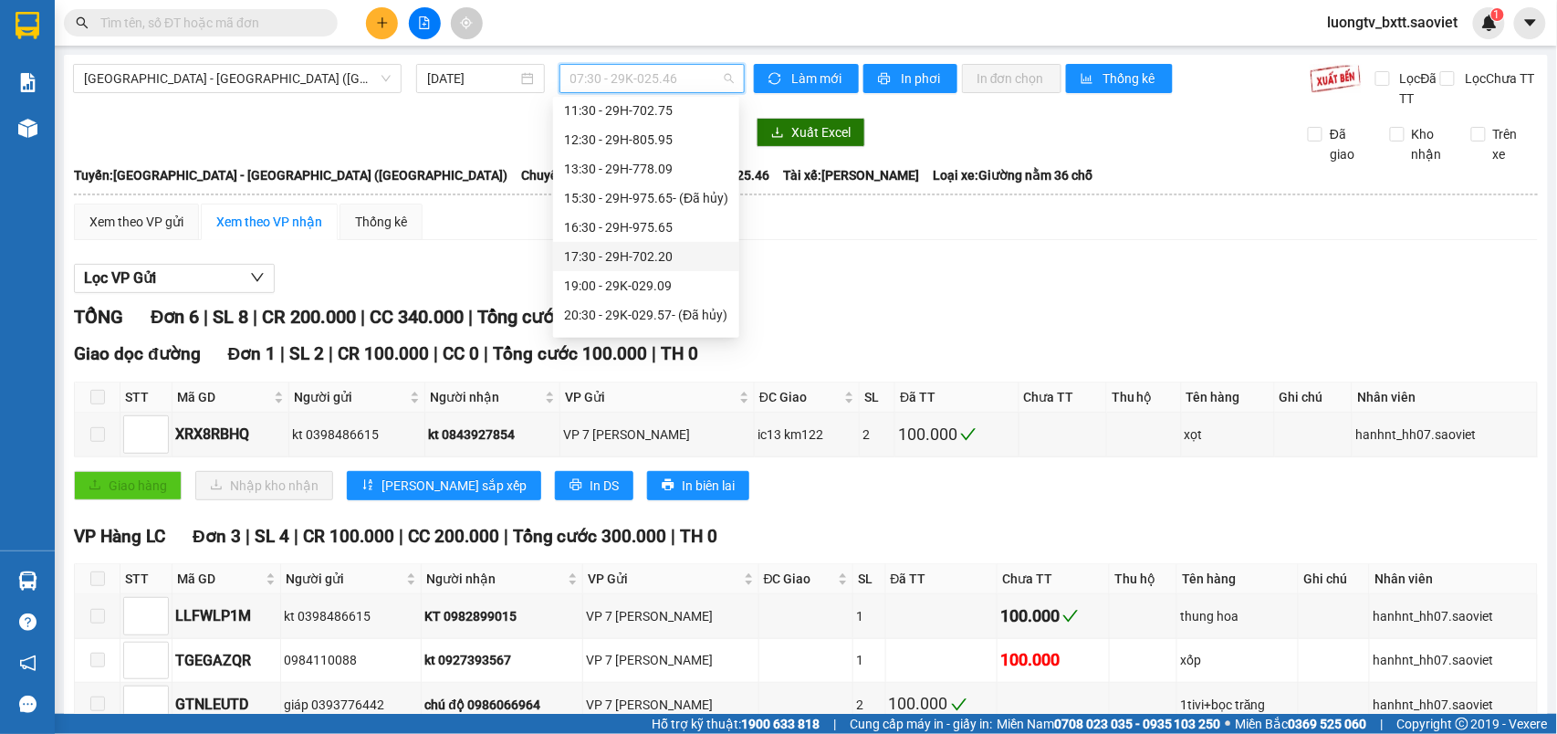
click at [623, 256] on div "17:30 - 29H-702.20" at bounding box center [646, 256] width 164 height 20
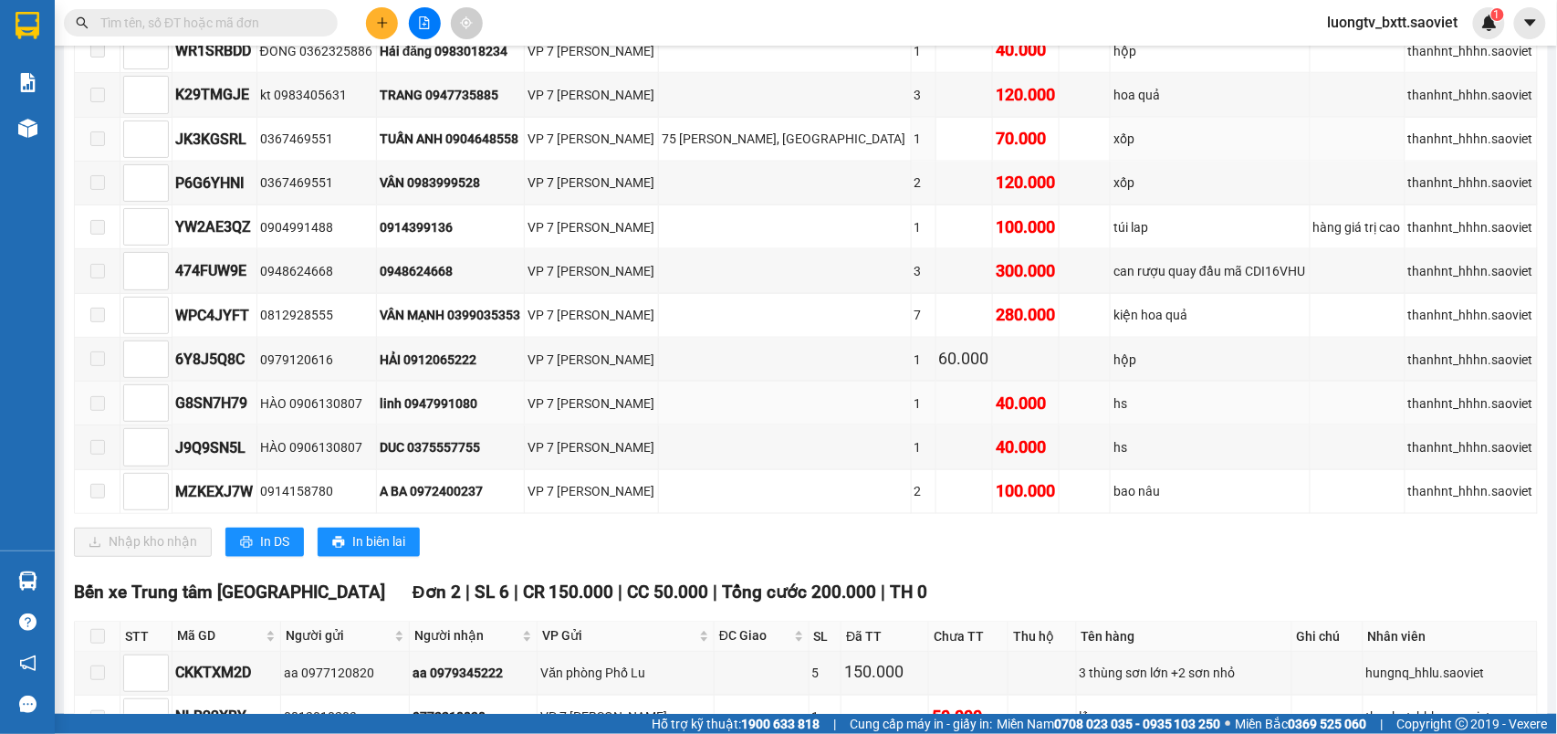
scroll to position [790, 0]
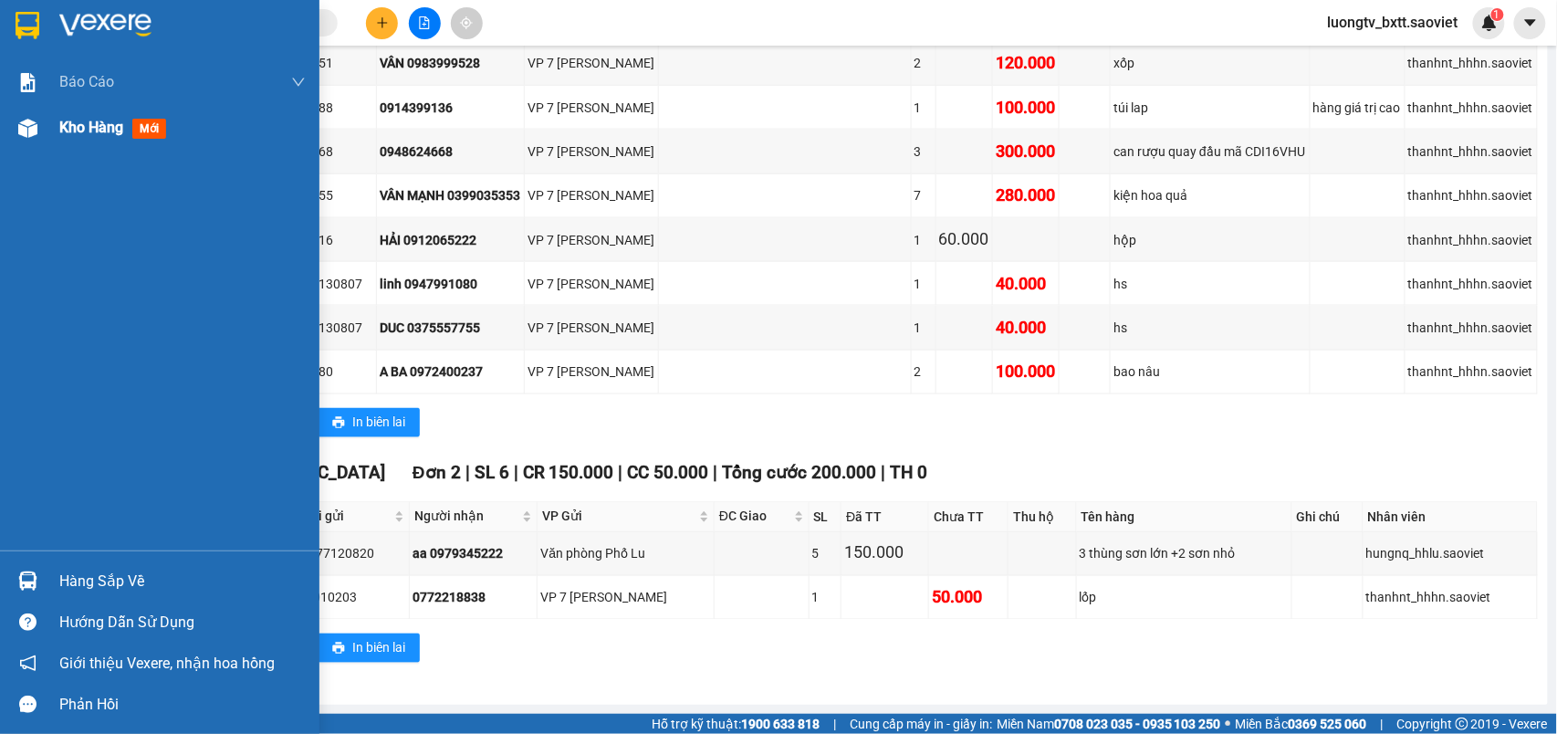
click at [63, 121] on span "Kho hàng" at bounding box center [91, 127] width 64 height 17
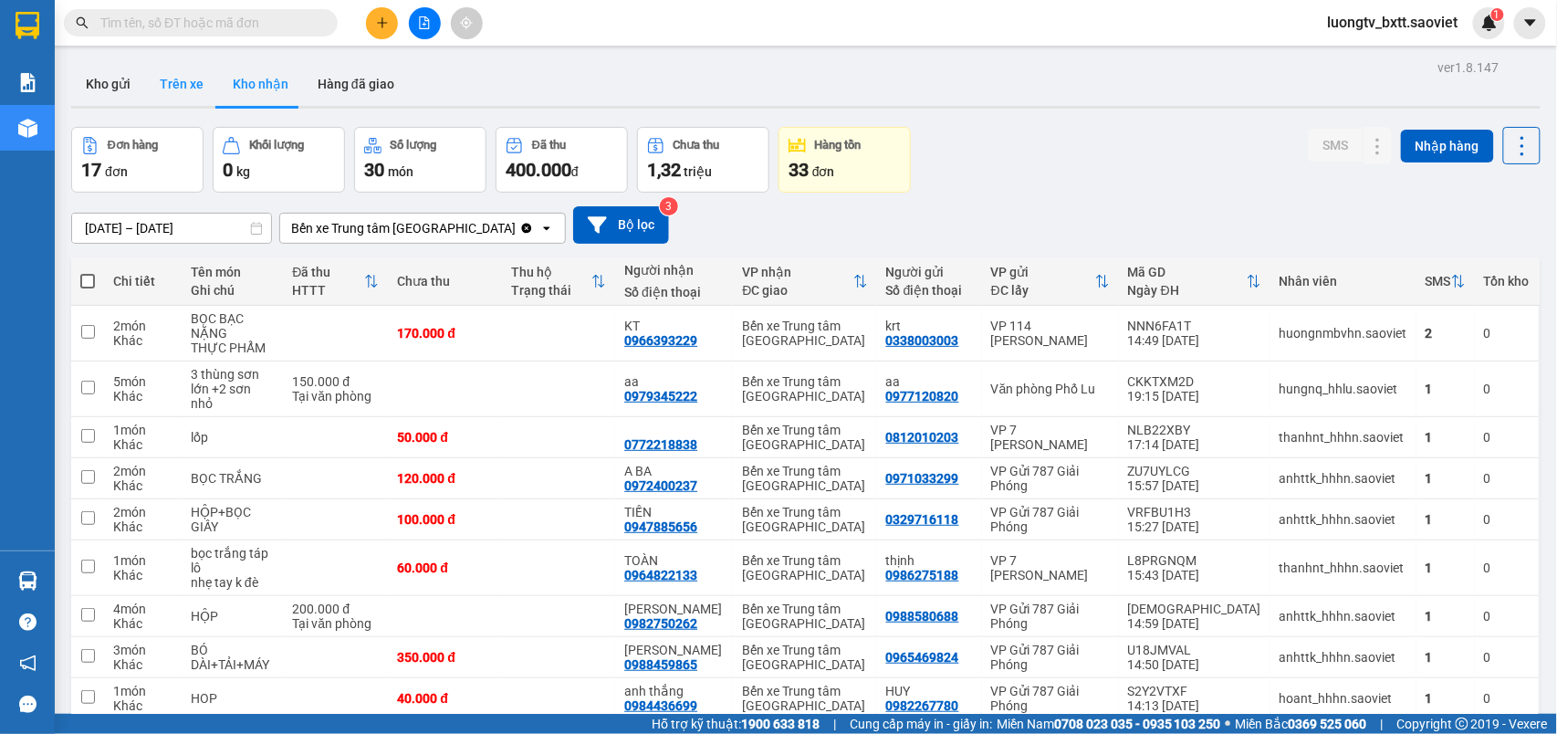
click at [183, 82] on button "Trên xe" at bounding box center [181, 84] width 73 height 44
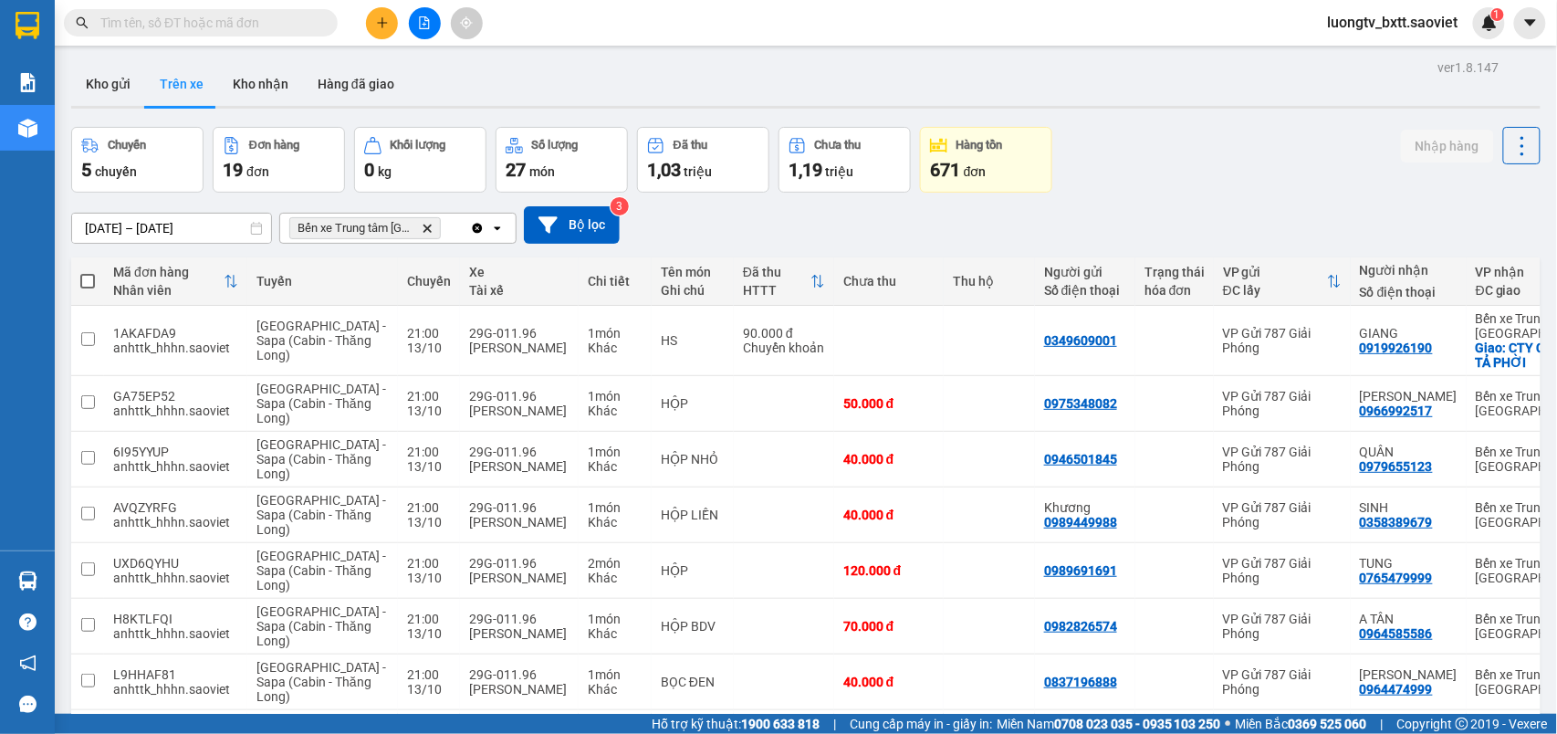
click at [1188, 143] on div "Chuyến 5 chuyến Đơn hàng 19 đơn Khối lượng 0 kg Số lượng 27 món Đã thu 1,03 tri…" at bounding box center [806, 160] width 1470 height 66
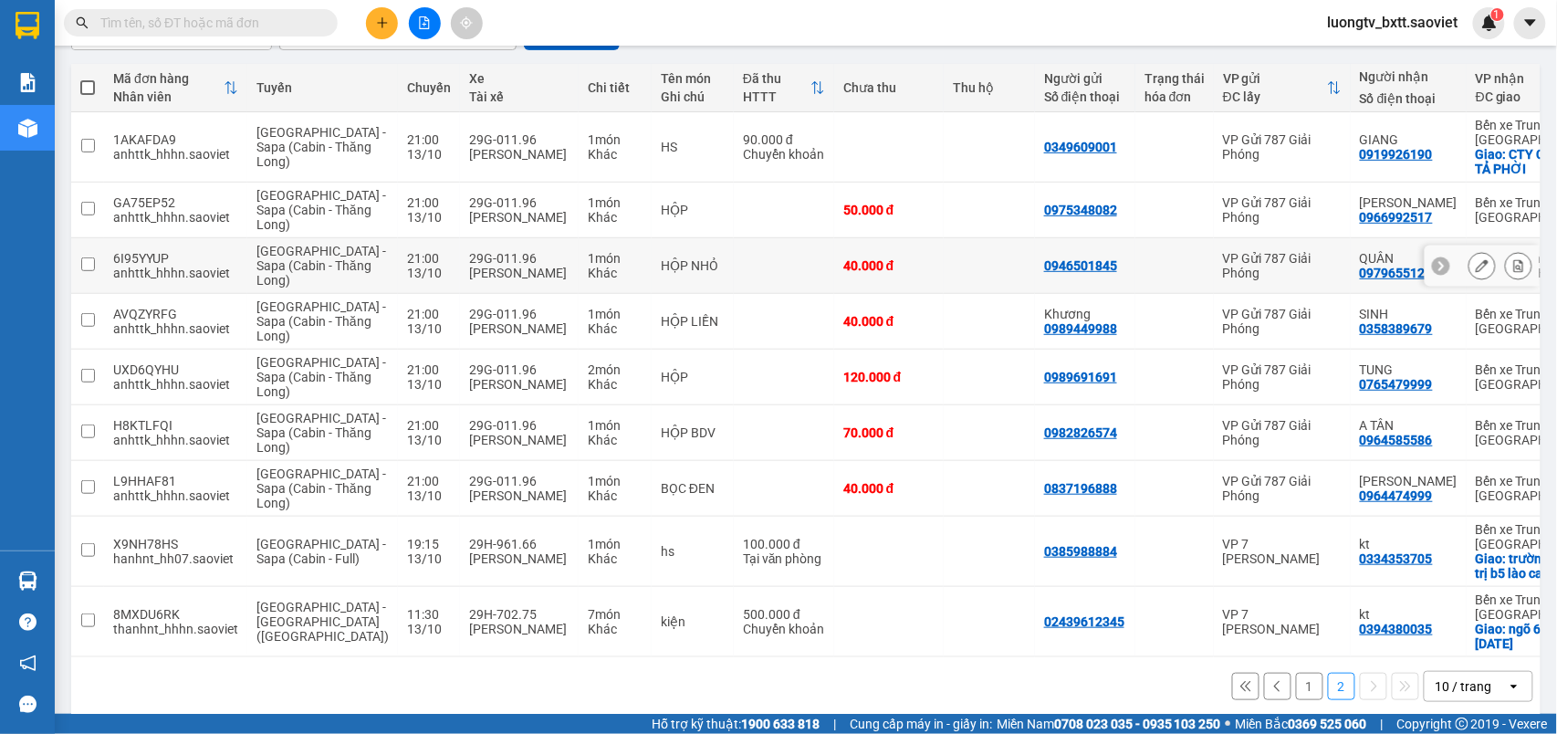
scroll to position [311, 0]
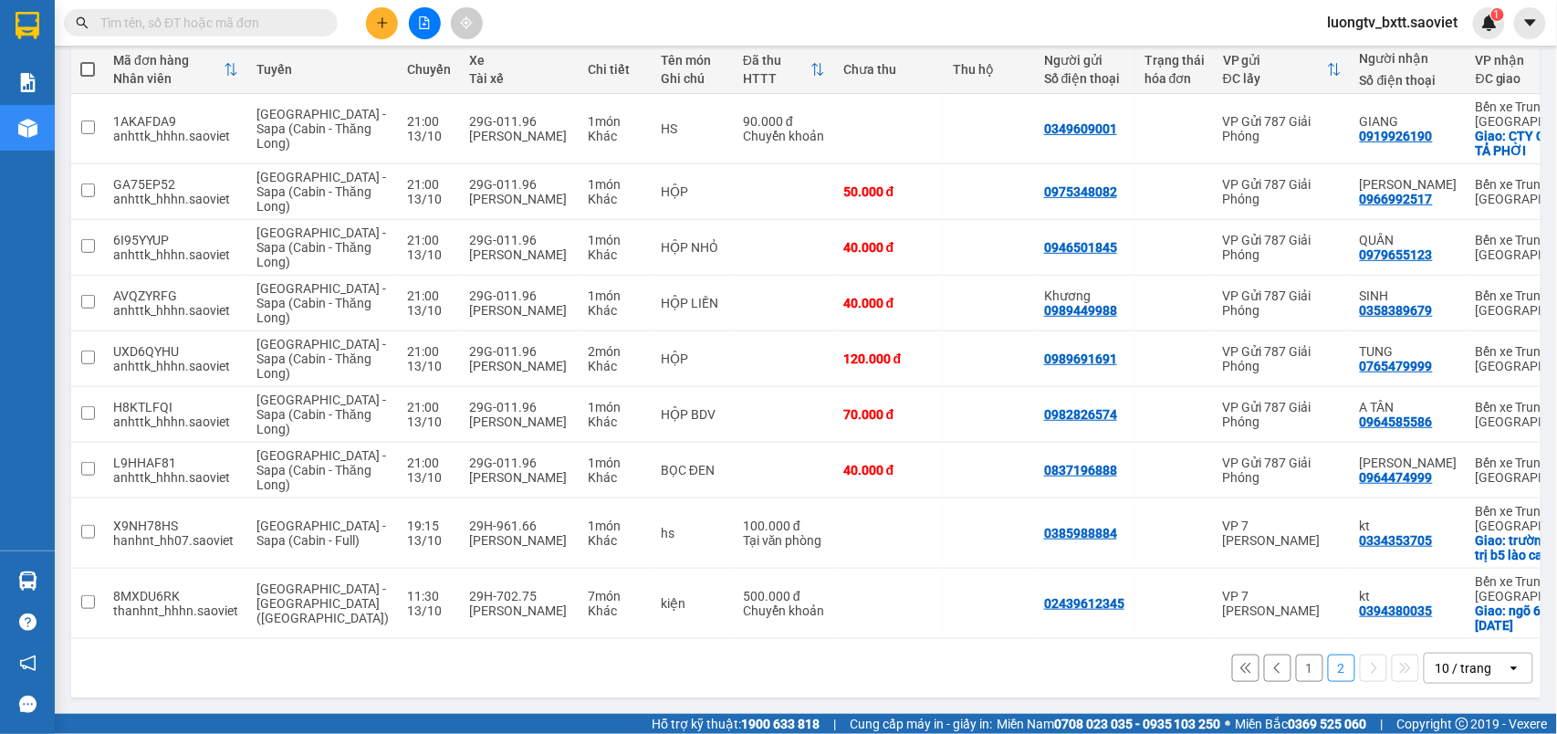
click at [1296, 681] on button "1" at bounding box center [1309, 667] width 27 height 27
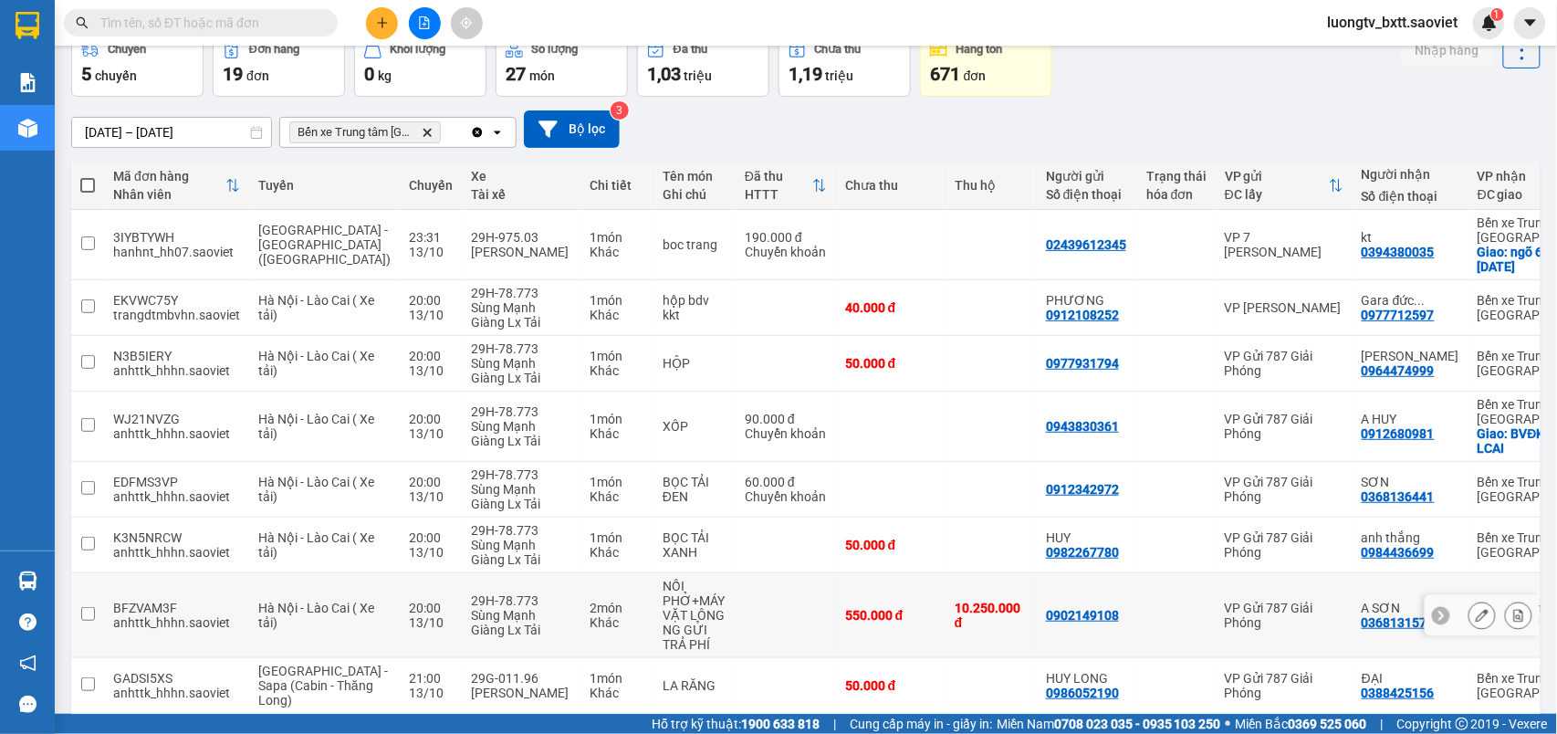
scroll to position [68, 0]
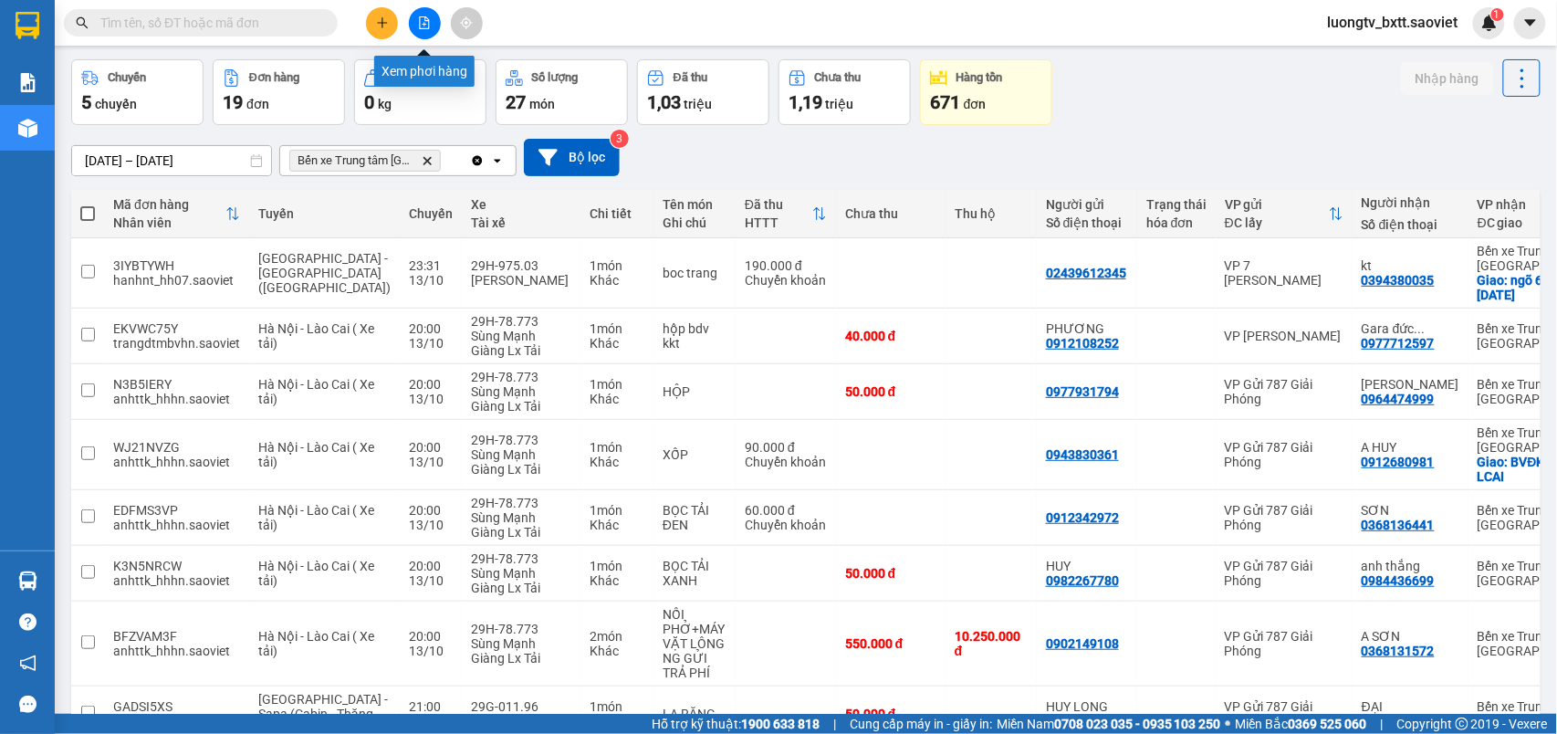
click at [428, 20] on icon "file-add" at bounding box center [425, 22] width 10 height 13
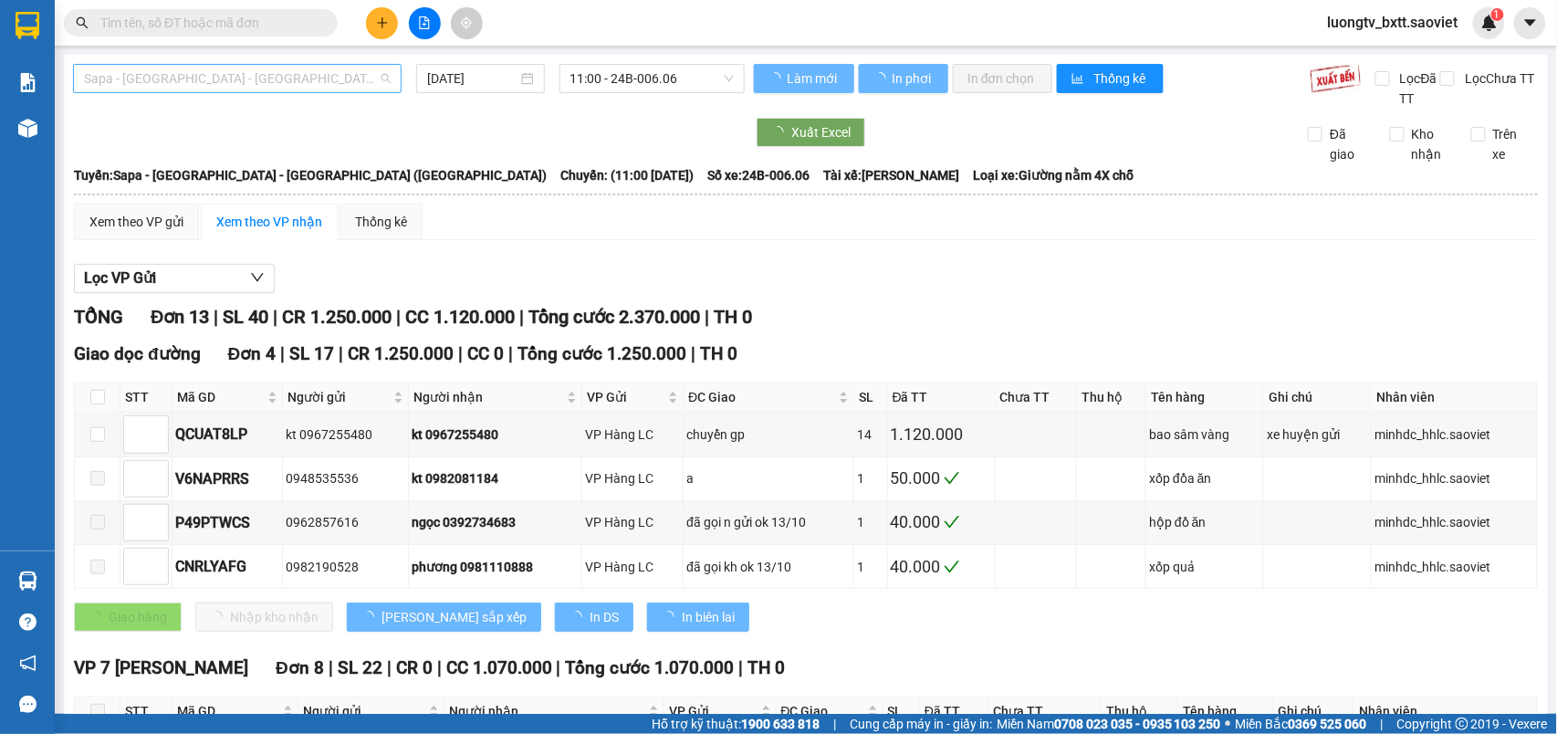
click at [334, 66] on span "Sapa - Lào Cai - Hà Nội (Giường)" at bounding box center [237, 78] width 307 height 27
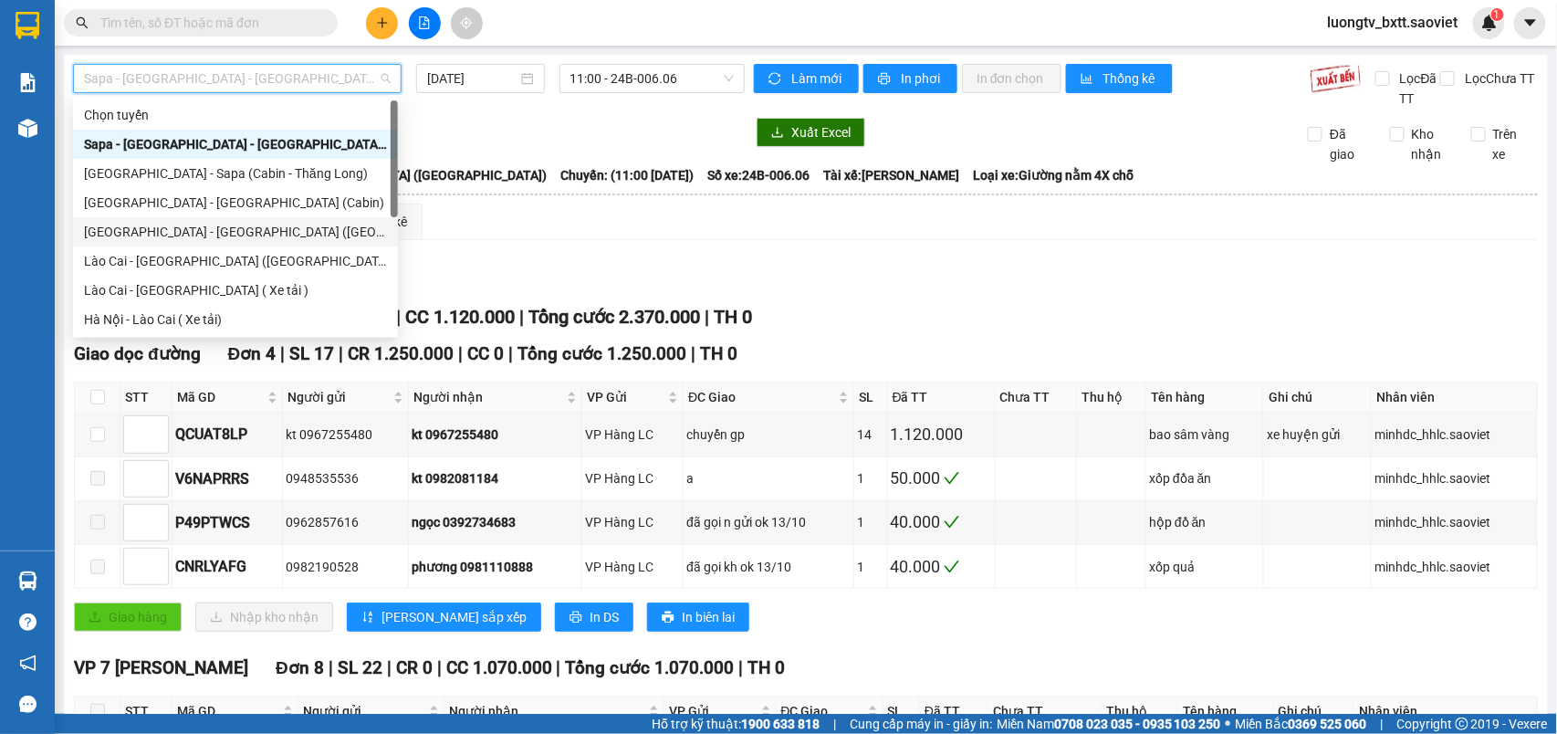
scroll to position [146, 0]
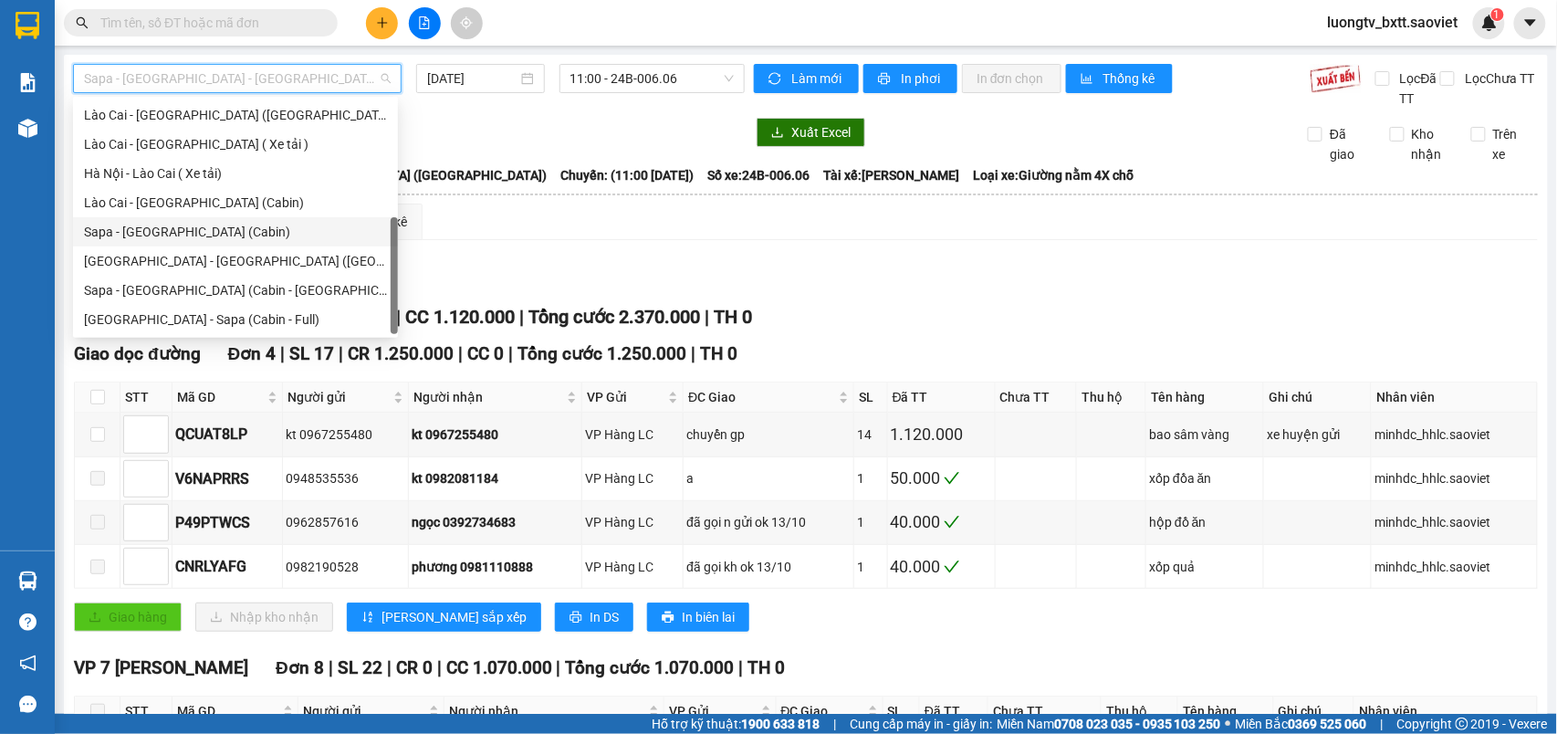
click at [197, 225] on div "Sapa - Hà Nội (Cabin)" at bounding box center [235, 232] width 303 height 20
type input "[DATE]"
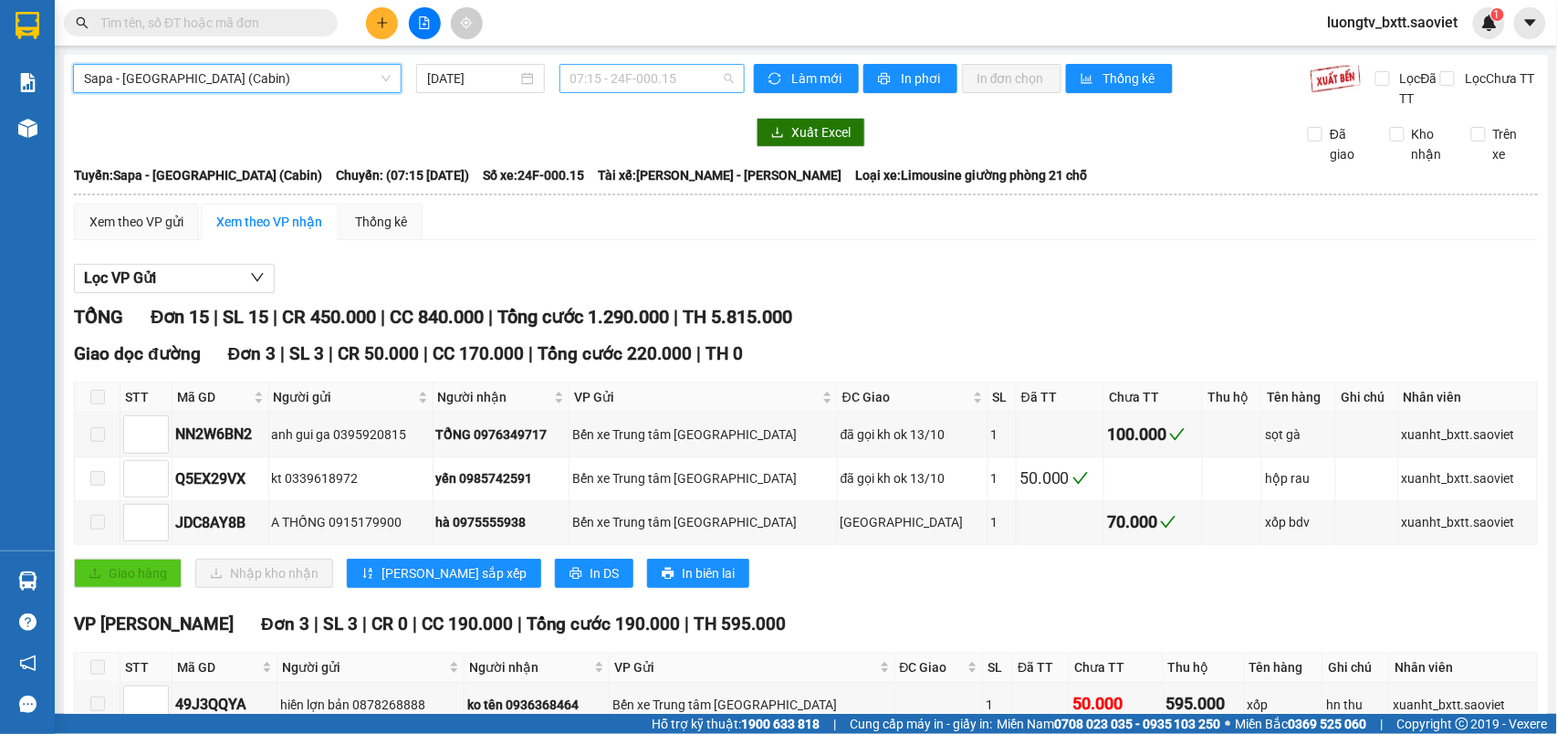
click at [607, 78] on span "07:15 - 24F-000.15" at bounding box center [651, 78] width 163 height 27
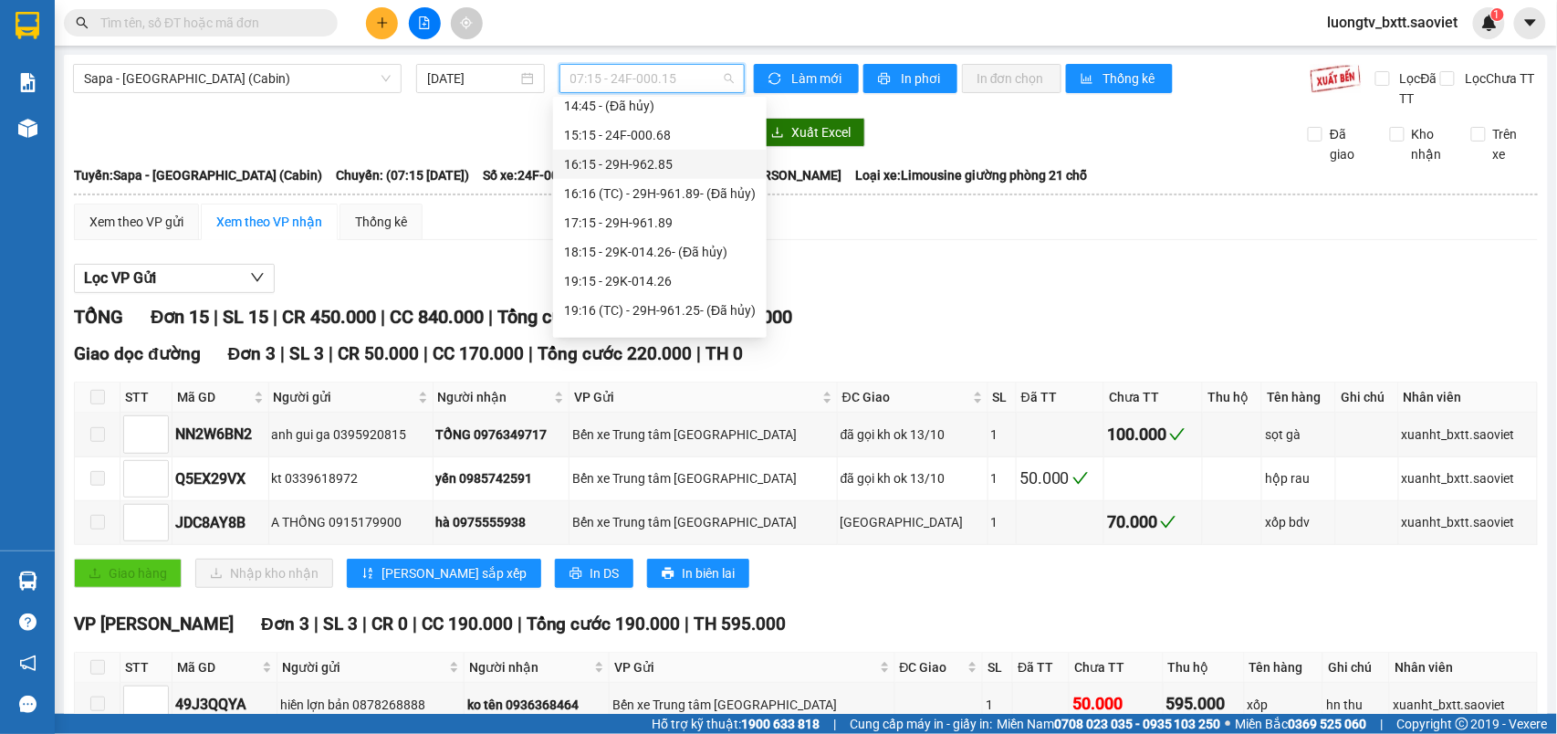
scroll to position [608, 0]
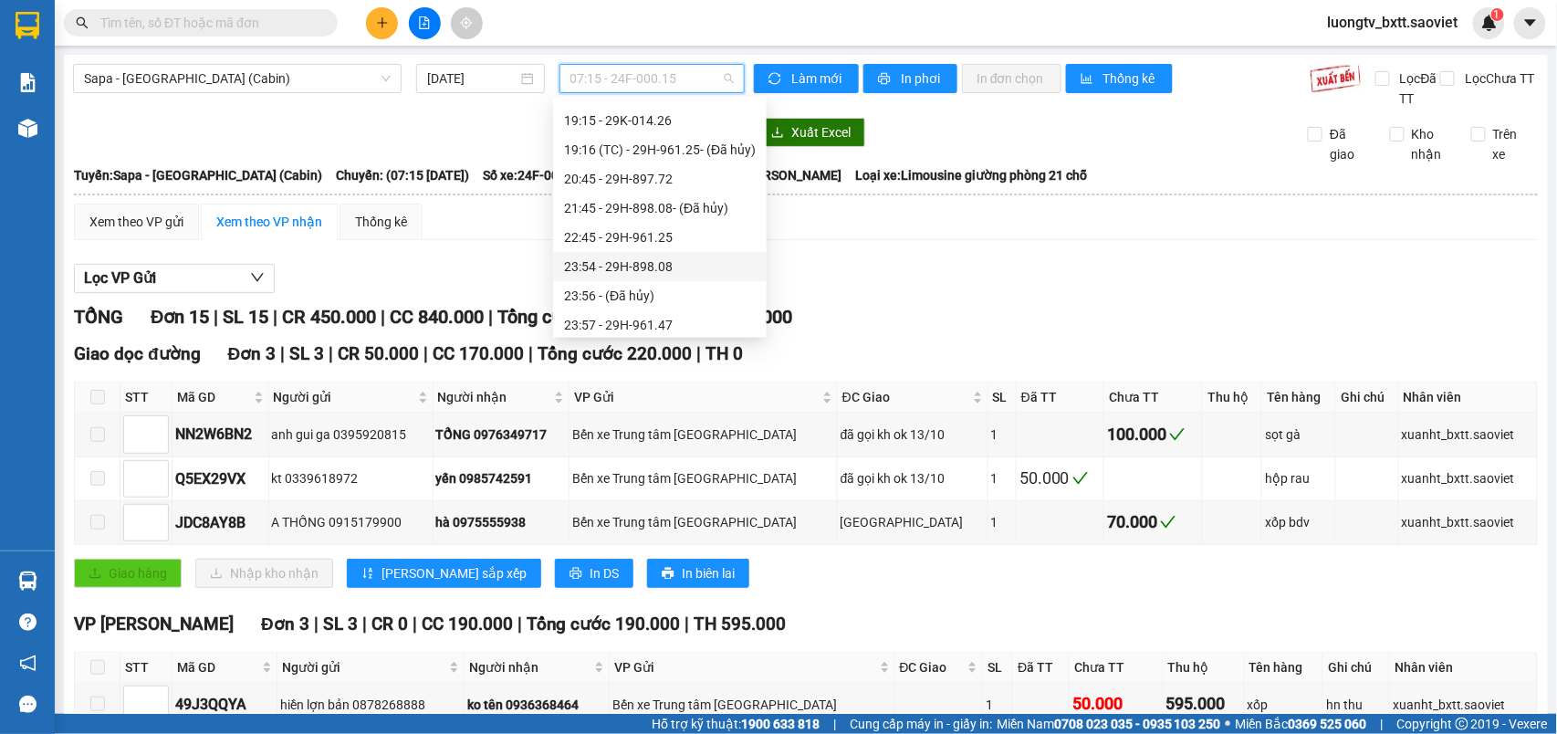
click at [635, 268] on div "23:54 - 29H-898.08" at bounding box center [660, 266] width 192 height 20
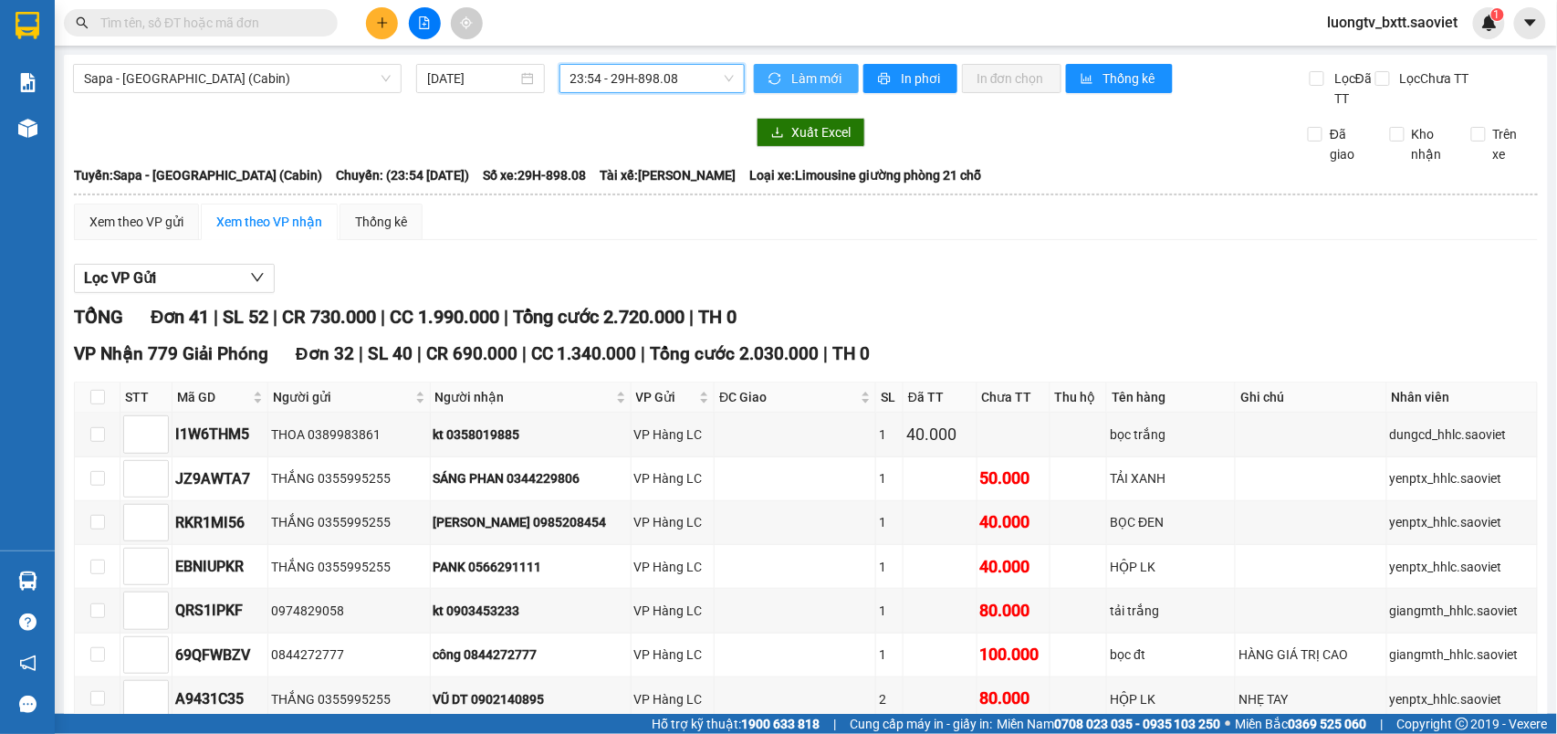
click at [801, 74] on span "Làm mới" at bounding box center [817, 78] width 53 height 20
click at [655, 126] on div at bounding box center [409, 132] width 672 height 29
click at [866, 319] on div "TỔNG Đơn 41 | SL 52 | CR 730.000 | CC 1.990.000 | Tổng cước 2.720.000 | TH 0" at bounding box center [806, 317] width 1464 height 28
click at [811, 86] on span "Làm mới" at bounding box center [817, 78] width 53 height 20
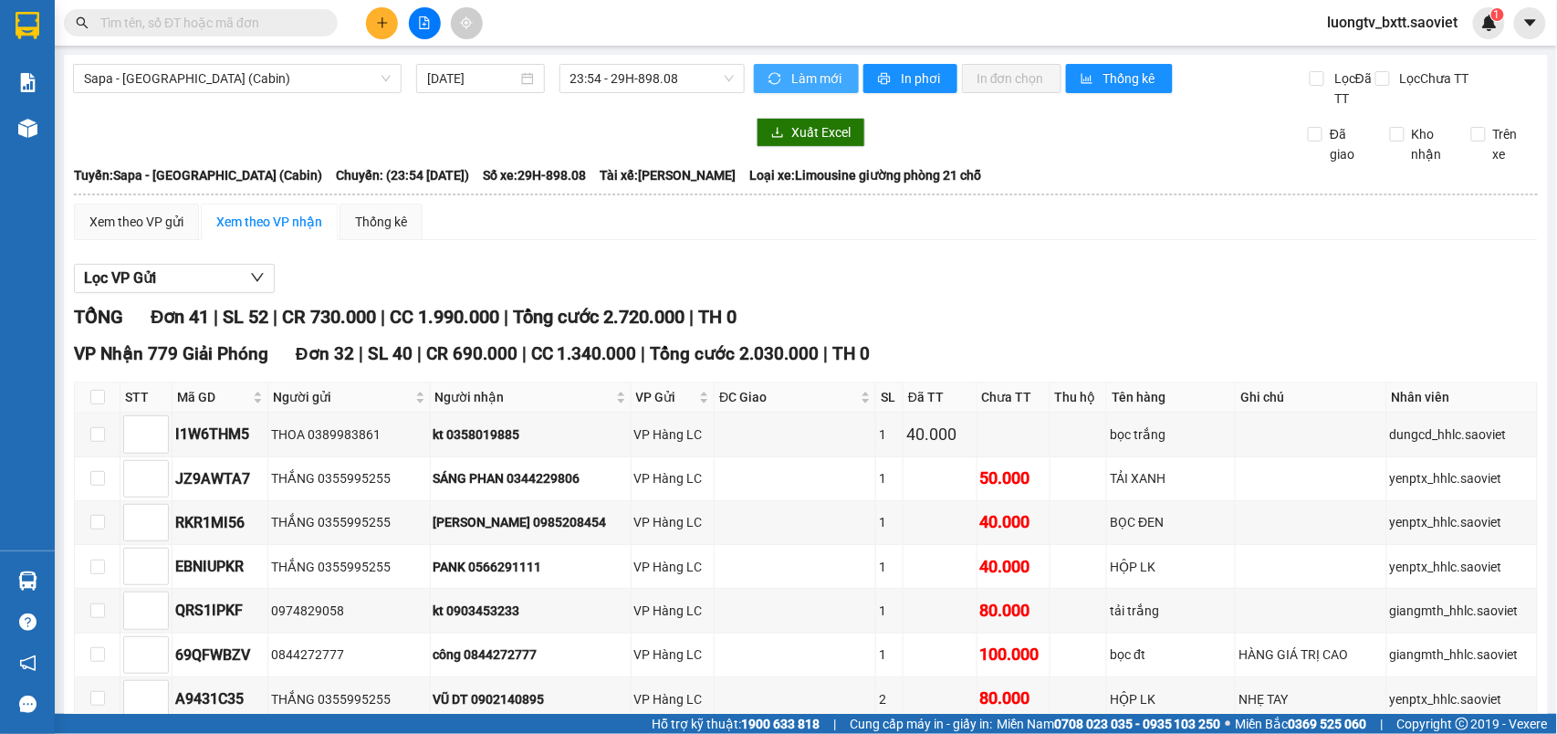
click at [811, 88] on span "Làm mới" at bounding box center [817, 78] width 53 height 20
click at [201, 71] on span "Sapa - Hà Nội (Cabin)" at bounding box center [237, 78] width 307 height 27
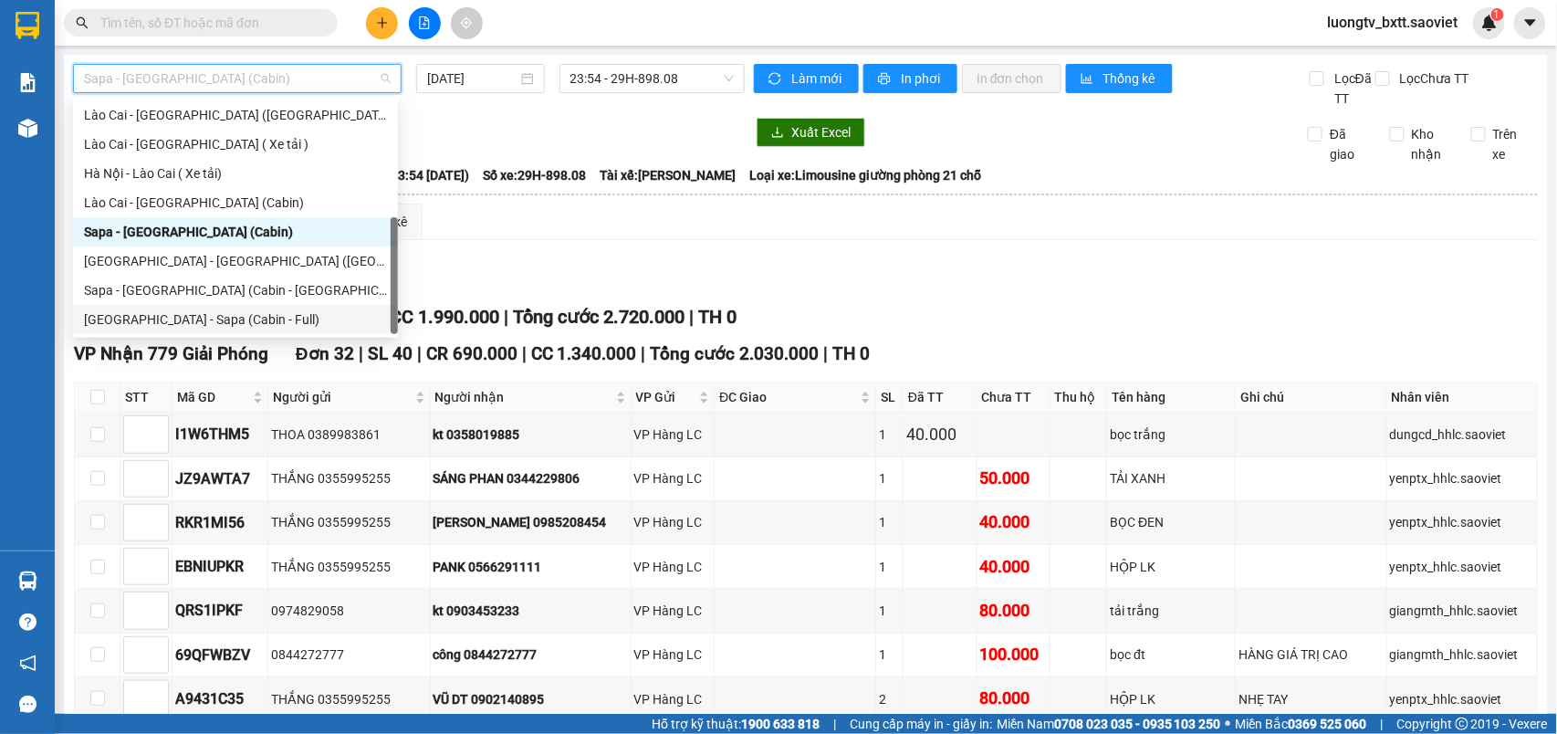
click at [179, 323] on div "[GEOGRAPHIC_DATA] - Sapa (Cabin - Full)" at bounding box center [235, 319] width 303 height 20
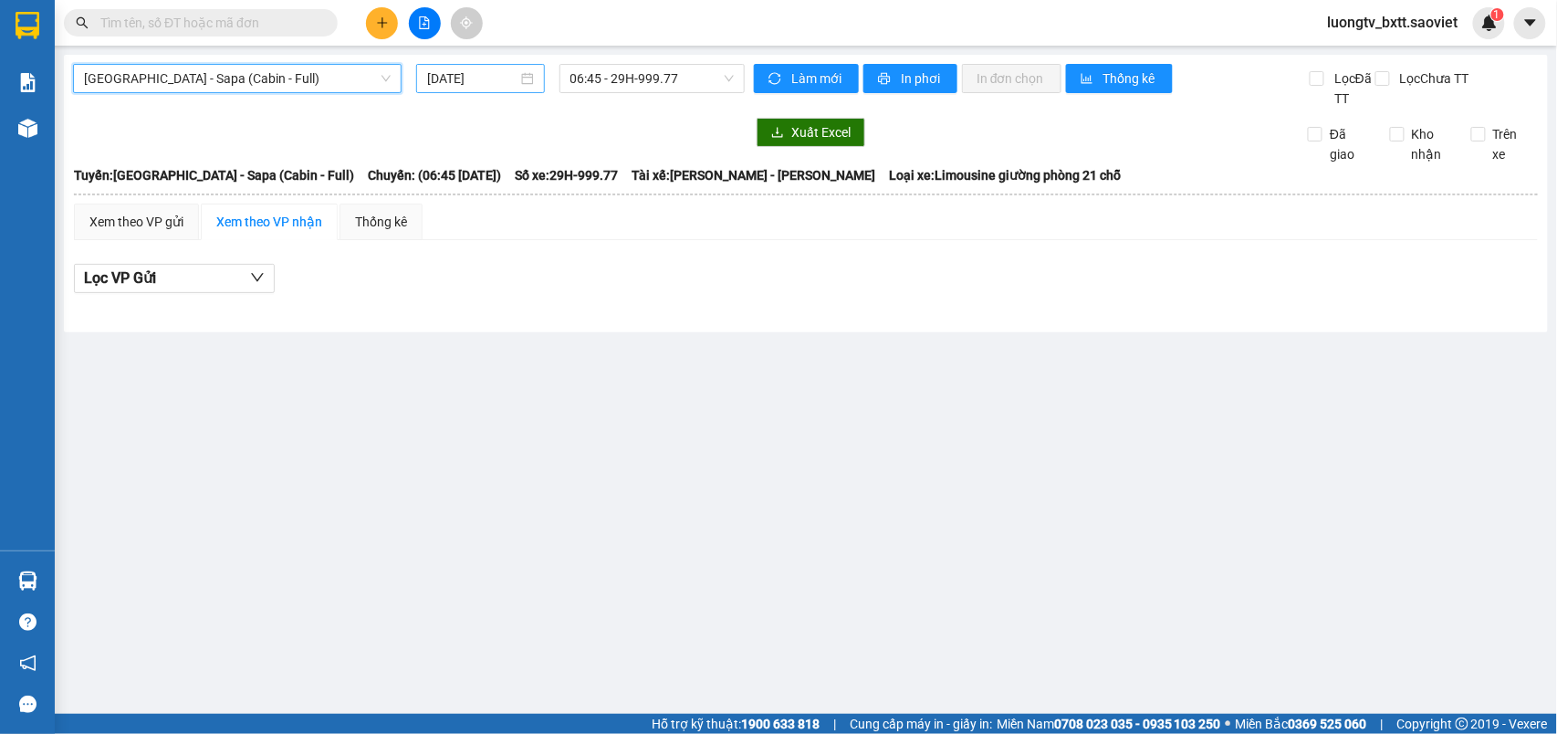
click at [486, 74] on input "14/10/2025" at bounding box center [472, 78] width 90 height 20
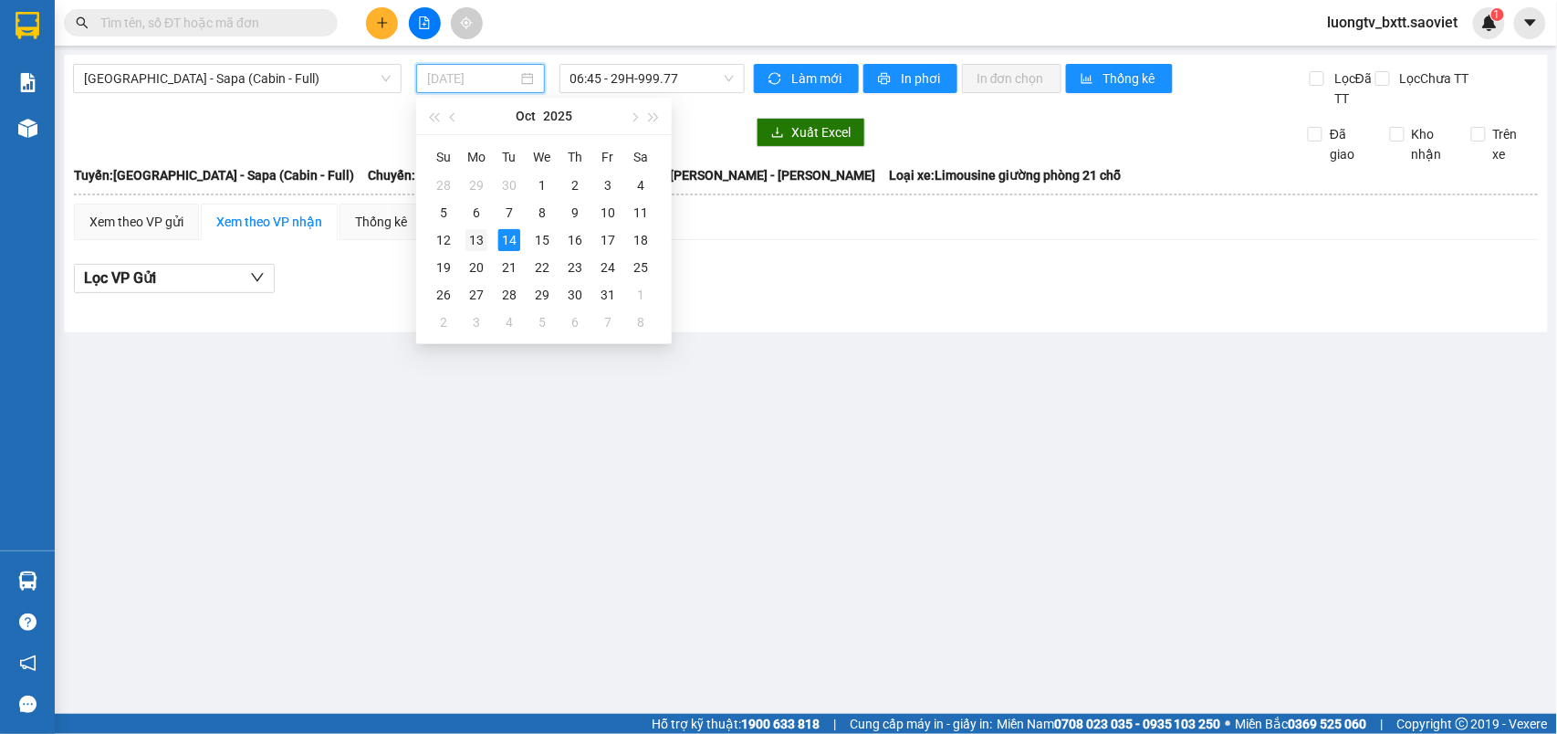
click at [483, 235] on div "13" at bounding box center [477, 240] width 22 height 22
type input "[DATE]"
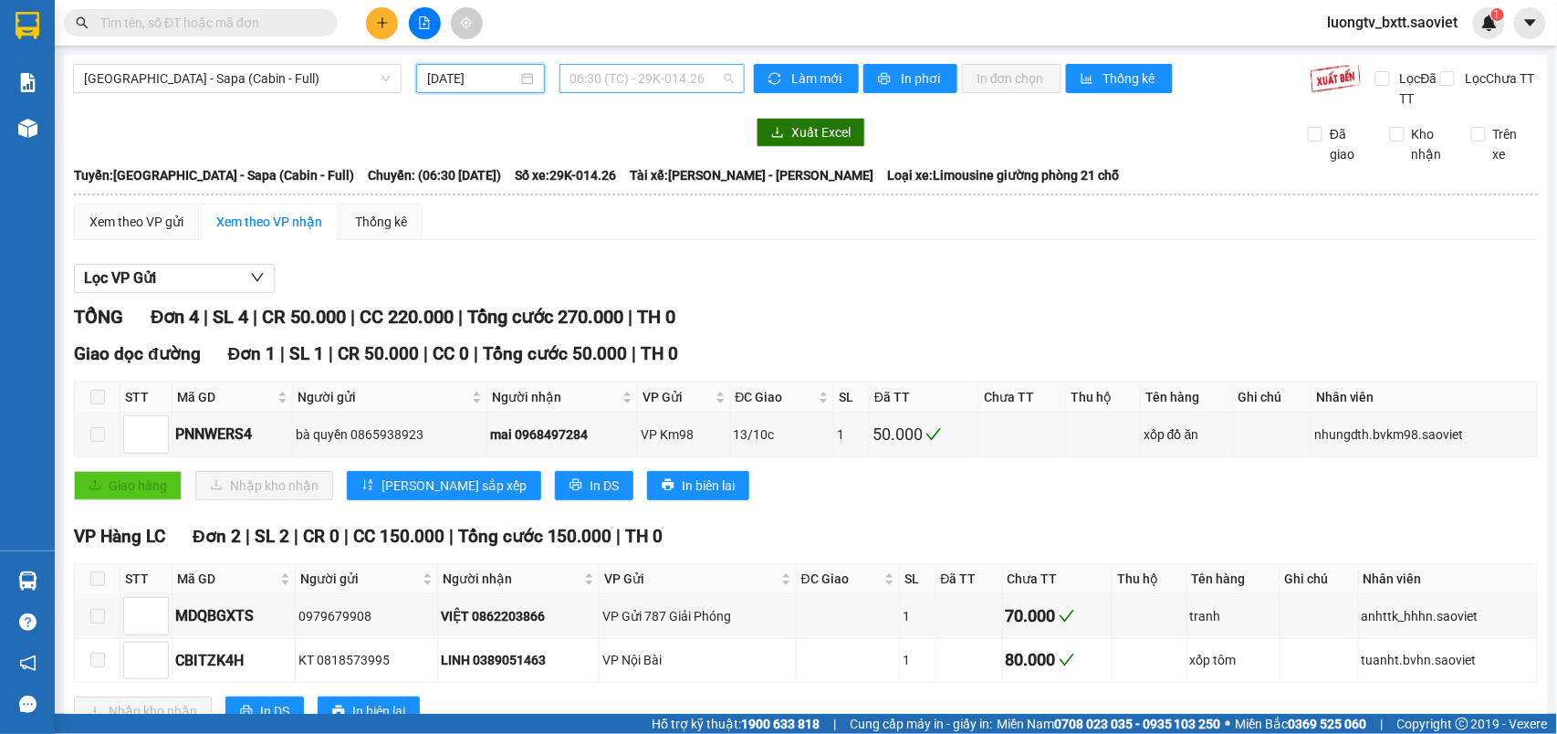
click at [680, 78] on span "06:30 (TC) - 29K-014.26" at bounding box center [651, 78] width 163 height 27
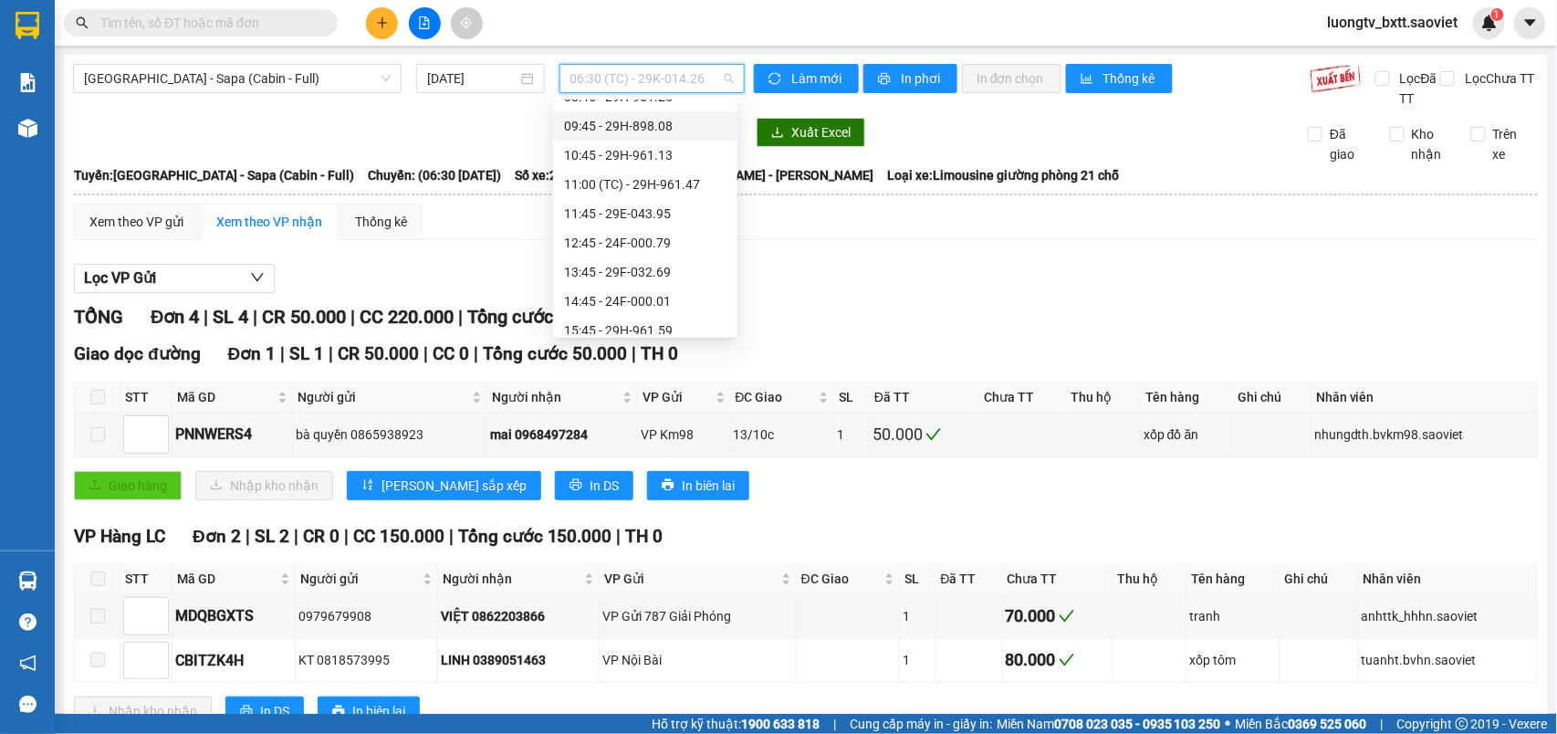
scroll to position [272, 0]
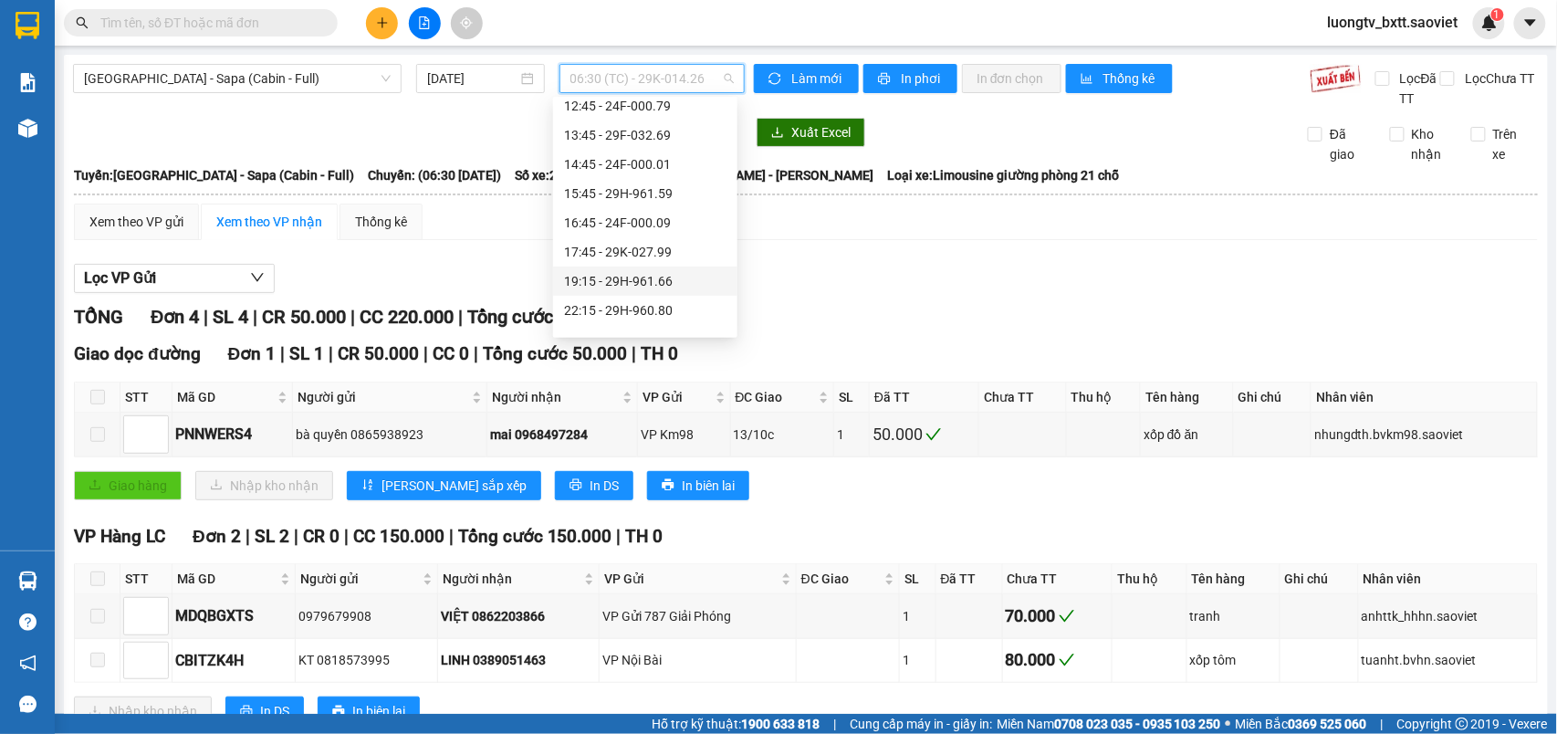
click at [644, 274] on div "19:15 - 29H-961.66" at bounding box center [645, 281] width 162 height 20
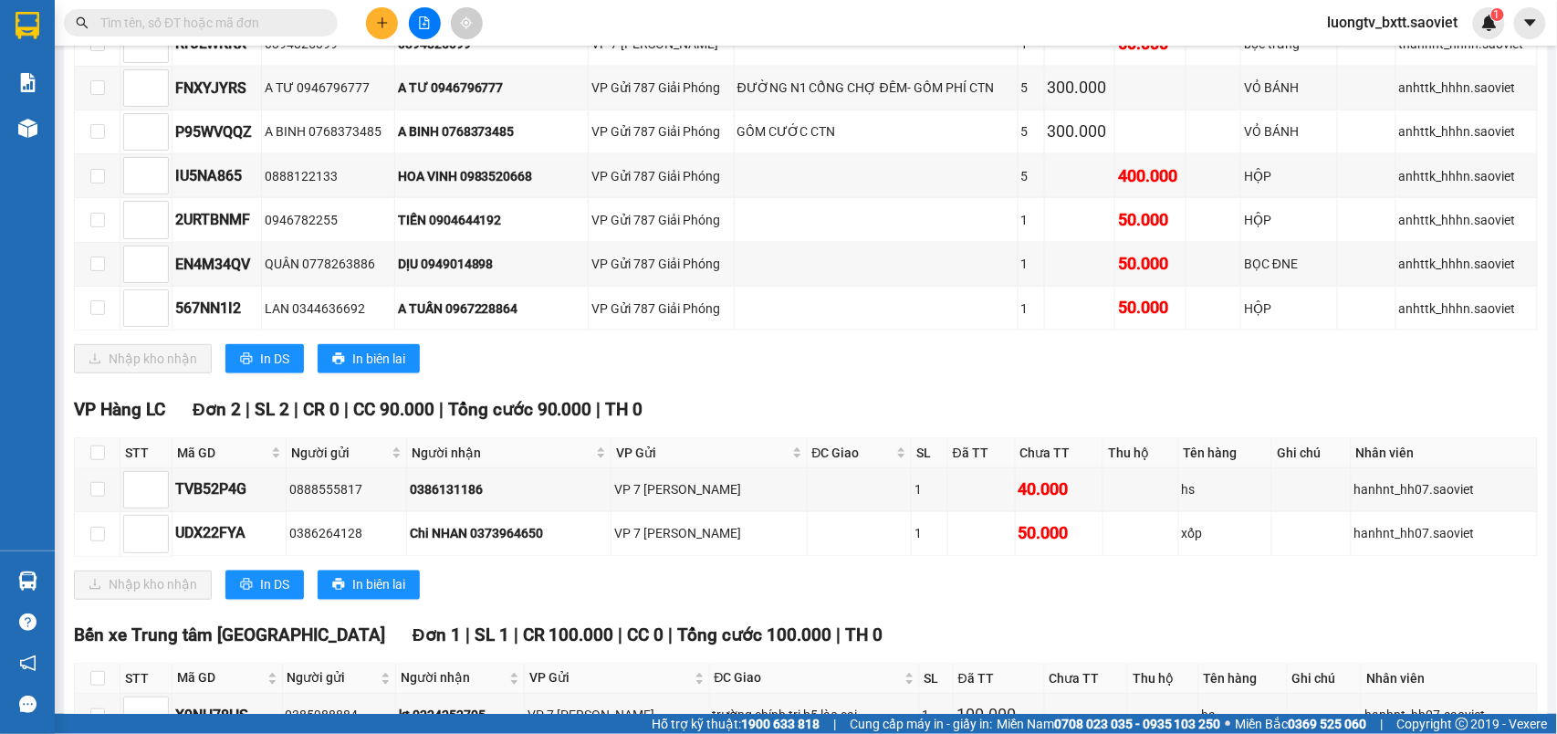
scroll to position [834, 0]
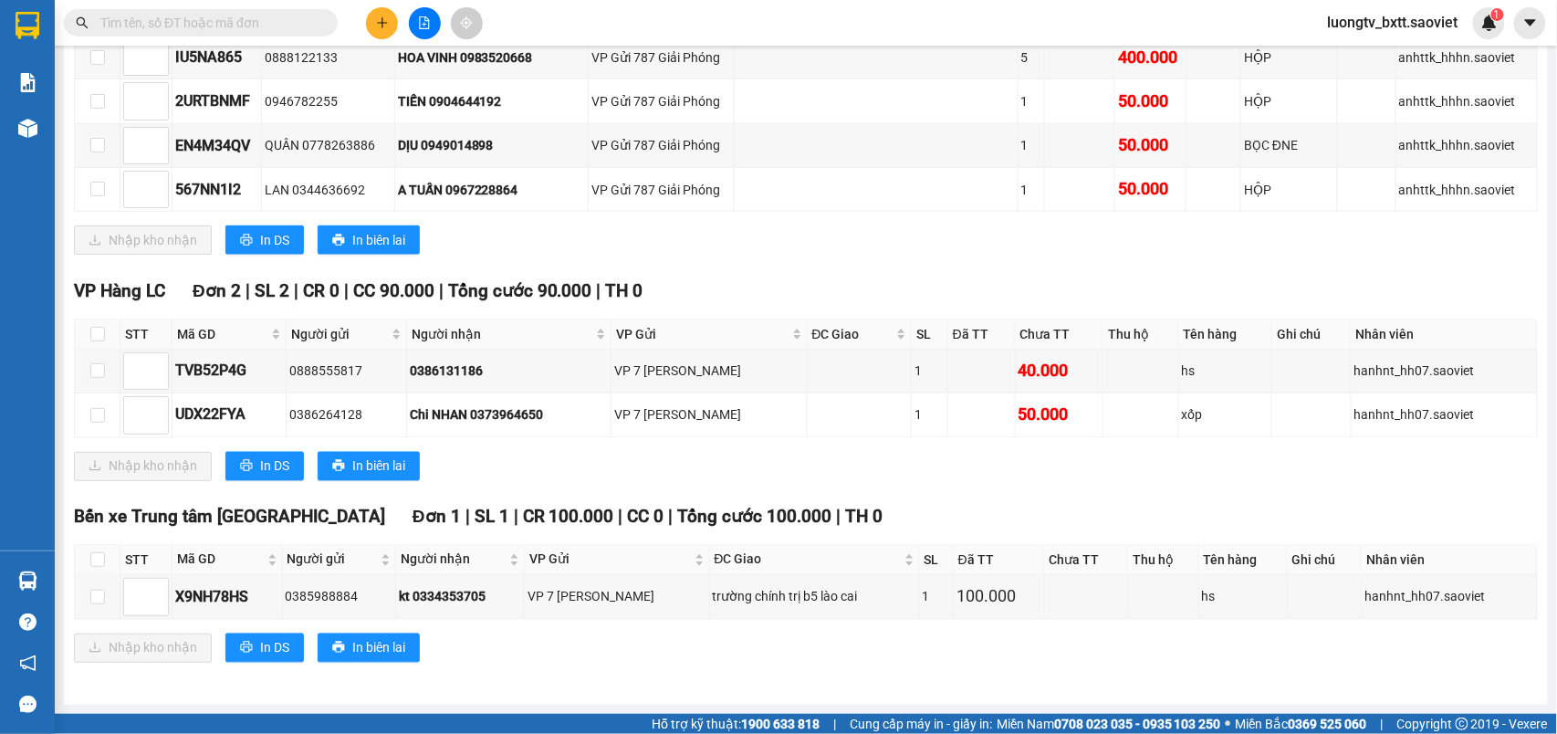
click at [256, 27] on input "text" at bounding box center [207, 23] width 215 height 20
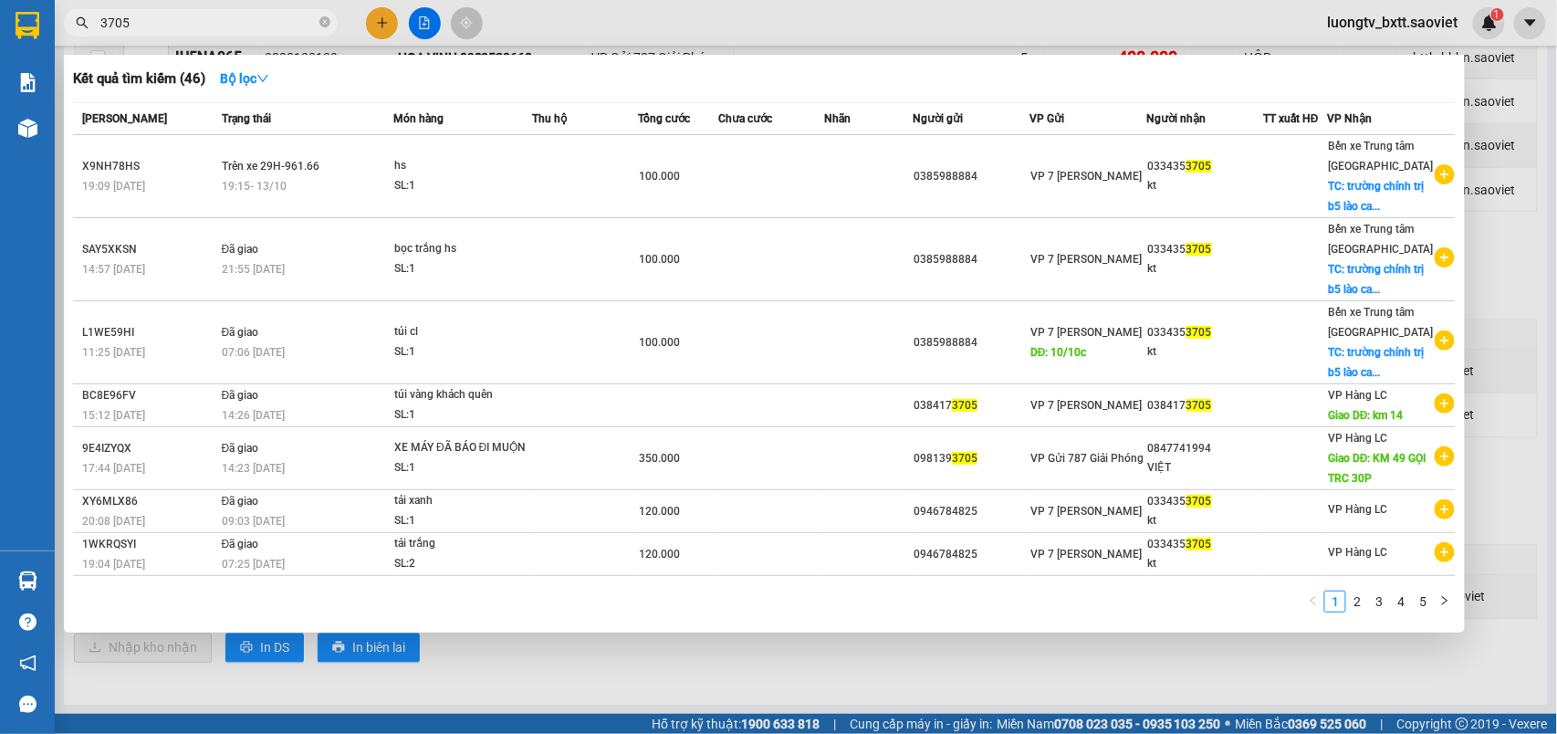
type input "3705"
click at [1100, 664] on div at bounding box center [778, 367] width 1557 height 734
click at [326, 26] on icon "close-circle" at bounding box center [324, 21] width 11 height 11
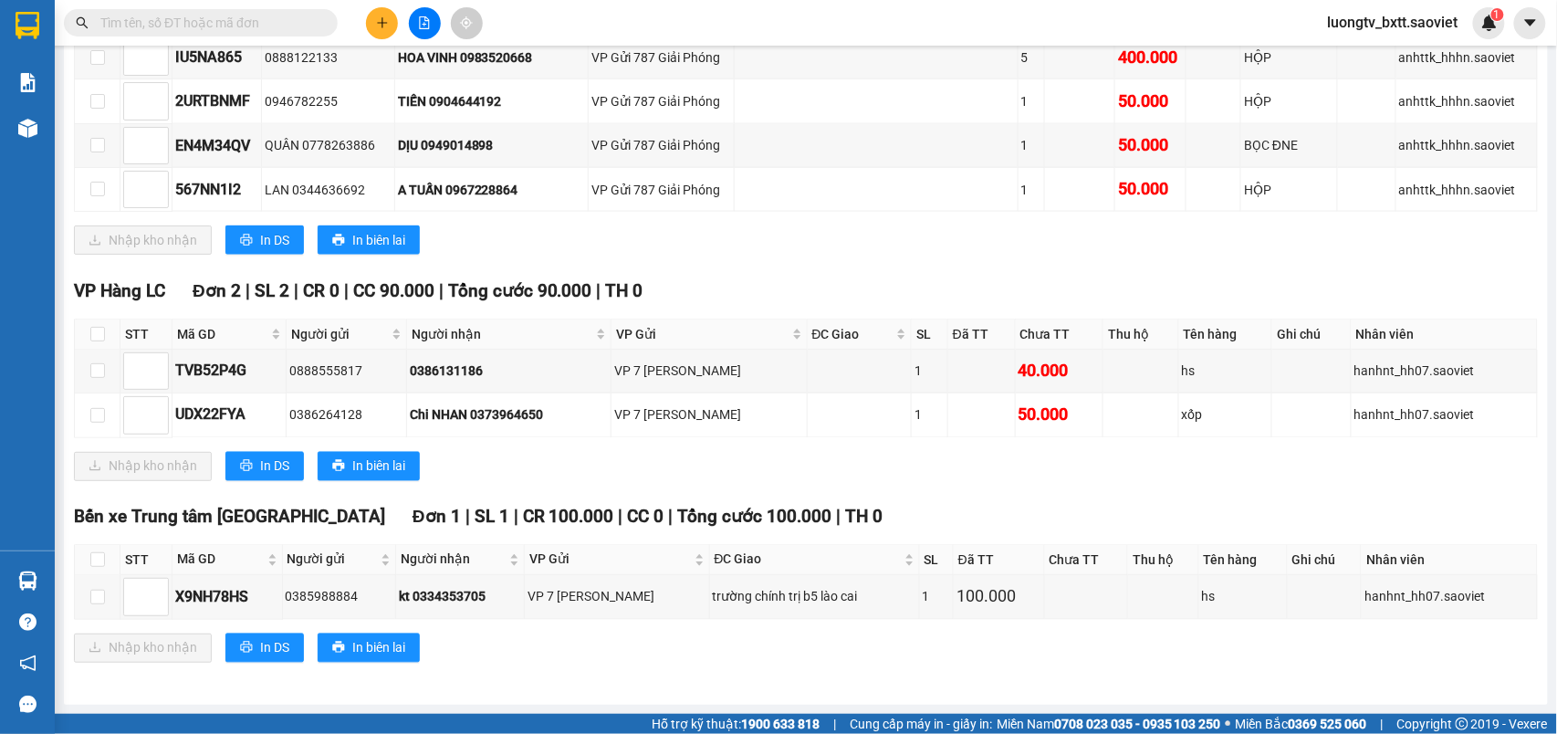
click at [765, 238] on div "Nhập kho nhận In DS In biên lai" at bounding box center [806, 239] width 1464 height 29
